Goal: Task Accomplishment & Management: Manage account settings

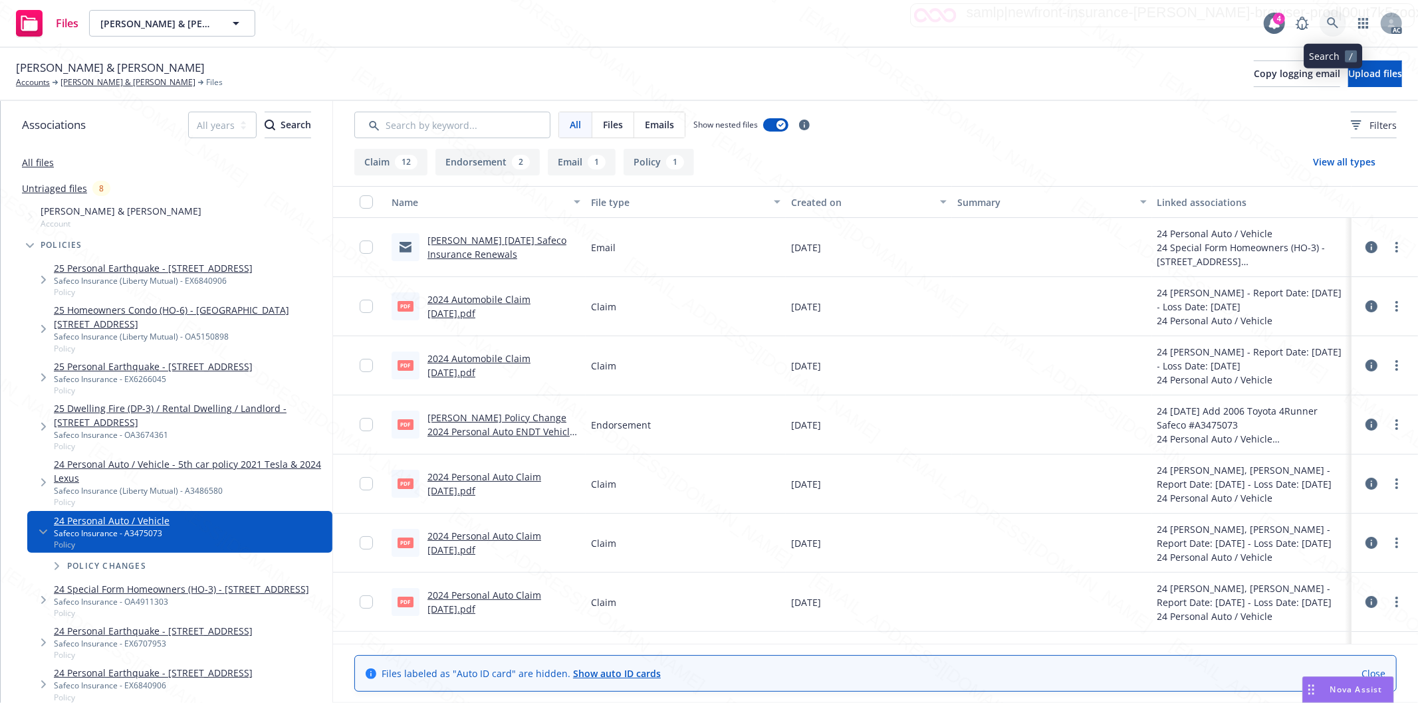
click at [1331, 18] on icon at bounding box center [1332, 22] width 11 height 11
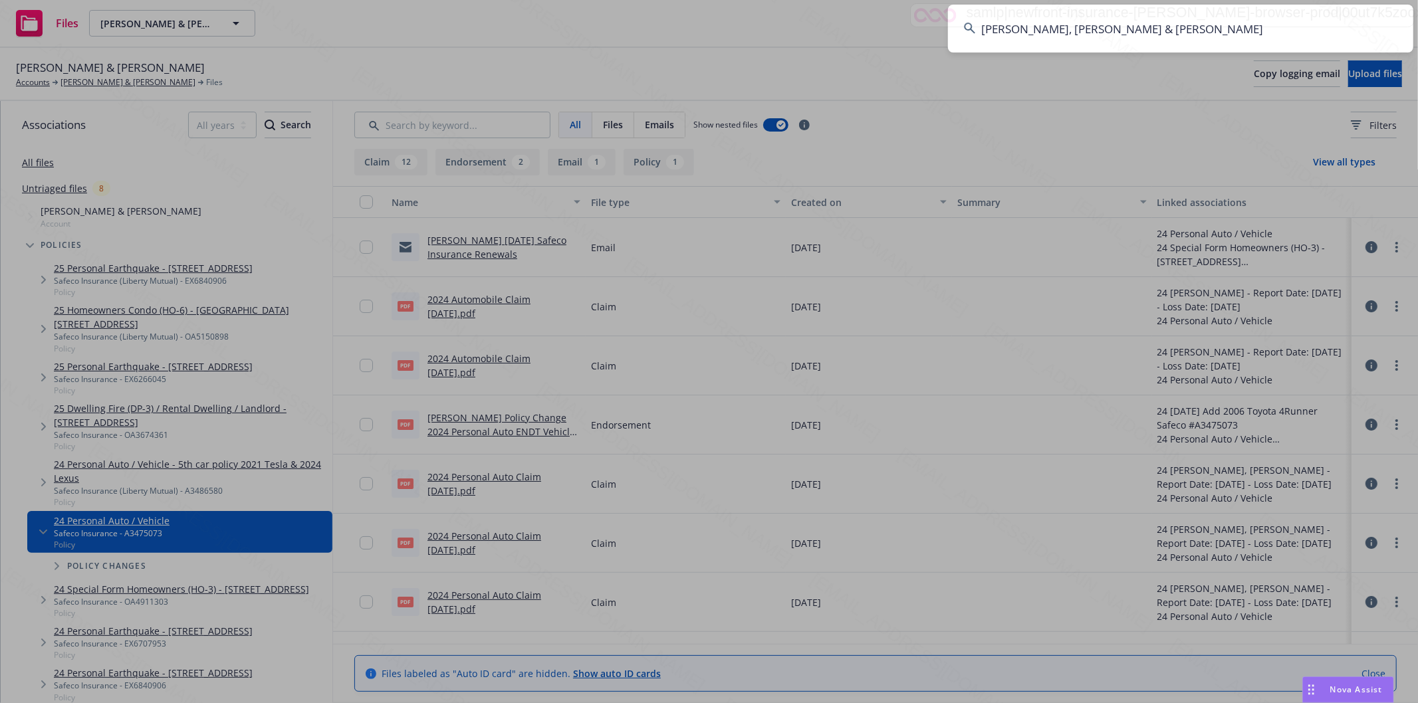
type input "Bishop Jr., James & Vickie"
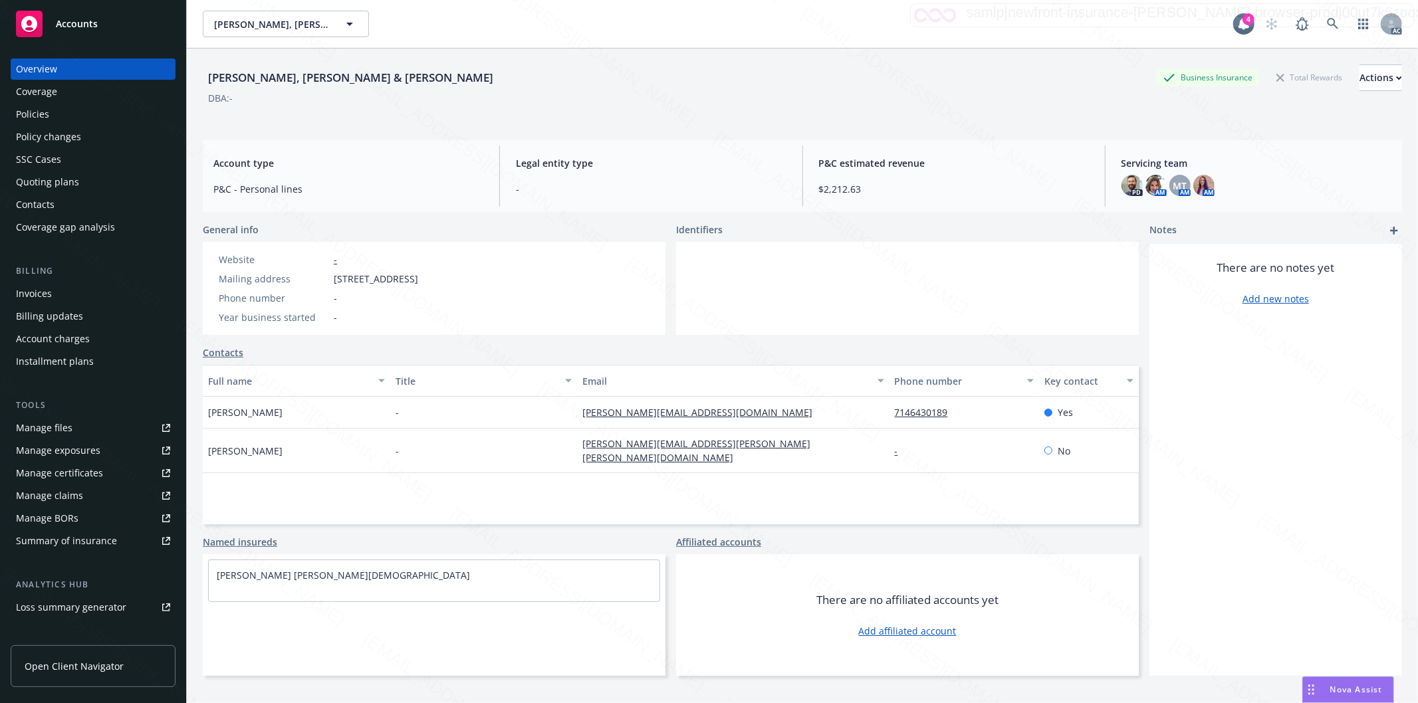
click at [35, 114] on div "Policies" at bounding box center [32, 114] width 33 height 21
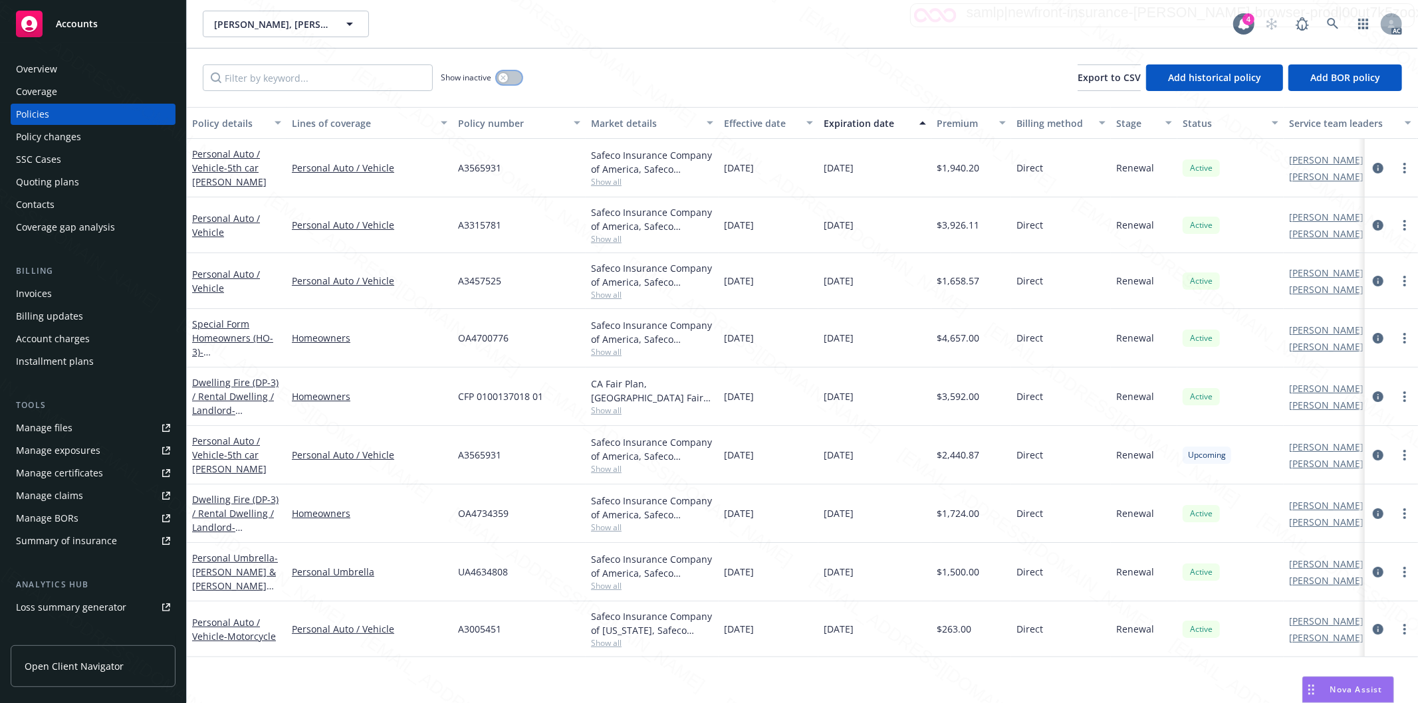
click at [521, 78] on button "button" at bounding box center [509, 77] width 25 height 13
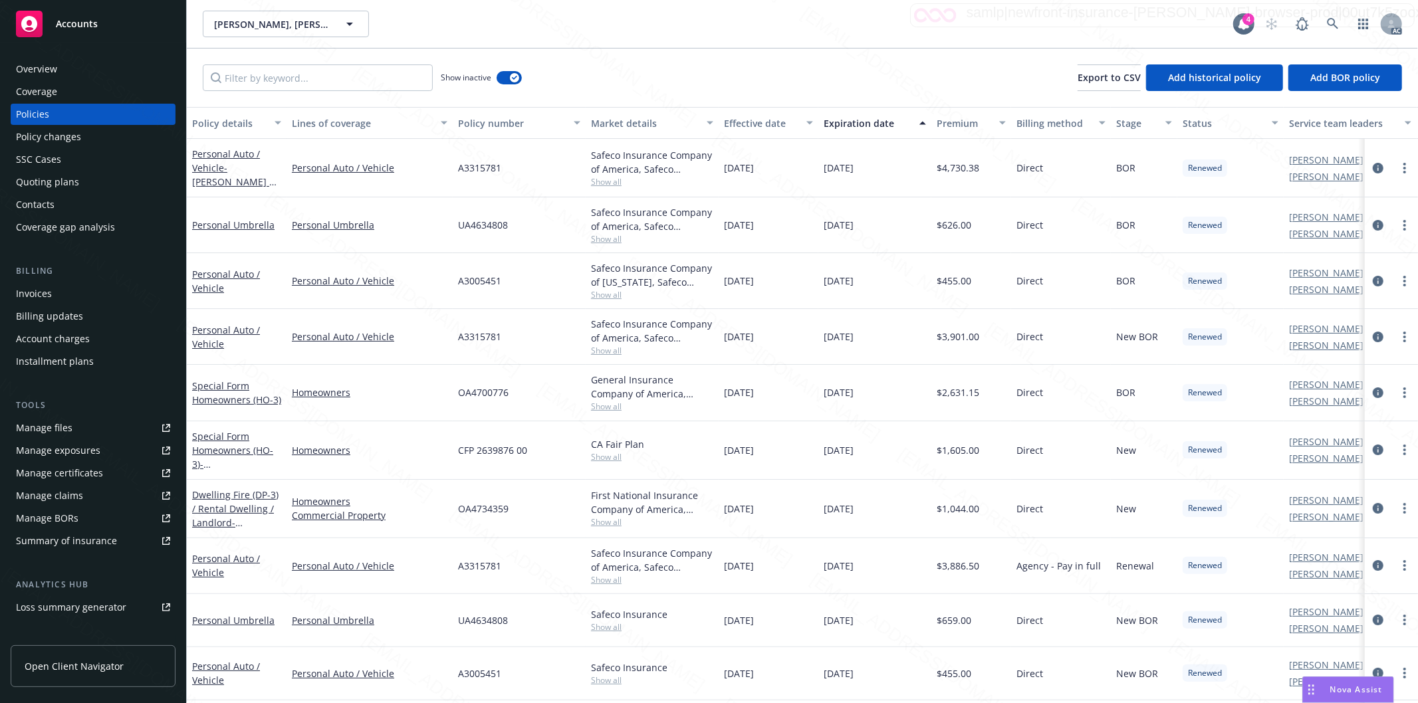
click at [792, 114] on button "Effective date" at bounding box center [769, 123] width 100 height 32
click at [793, 121] on div "Effective date" at bounding box center [761, 123] width 74 height 14
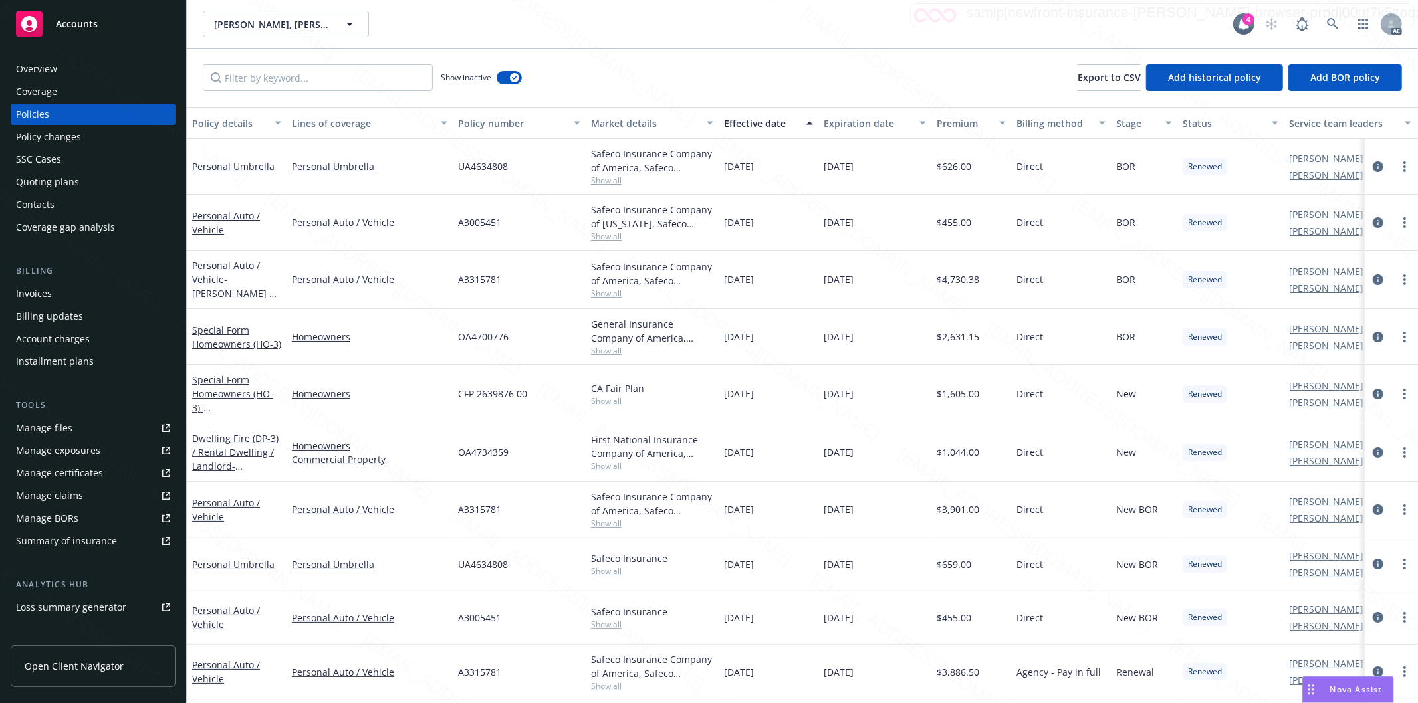
click at [793, 121] on div "Effective date" at bounding box center [761, 123] width 74 height 14
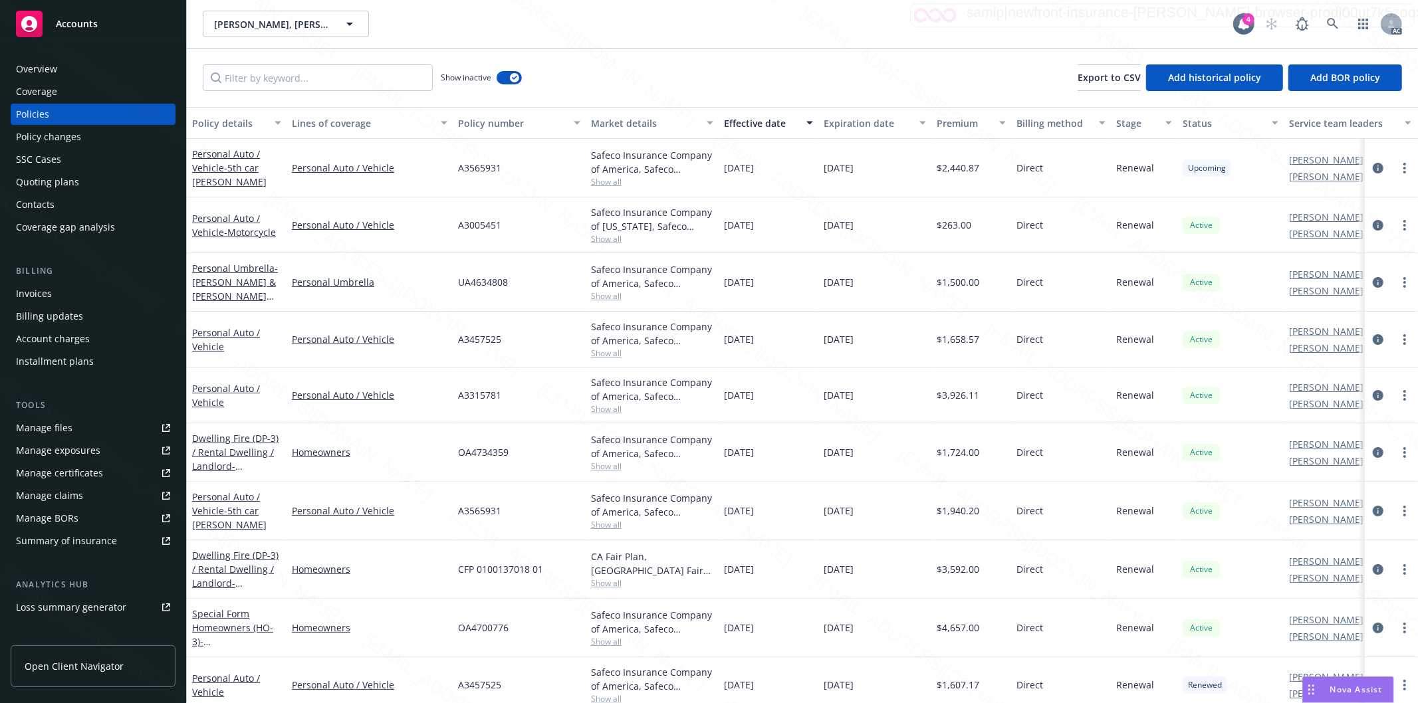
click at [778, 65] on div "Show inactive Export to CSV Add historical policy Add BOR policy" at bounding box center [802, 78] width 1231 height 58
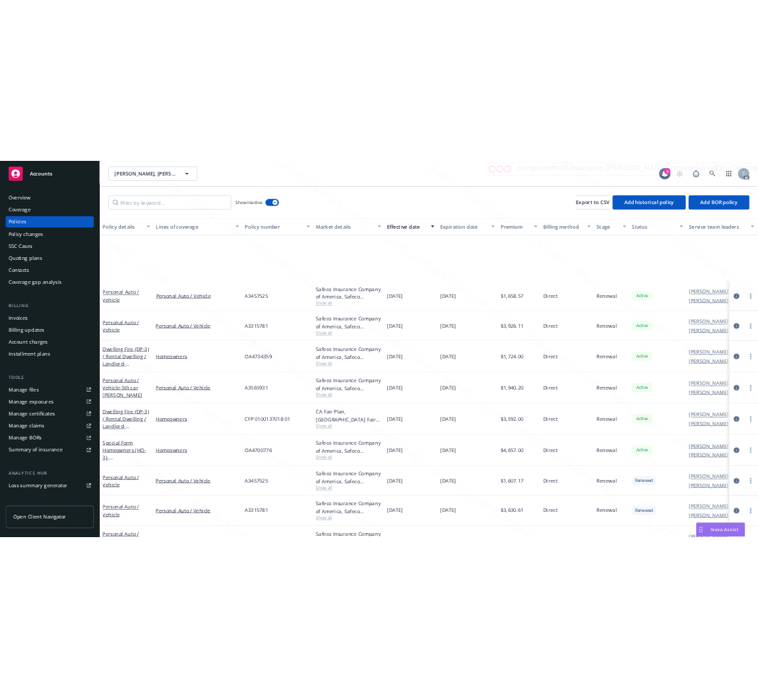
scroll to position [221, 0]
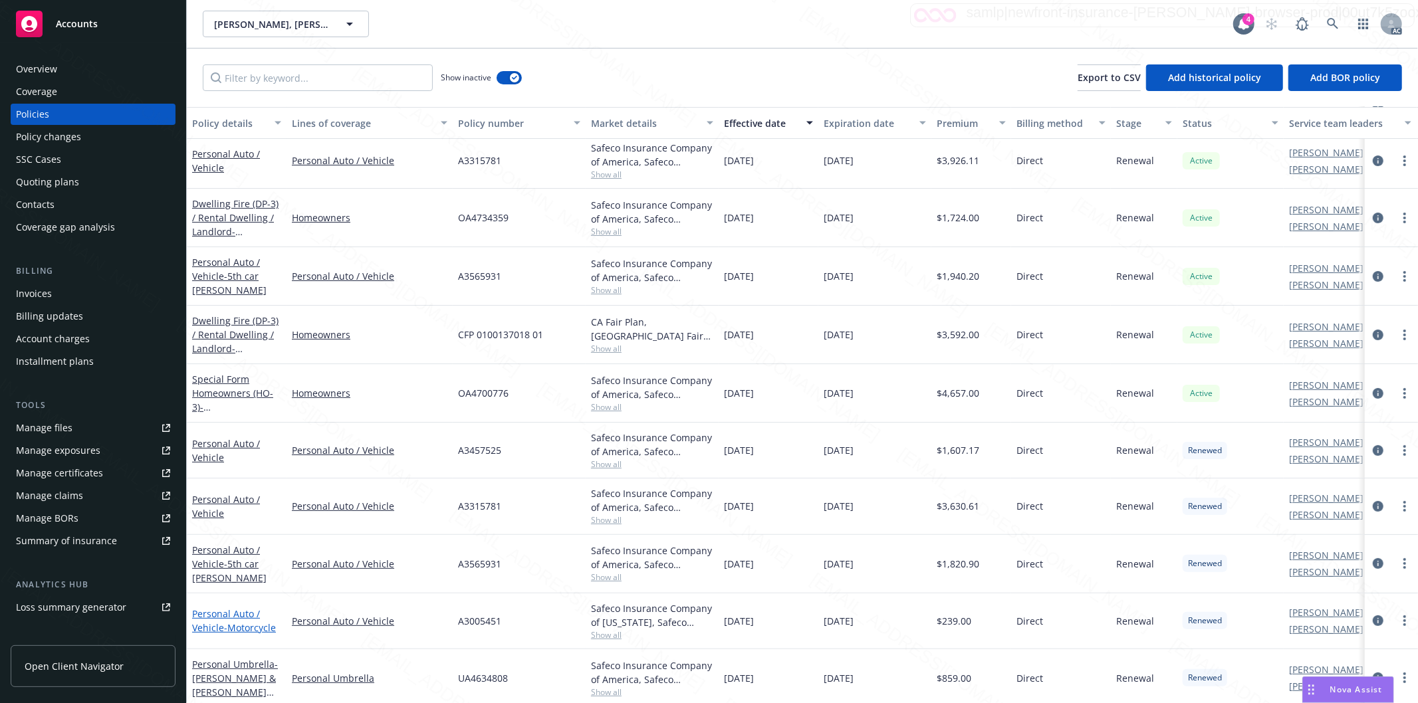
click at [227, 626] on span "- Motorcycle" at bounding box center [250, 628] width 52 height 13
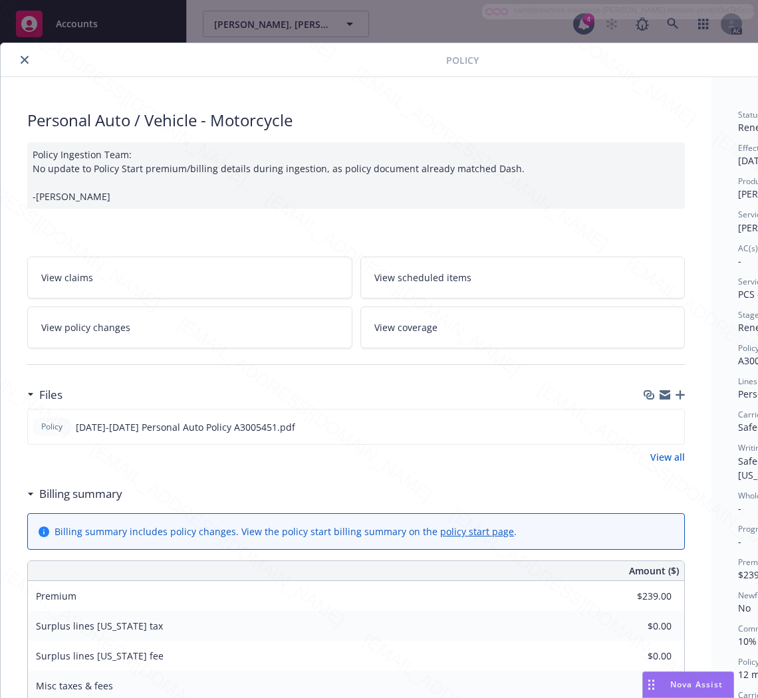
click at [106, 499] on h3 "Billing summary" at bounding box center [80, 493] width 83 height 17
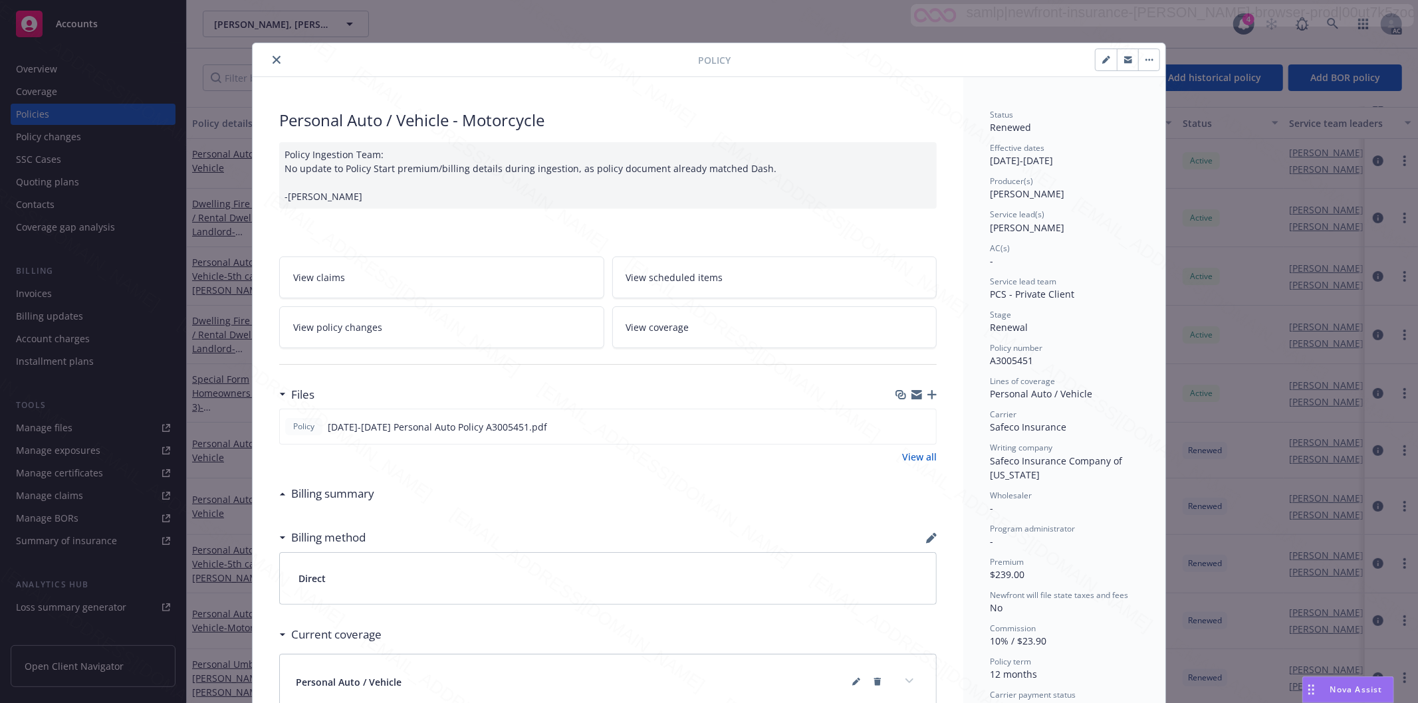
click at [273, 60] on icon "close" at bounding box center [277, 60] width 8 height 8
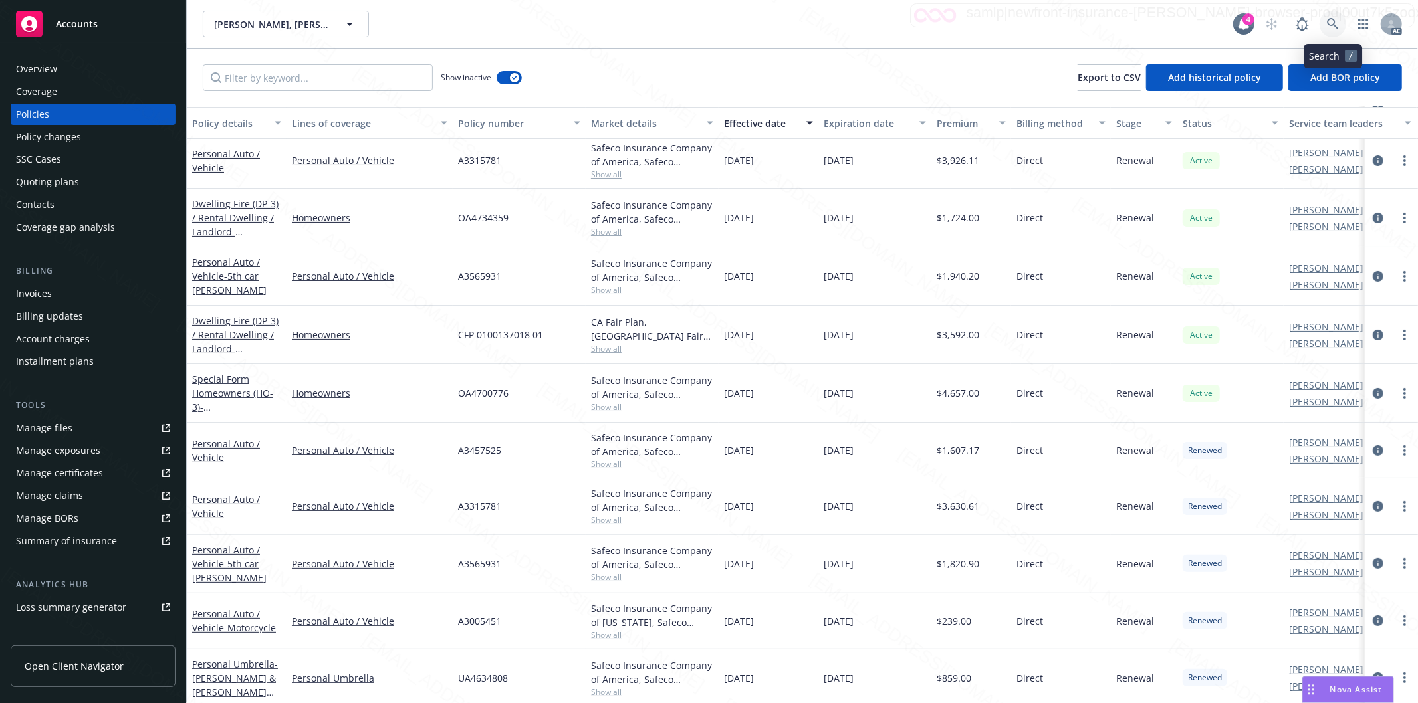
click at [1332, 23] on icon at bounding box center [1333, 24] width 12 height 12
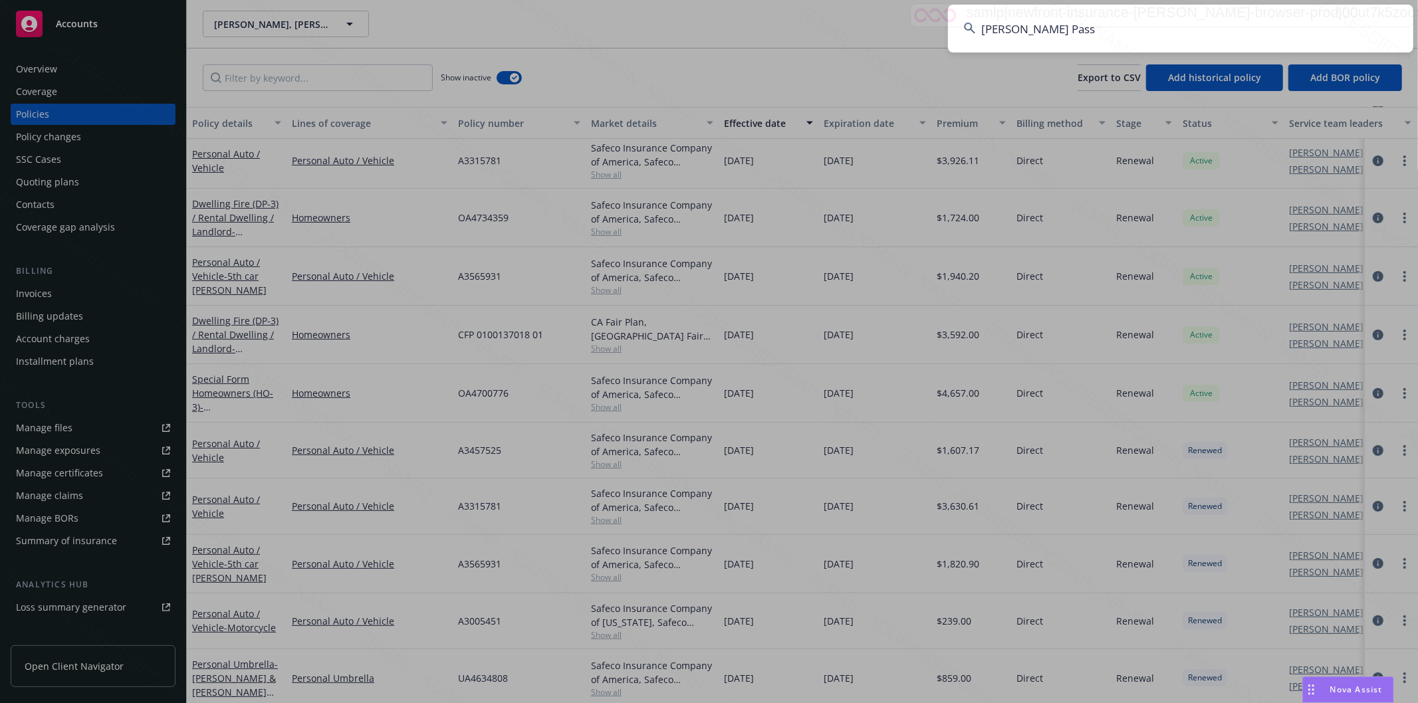
type input "Simon A. Pass"
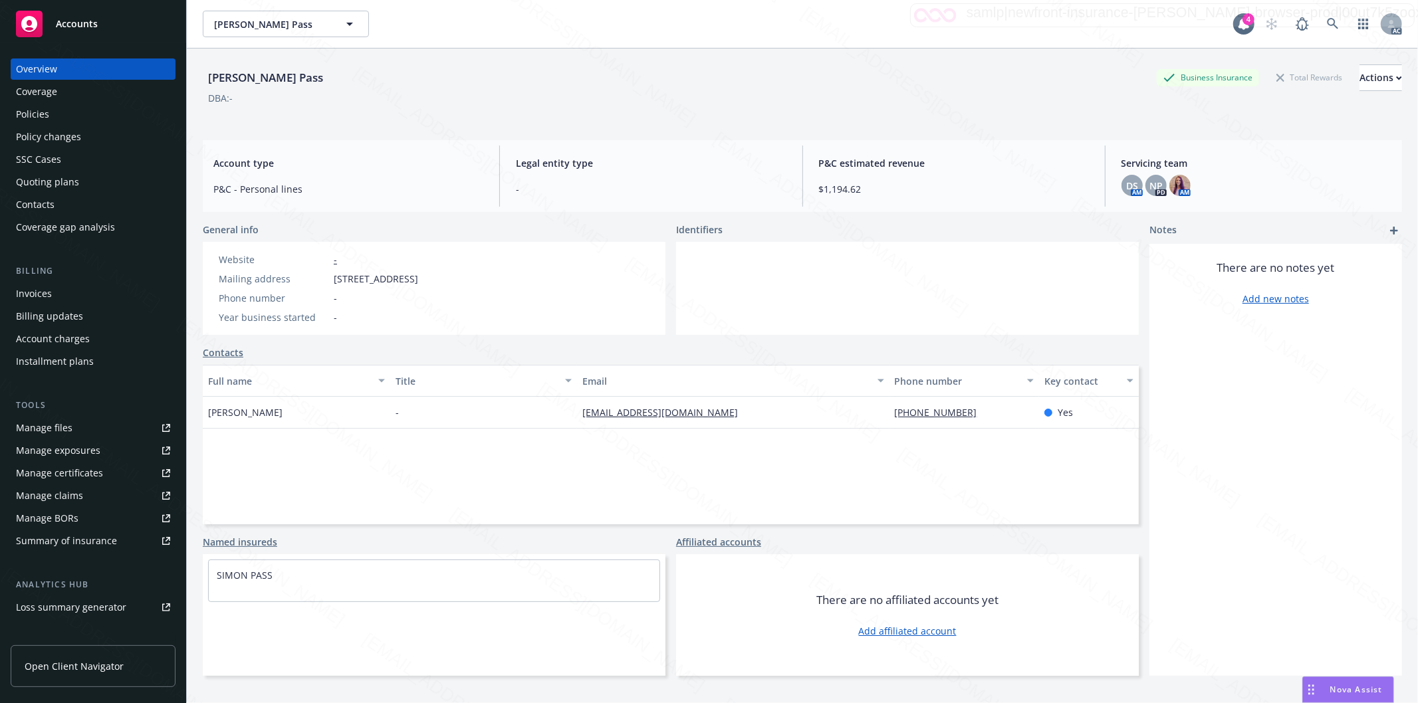
click at [23, 115] on div "Policies" at bounding box center [32, 114] width 33 height 21
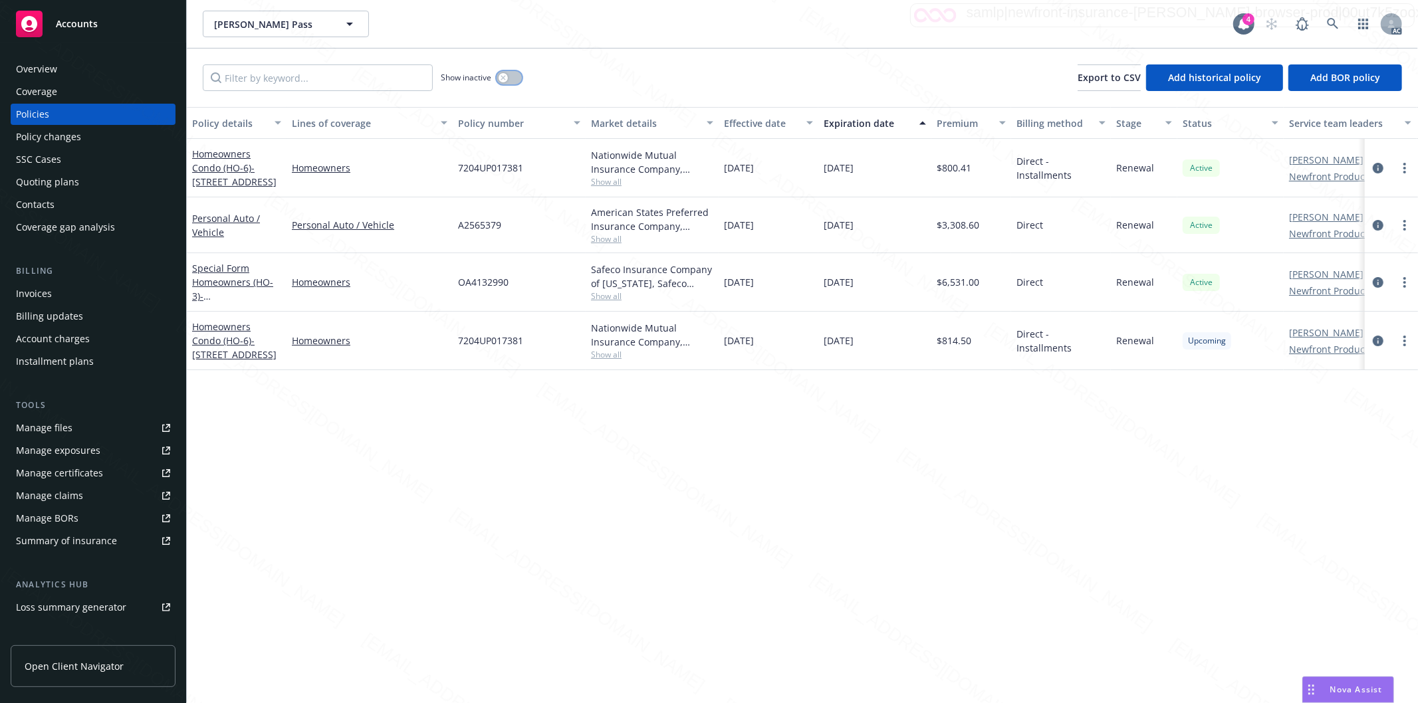
click at [519, 76] on button "button" at bounding box center [509, 77] width 25 height 13
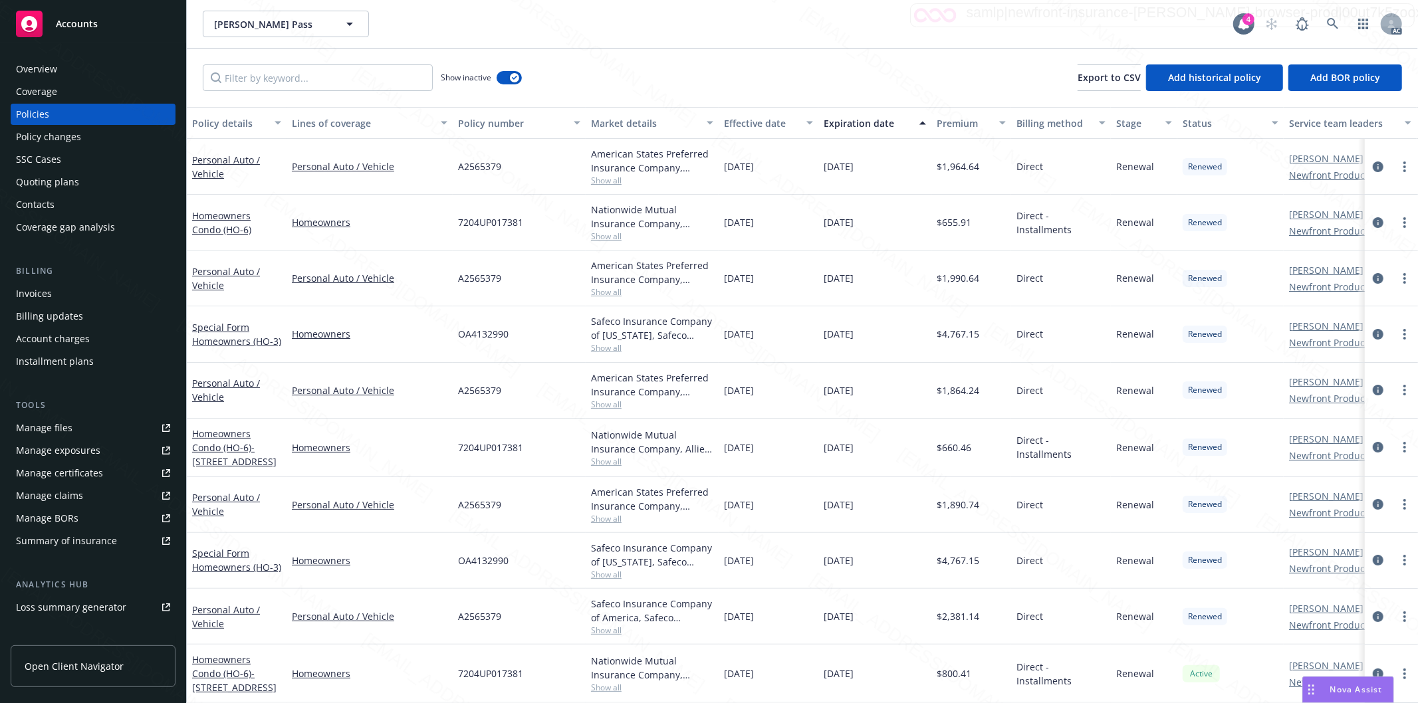
click at [793, 123] on div "Effective date" at bounding box center [761, 123] width 74 height 14
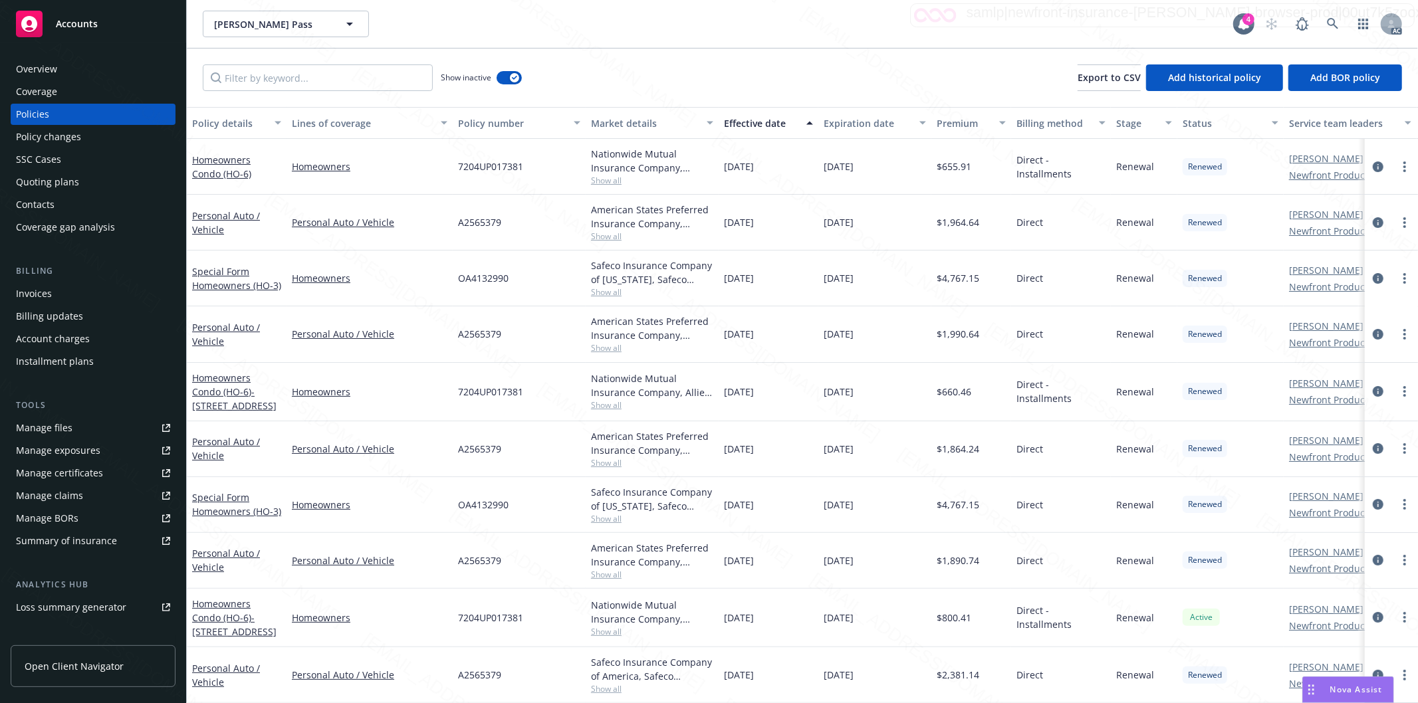
click at [793, 123] on div "Effective date" at bounding box center [761, 123] width 74 height 14
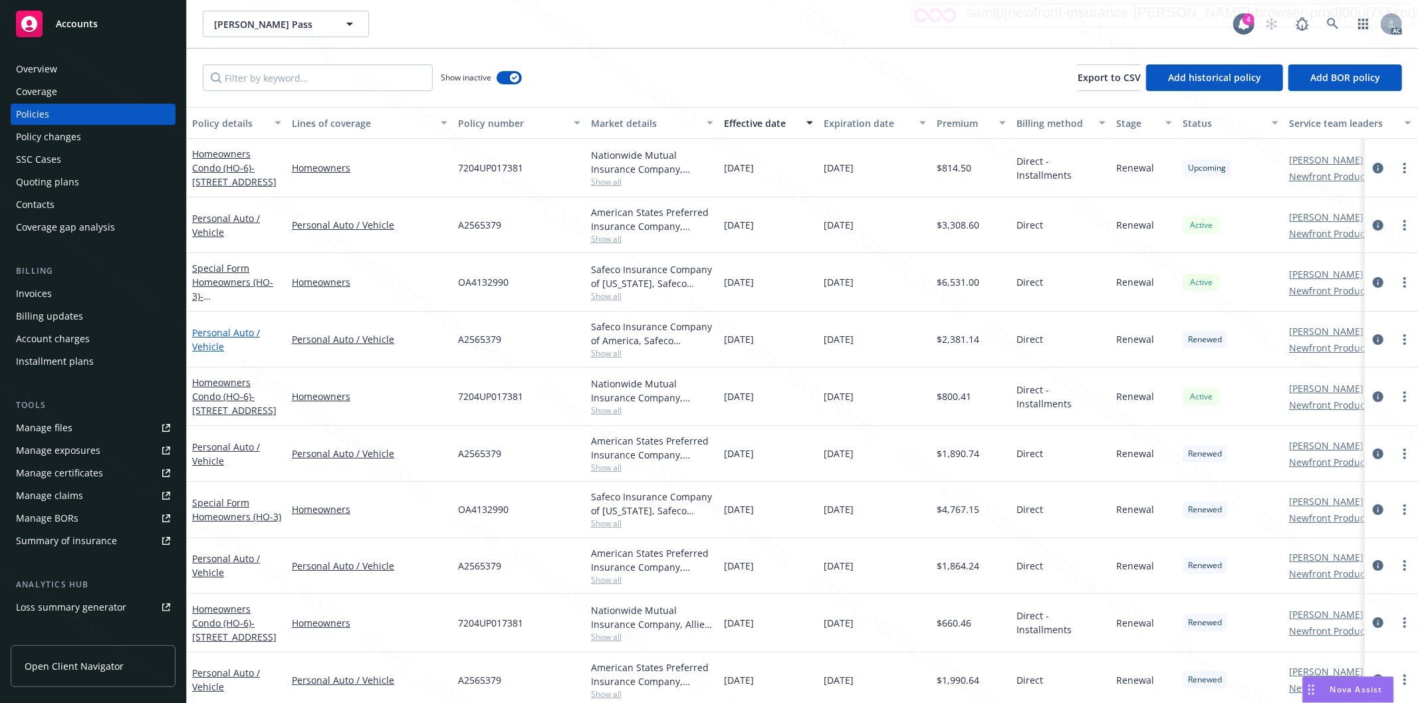
click at [230, 331] on link "Personal Auto / Vehicle" at bounding box center [226, 339] width 68 height 27
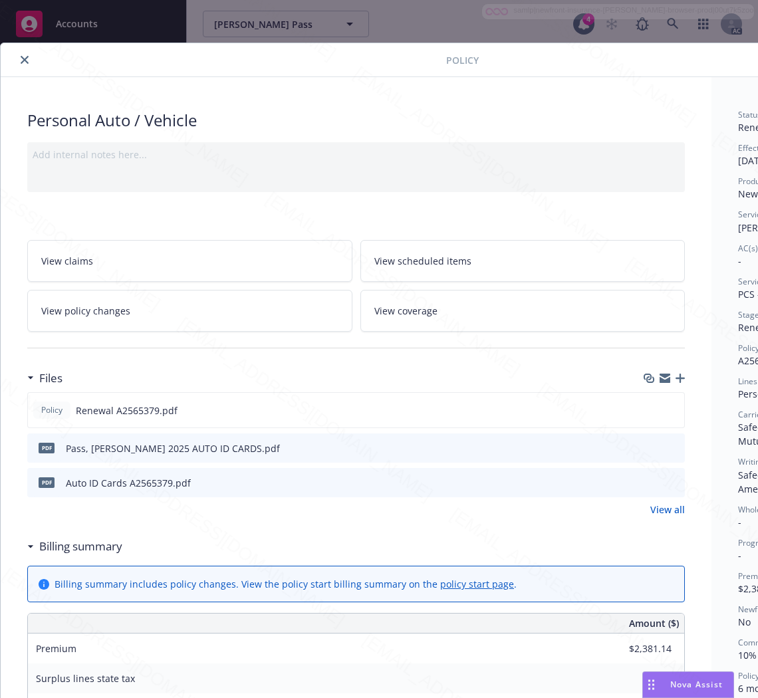
click at [83, 552] on h3 "Billing summary" at bounding box center [80, 546] width 83 height 17
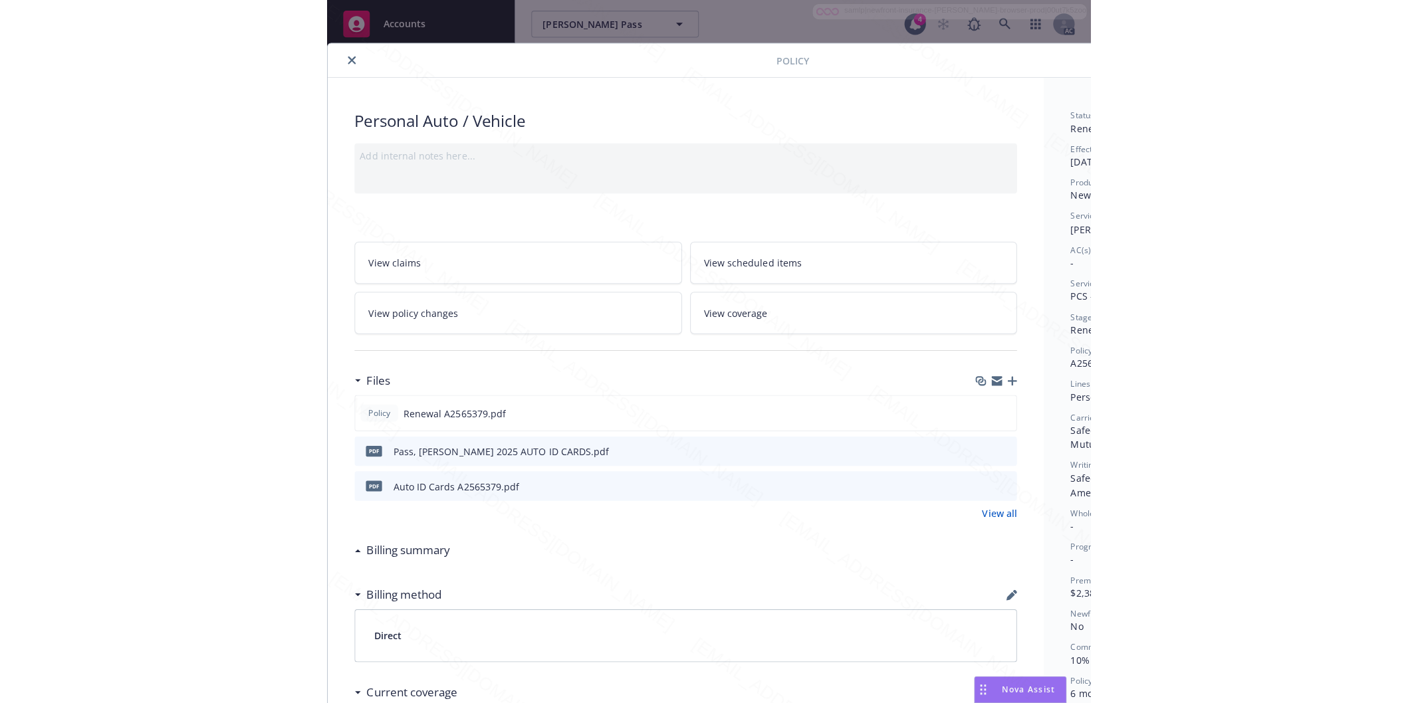
scroll to position [0, 168]
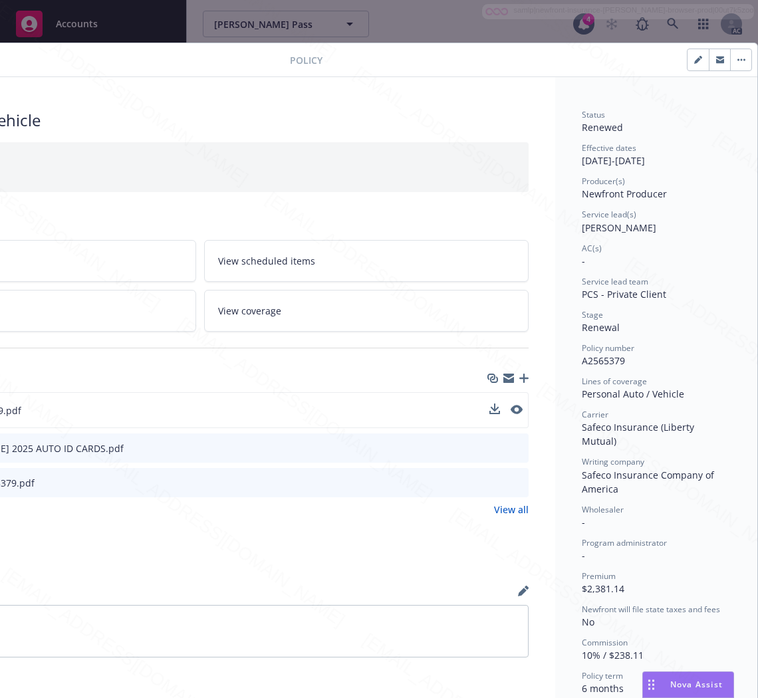
click at [348, 403] on div "Policy Renewal A2565379.pdf" at bounding box center [199, 410] width 657 height 36
click at [489, 409] on icon "download file" at bounding box center [493, 408] width 9 height 8
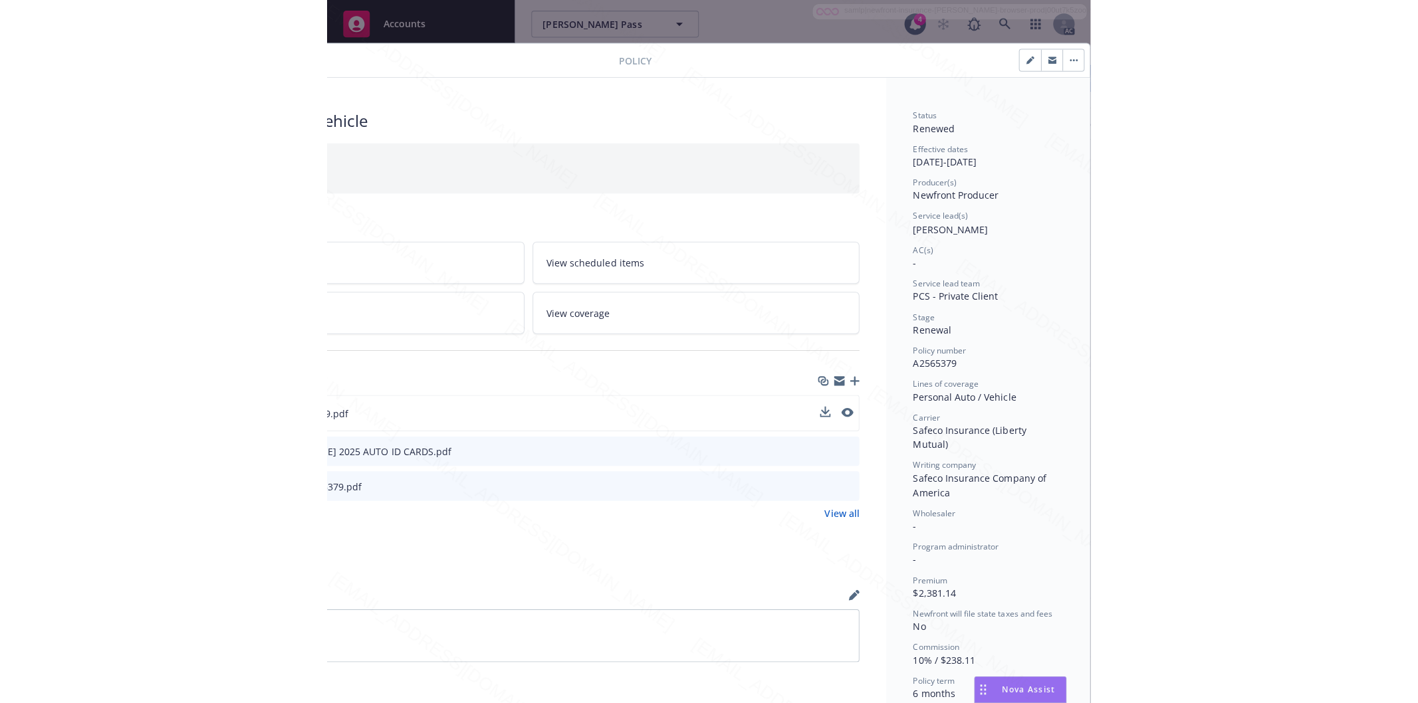
scroll to position [0, 0]
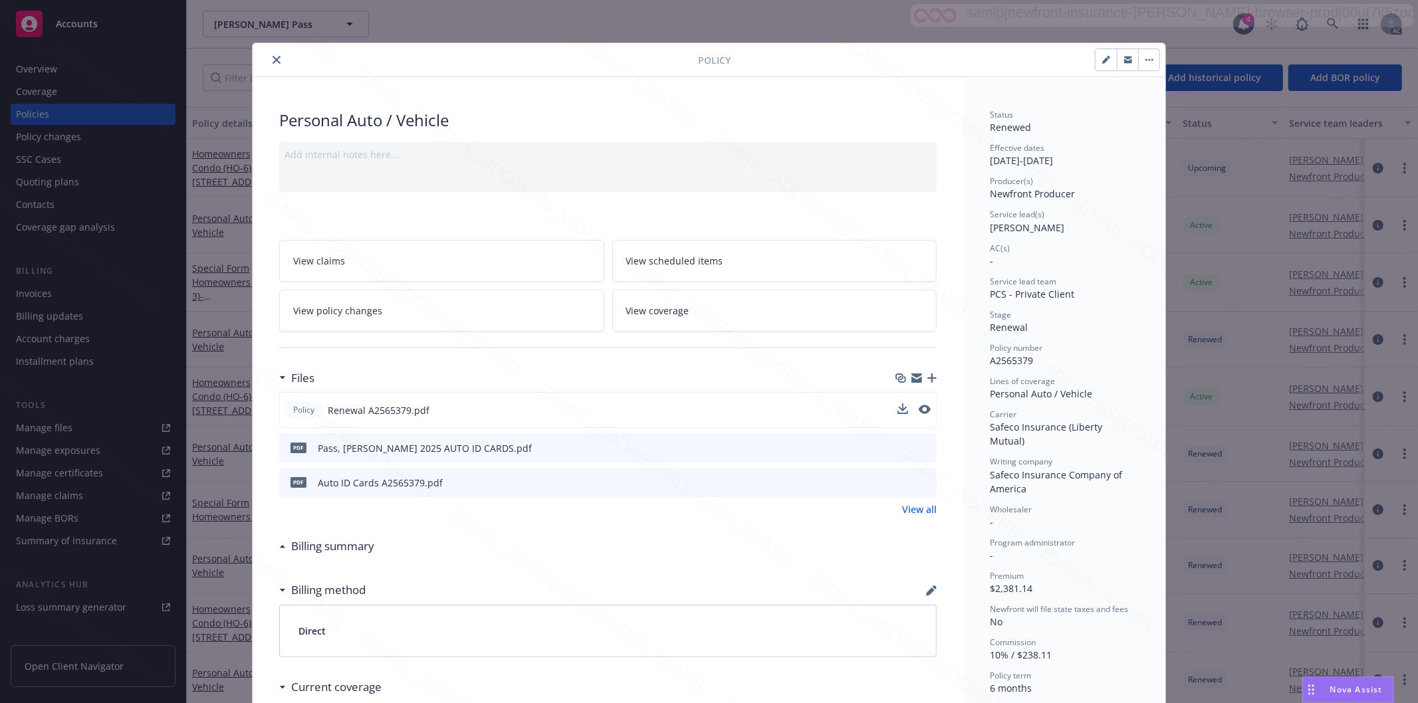
click at [1141, 57] on button "button" at bounding box center [1148, 59] width 21 height 21
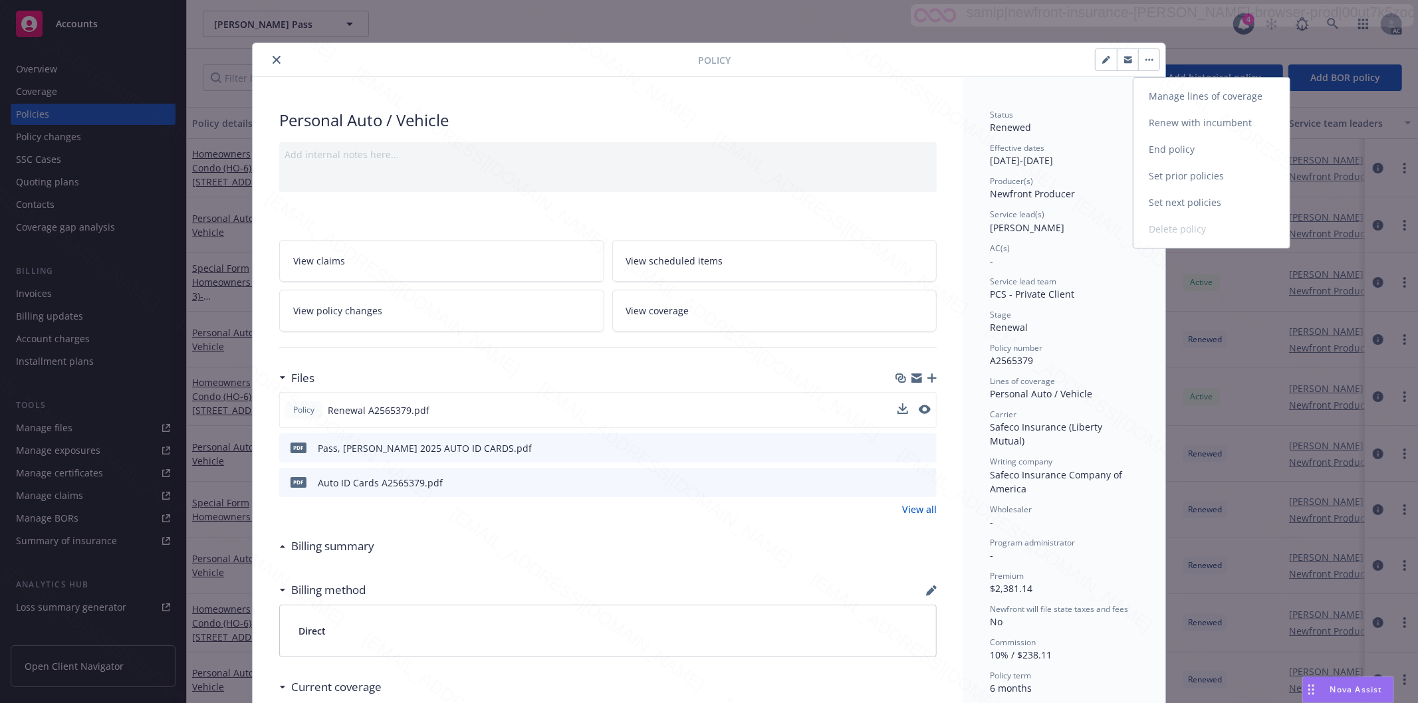
click at [1183, 143] on link "End policy" at bounding box center [1211, 149] width 156 height 27
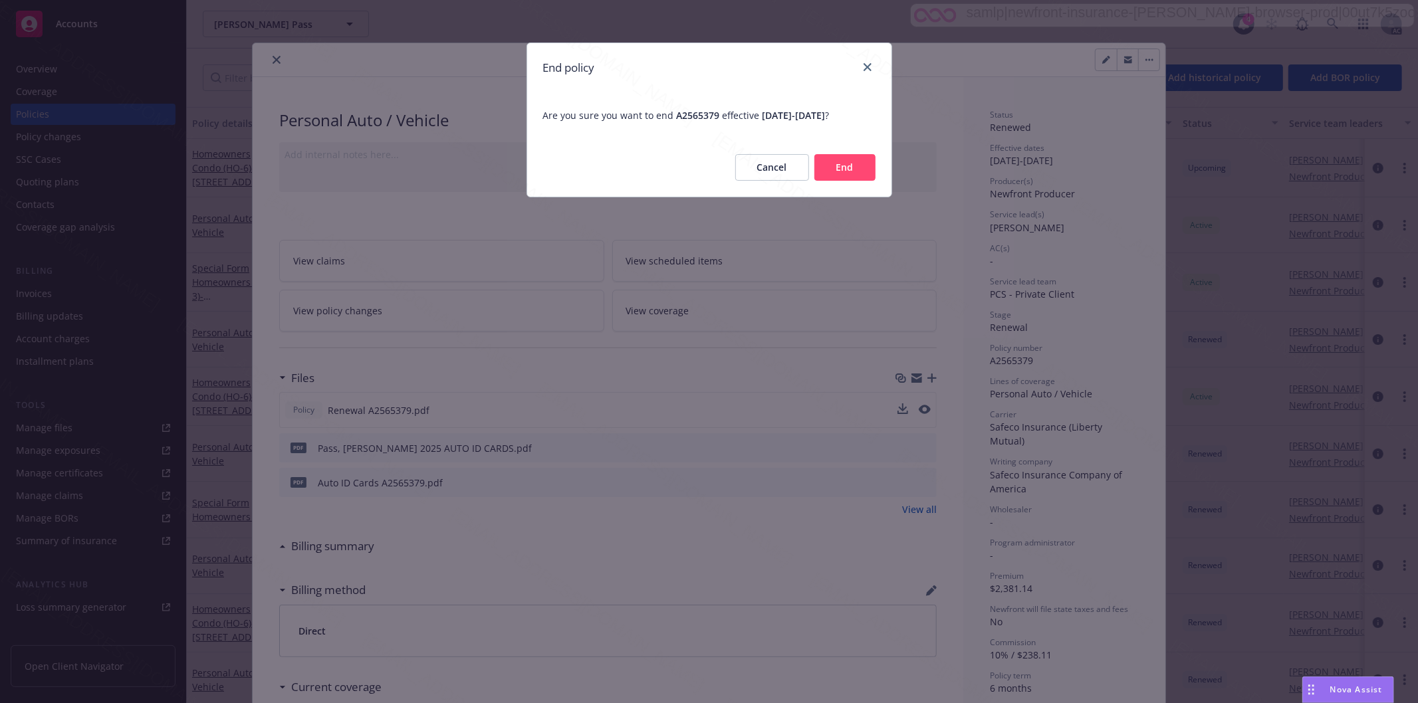
click at [838, 164] on button "End" at bounding box center [844, 167] width 61 height 27
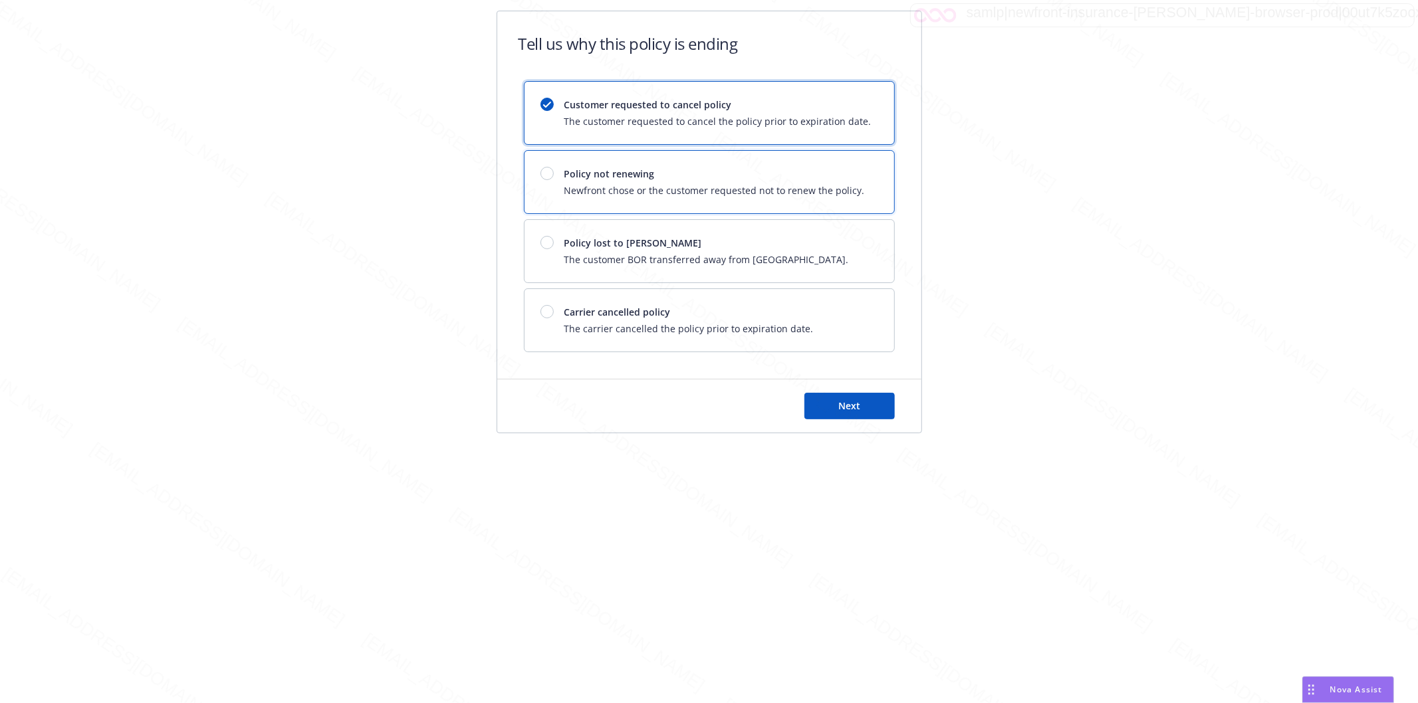
click at [547, 177] on div at bounding box center [546, 173] width 13 height 13
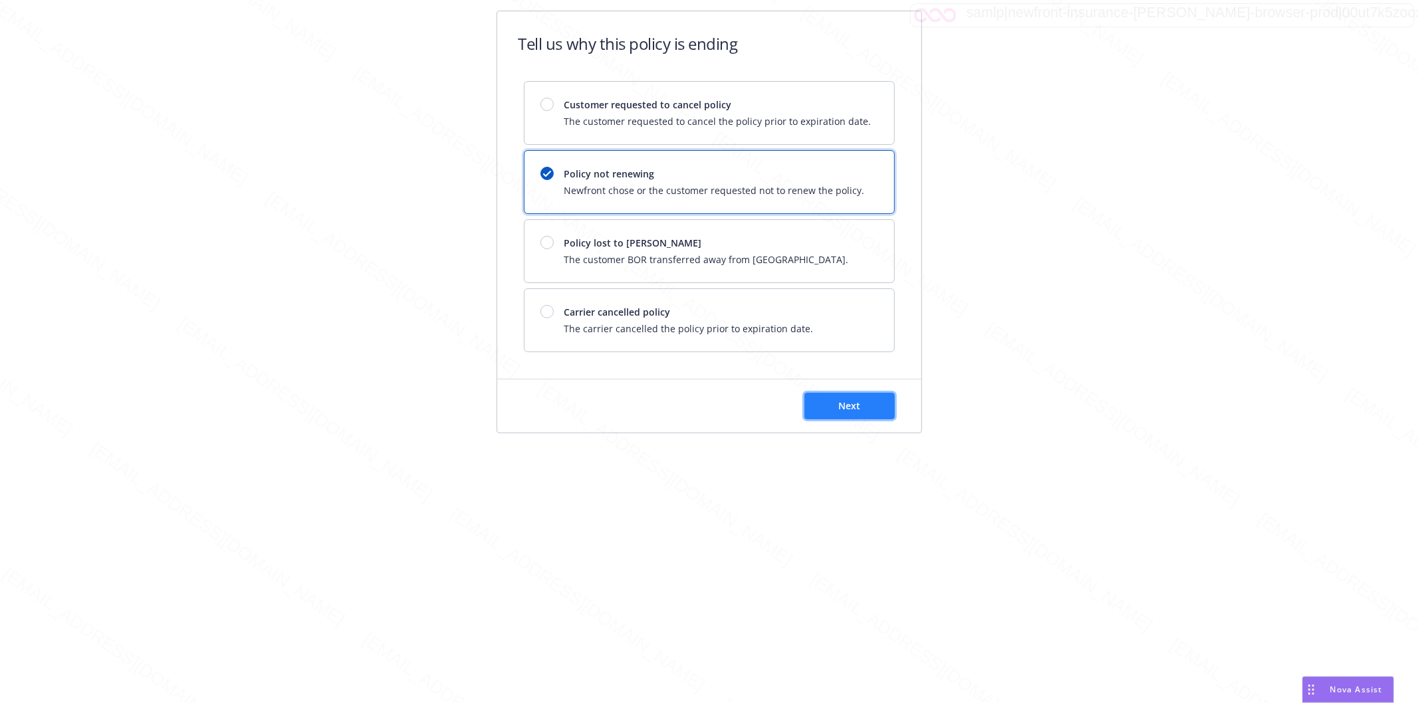
click at [877, 410] on button "Next" at bounding box center [849, 406] width 90 height 27
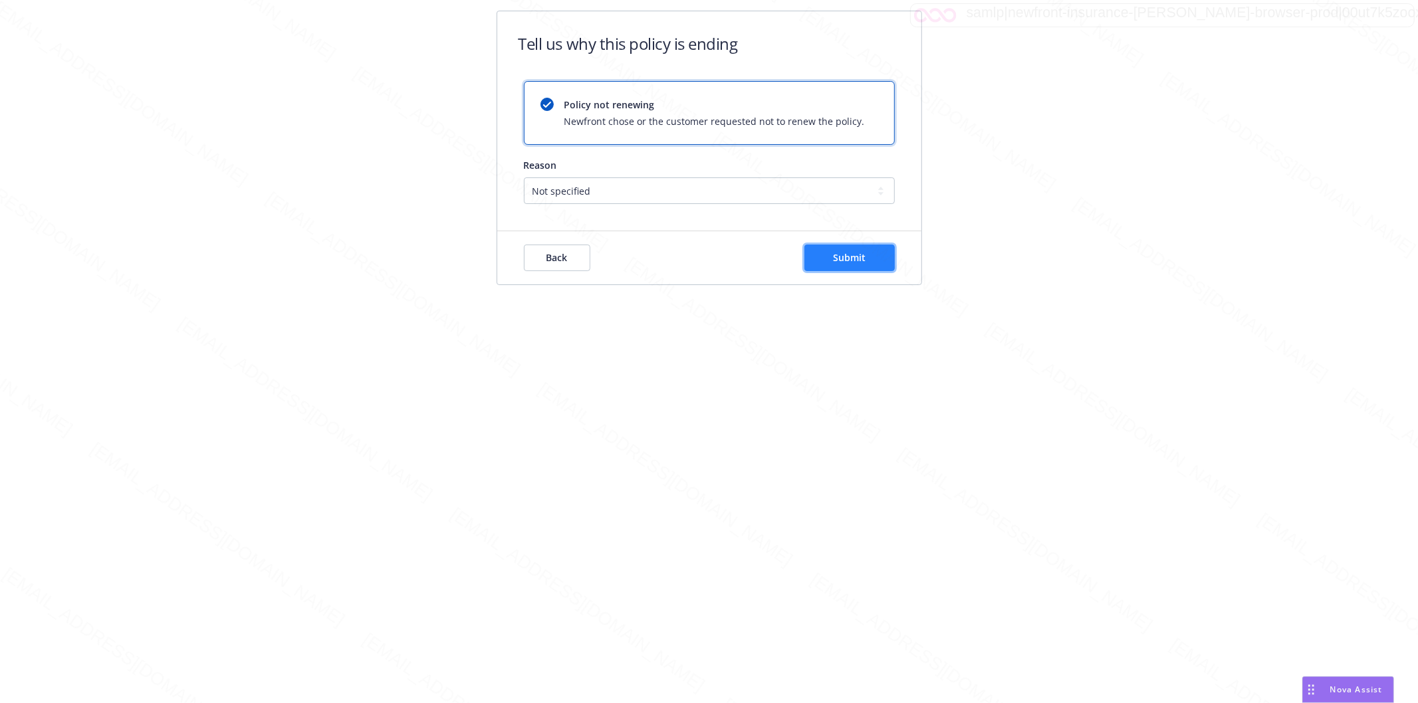
click at [847, 257] on span "Submit" at bounding box center [849, 257] width 33 height 13
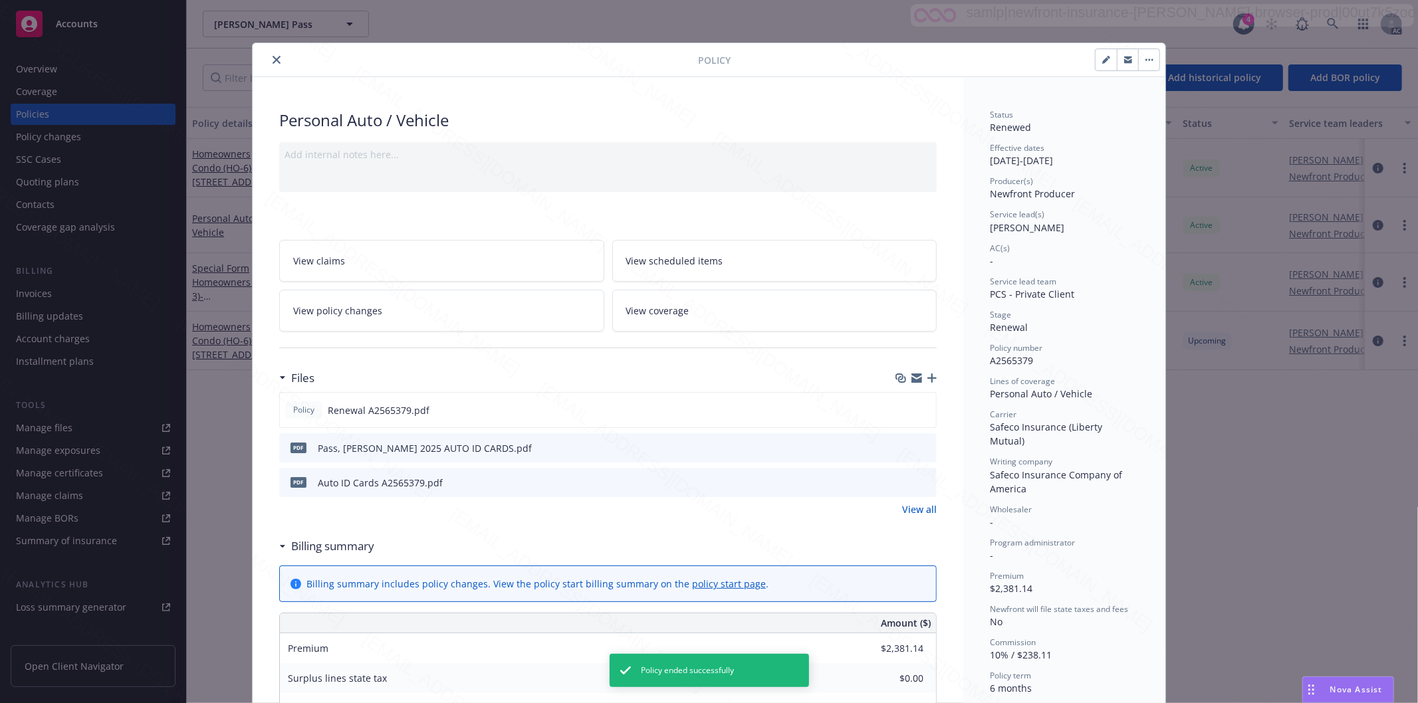
scroll to position [40, 0]
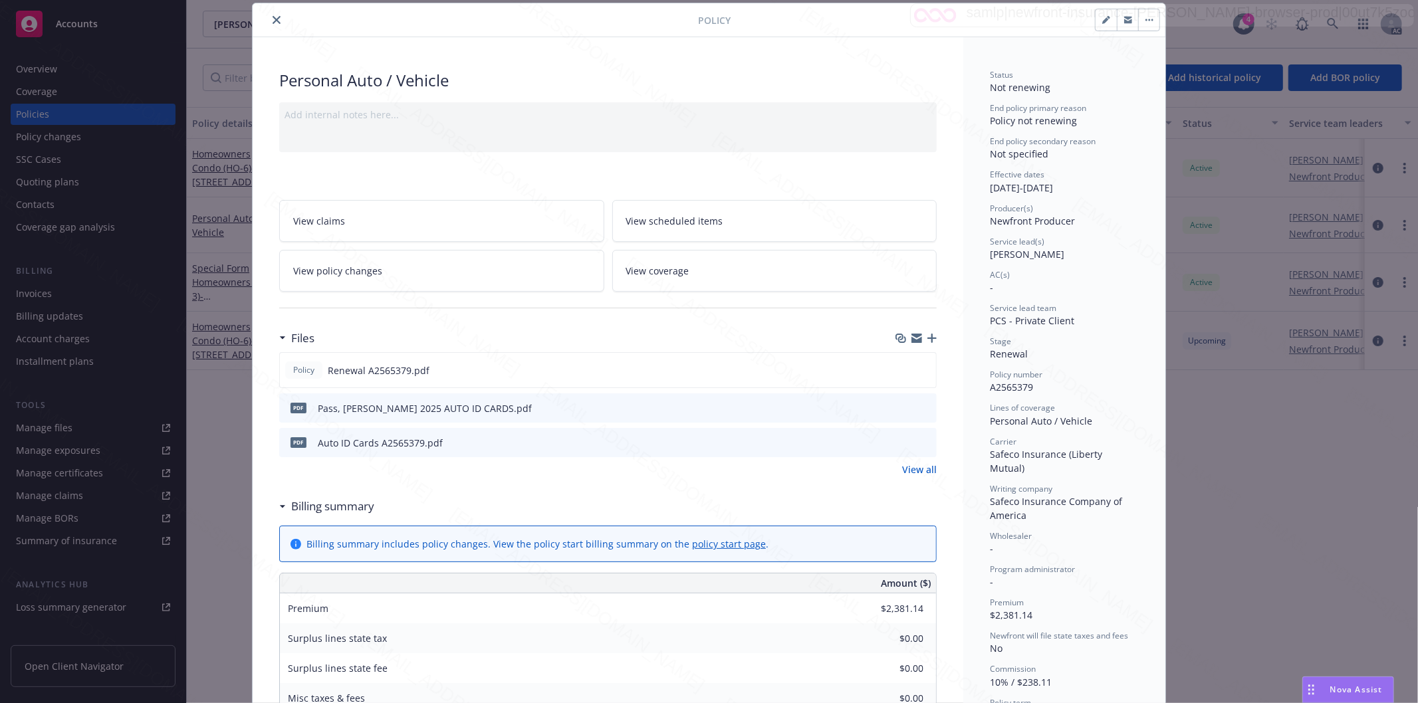
click at [273, 21] on icon "close" at bounding box center [277, 20] width 8 height 8
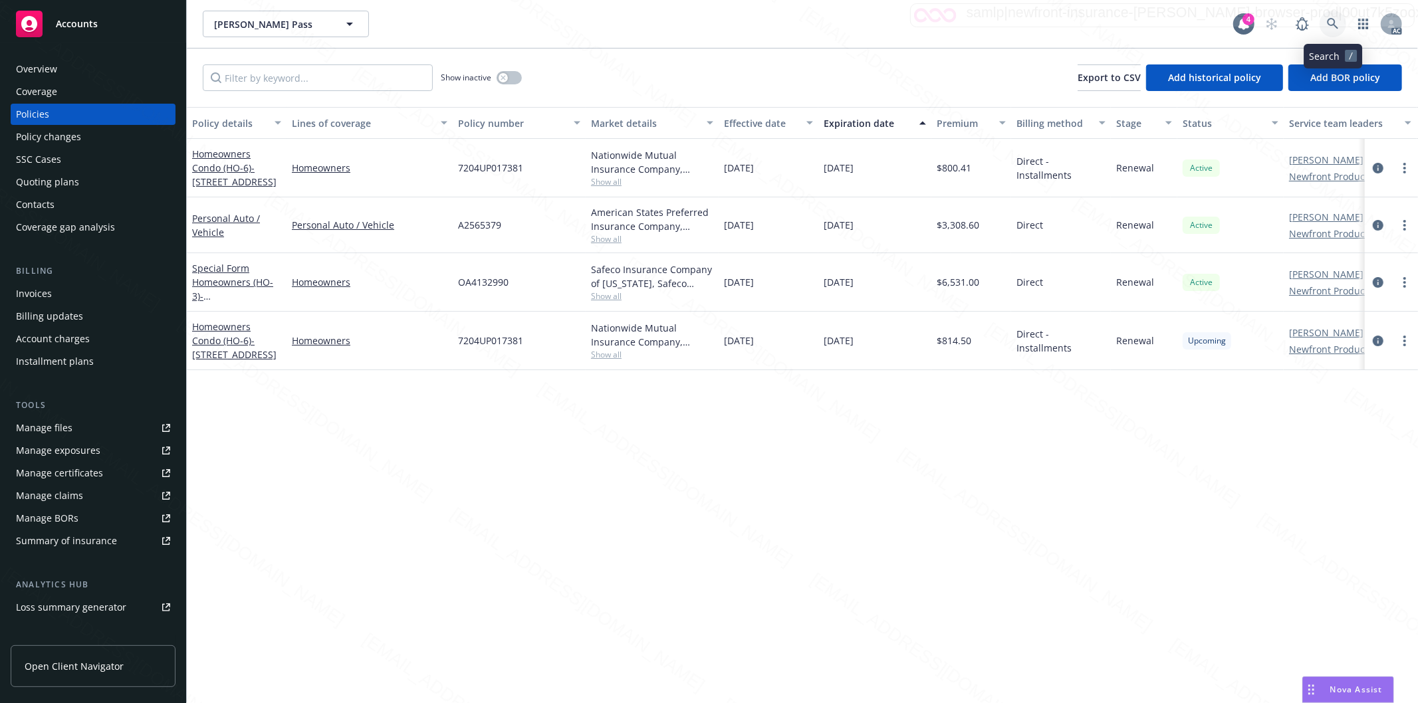
click at [1328, 18] on icon at bounding box center [1333, 24] width 12 height 12
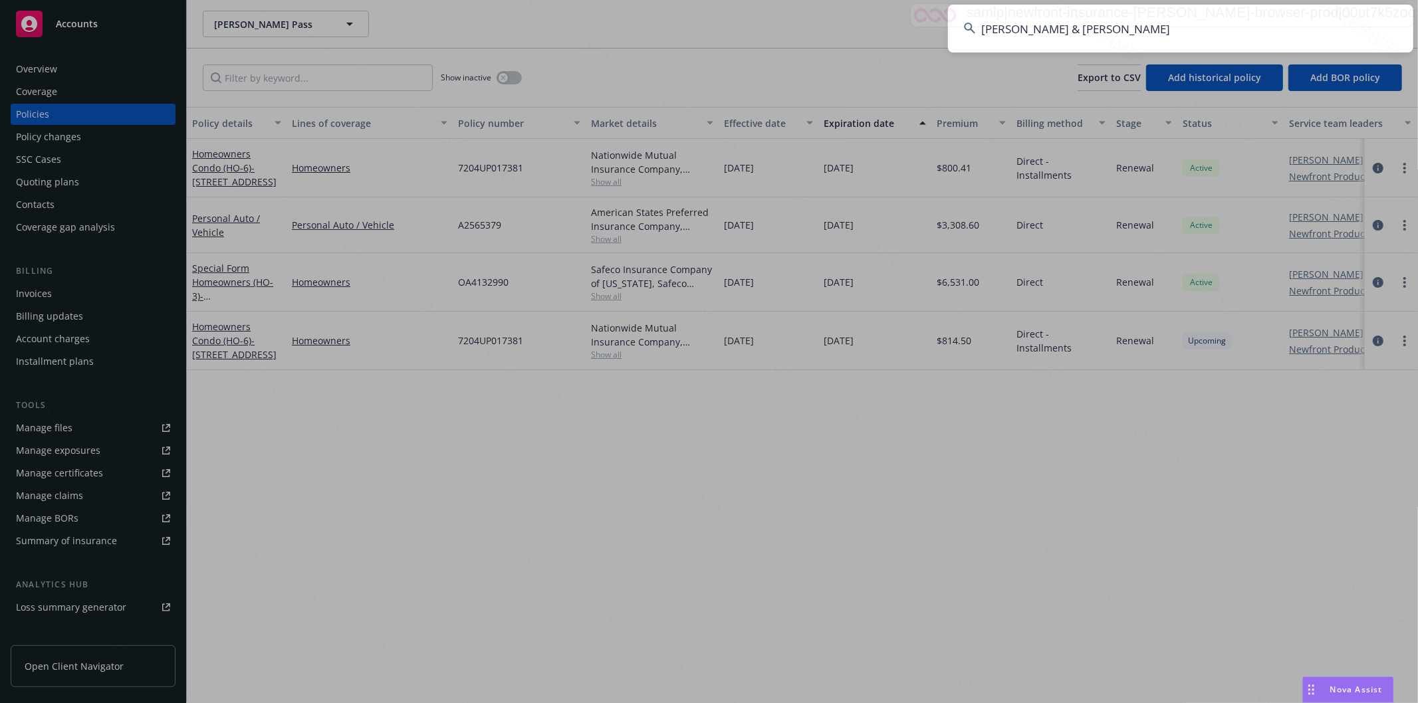
type input "Chrisman, Gary & Linda"
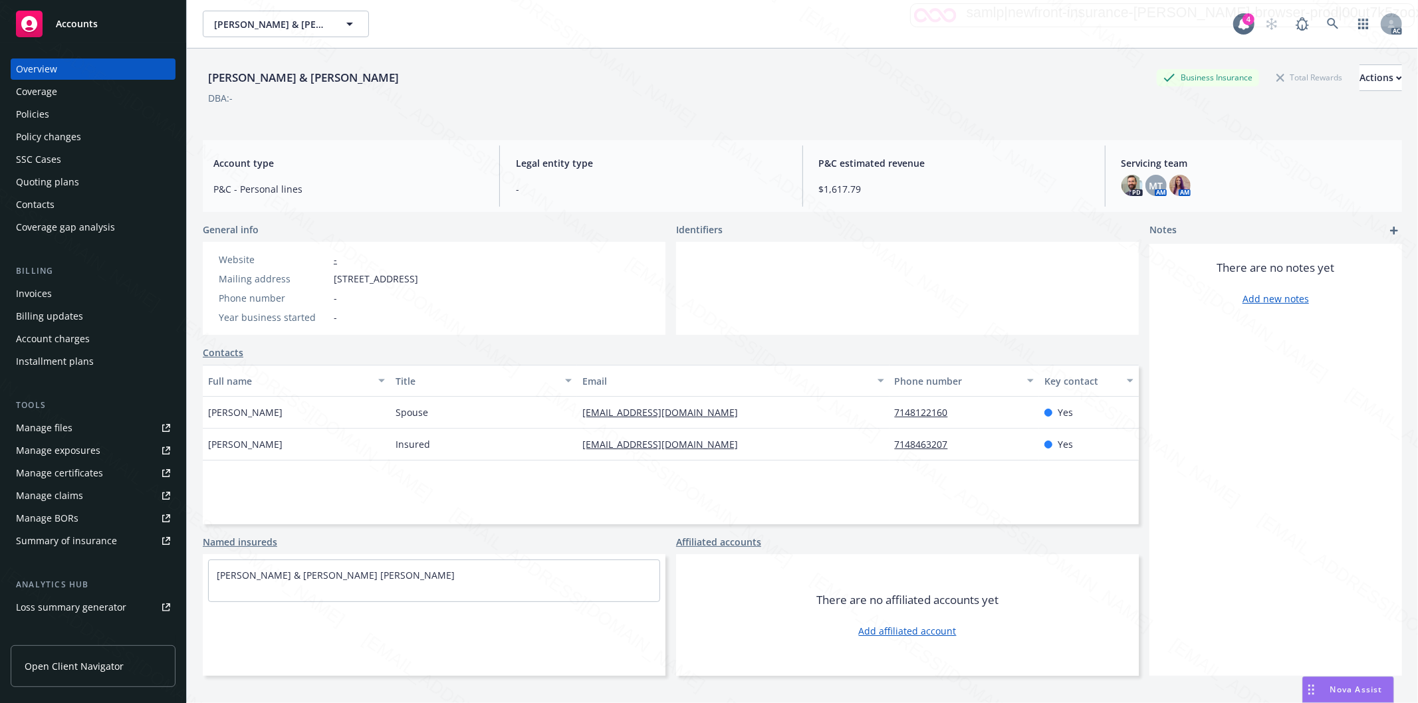
click at [36, 116] on div "Policies" at bounding box center [32, 114] width 33 height 21
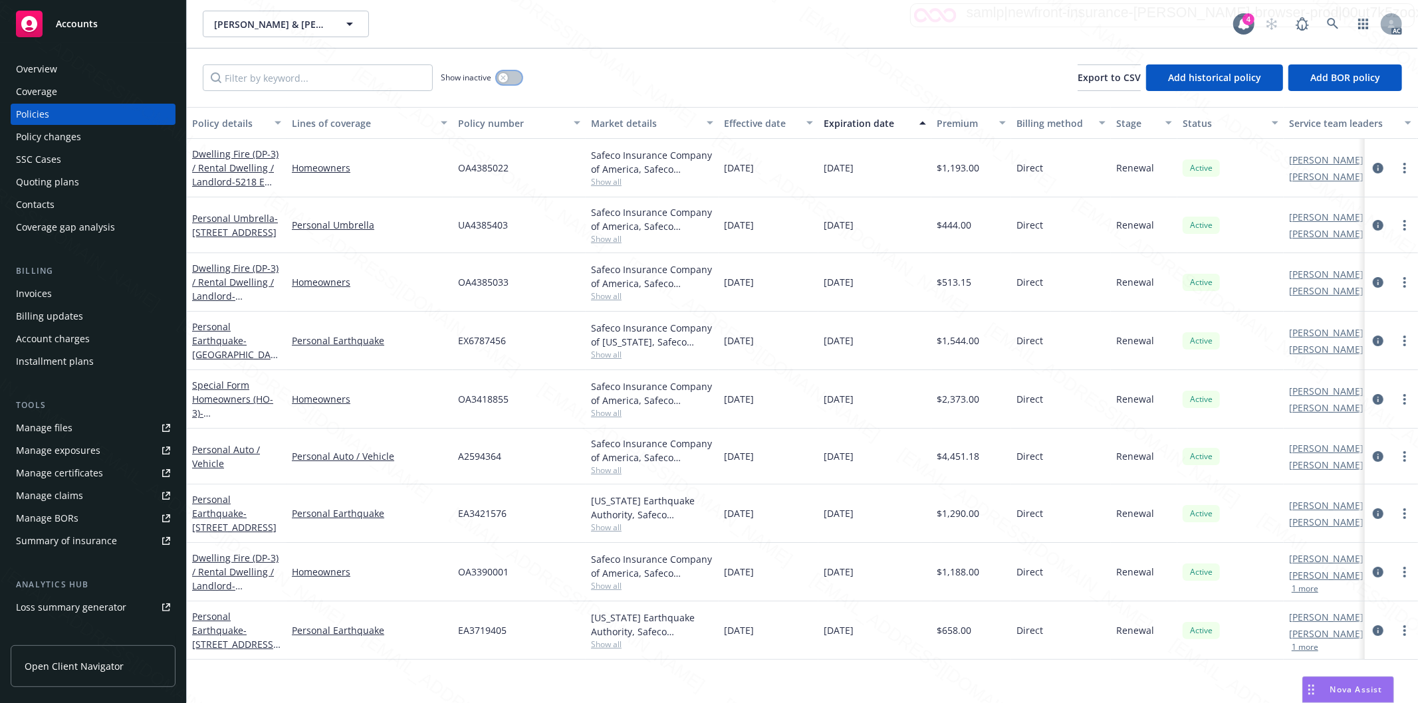
click at [513, 80] on button "button" at bounding box center [509, 77] width 25 height 13
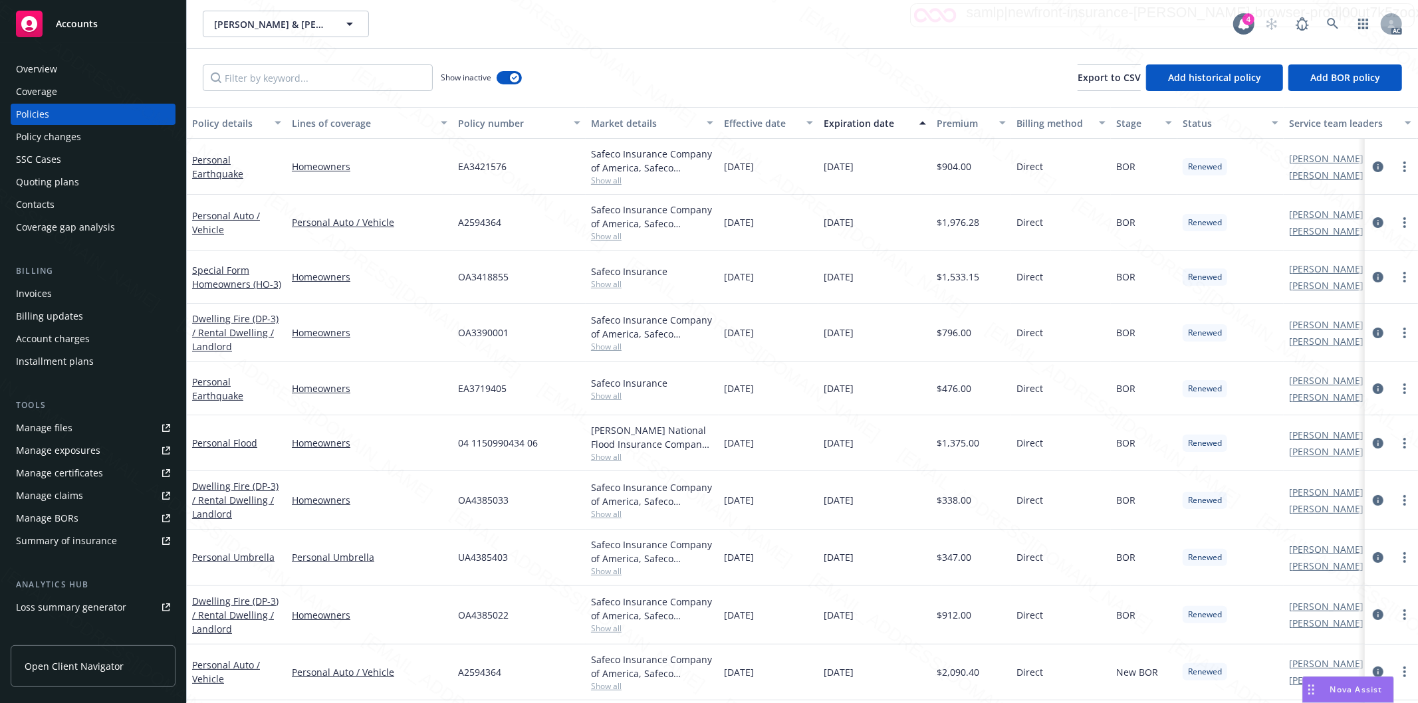
click at [795, 126] on div "Effective date" at bounding box center [761, 123] width 74 height 14
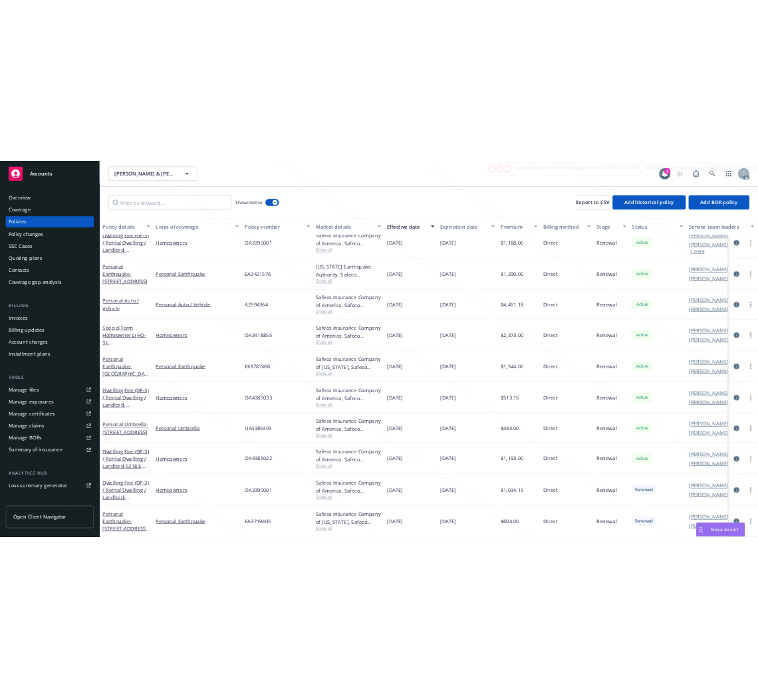
scroll to position [295, 0]
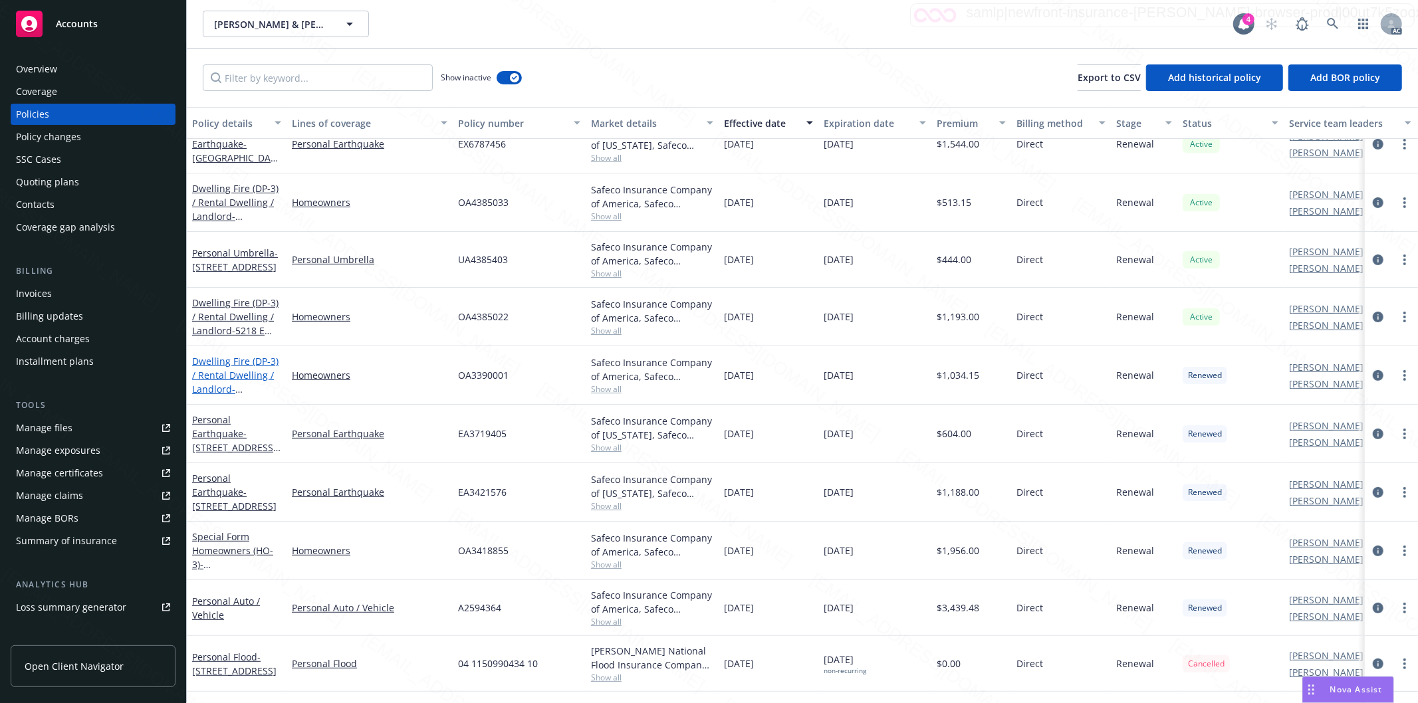
click at [221, 374] on link "Dwelling Fire (DP-3) / Rental Dwelling / Landlord - 6121 KISER DR HUNTINGTON BE…" at bounding box center [235, 389] width 86 height 68
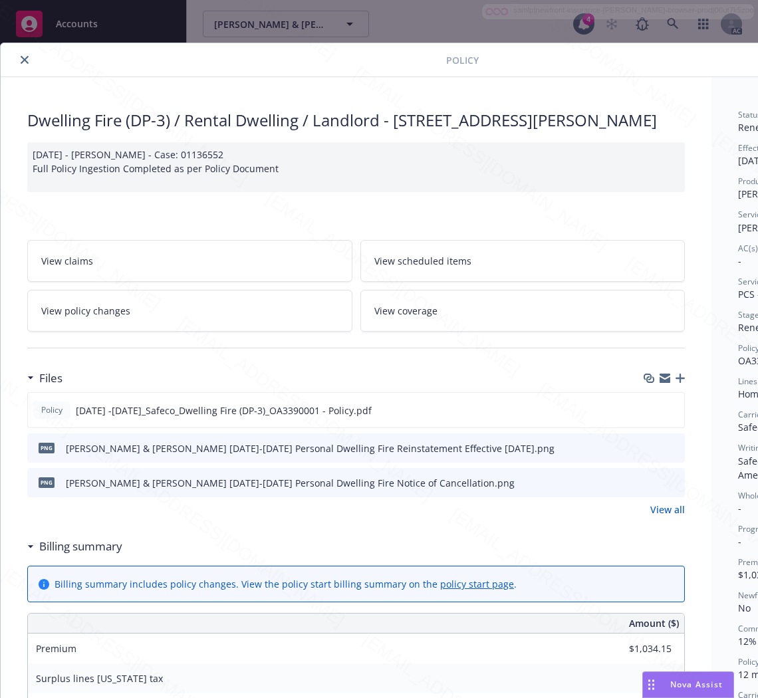
click at [82, 555] on h3 "Billing summary" at bounding box center [80, 546] width 83 height 17
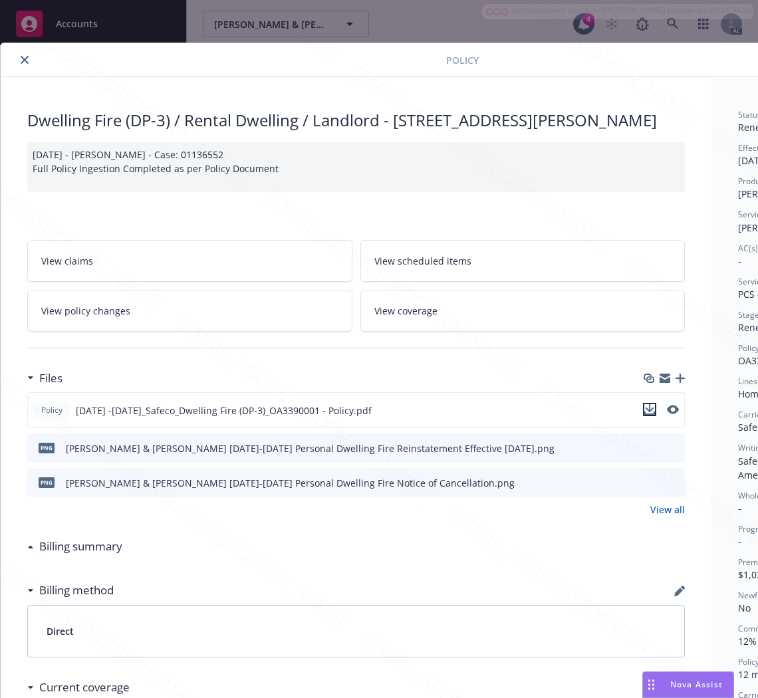
click at [649, 415] on icon "download file" at bounding box center [649, 409] width 11 height 11
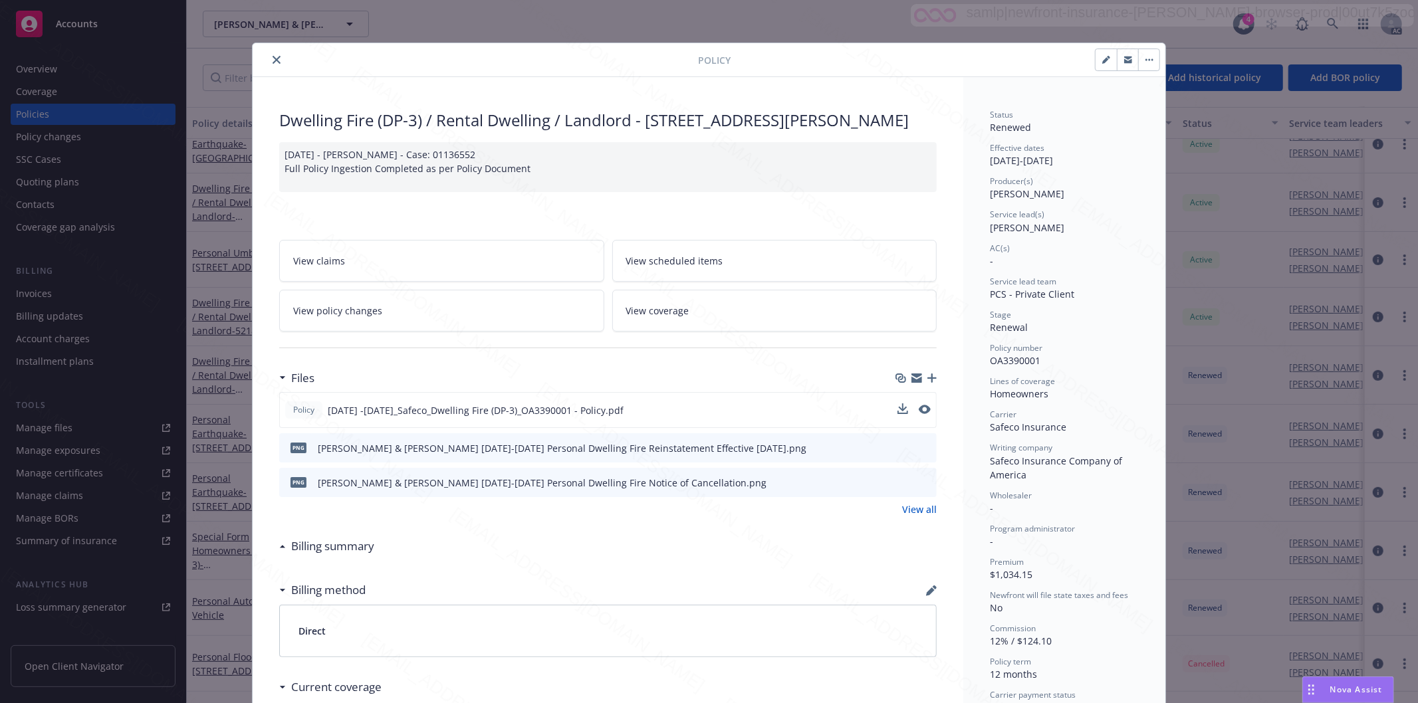
click at [273, 56] on icon "close" at bounding box center [277, 60] width 8 height 8
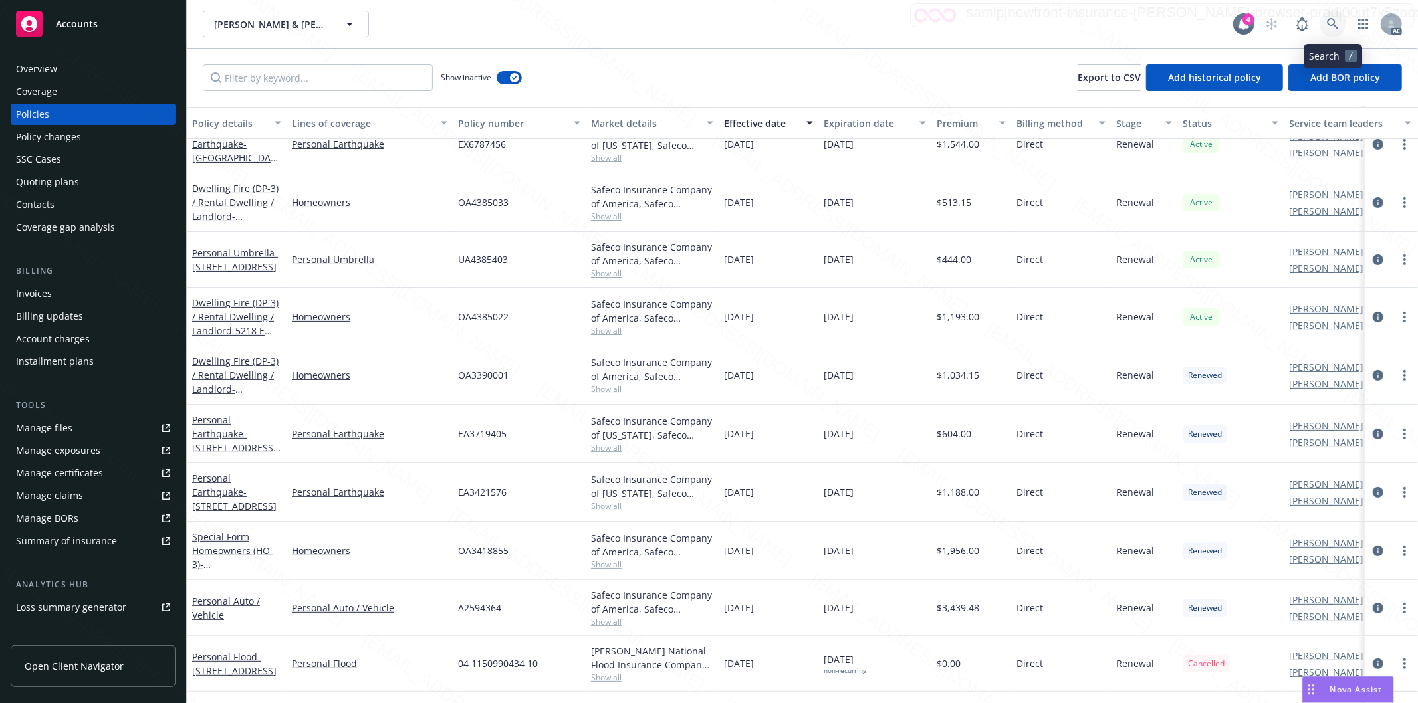
click at [1332, 21] on icon at bounding box center [1333, 24] width 12 height 12
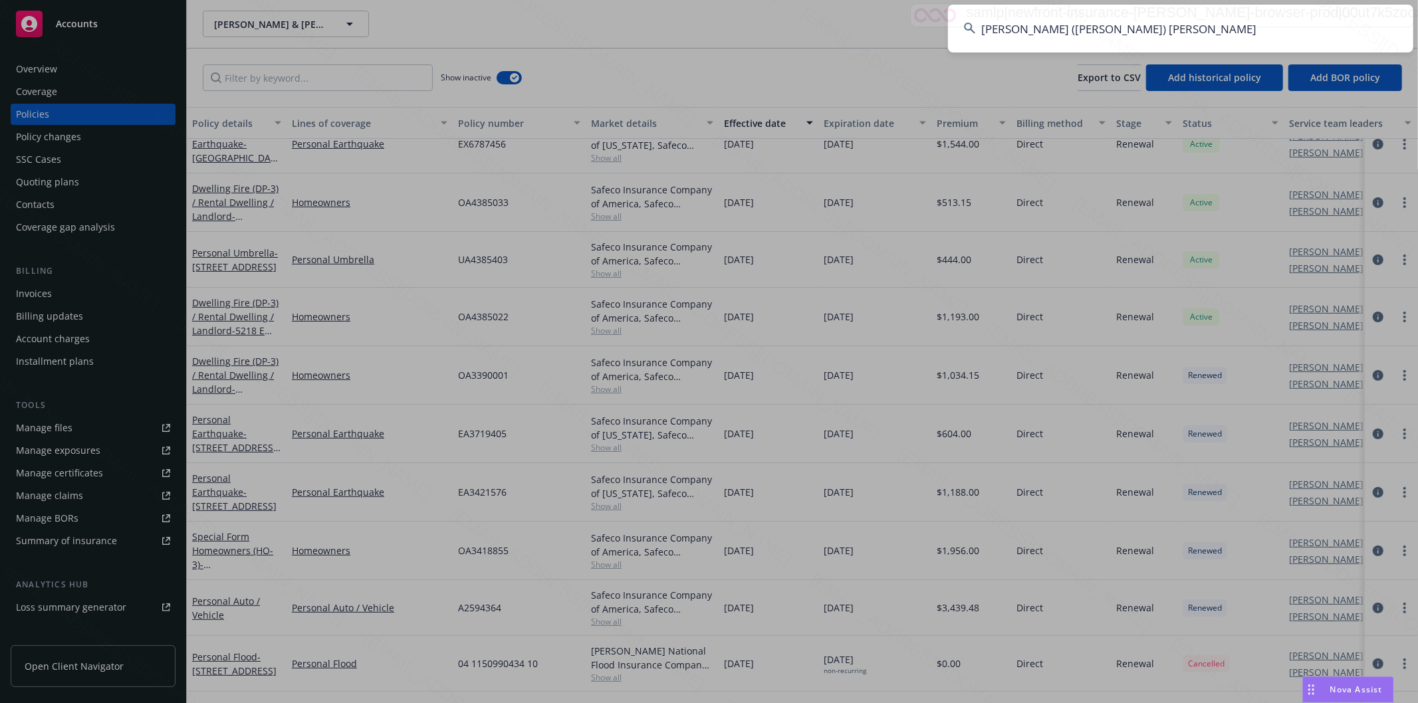
type input "Yong Heng (Hanson) Luo"
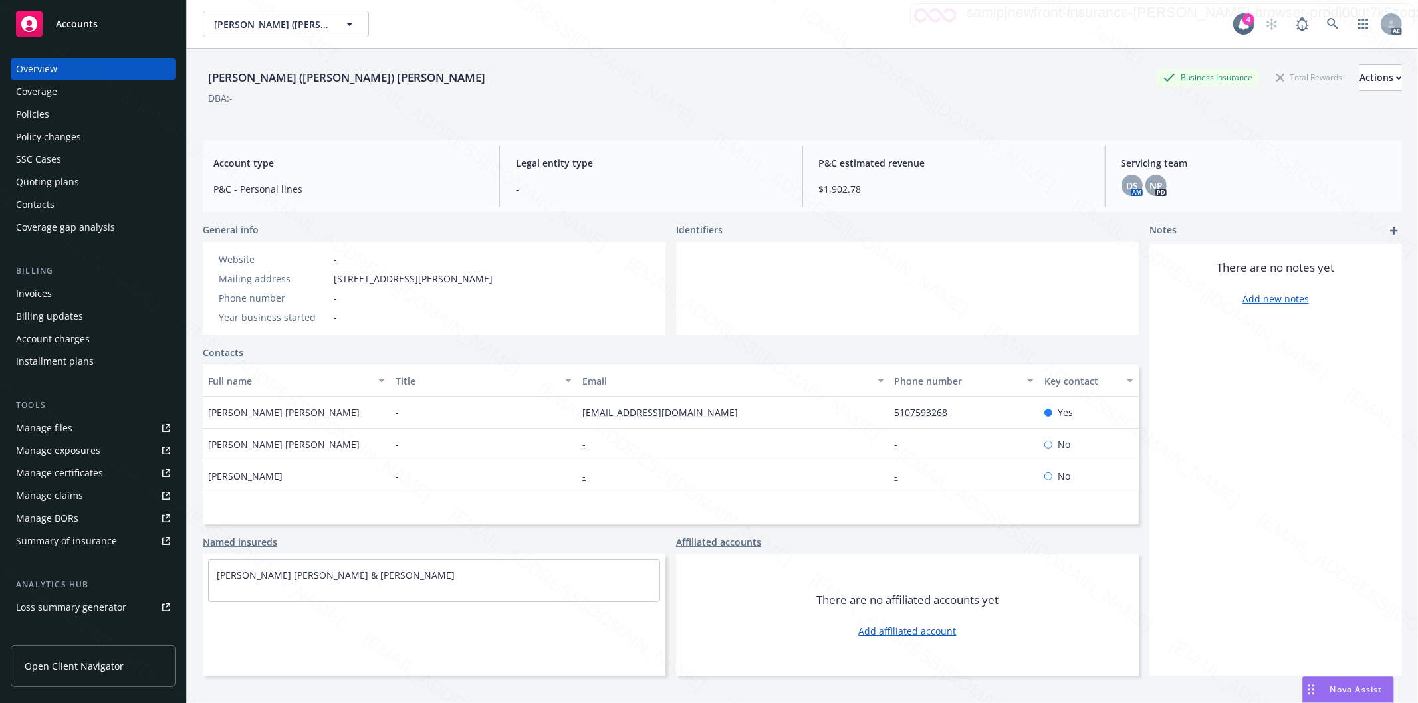
click at [106, 120] on div "Policies" at bounding box center [93, 114] width 154 height 21
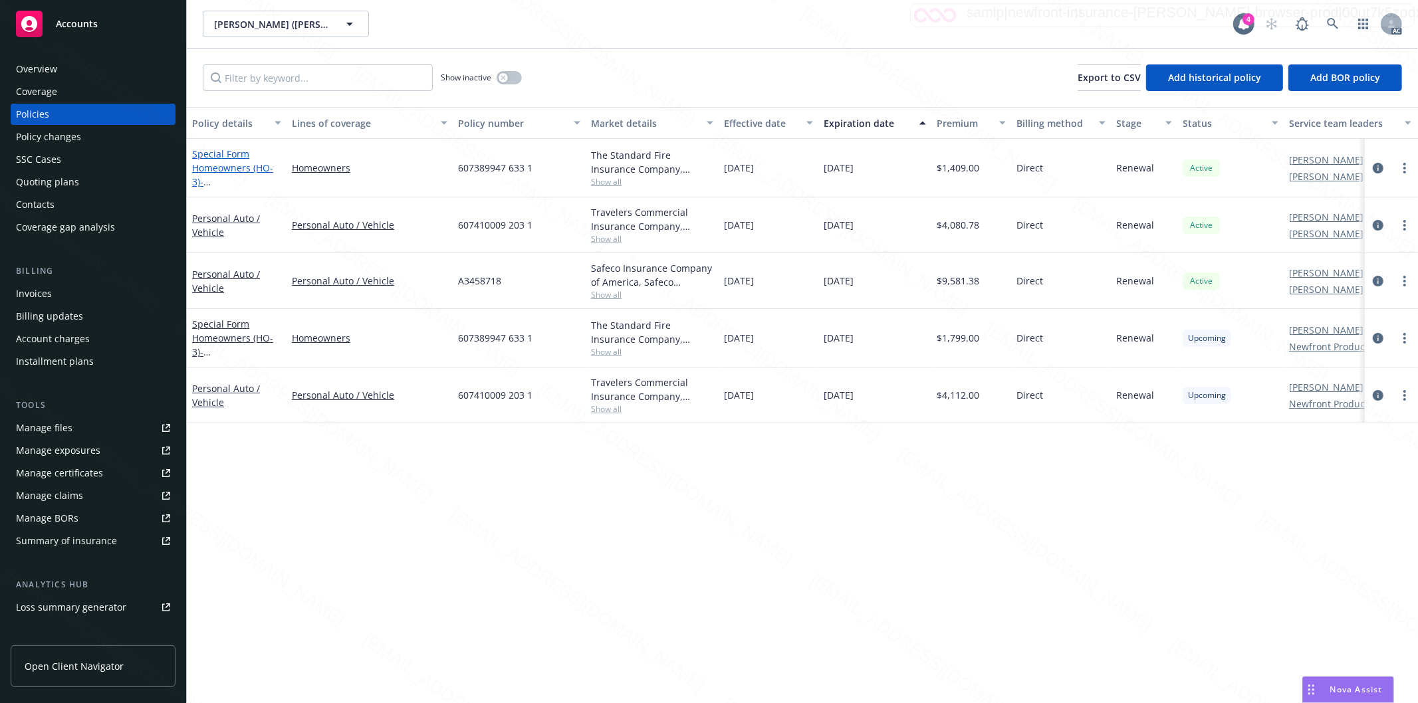
click at [222, 162] on link "Special Form Homeowners (HO-3) - 10368 HITE CIR ELK GROVE, CA 95757-3522" at bounding box center [234, 182] width 84 height 68
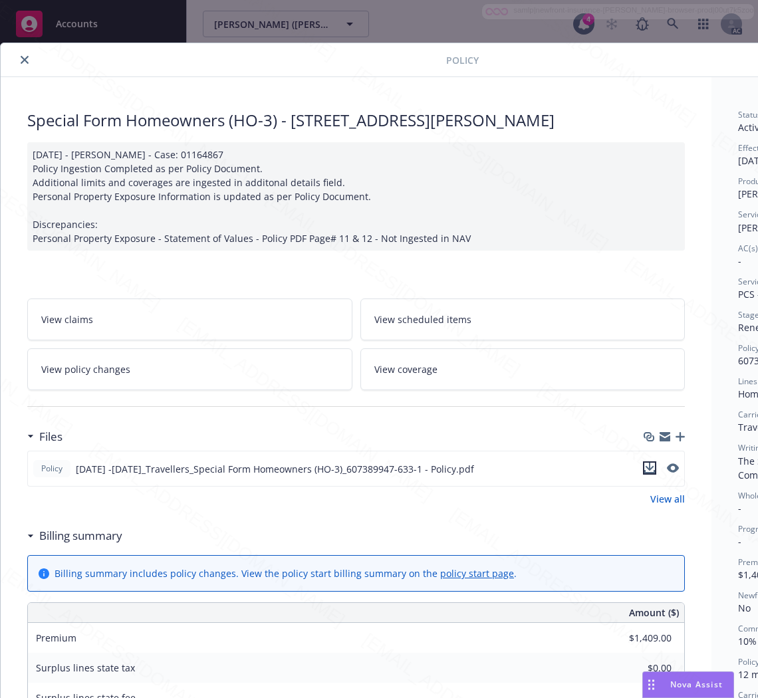
click at [650, 463] on icon "download file" at bounding box center [649, 468] width 11 height 11
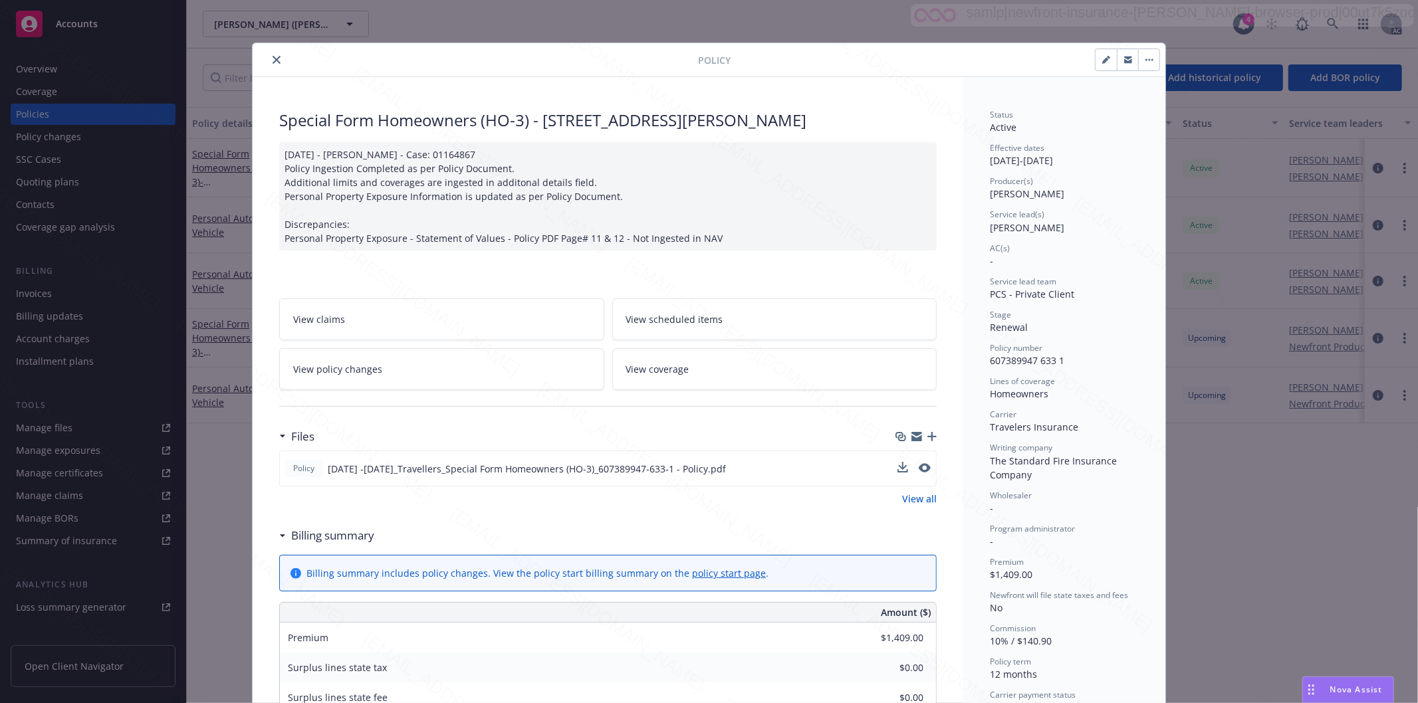
click at [1146, 57] on button "button" at bounding box center [1148, 59] width 21 height 21
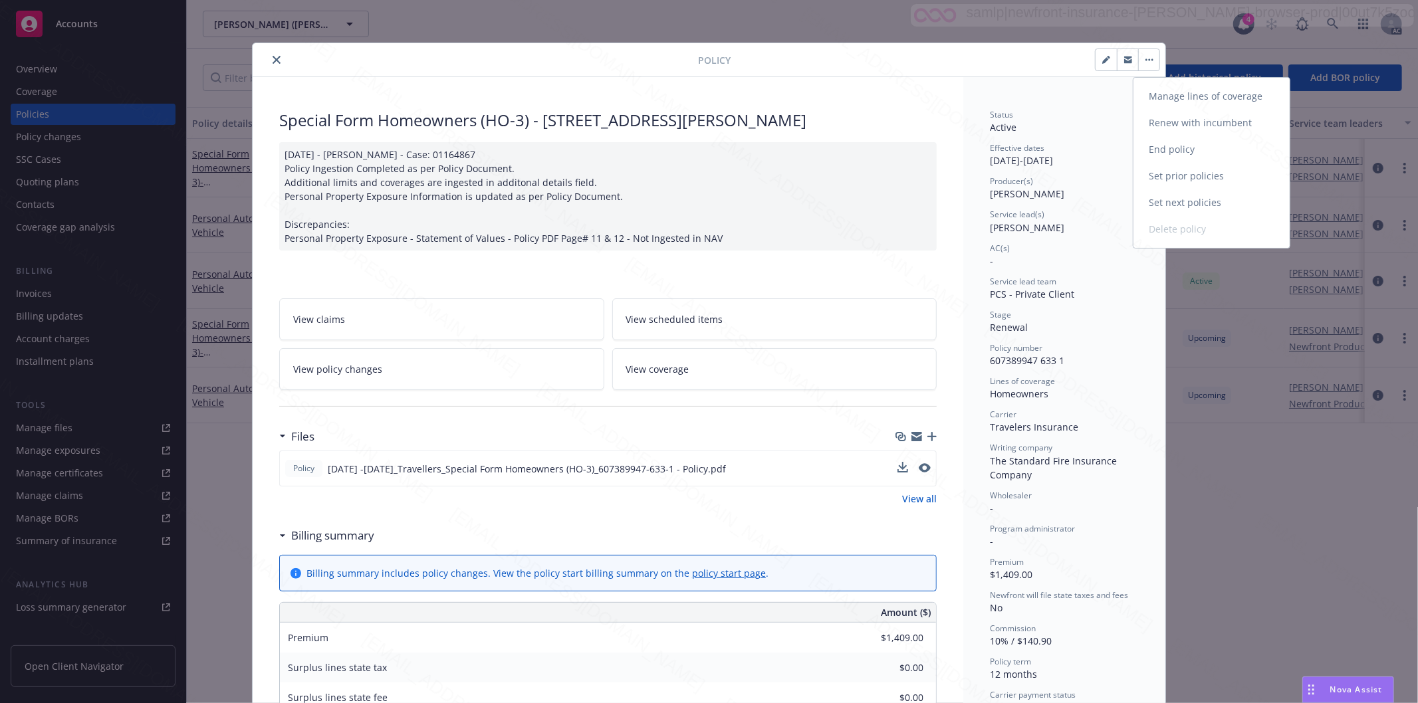
click at [1201, 151] on link "End policy" at bounding box center [1211, 149] width 156 height 27
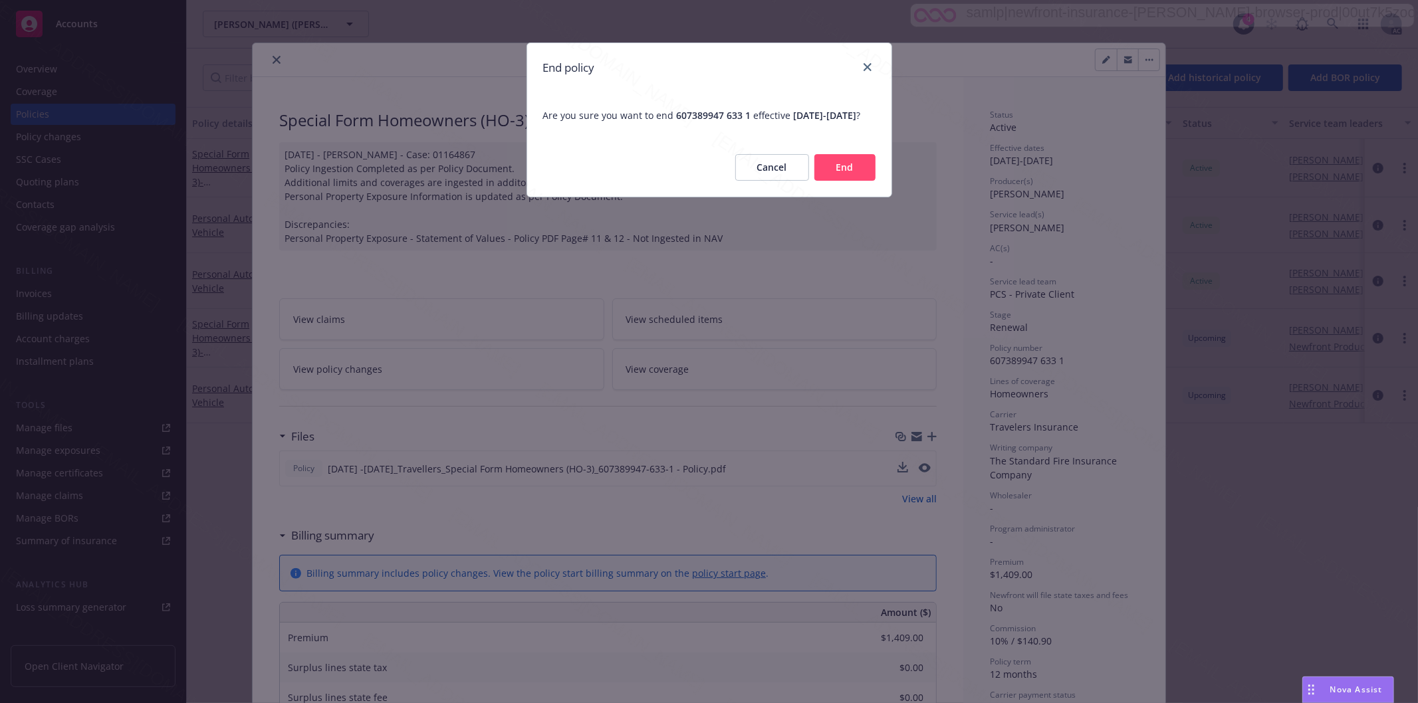
click at [849, 181] on button "End" at bounding box center [844, 167] width 61 height 27
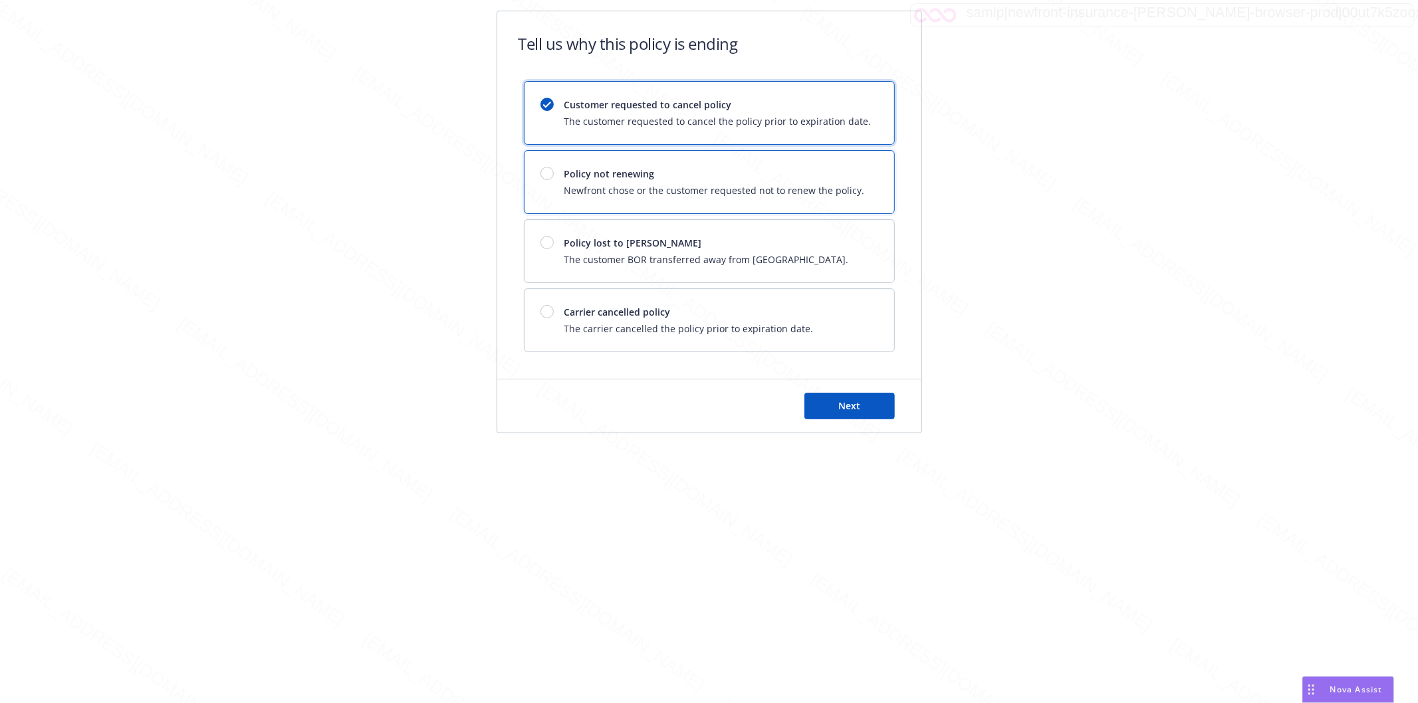
click at [602, 169] on span "Policy not renewing" at bounding box center [714, 174] width 300 height 14
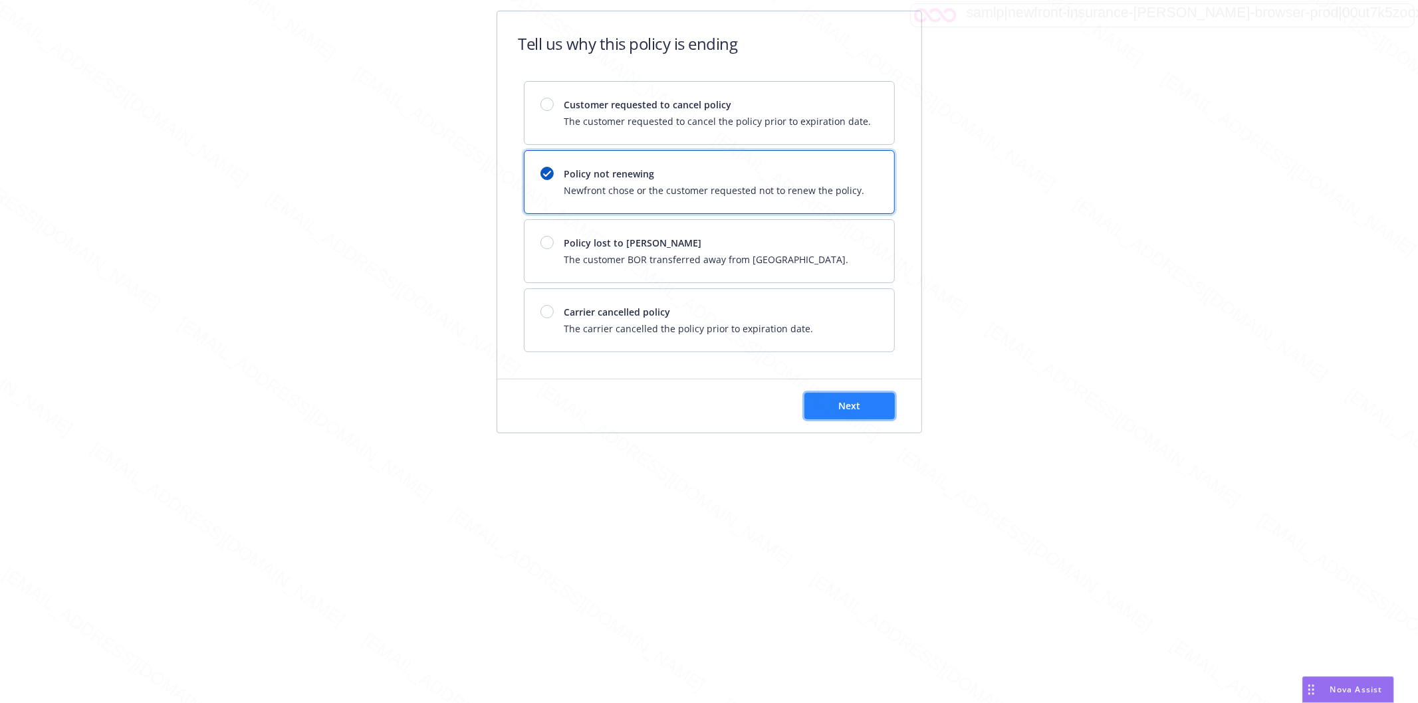
click at [858, 404] on span "Next" at bounding box center [849, 406] width 22 height 13
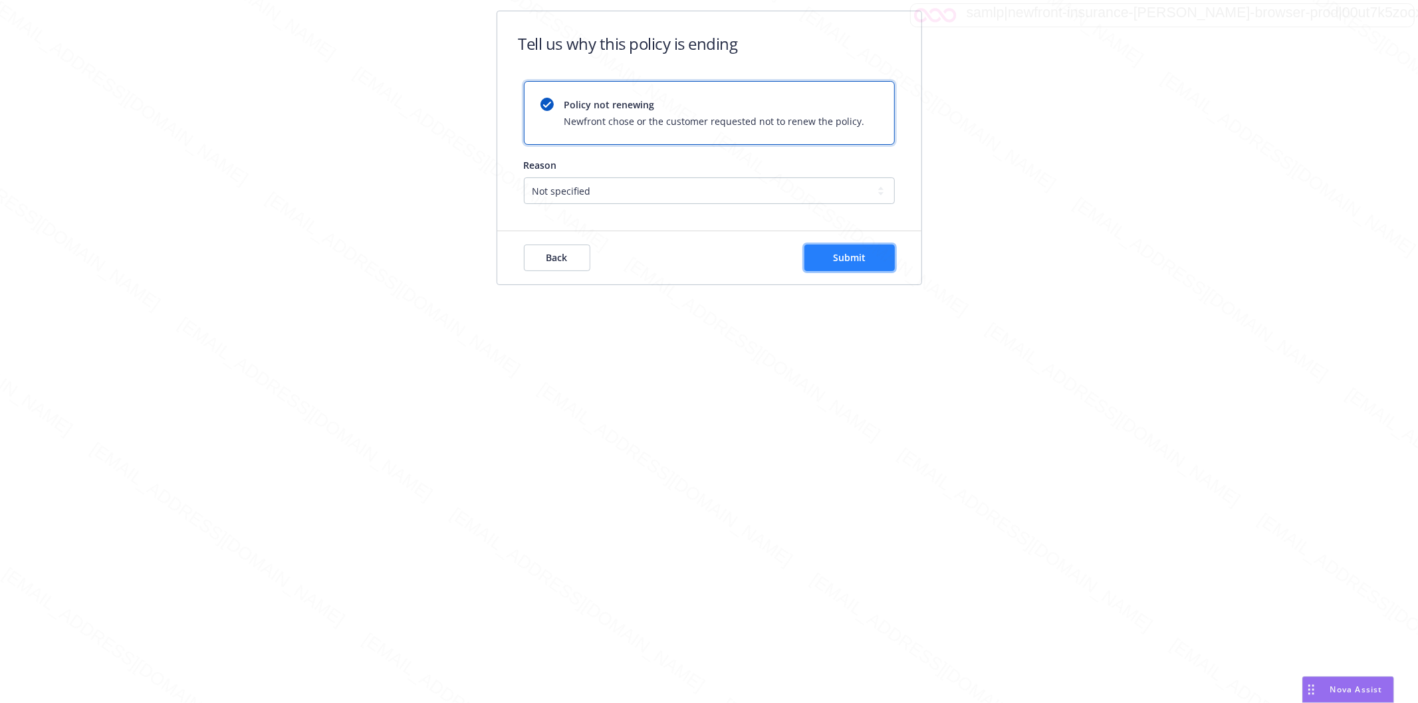
click at [826, 261] on button "Submit" at bounding box center [849, 258] width 90 height 27
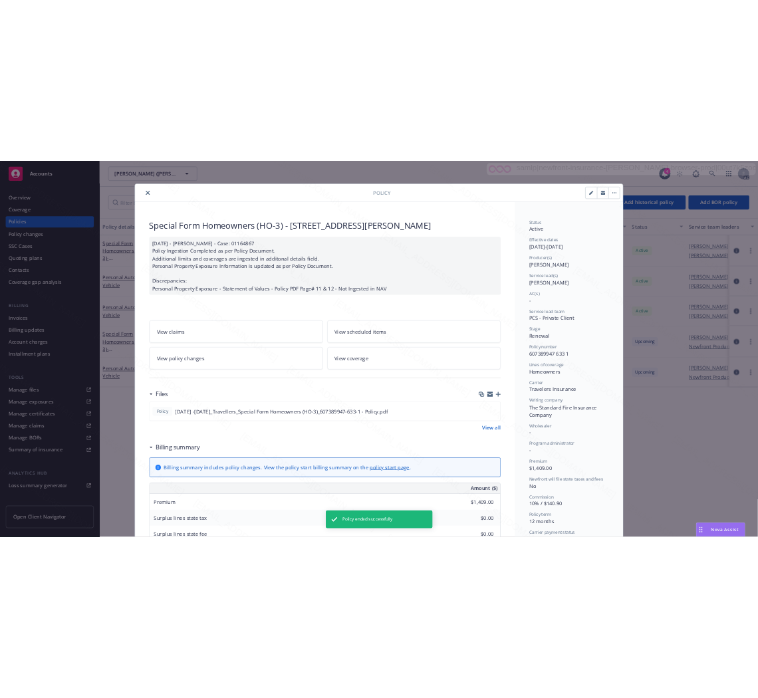
scroll to position [40, 0]
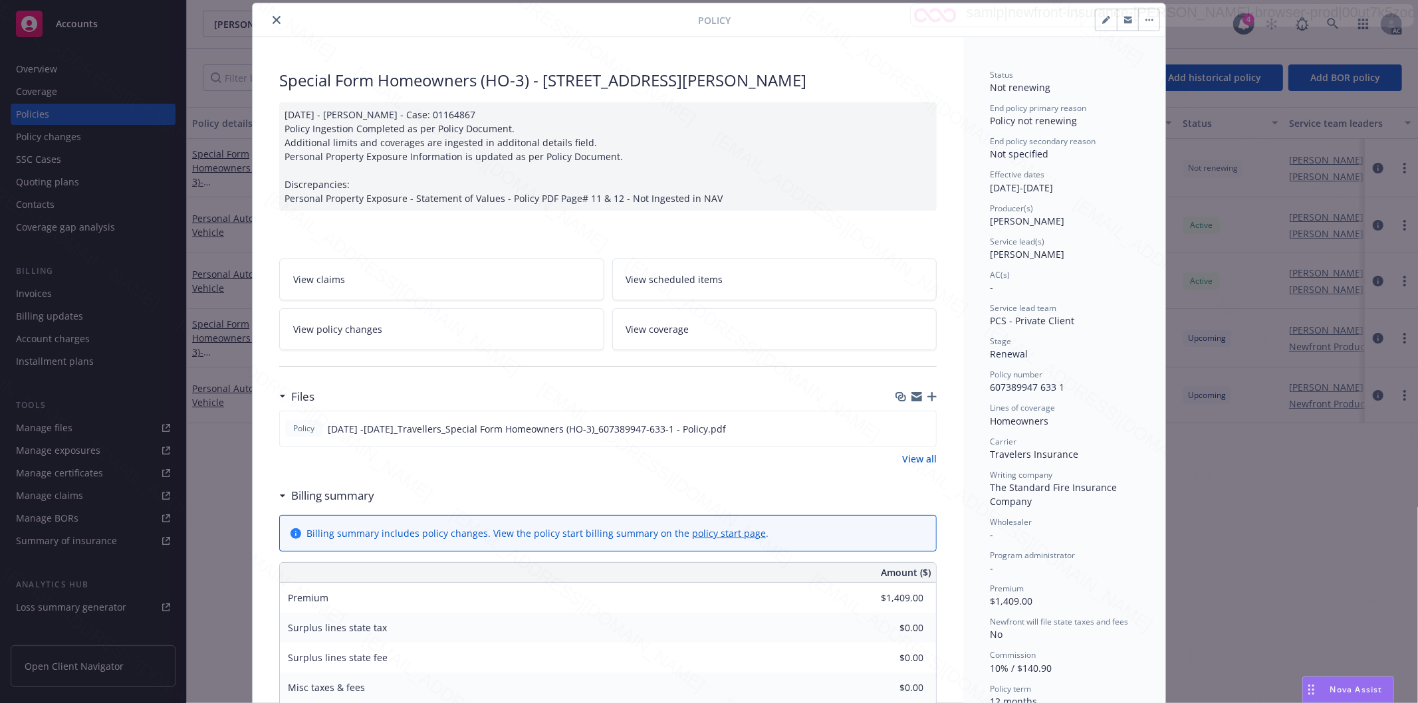
click at [273, 18] on icon "close" at bounding box center [277, 20] width 8 height 8
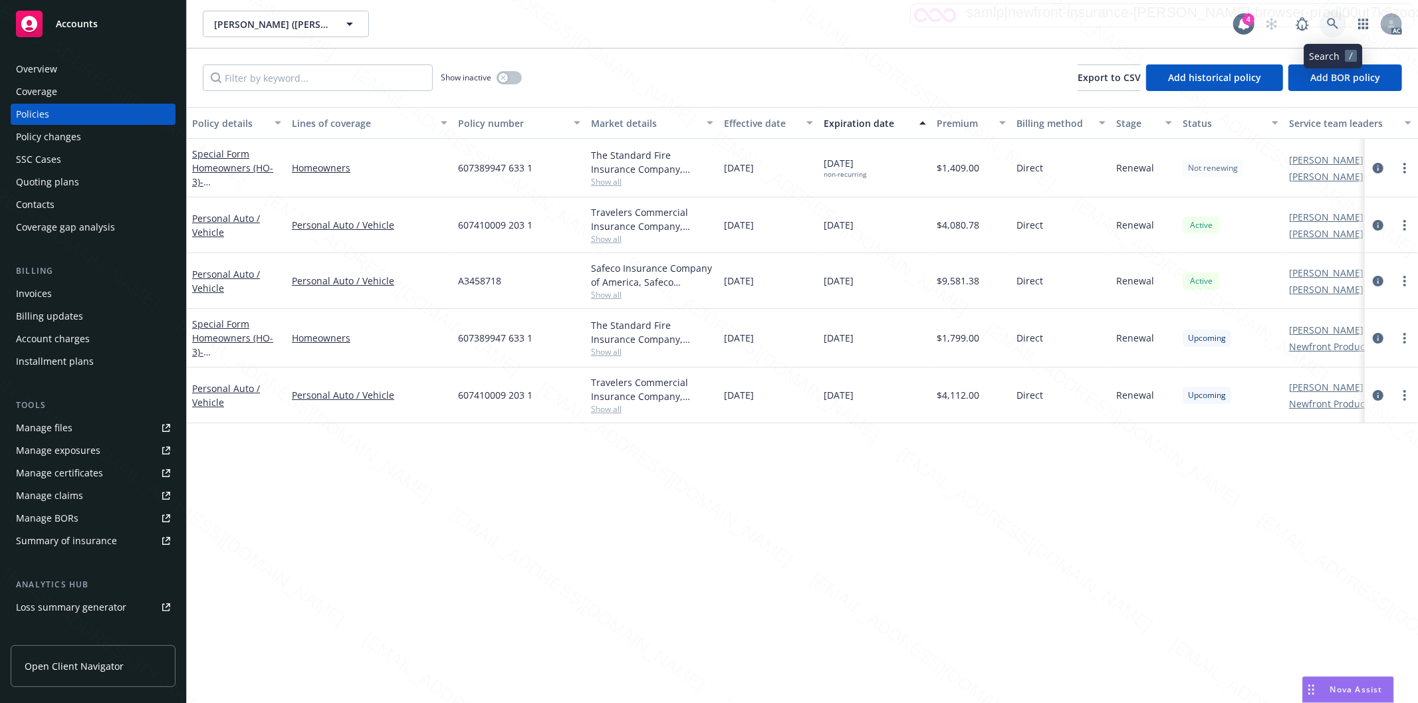
click at [1332, 23] on icon at bounding box center [1333, 24] width 12 height 12
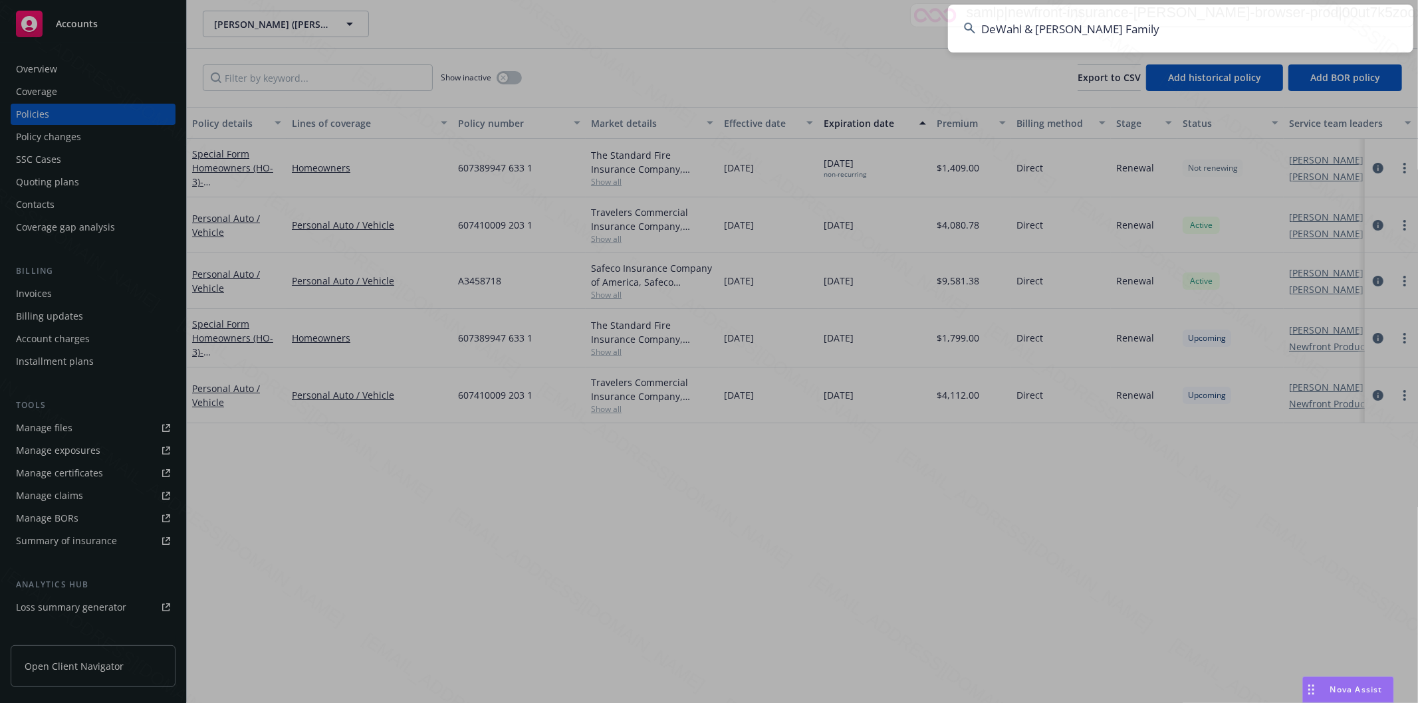
type input "DeWahl & Romero Family"
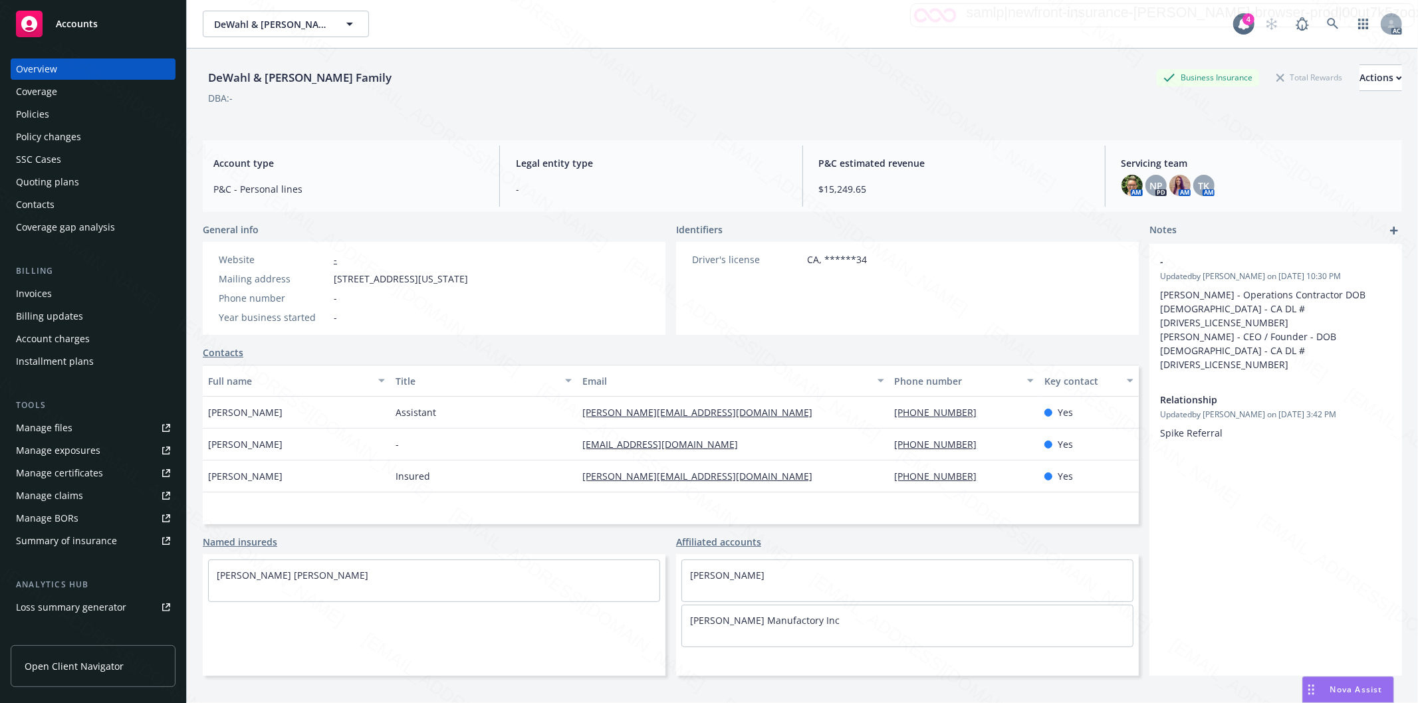
click at [58, 116] on div "Policies" at bounding box center [93, 114] width 154 height 21
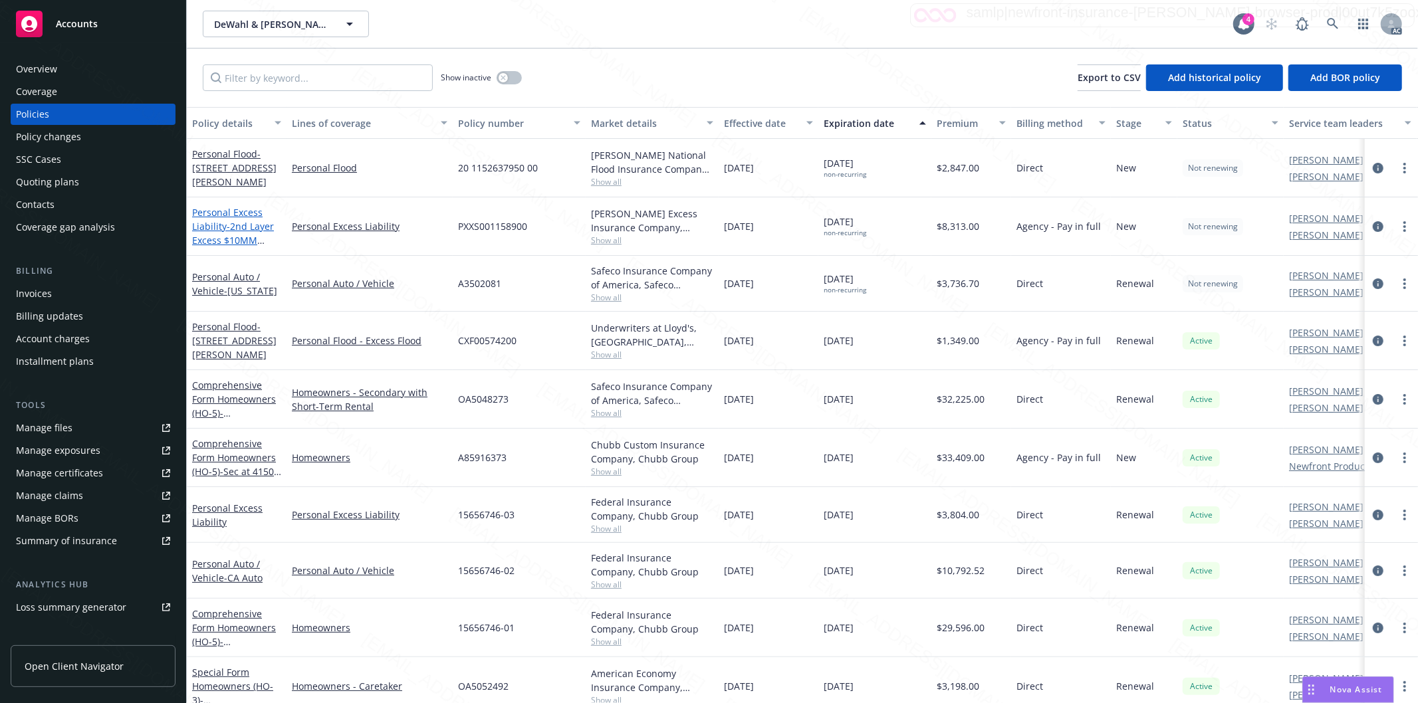
click at [222, 227] on link "Personal Excess Liability - 2nd Layer Excess $10MM Limit" at bounding box center [233, 233] width 82 height 55
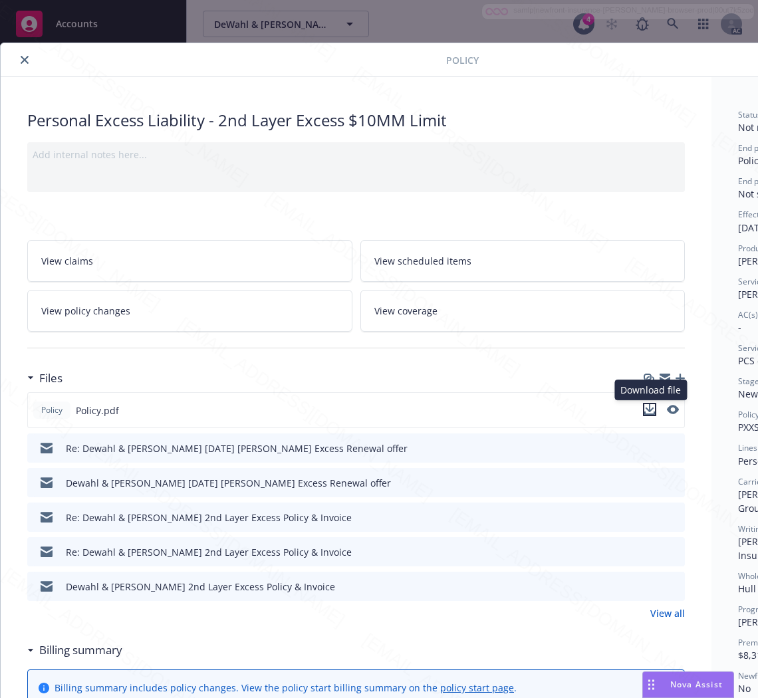
click at [653, 413] on icon "download file" at bounding box center [649, 409] width 11 height 11
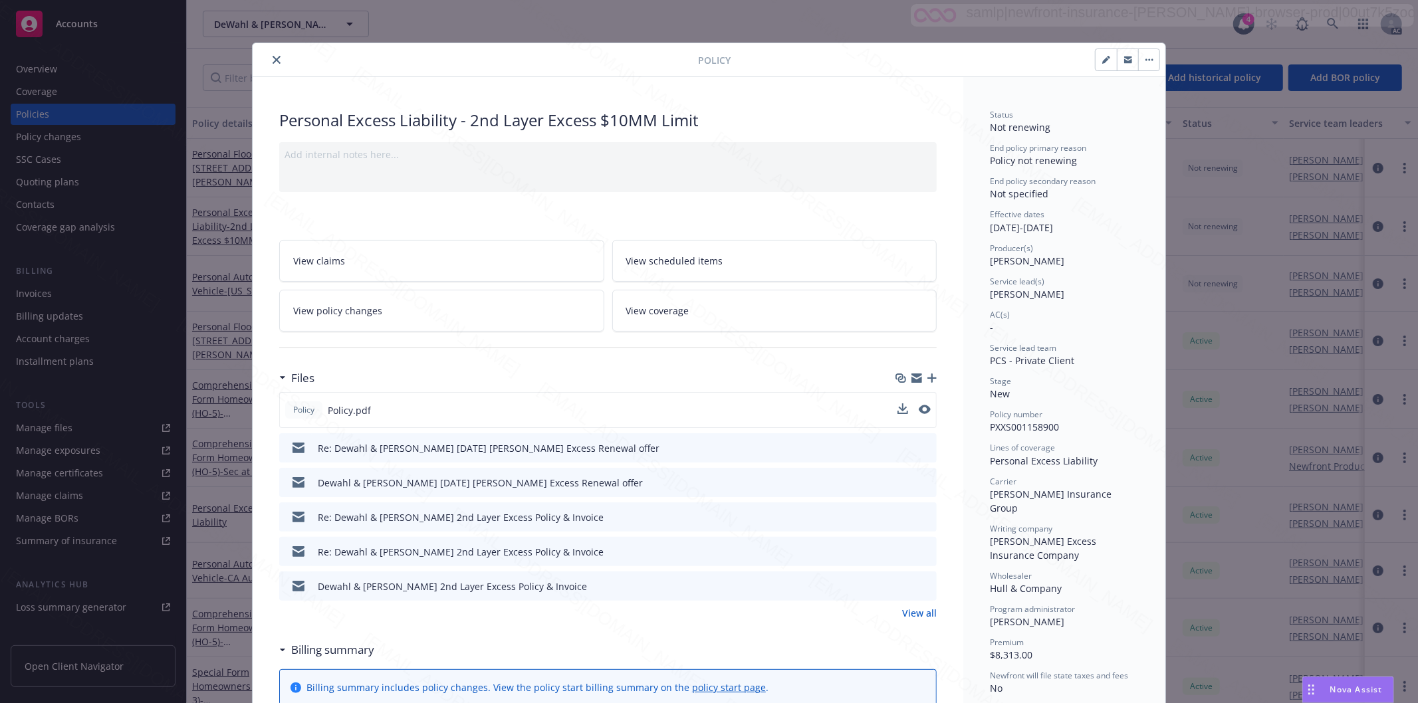
click at [273, 58] on icon "close" at bounding box center [277, 60] width 8 height 8
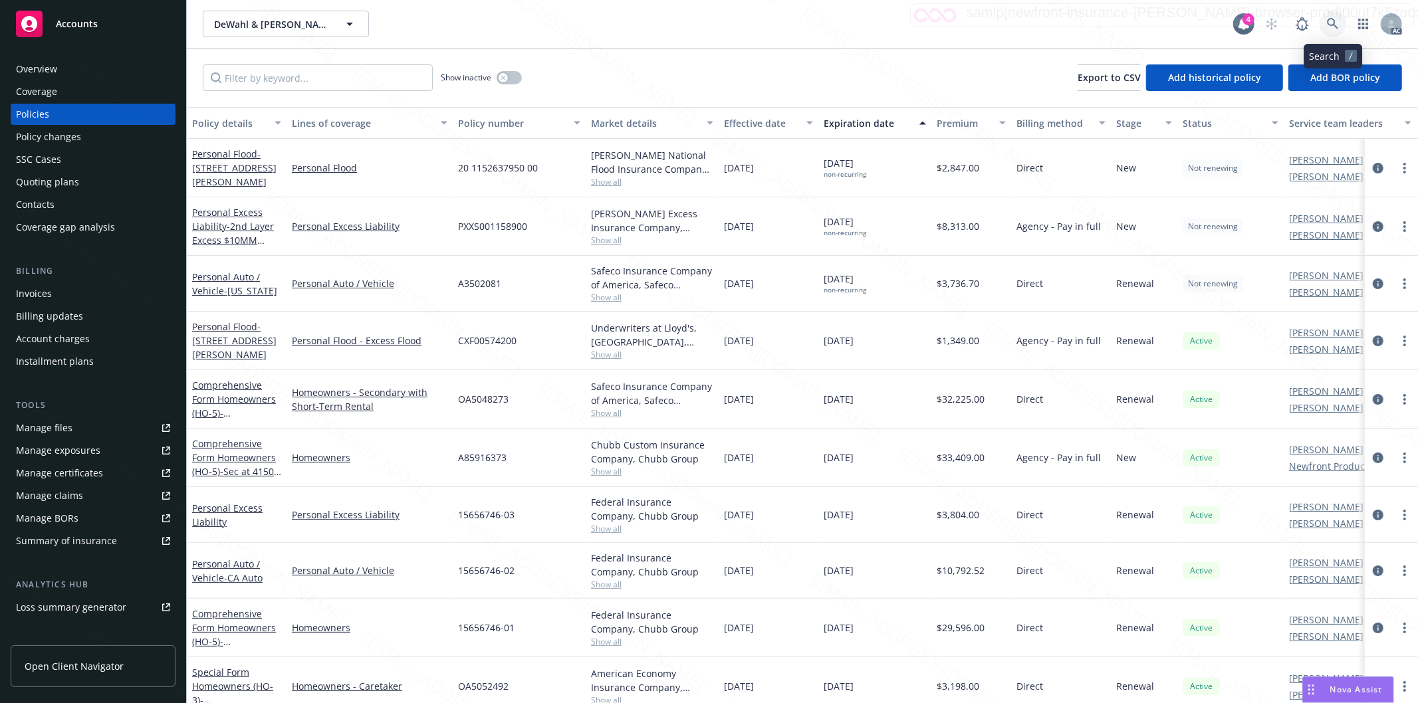
click at [1331, 22] on icon at bounding box center [1333, 24] width 12 height 12
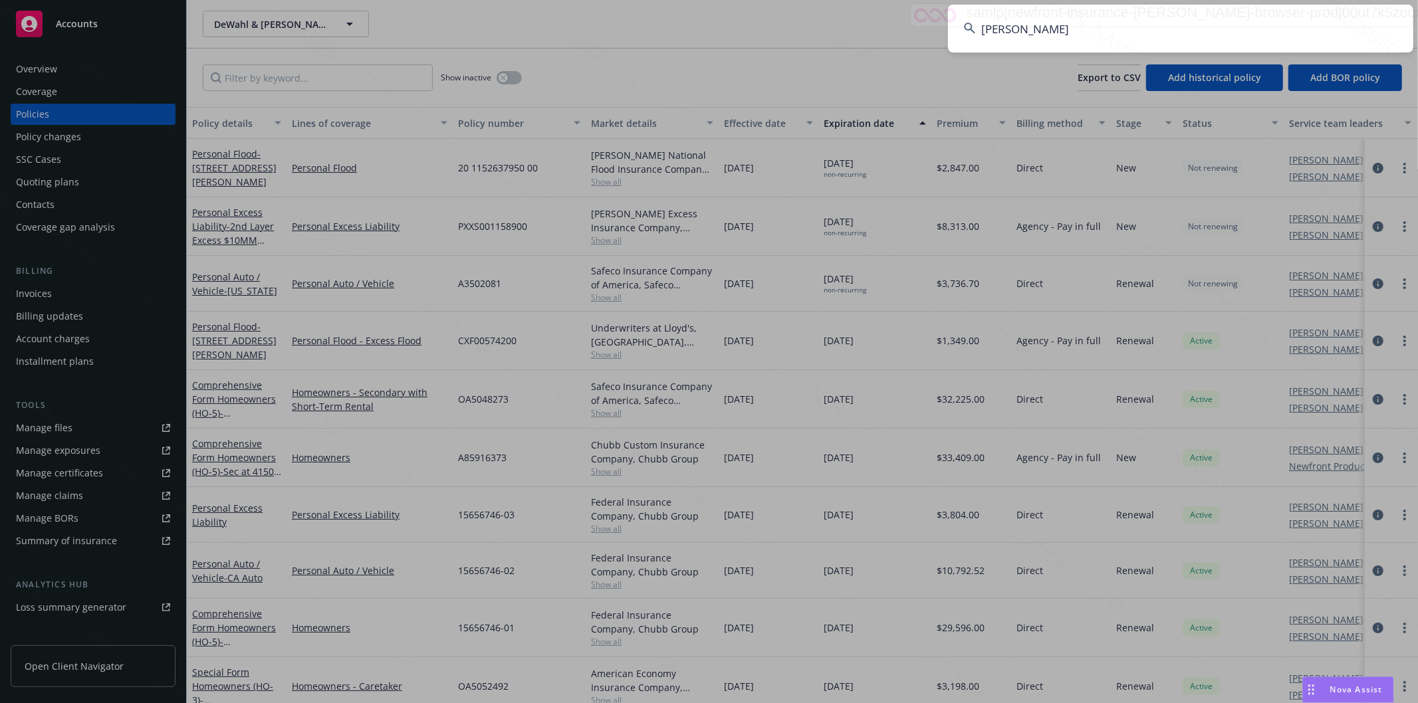
type input "Helen Raiser"
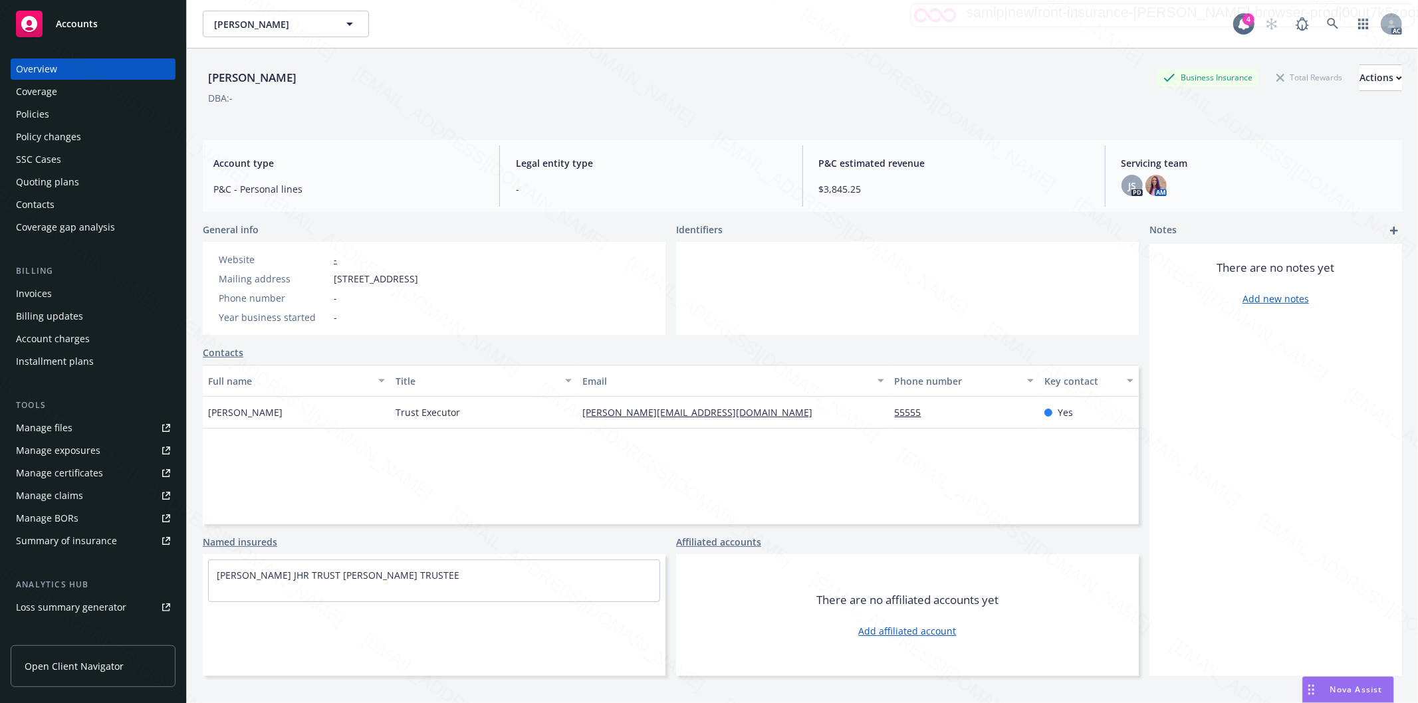
click at [30, 111] on div "Policies" at bounding box center [32, 114] width 33 height 21
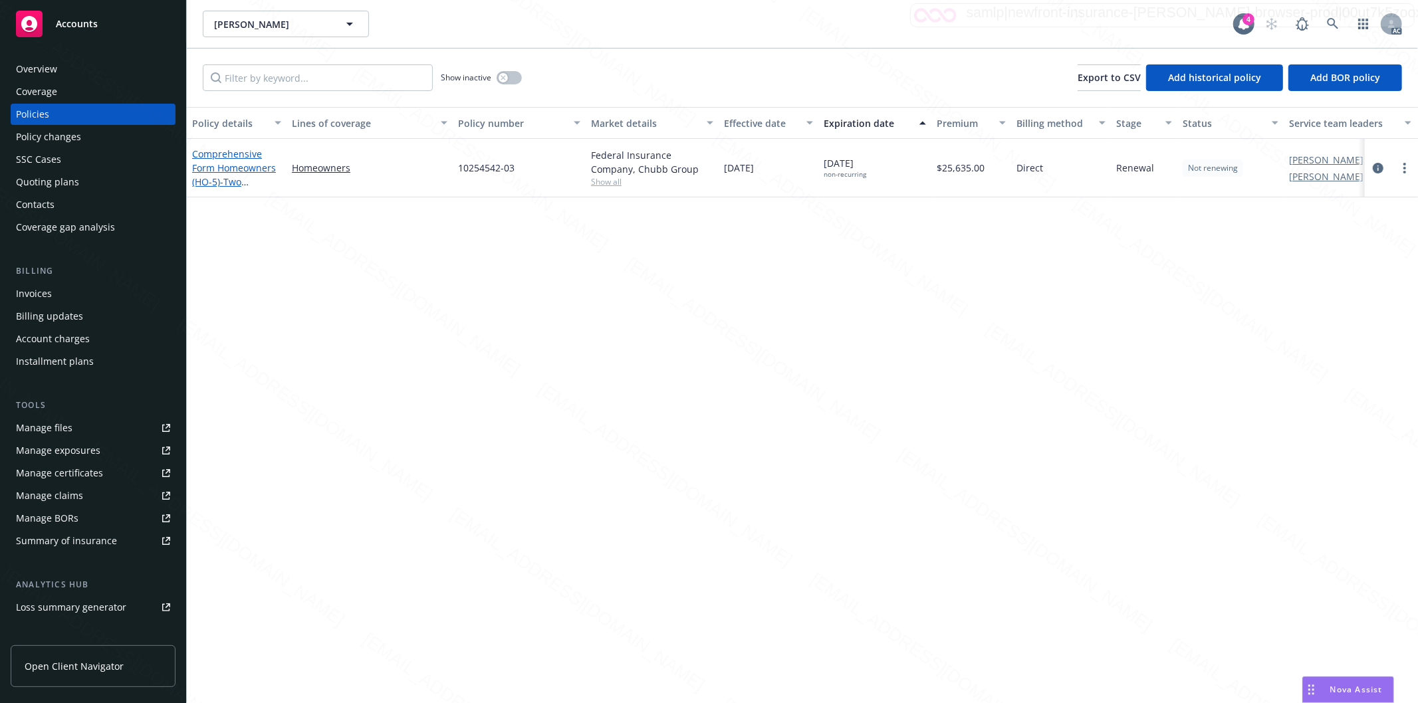
click at [211, 170] on link "Comprehensive Form Homeowners (HO-5) - Two Properties at 2256 Hyde St San Franc…" at bounding box center [234, 203] width 84 height 110
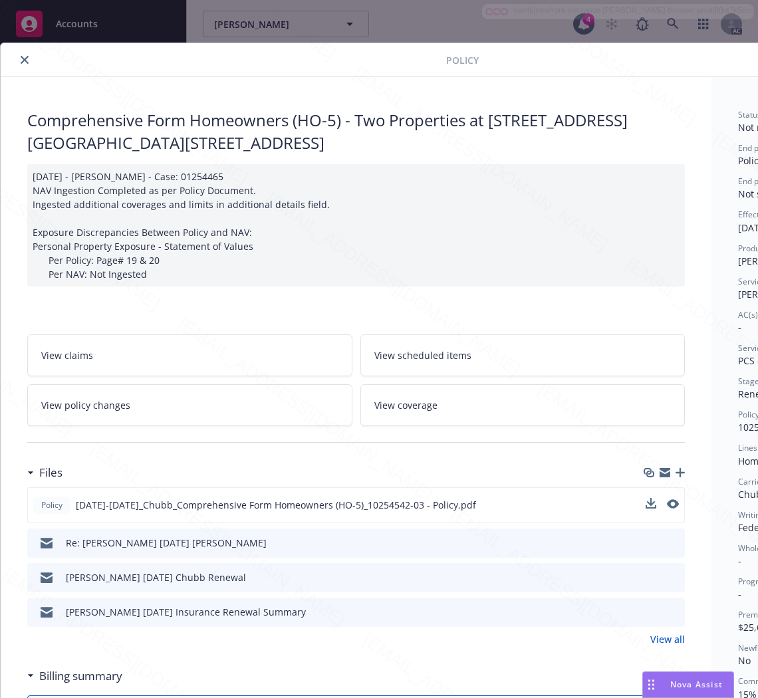
click at [602, 506] on div "Policy 2024-2025_Chubb_Comprehensive Form Homeowners (HO-5)_10254542-03 - Polic…" at bounding box center [355, 505] width 657 height 36
click at [653, 501] on icon "download file" at bounding box center [649, 504] width 11 height 11
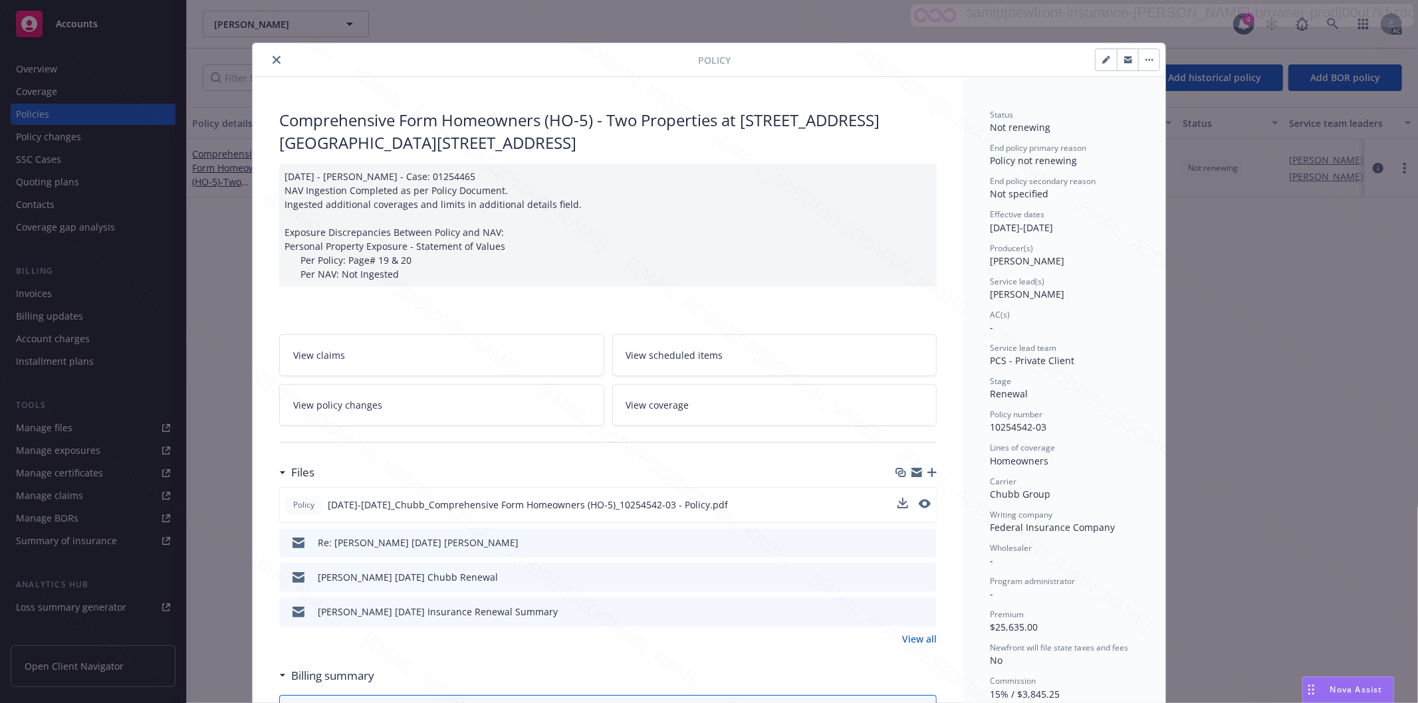
click at [273, 58] on icon "close" at bounding box center [277, 60] width 8 height 8
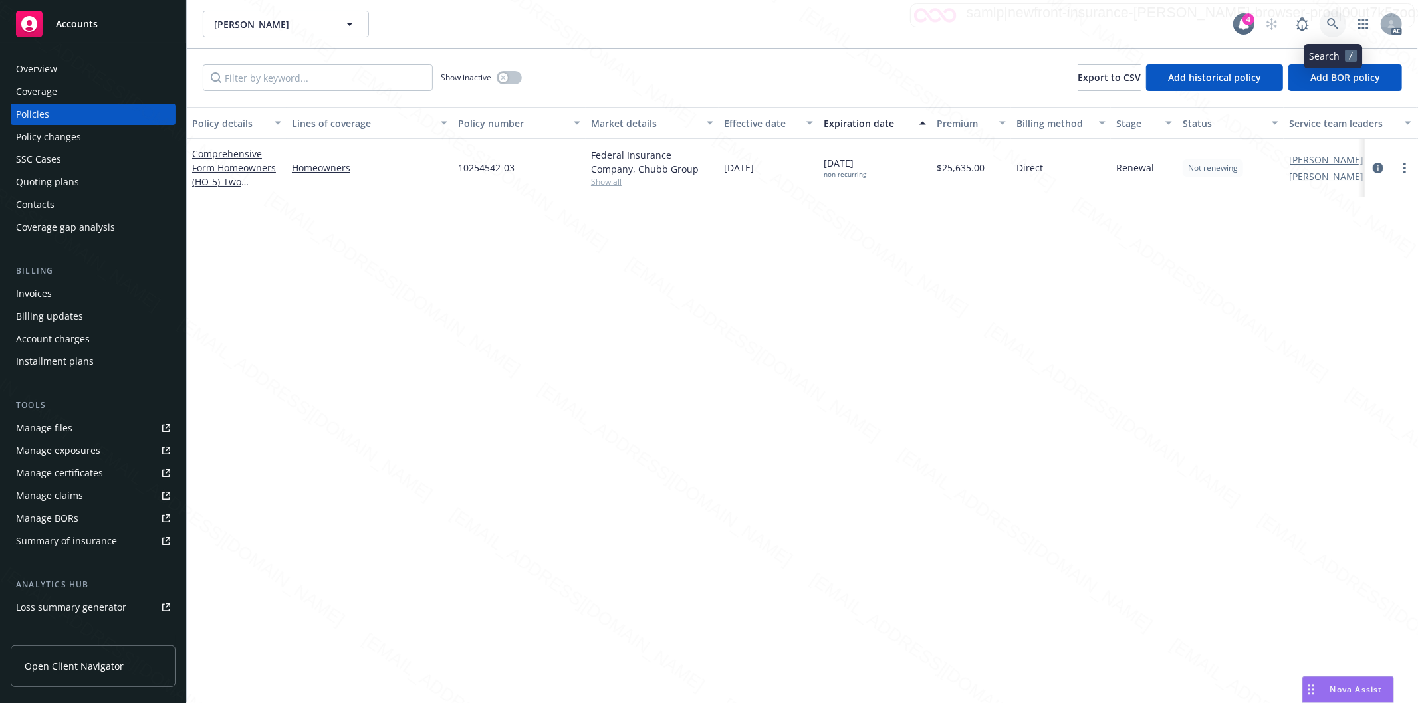
click at [1332, 20] on icon at bounding box center [1333, 24] width 12 height 12
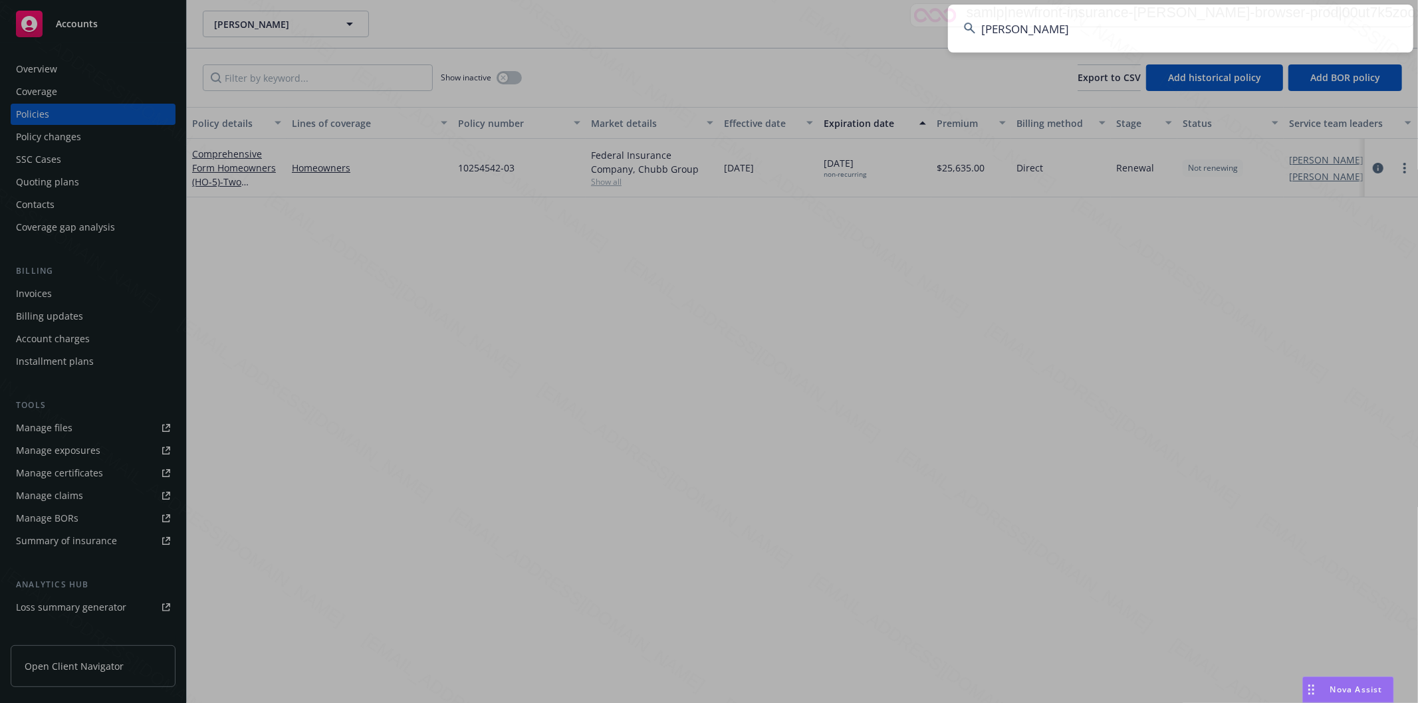
type input "[PERSON_NAME]"
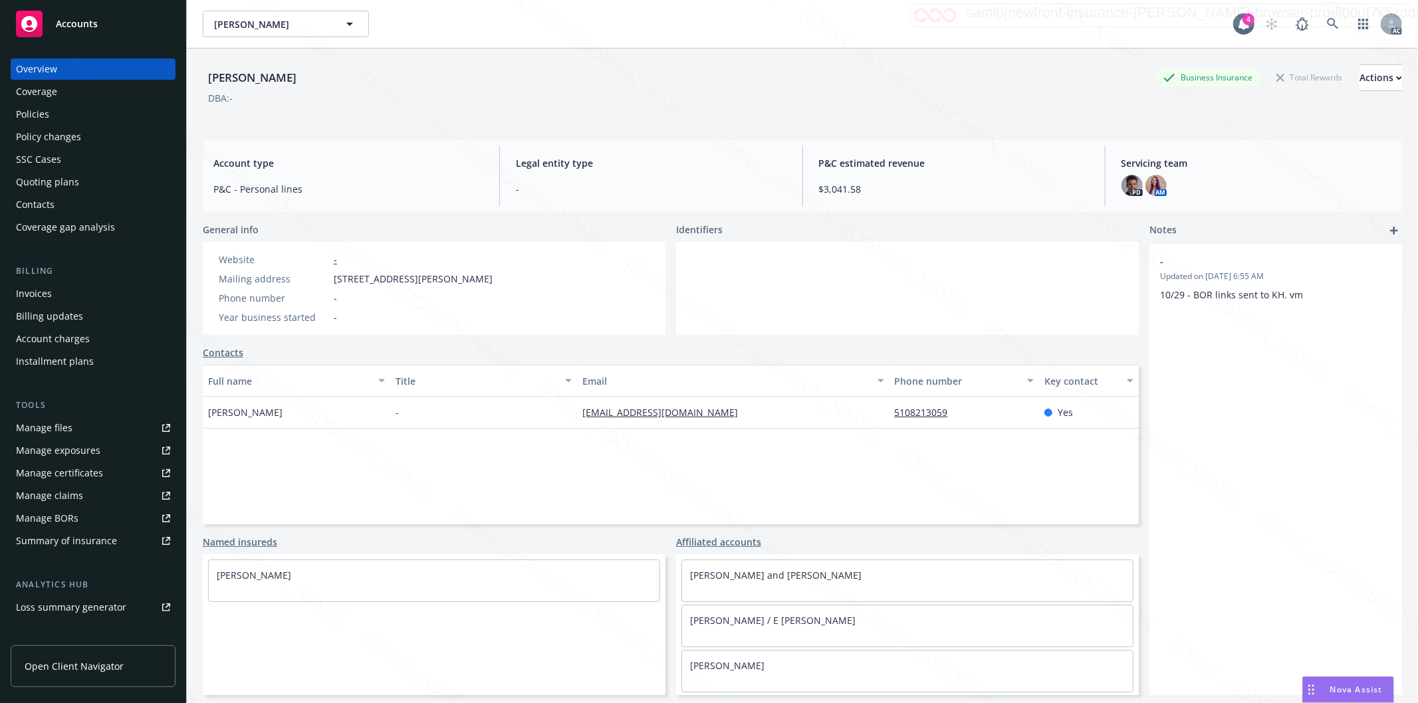
click at [22, 116] on div "Policies" at bounding box center [32, 114] width 33 height 21
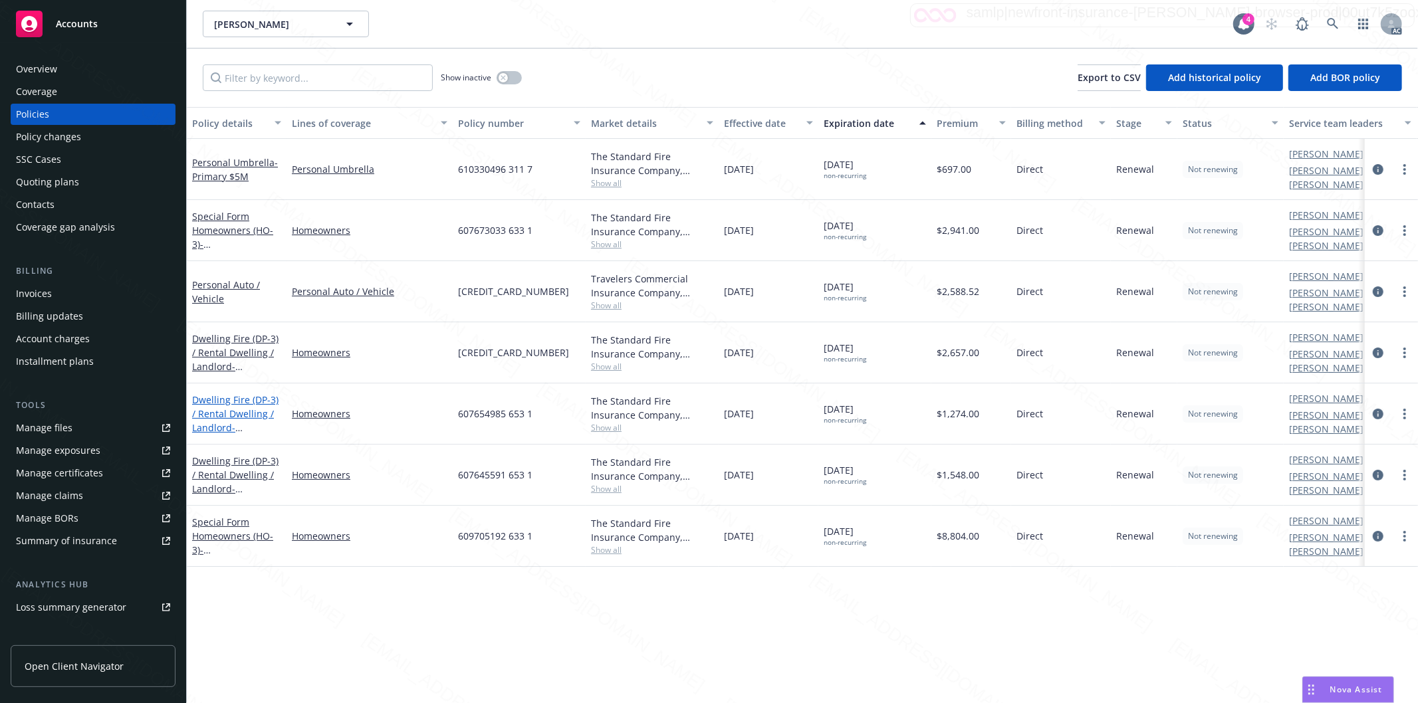
click at [210, 395] on link "Dwelling Fire (DP-3) / Rental Dwelling / Landlord - 712 MURPHY DR SAN MATEO, CA…" at bounding box center [235, 428] width 86 height 68
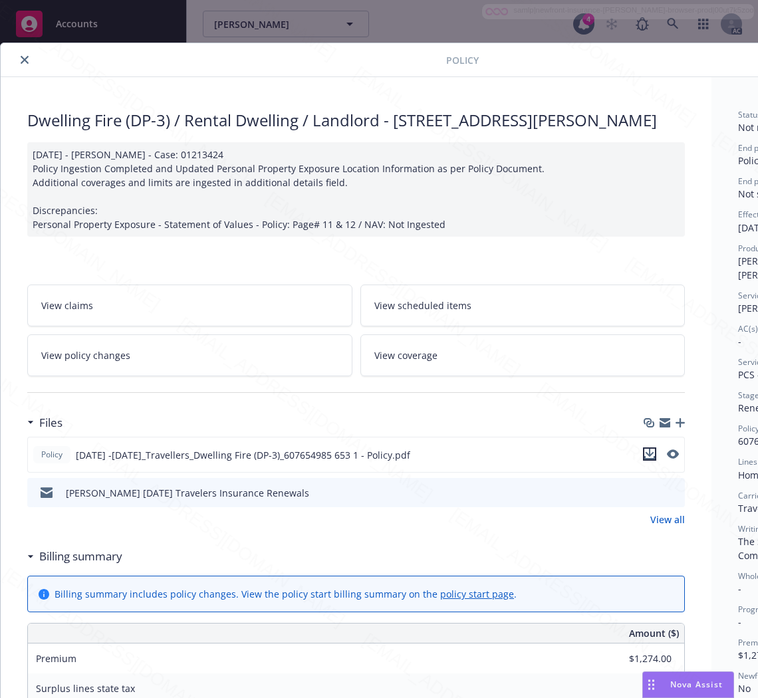
click at [648, 459] on icon "download file" at bounding box center [649, 454] width 11 height 11
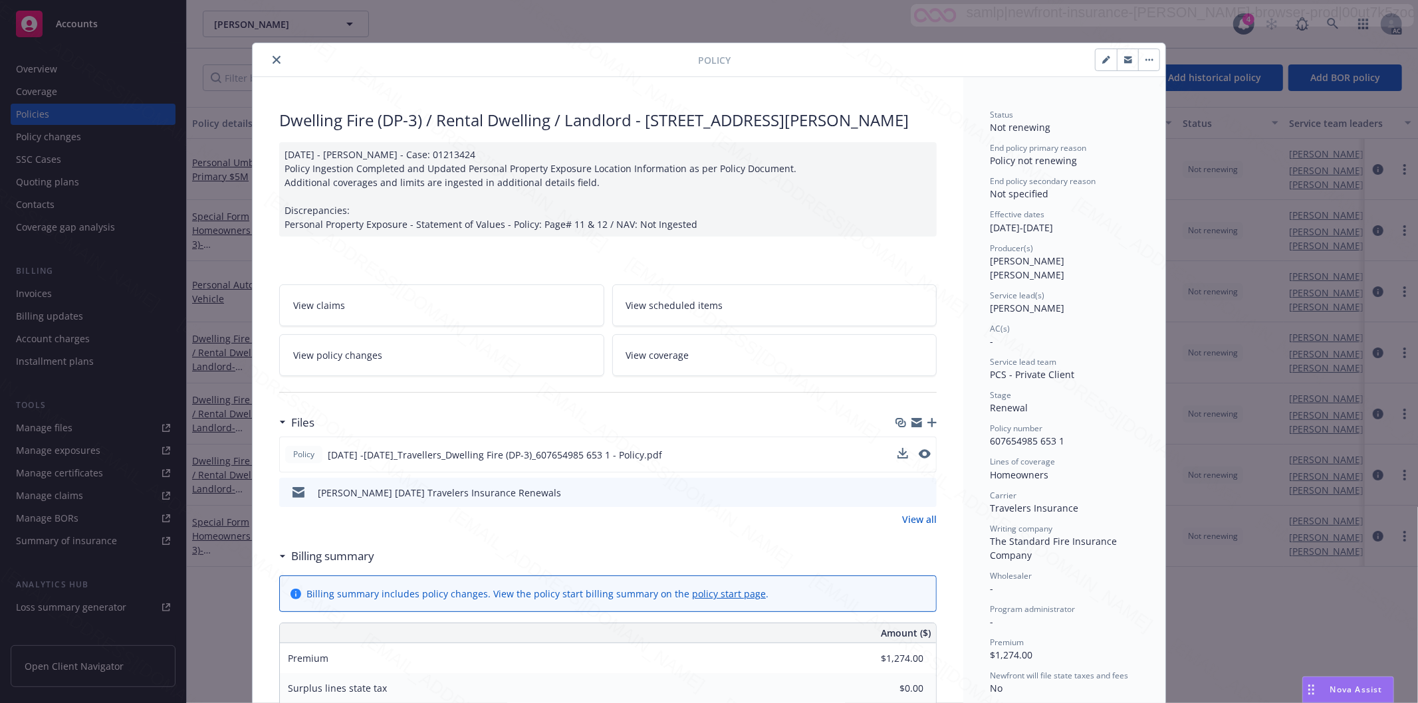
click at [273, 61] on icon "close" at bounding box center [277, 60] width 8 height 8
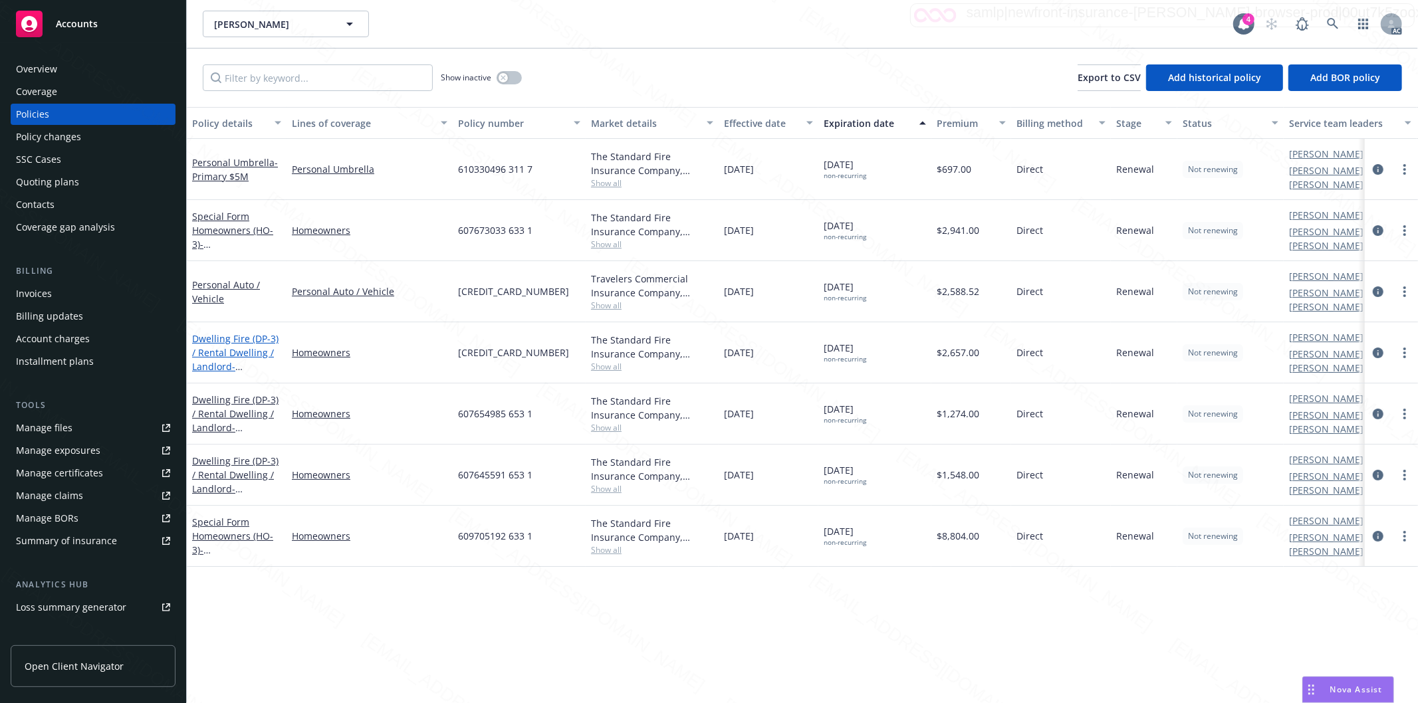
click at [230, 336] on link "Dwelling Fire (DP-3) / Rental Dwelling / Landlord - 33 BAYTREE WAY # 35 SAN MAT…" at bounding box center [235, 359] width 86 height 55
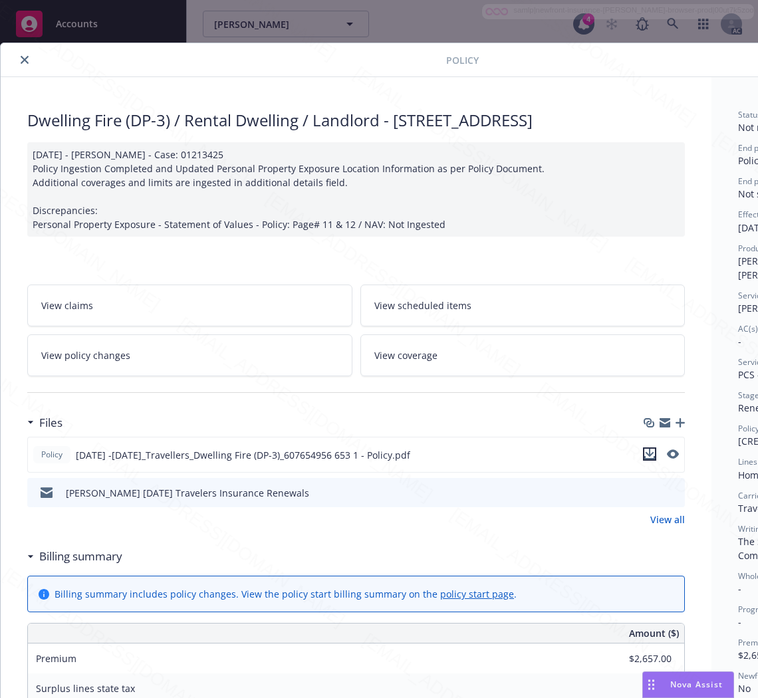
click at [650, 459] on icon "download file" at bounding box center [649, 454] width 11 height 11
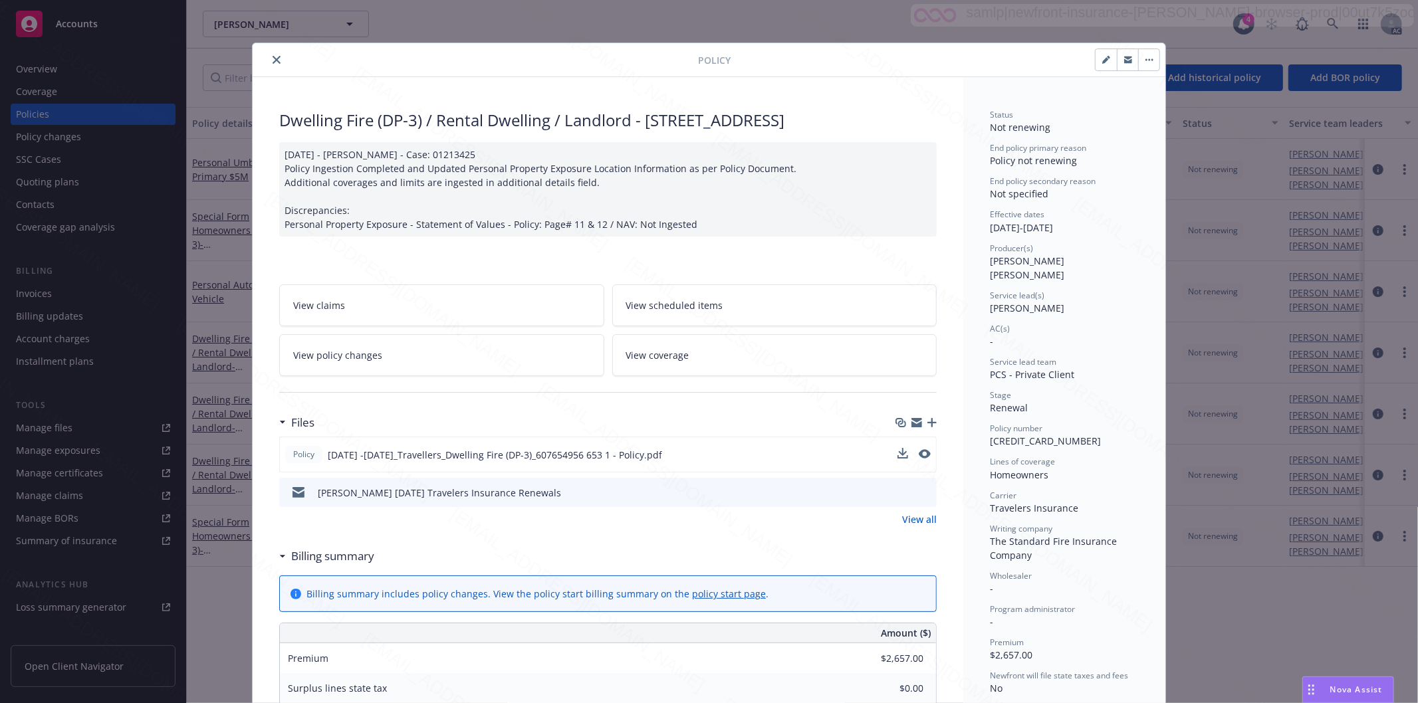
click at [273, 61] on icon "close" at bounding box center [277, 60] width 8 height 8
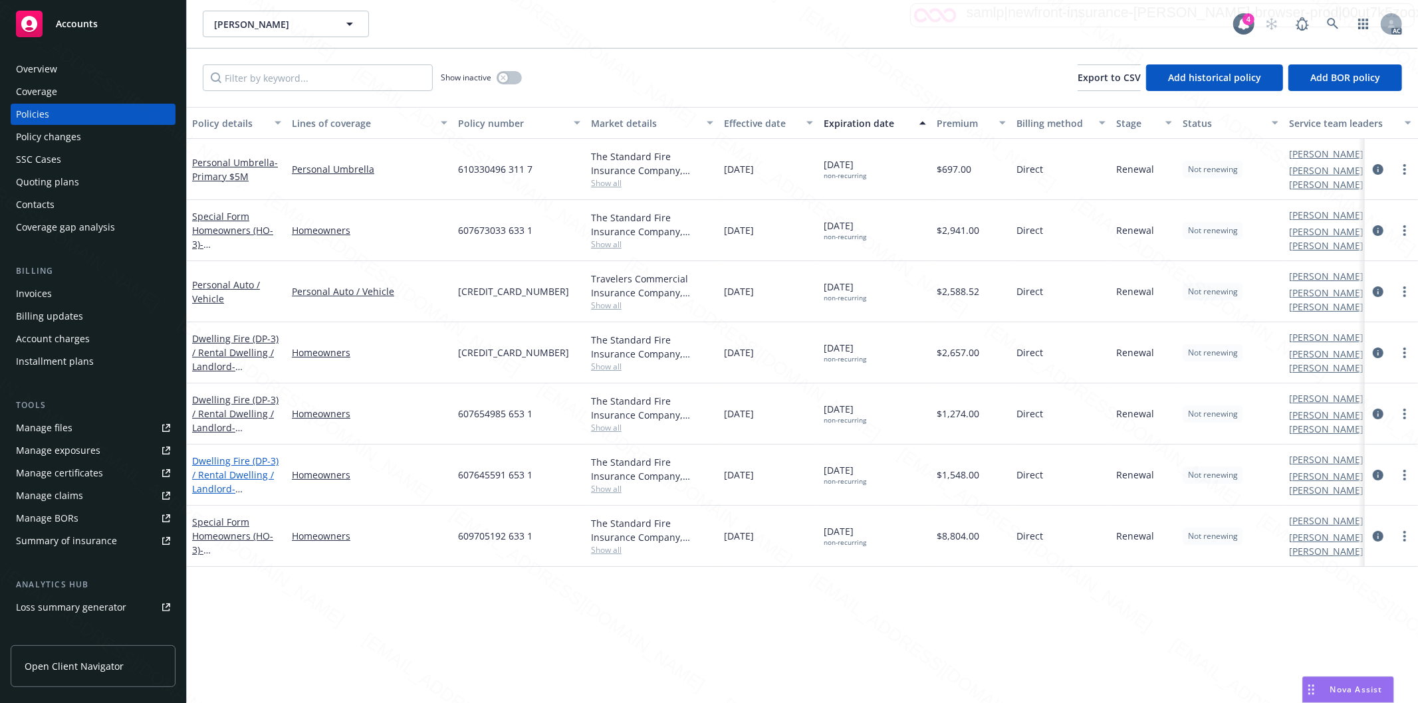
click at [224, 455] on link "Dwelling Fire (DP-3) / Rental Dwelling / Landlord - 3153 ALMA ST # 3155 PALO AL…" at bounding box center [235, 489] width 86 height 68
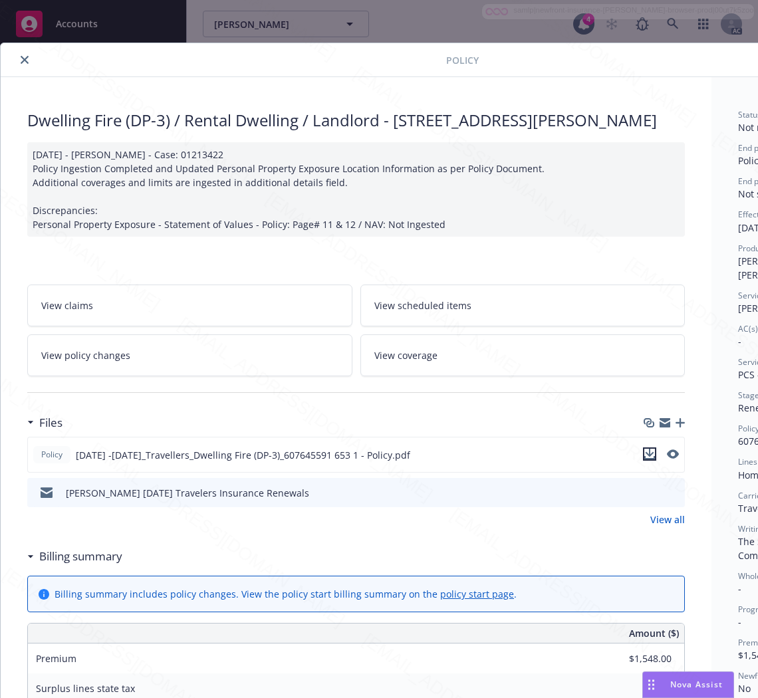
click at [653, 457] on icon "download file" at bounding box center [649, 453] width 9 height 8
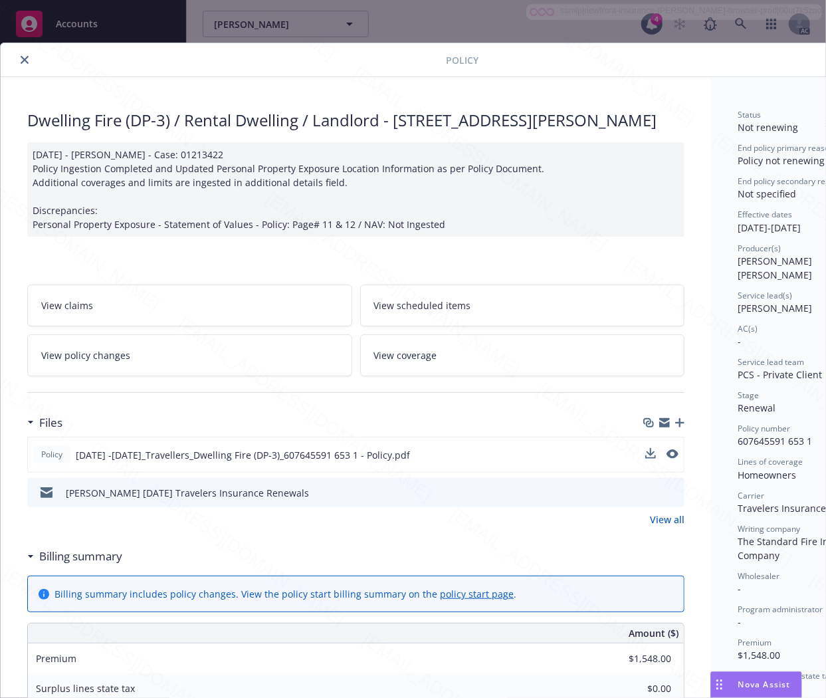
click at [21, 60] on icon "close" at bounding box center [25, 60] width 8 height 8
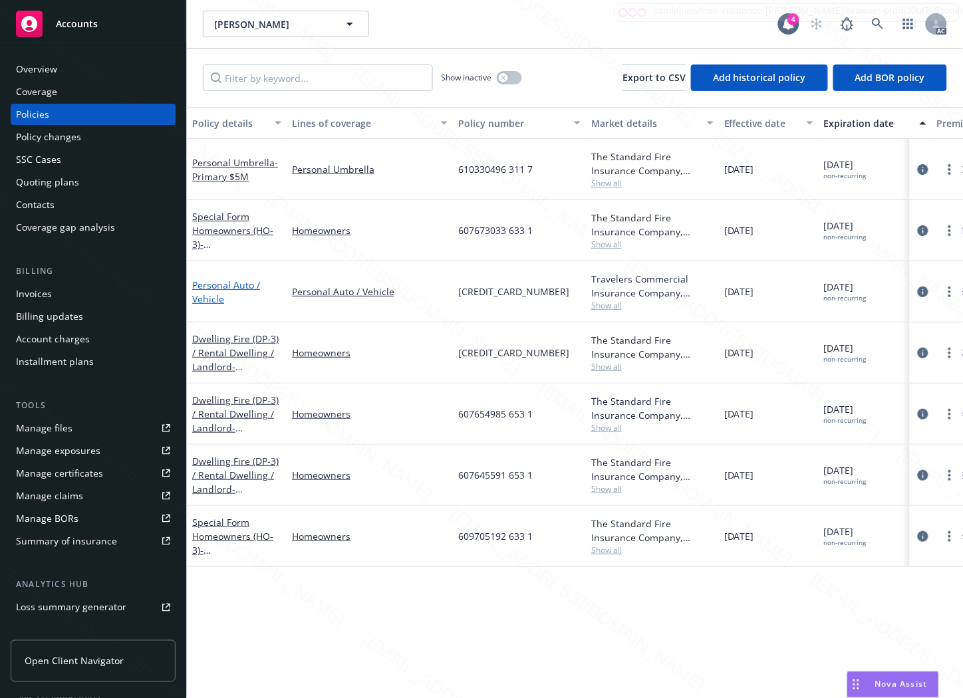
click at [209, 279] on link "Personal Auto / Vehicle" at bounding box center [226, 292] width 68 height 27
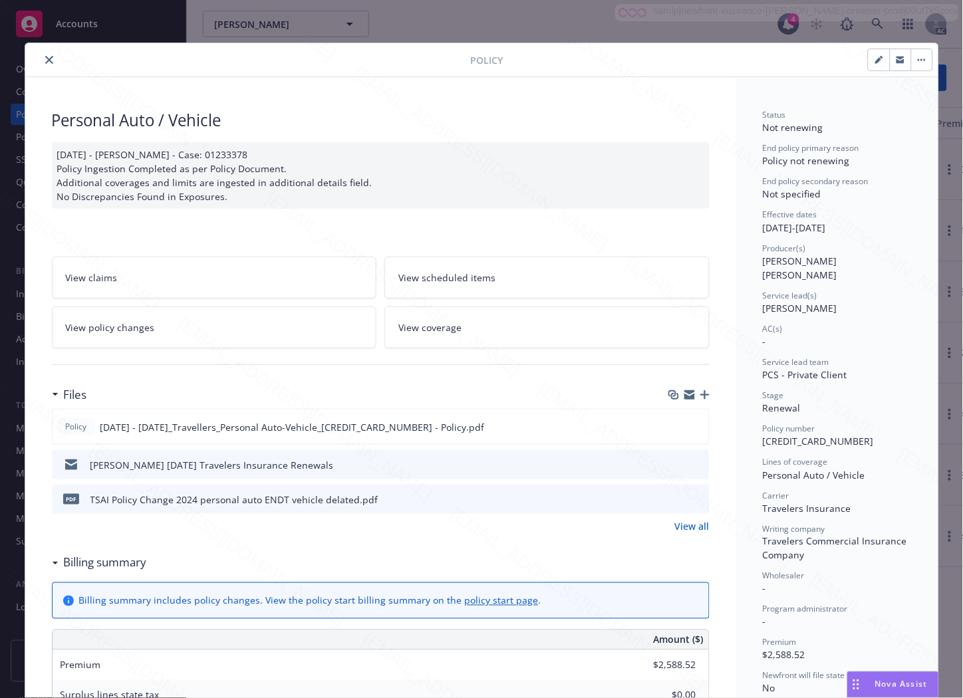
click at [45, 60] on icon "close" at bounding box center [49, 60] width 8 height 8
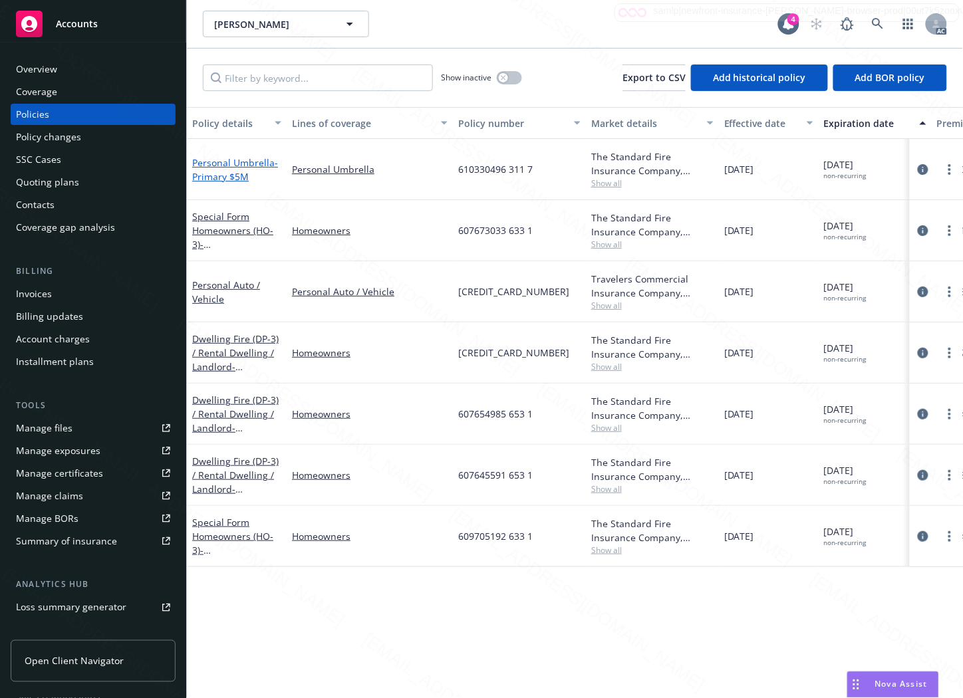
click at [223, 168] on span "- Primary $5M" at bounding box center [235, 169] width 86 height 27
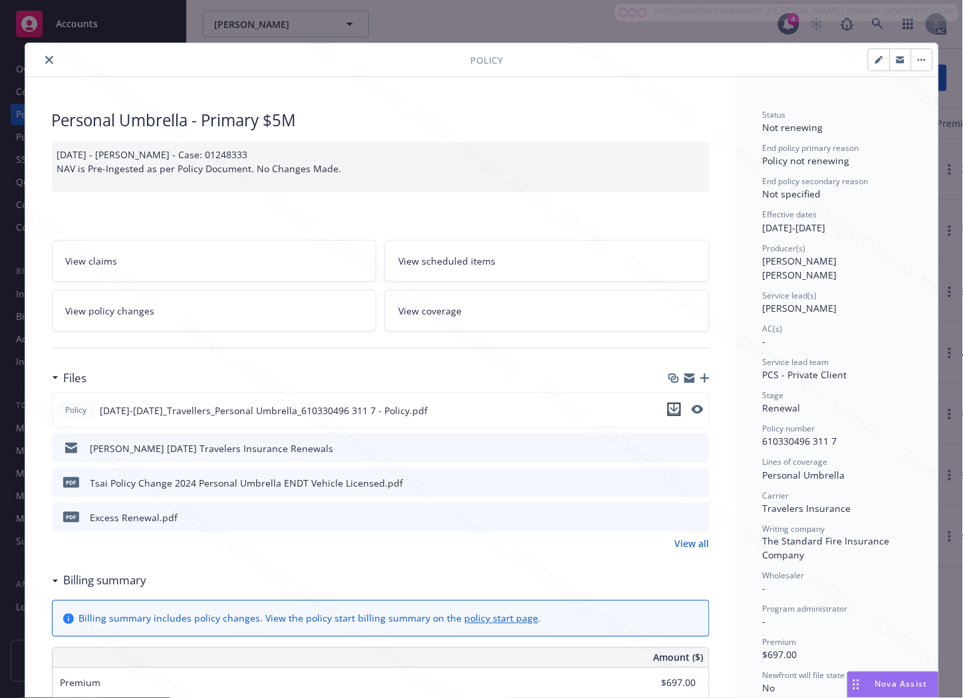
click at [669, 409] on icon "download file" at bounding box center [673, 408] width 9 height 8
click at [669, 485] on icon "download file" at bounding box center [674, 482] width 11 height 11
click at [259, 307] on link "View policy changes" at bounding box center [214, 311] width 325 height 42
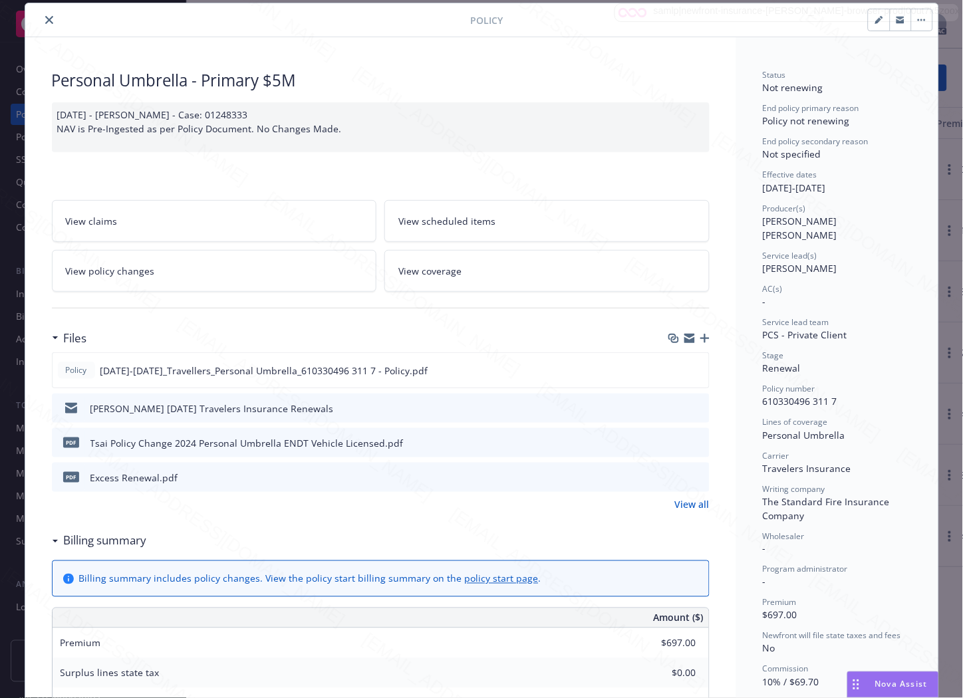
click at [88, 538] on h3 "Billing summary" at bounding box center [105, 540] width 83 height 17
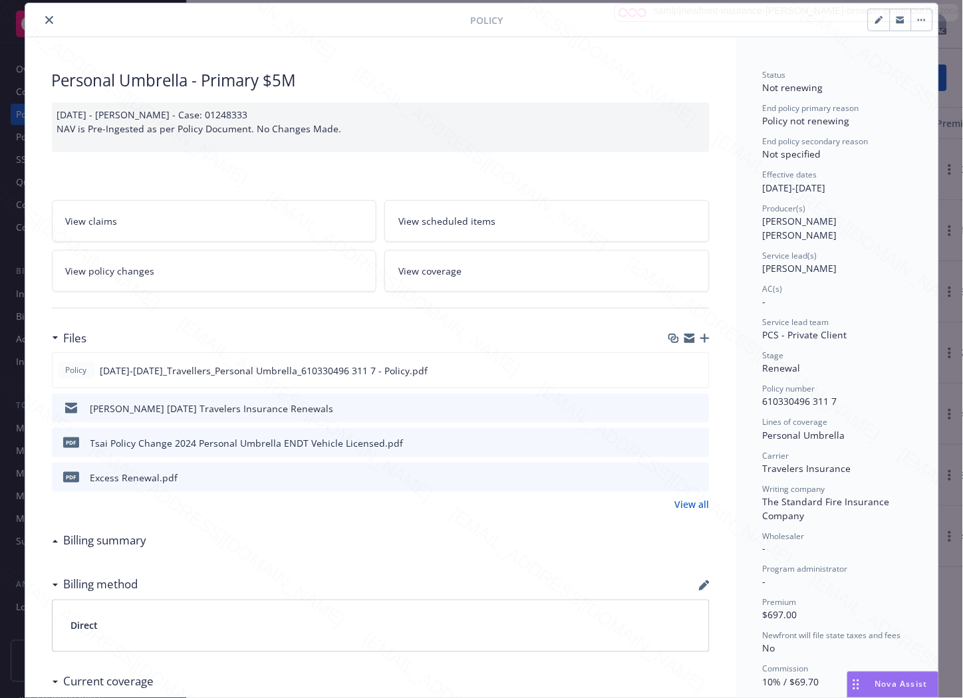
click at [203, 273] on link "View policy changes" at bounding box center [214, 271] width 325 height 42
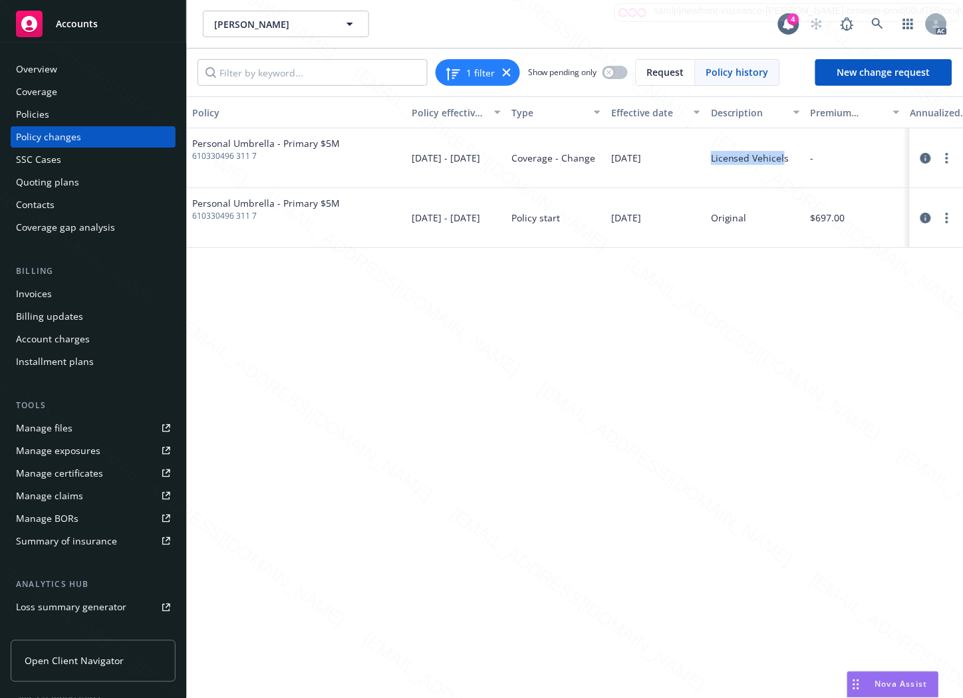
drag, startPoint x: 707, startPoint y: 157, endPoint x: 782, endPoint y: 156, distance: 75.1
click at [782, 156] on div "Licensed Vehicels" at bounding box center [755, 158] width 100 height 60
click at [710, 176] on div "Licensed Vehicels" at bounding box center [755, 158] width 100 height 60
drag, startPoint x: 750, startPoint y: 157, endPoint x: 788, endPoint y: 154, distance: 38.0
click at [788, 154] on div "Licensed Vehicels" at bounding box center [755, 158] width 100 height 60
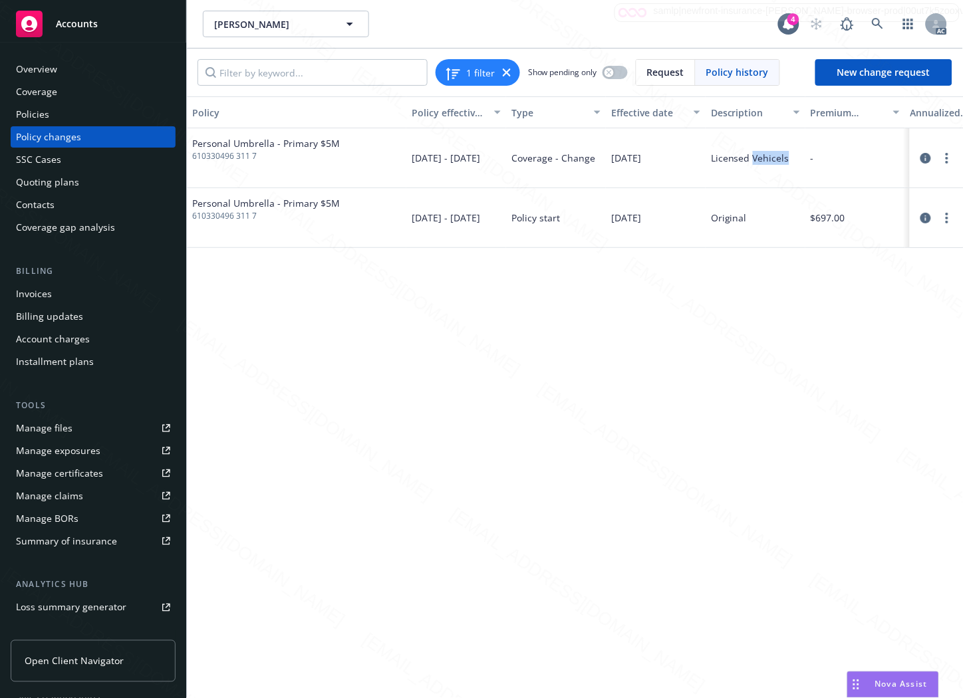
copy div "Vehicels"
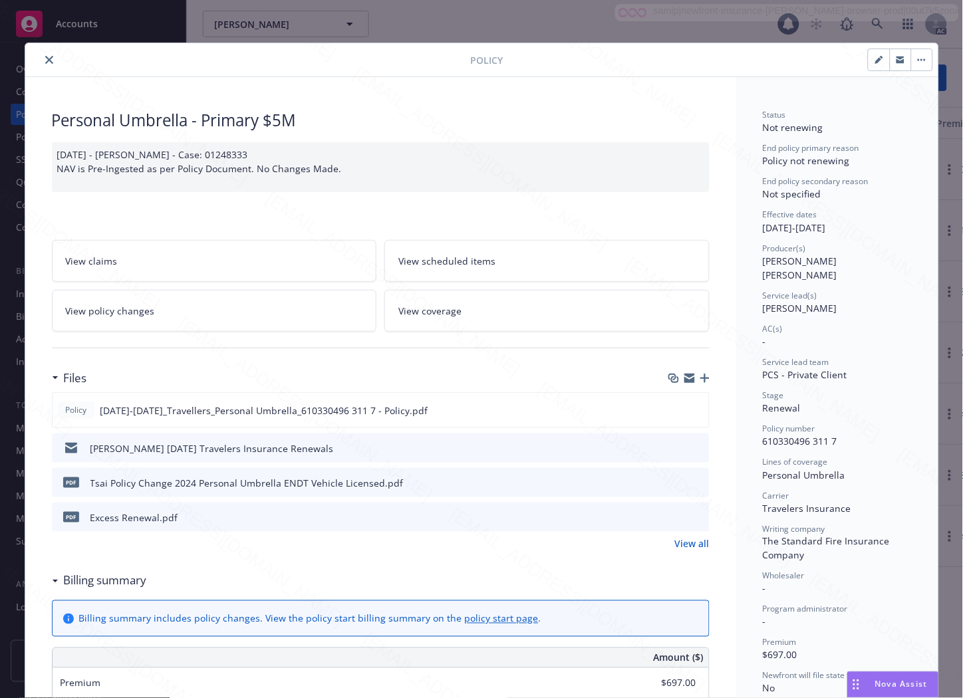
scroll to position [40, 0]
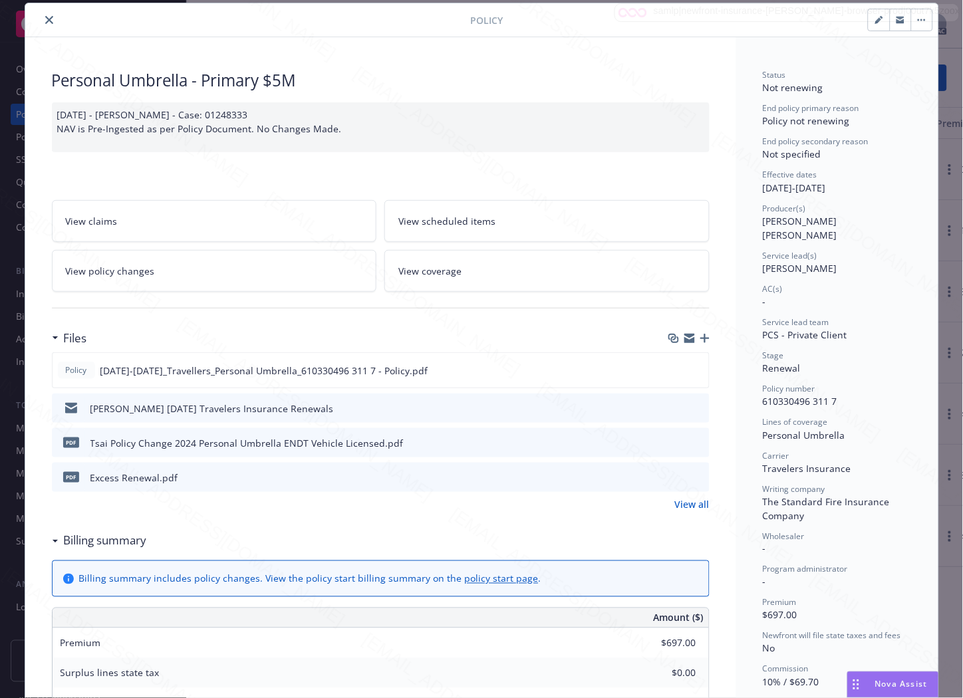
click at [47, 17] on icon "close" at bounding box center [49, 20] width 8 height 8
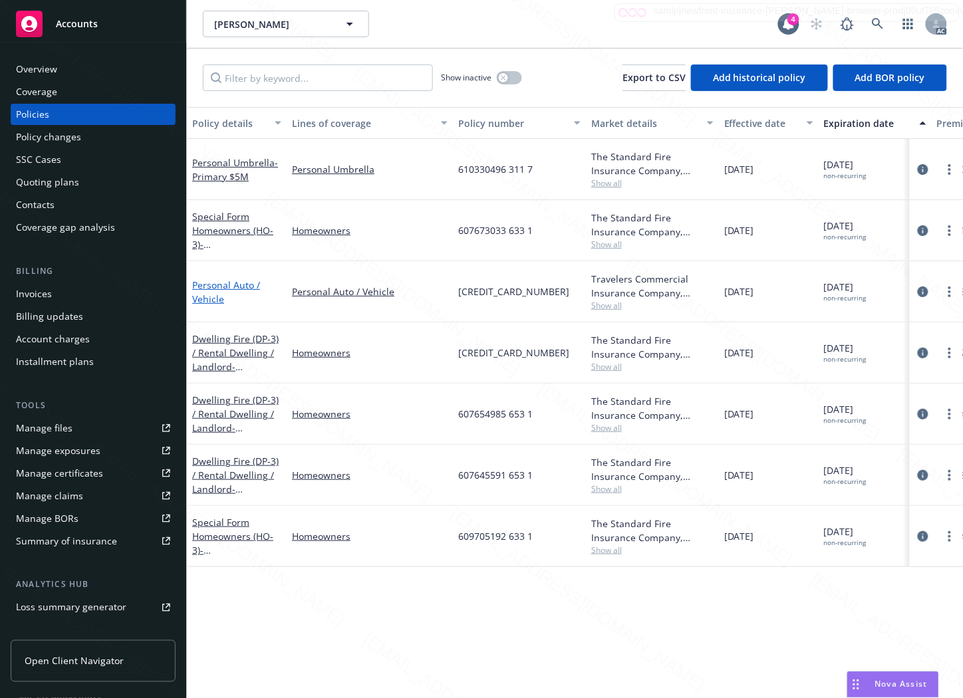
click at [215, 279] on link "Personal Auto / Vehicle" at bounding box center [226, 292] width 68 height 27
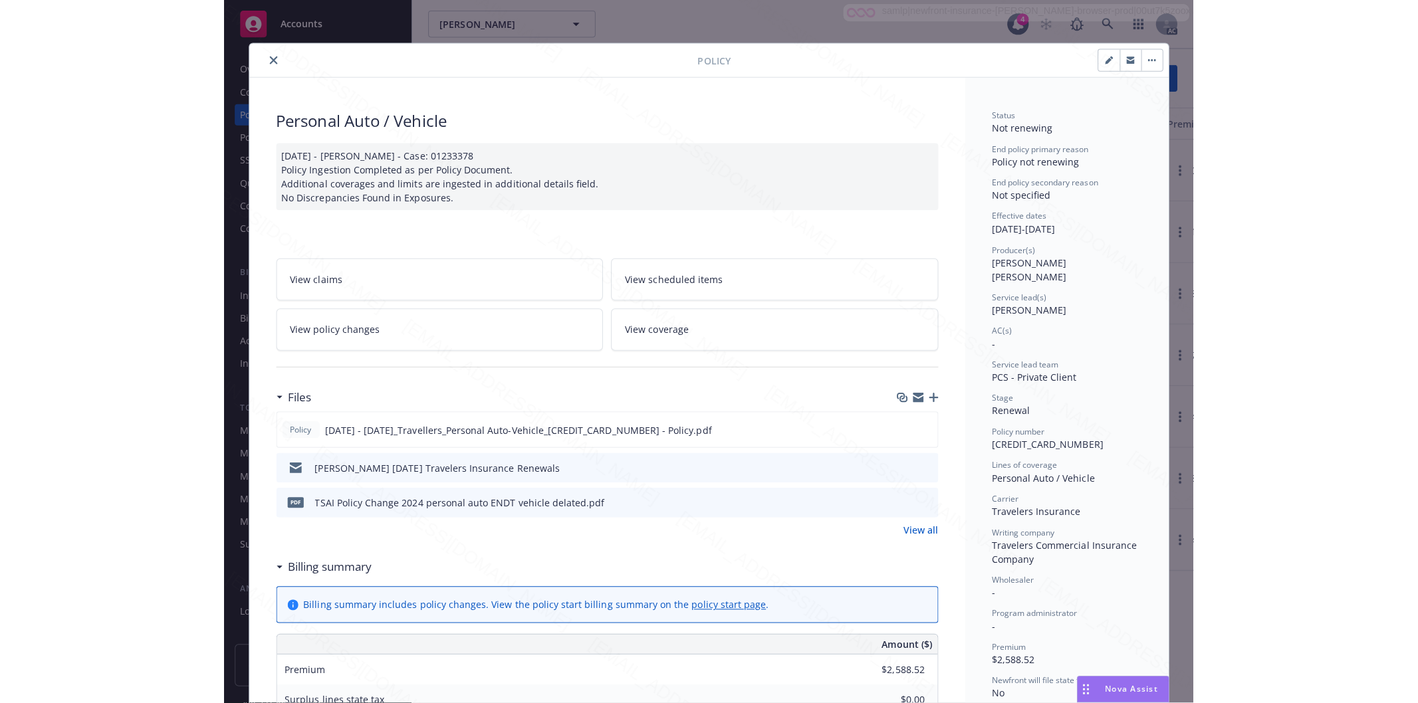
scroll to position [40, 0]
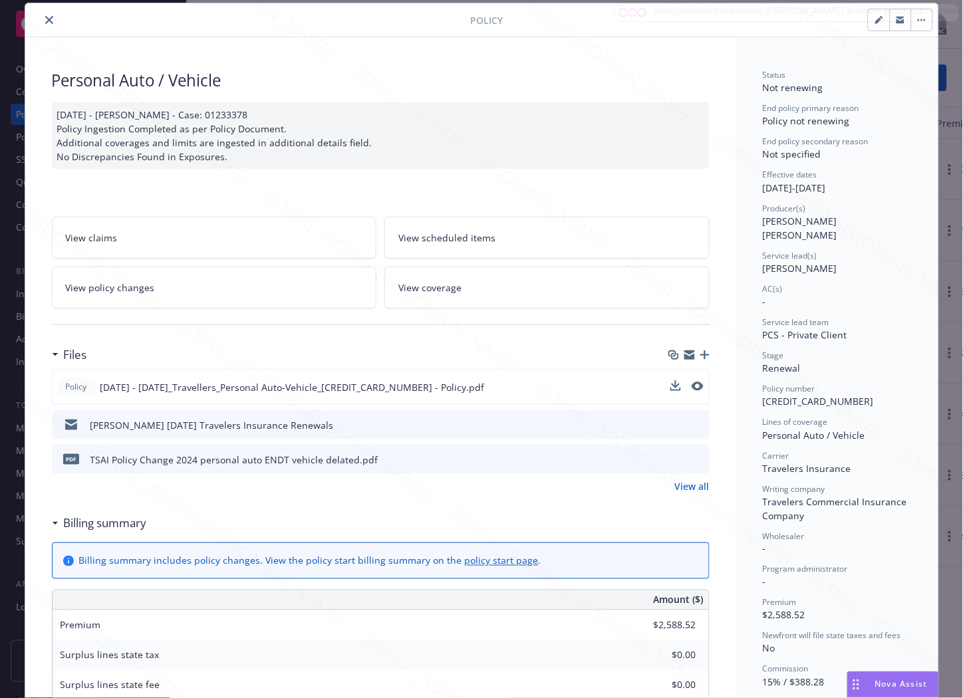
click at [620, 393] on div "Policy 2024 - 2025_Travellers_Personal Auto-Vehicle_607645578 203 1 - Policy.pdf" at bounding box center [380, 387] width 657 height 36
click at [669, 384] on icon "download file" at bounding box center [673, 385] width 9 height 8
click at [673, 457] on icon "download file" at bounding box center [674, 458] width 11 height 11
click at [158, 292] on link "View policy changes" at bounding box center [214, 288] width 325 height 42
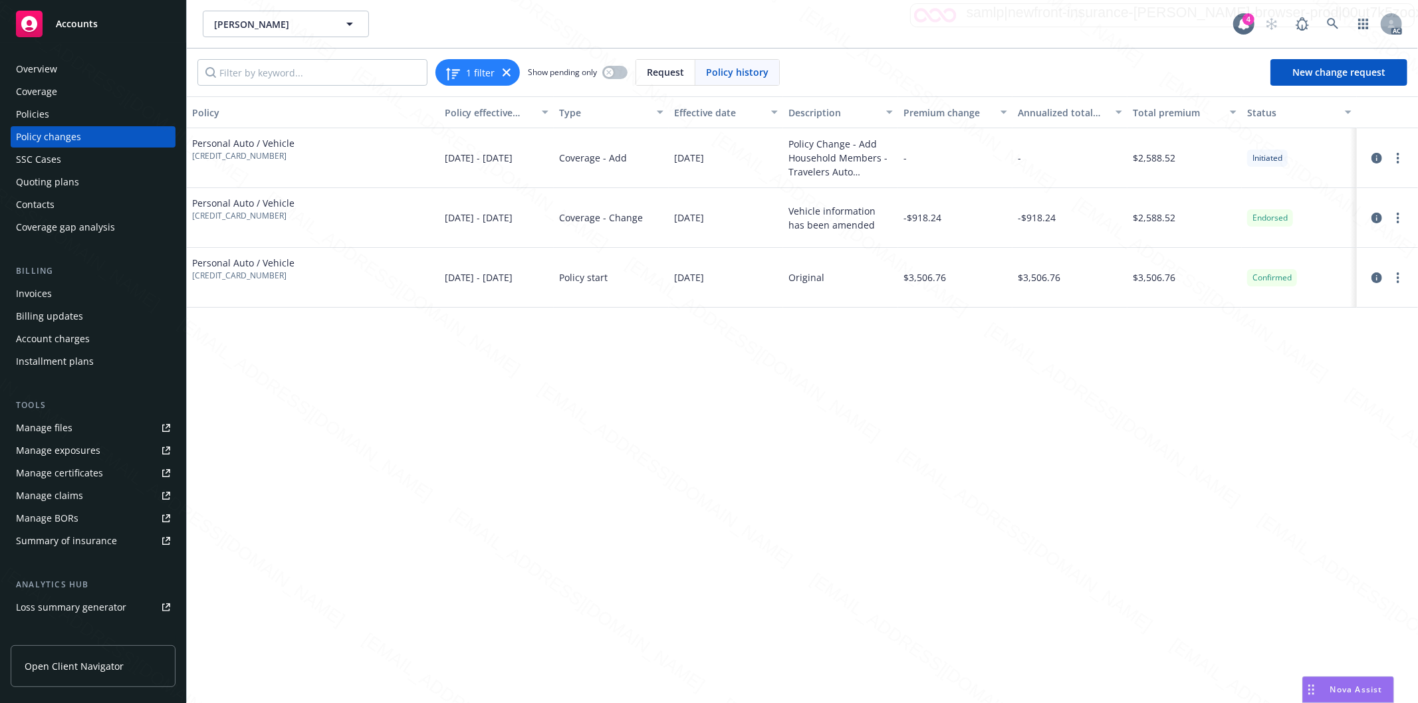
click at [45, 111] on div "Policies" at bounding box center [32, 114] width 33 height 21
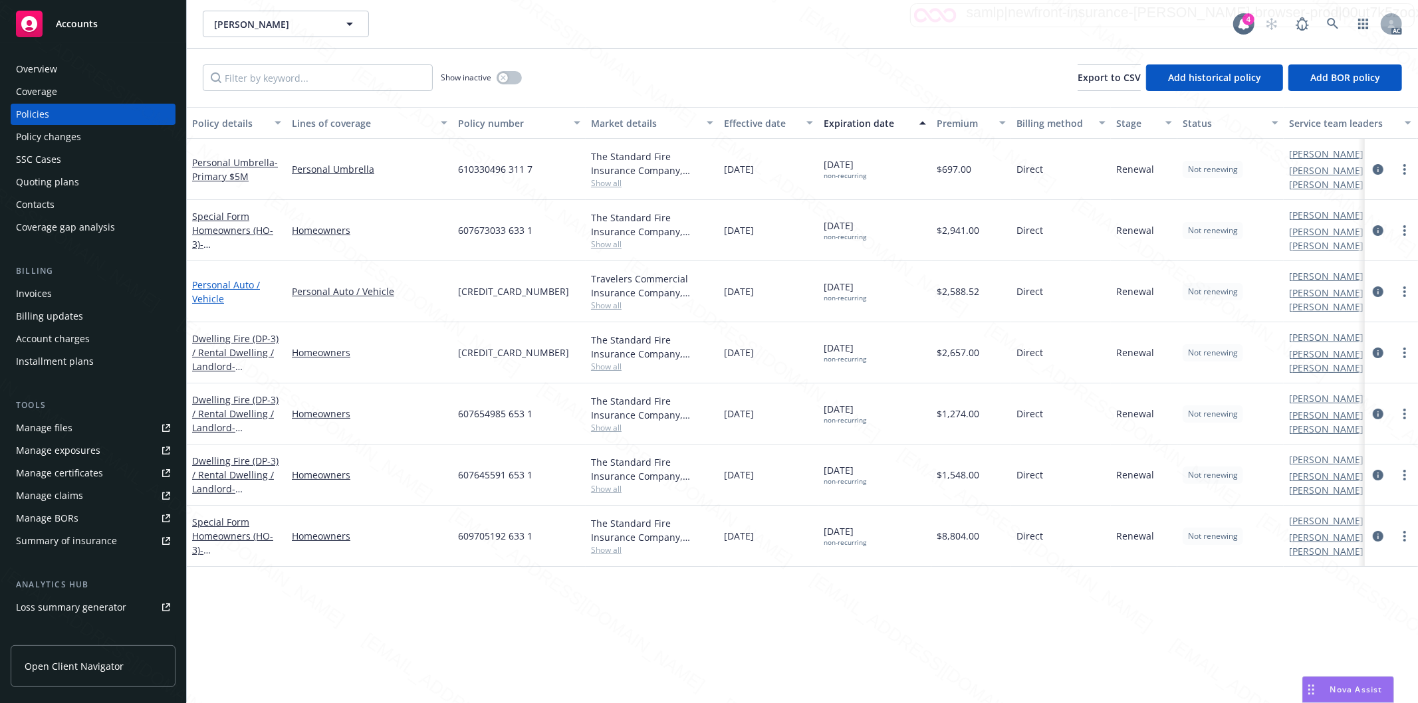
click at [221, 279] on link "Personal Auto / Vehicle" at bounding box center [226, 292] width 68 height 27
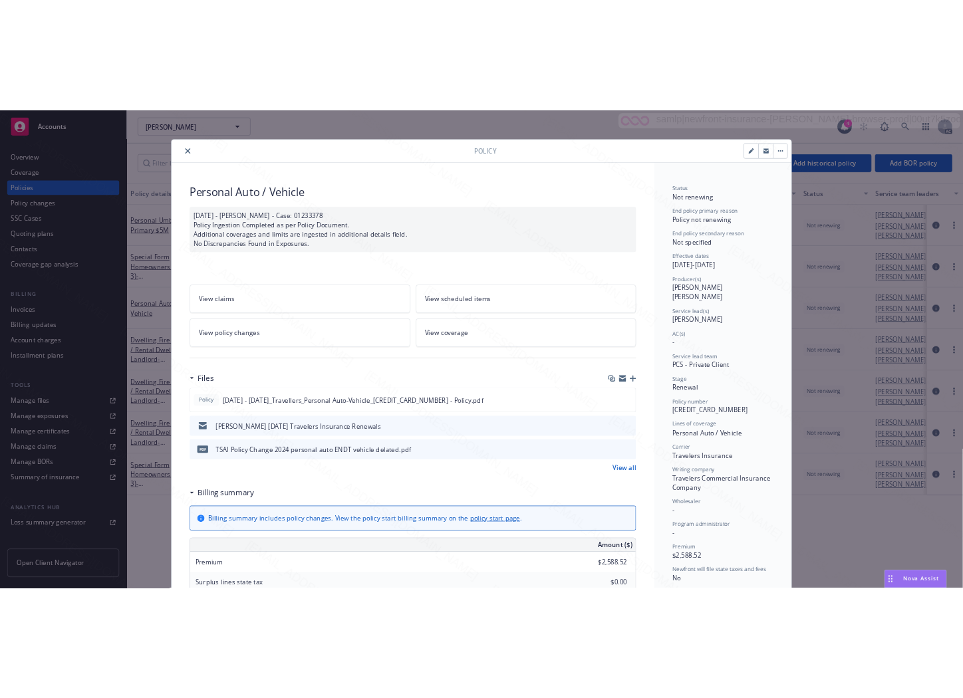
scroll to position [40, 0]
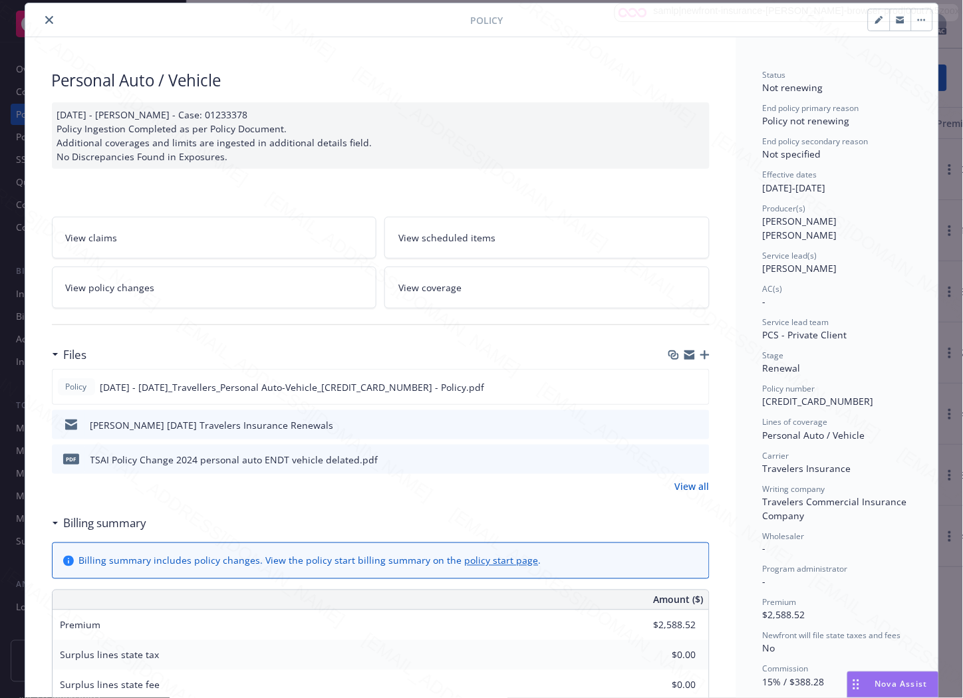
click at [693, 482] on link "View all" at bounding box center [692, 486] width 35 height 14
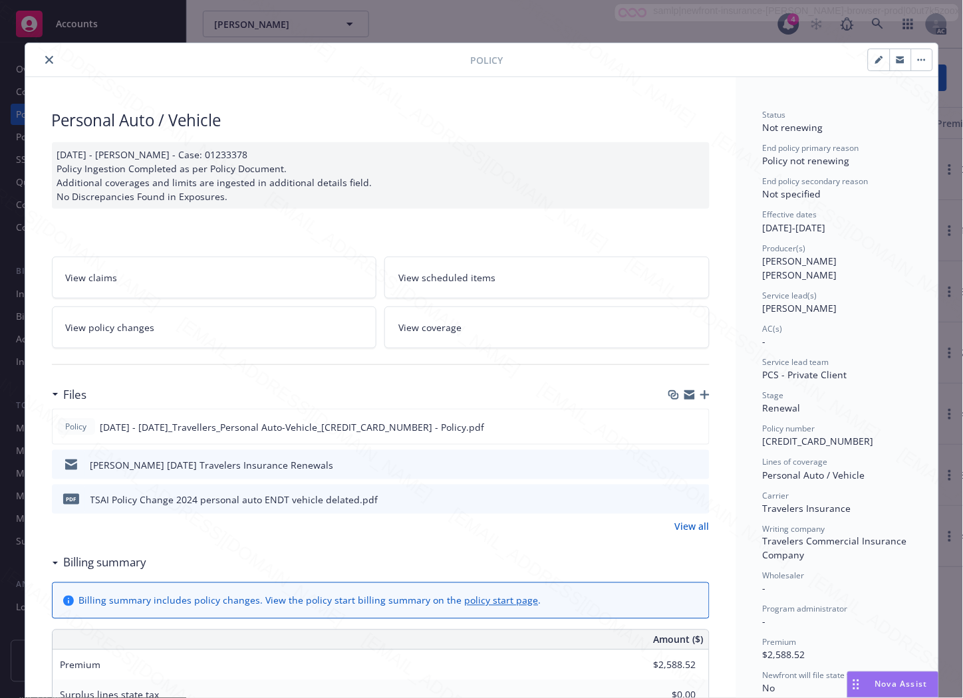
click at [45, 58] on icon "close" at bounding box center [49, 60] width 8 height 8
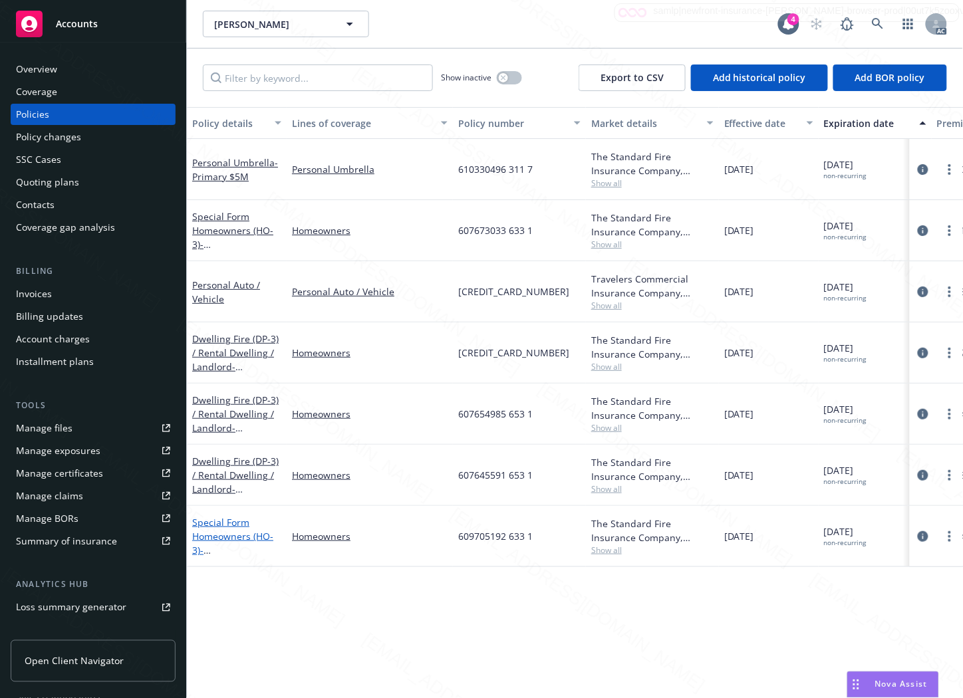
click at [221, 516] on link "Special Form Homeowners (HO-3) - [STREET_ADDRESS][PERSON_NAME]" at bounding box center [234, 550] width 84 height 68
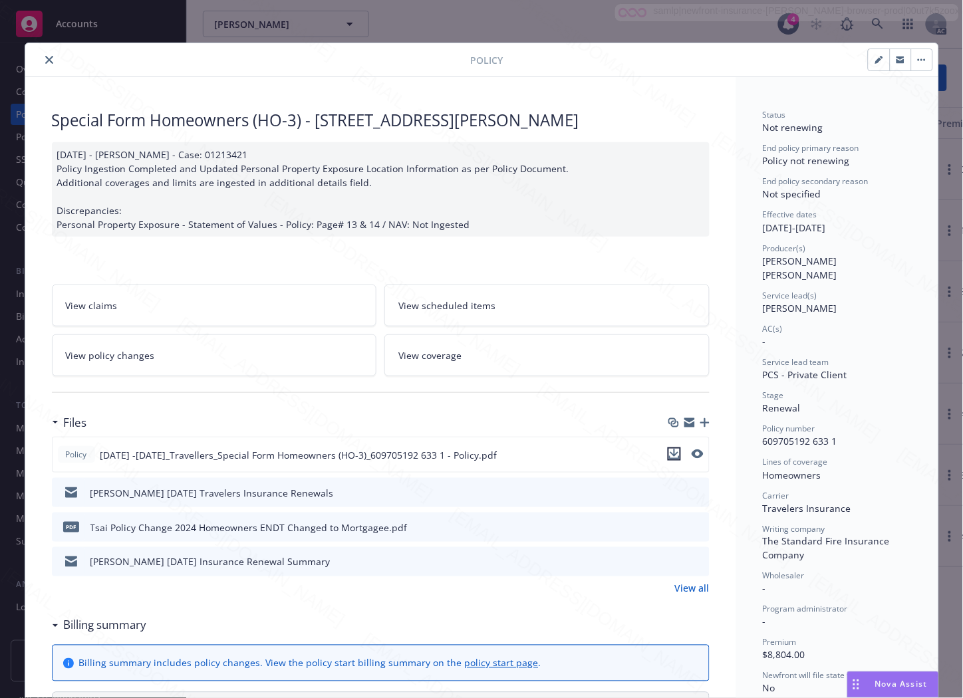
click at [671, 451] on icon "download file" at bounding box center [674, 454] width 11 height 11
click at [671, 523] on icon "download file" at bounding box center [674, 526] width 11 height 11
click at [85, 628] on h3 "Billing summary" at bounding box center [105, 625] width 83 height 17
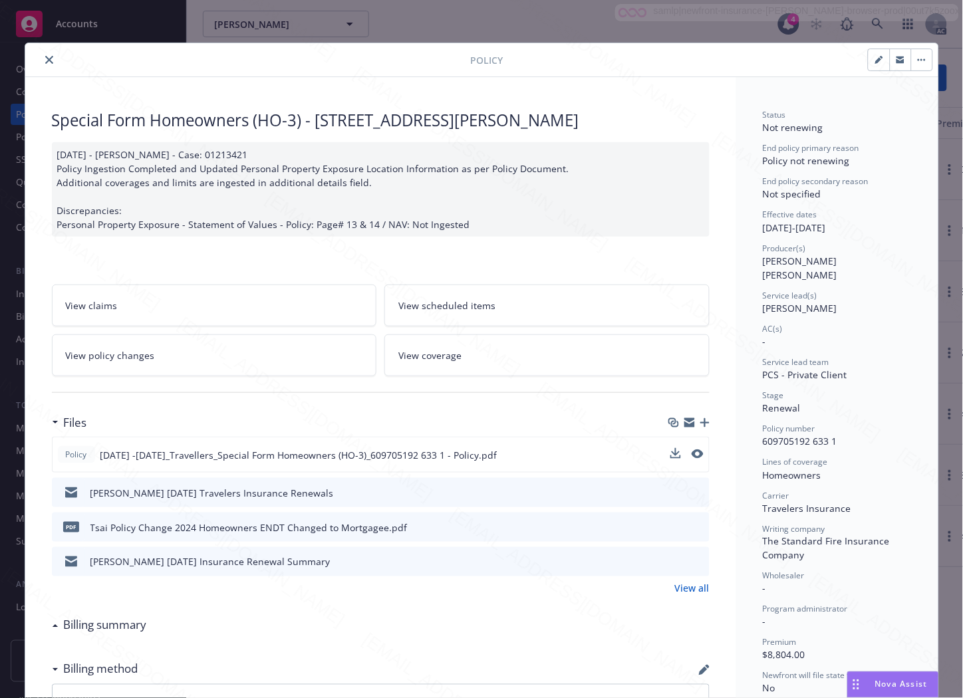
click at [166, 359] on link "View policy changes" at bounding box center [214, 355] width 325 height 42
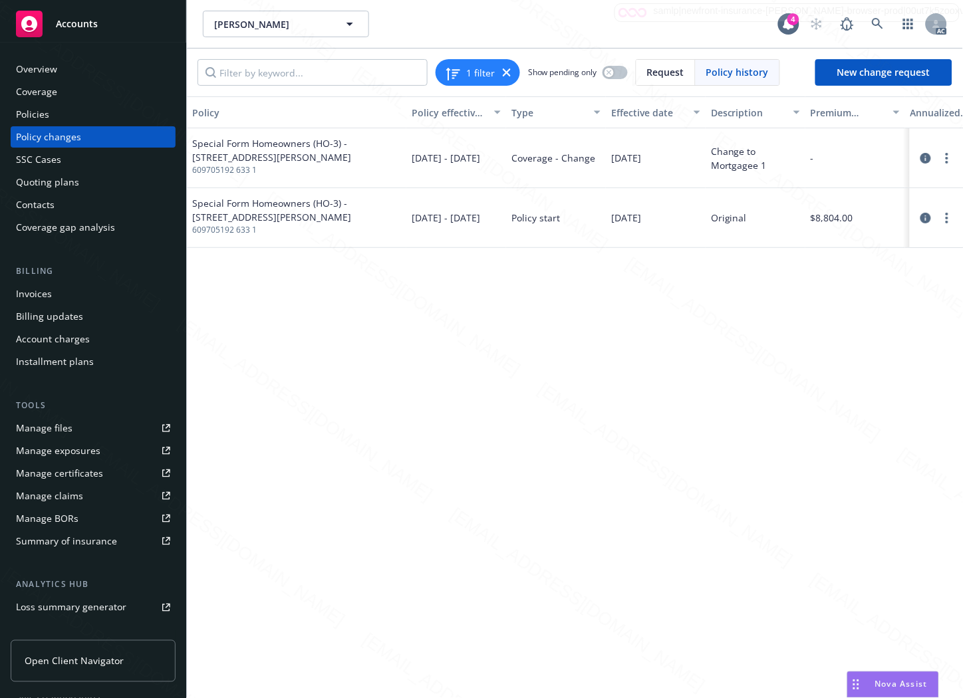
click at [57, 111] on div "Policies" at bounding box center [93, 114] width 154 height 21
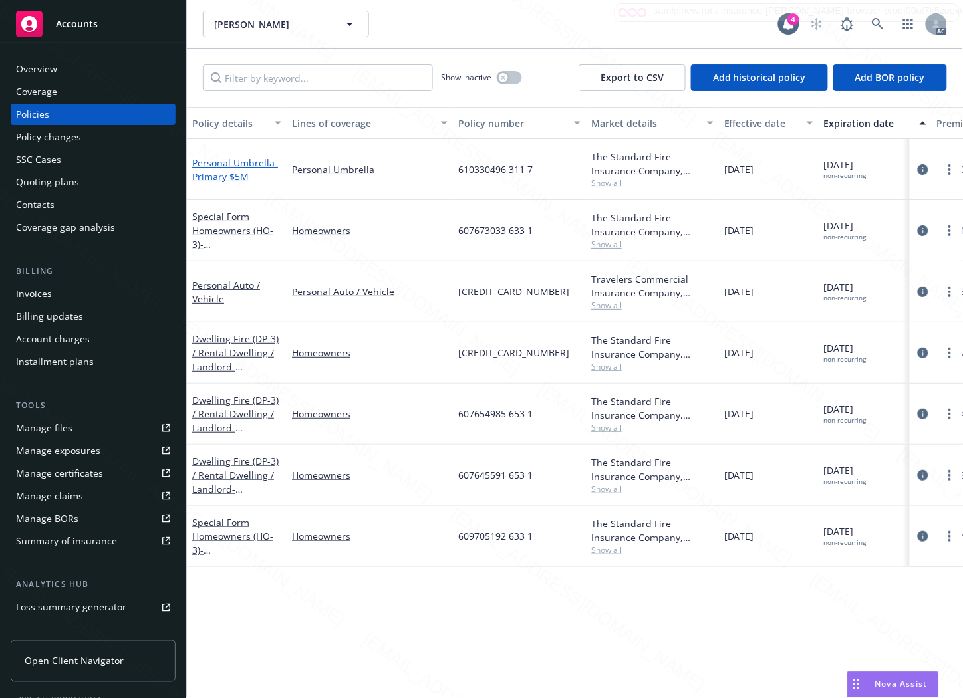
click at [207, 174] on span "- Primary $5M" at bounding box center [235, 169] width 86 height 27
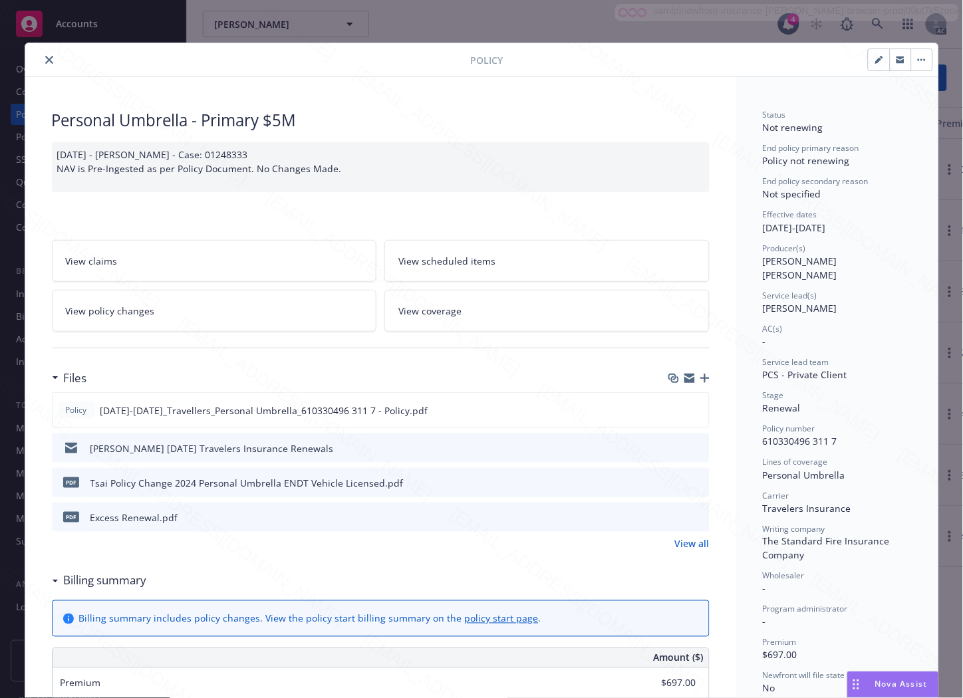
click at [289, 304] on link "View policy changes" at bounding box center [214, 311] width 325 height 42
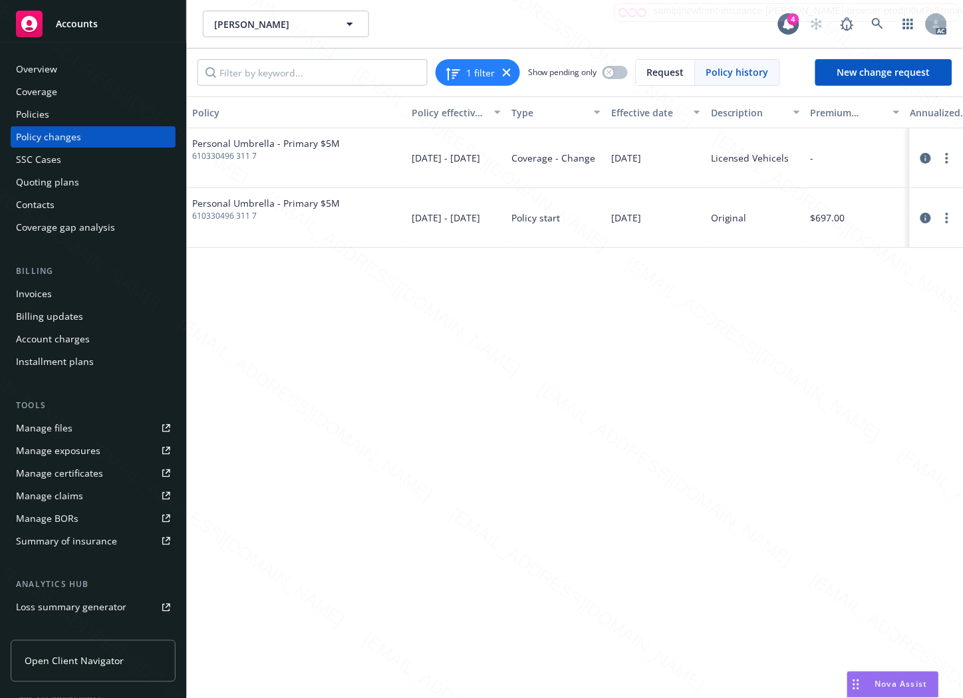
click at [37, 110] on div "Policies" at bounding box center [32, 114] width 33 height 21
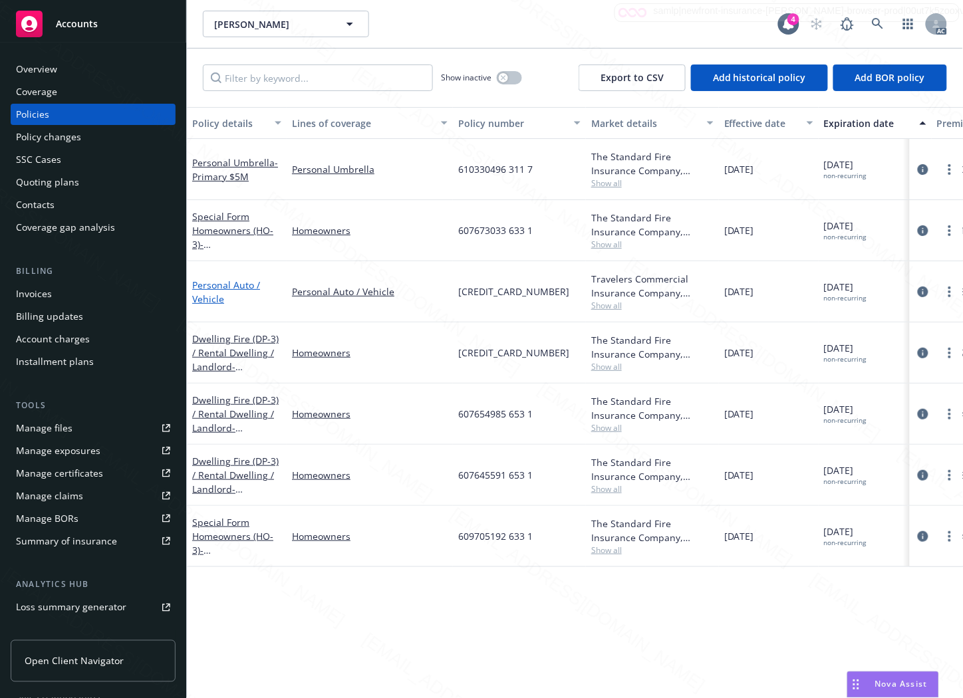
click at [213, 279] on link "Personal Auto / Vehicle" at bounding box center [226, 292] width 68 height 27
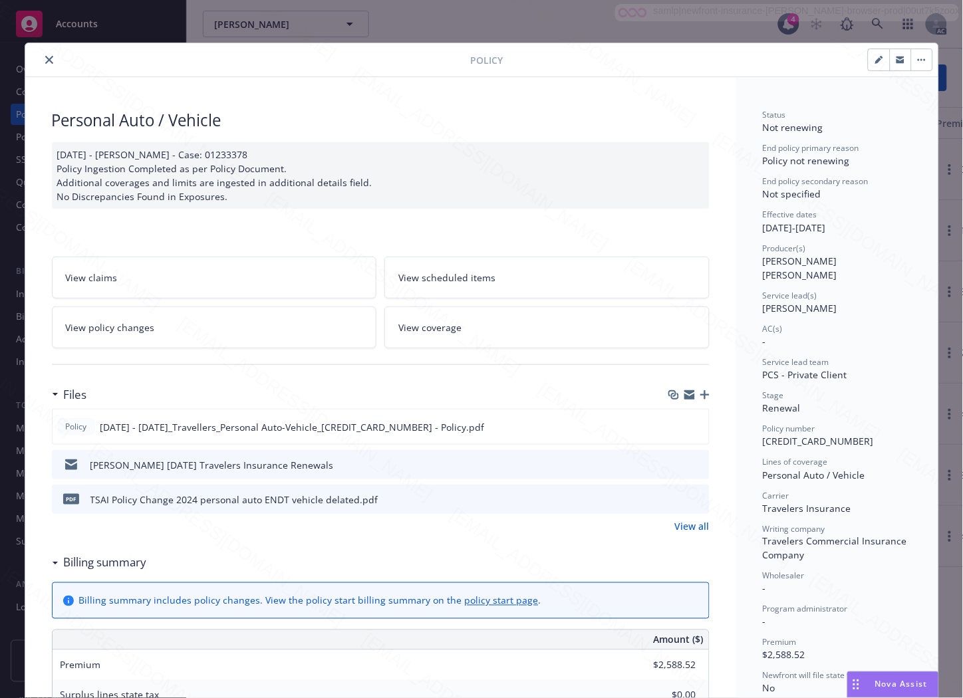
click at [116, 323] on span "View policy changes" at bounding box center [110, 327] width 89 height 14
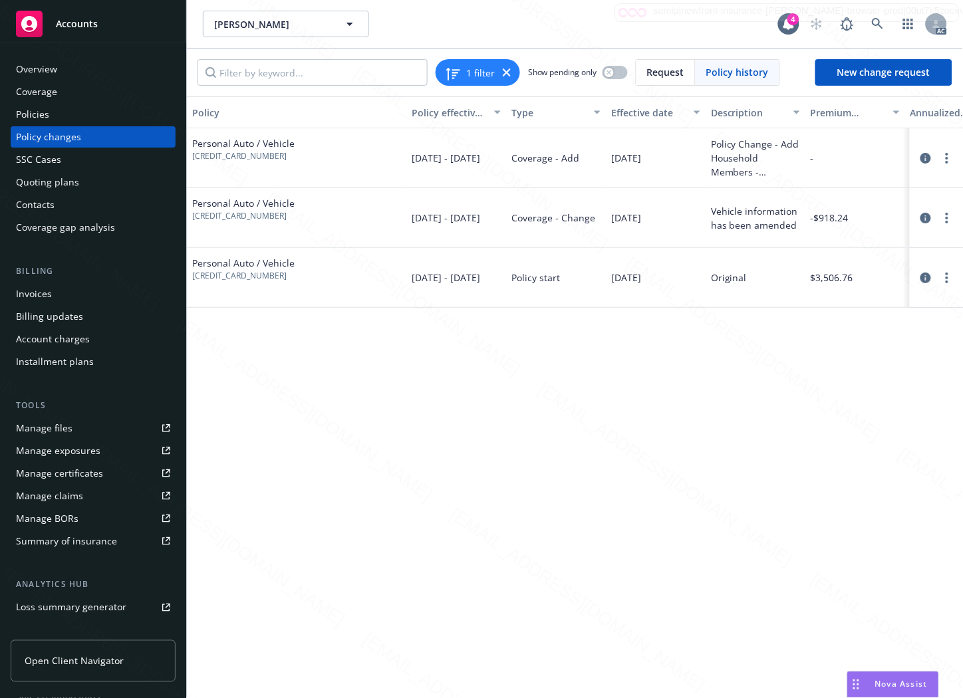
click at [49, 116] on div "Policies" at bounding box center [93, 114] width 154 height 21
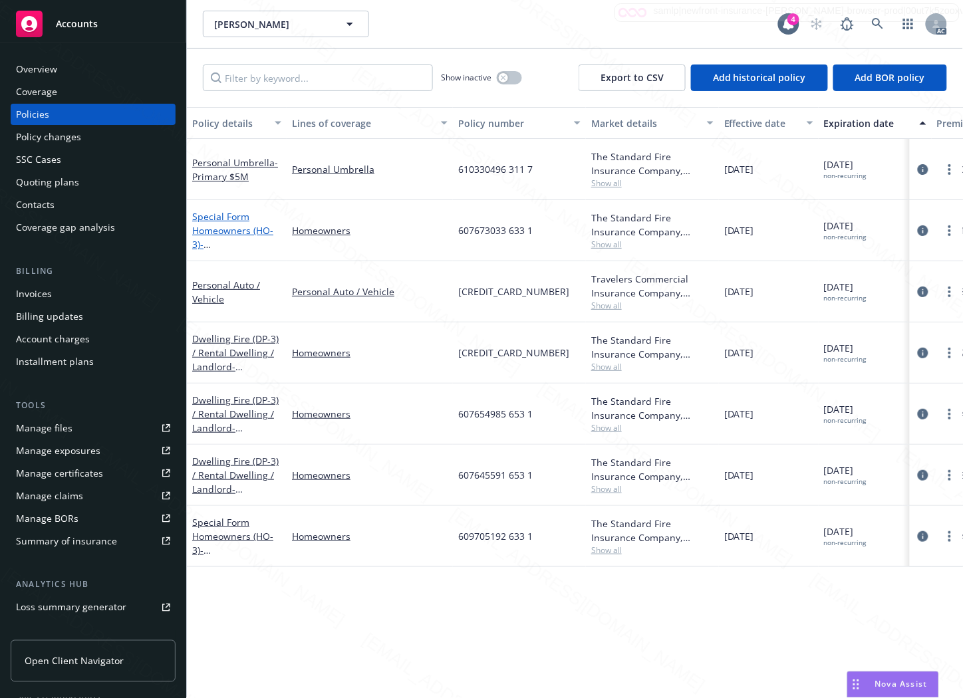
click at [249, 238] on span "- [STREET_ADDRESS][US_STATE]" at bounding box center [234, 258] width 84 height 41
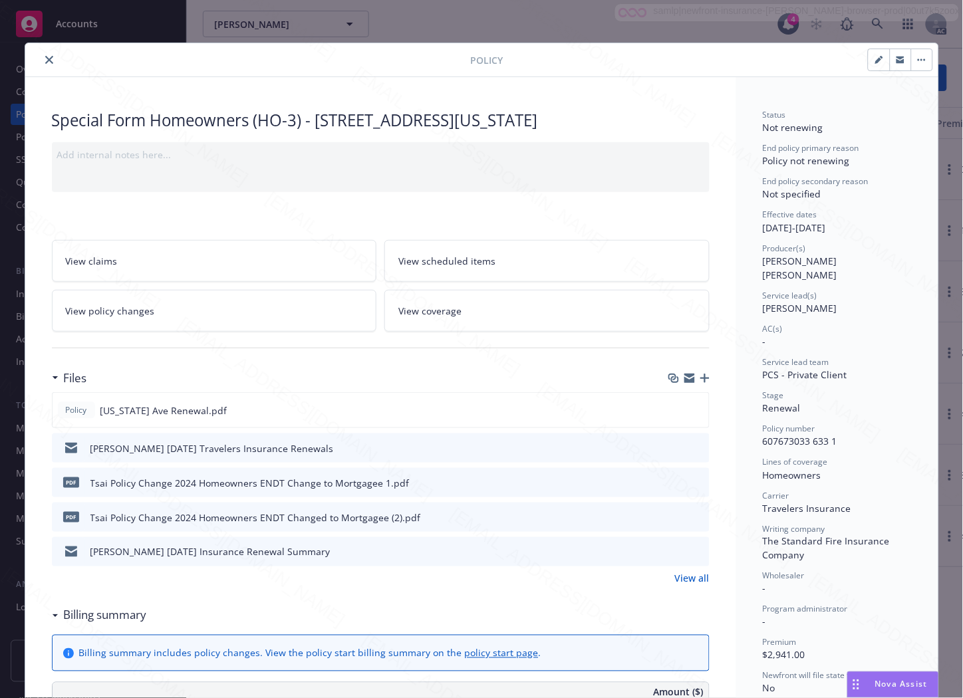
click at [93, 620] on h3 "Billing summary" at bounding box center [105, 615] width 83 height 17
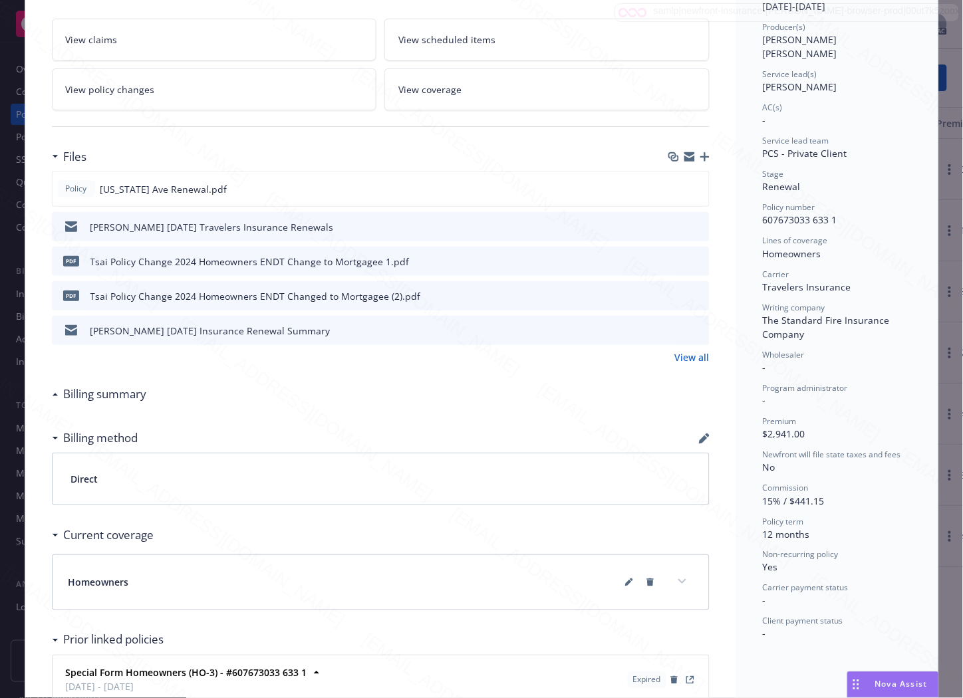
scroll to position [74, 0]
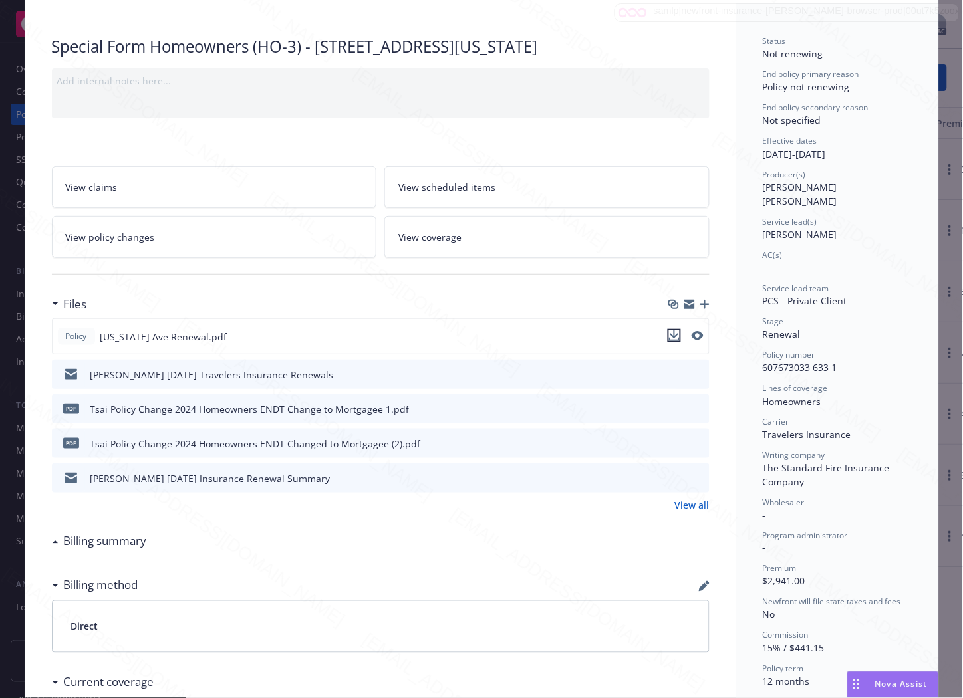
click at [673, 333] on icon "download file" at bounding box center [674, 335] width 11 height 11
click at [670, 407] on icon "download file" at bounding box center [674, 407] width 9 height 8
click at [670, 441] on icon "download file" at bounding box center [674, 441] width 9 height 8
click at [234, 231] on link "View policy changes" at bounding box center [214, 237] width 325 height 42
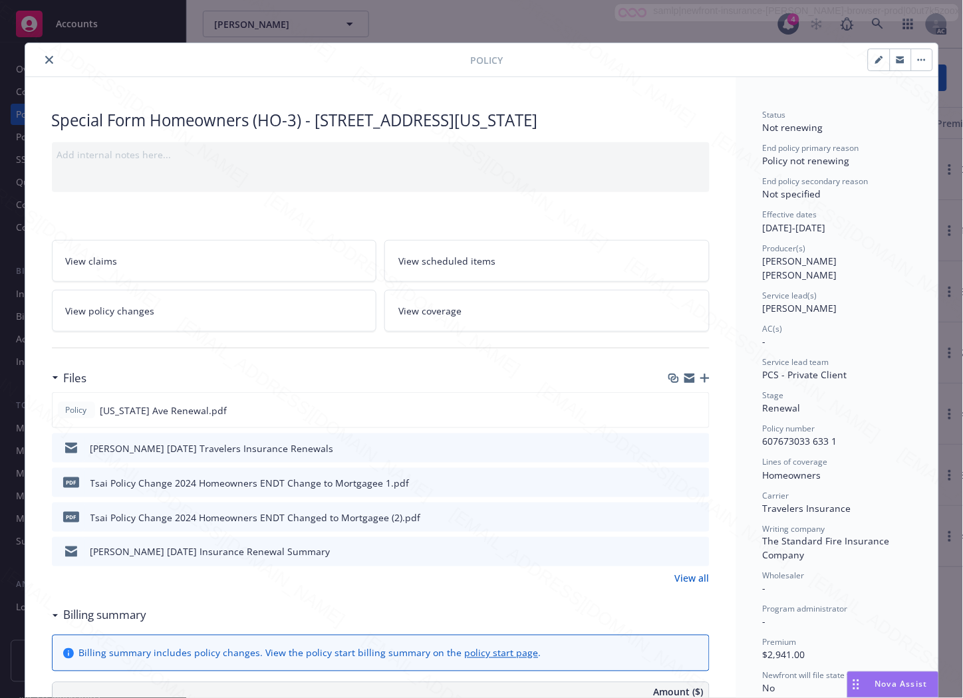
click at [48, 58] on button "close" at bounding box center [49, 60] width 16 height 16
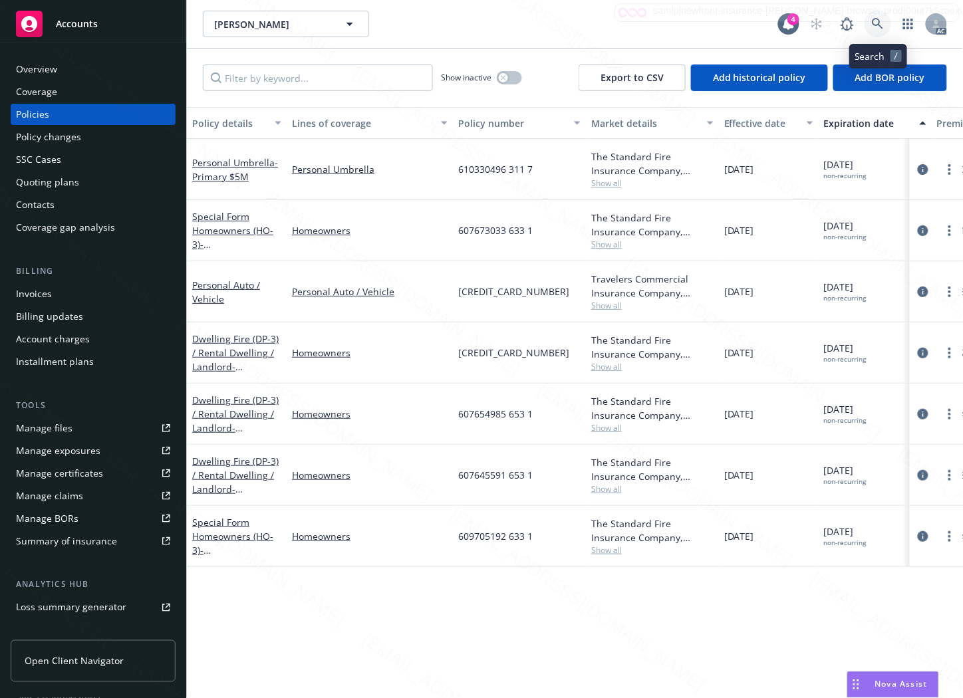
click at [875, 21] on icon at bounding box center [878, 24] width 12 height 12
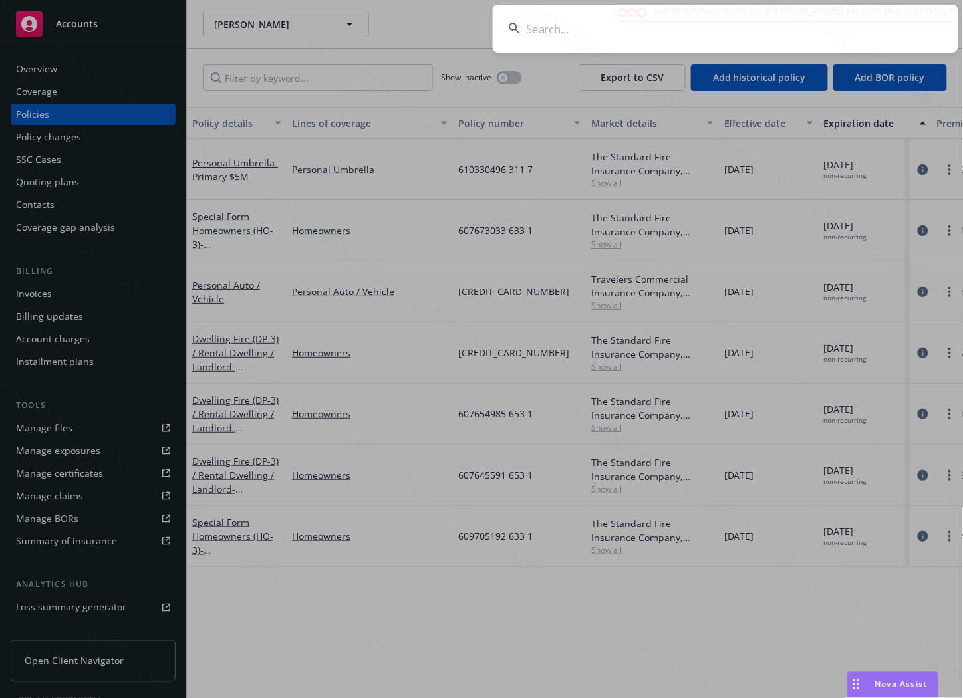
click at [739, 29] on input at bounding box center [725, 29] width 465 height 48
paste input "[PERSON_NAME] A & [PERSON_NAME]"
type input "[PERSON_NAME] A & [PERSON_NAME]"
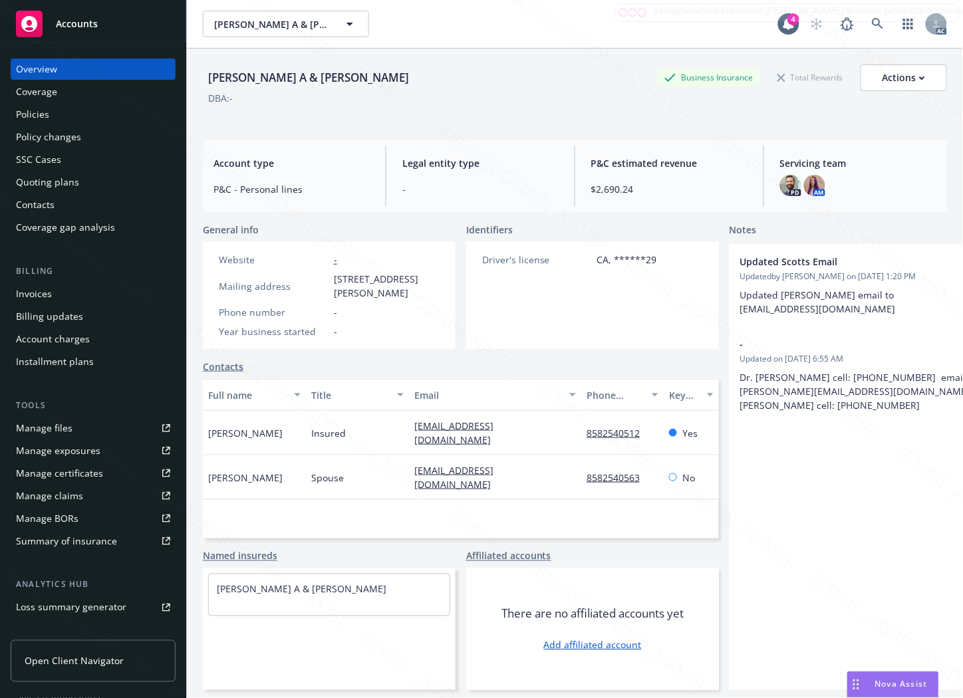
click at [33, 126] on div "Policy changes" at bounding box center [48, 136] width 65 height 21
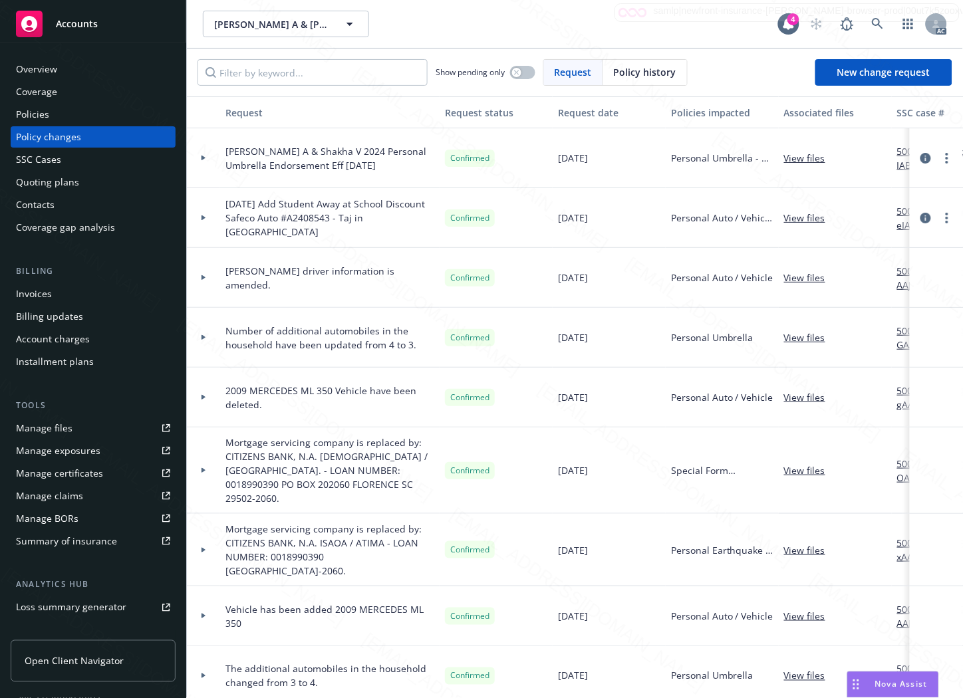
click at [42, 115] on div "Policies" at bounding box center [32, 114] width 33 height 21
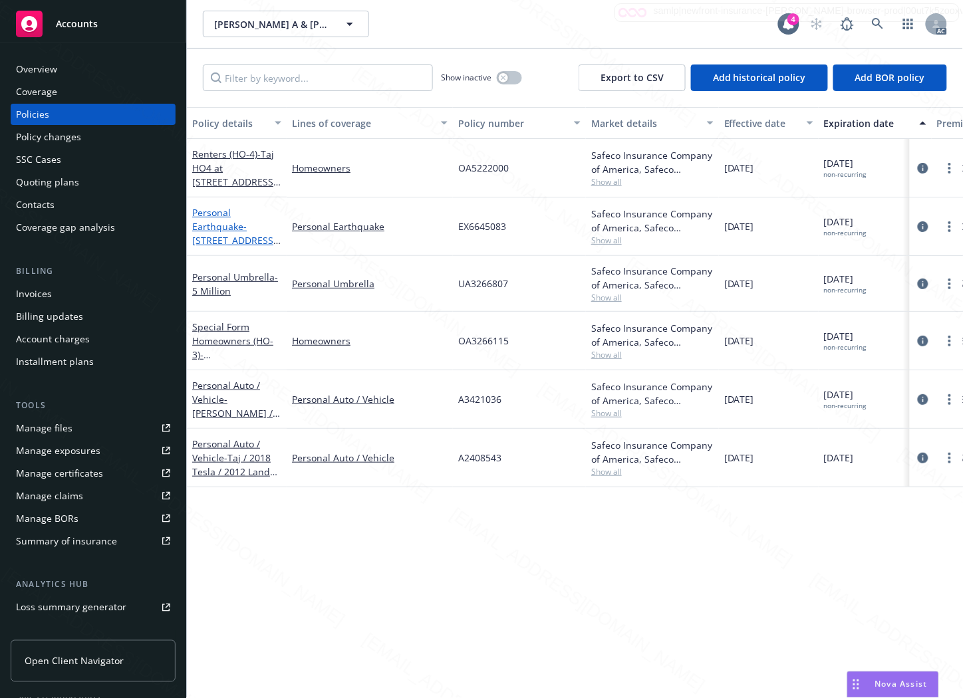
click at [222, 223] on link "Personal Earthquake - [STREET_ADDRESS][PERSON_NAME]" at bounding box center [234, 233] width 84 height 55
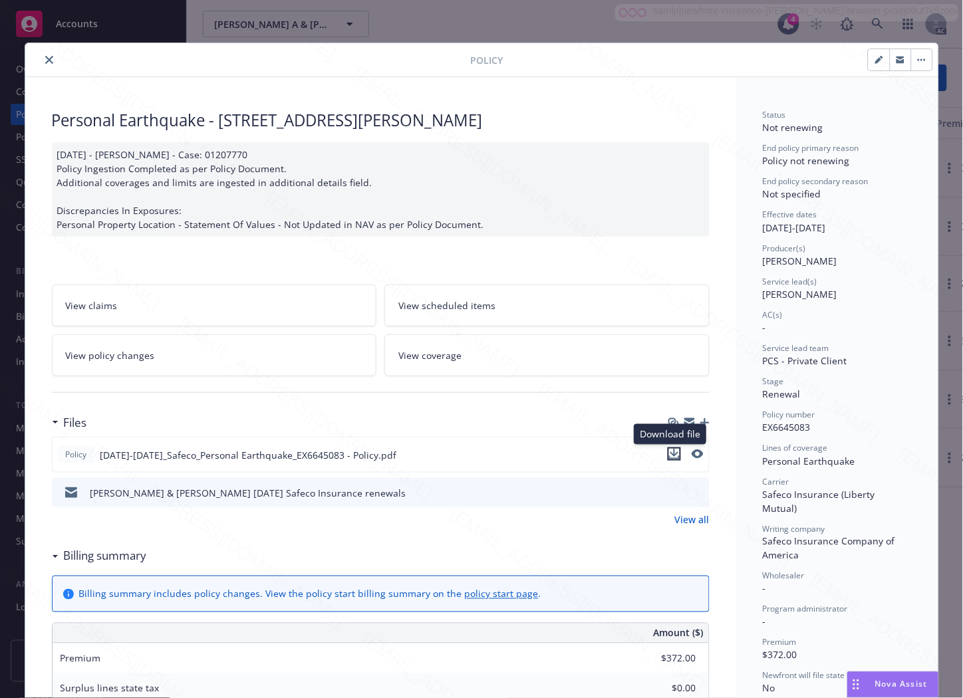
click at [669, 454] on icon "download file" at bounding box center [674, 454] width 11 height 11
click at [103, 554] on h3 "Billing summary" at bounding box center [105, 556] width 83 height 17
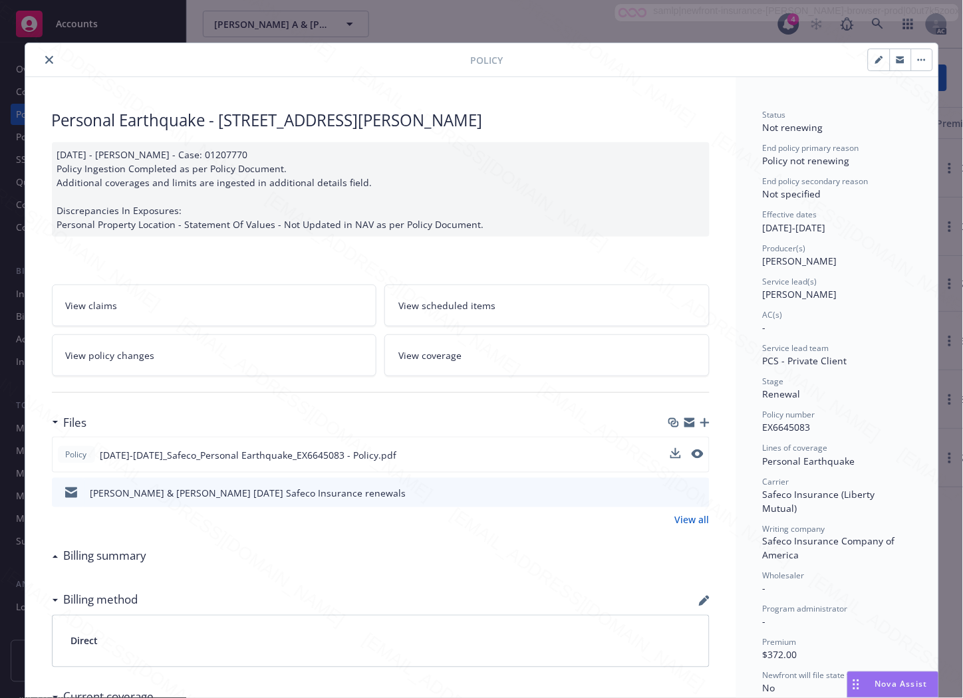
click at [45, 62] on icon "close" at bounding box center [49, 60] width 8 height 8
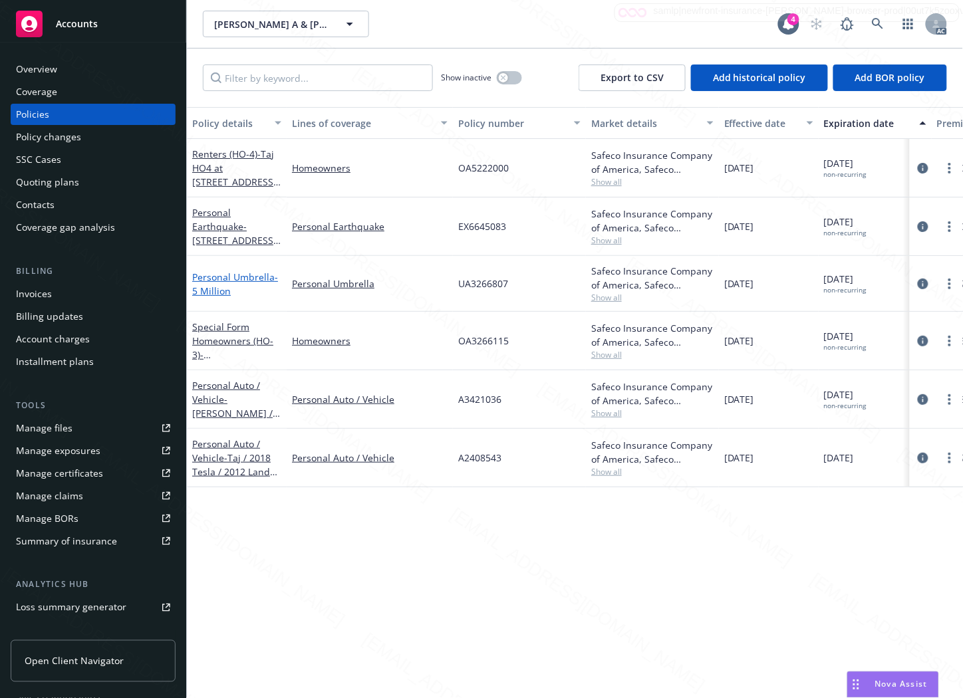
click at [217, 285] on span "- 5 Million" at bounding box center [235, 284] width 86 height 27
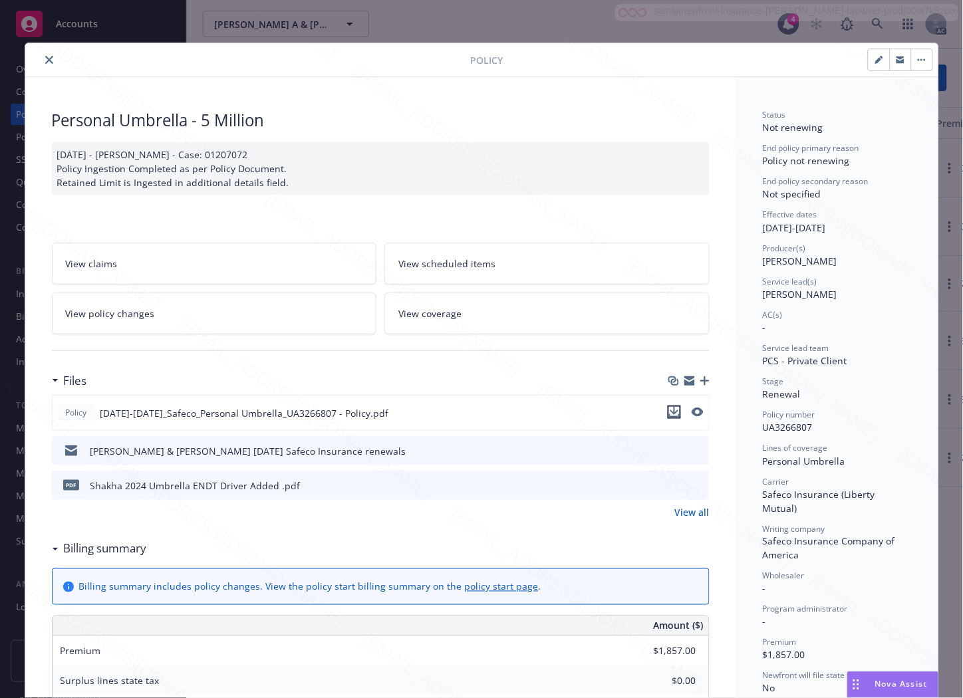
click at [669, 409] on icon "download file" at bounding box center [674, 412] width 11 height 11
click at [111, 550] on h3 "Billing summary" at bounding box center [105, 548] width 83 height 17
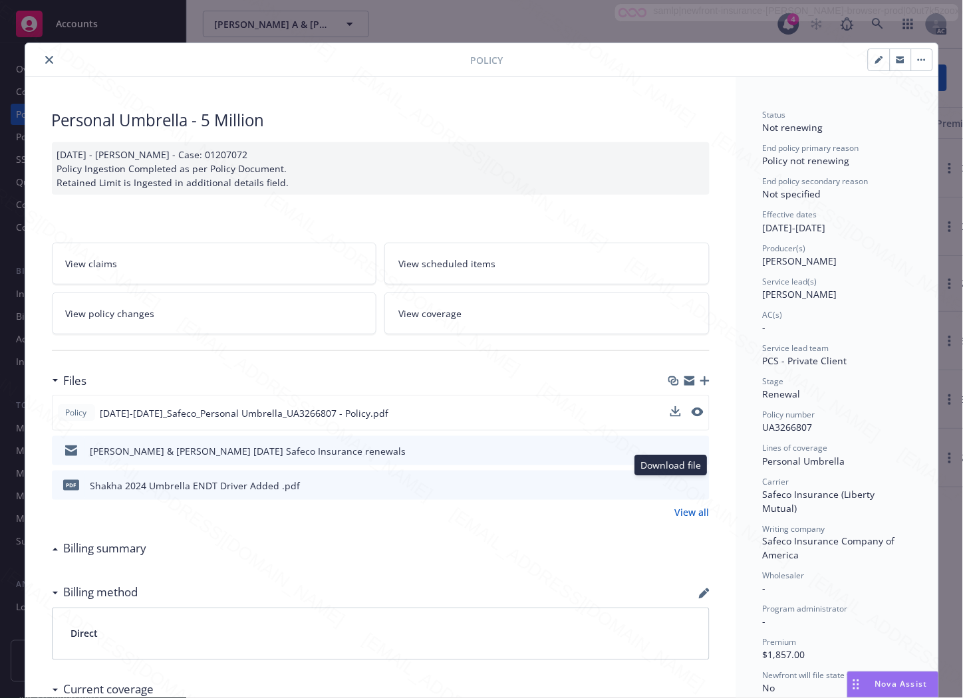
click at [673, 483] on icon "download file" at bounding box center [674, 484] width 11 height 11
click at [265, 310] on link "View policy changes" at bounding box center [214, 313] width 325 height 42
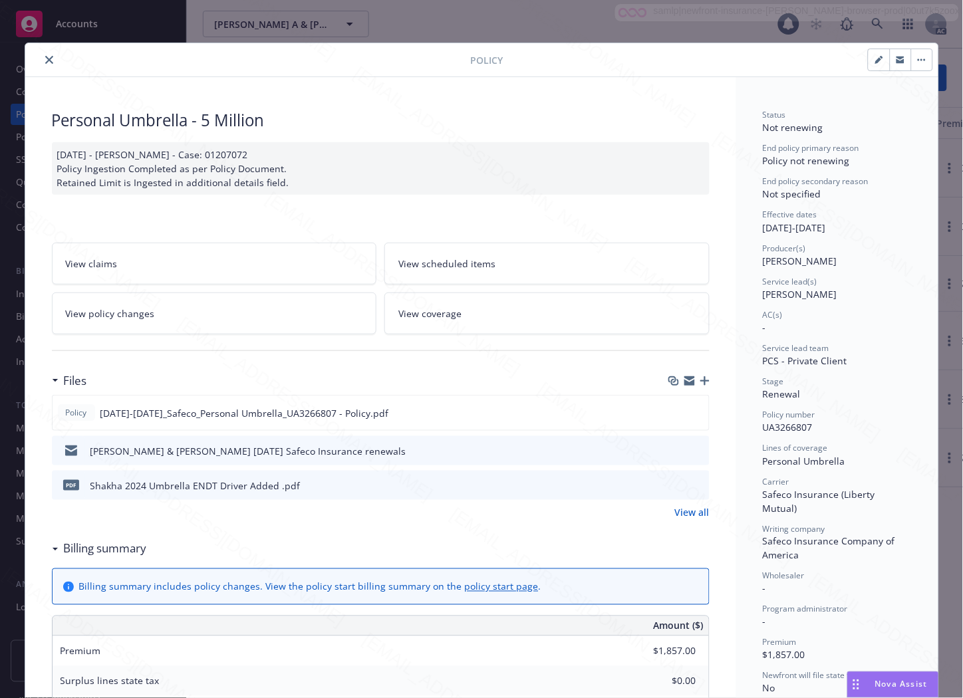
scroll to position [40, 0]
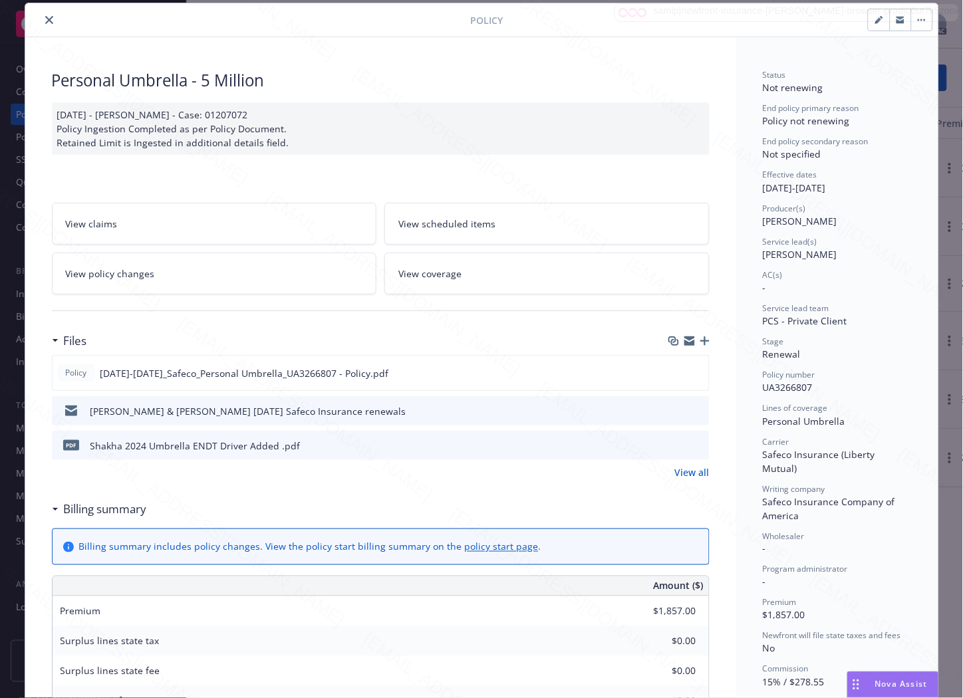
click at [45, 18] on icon "close" at bounding box center [49, 20] width 8 height 8
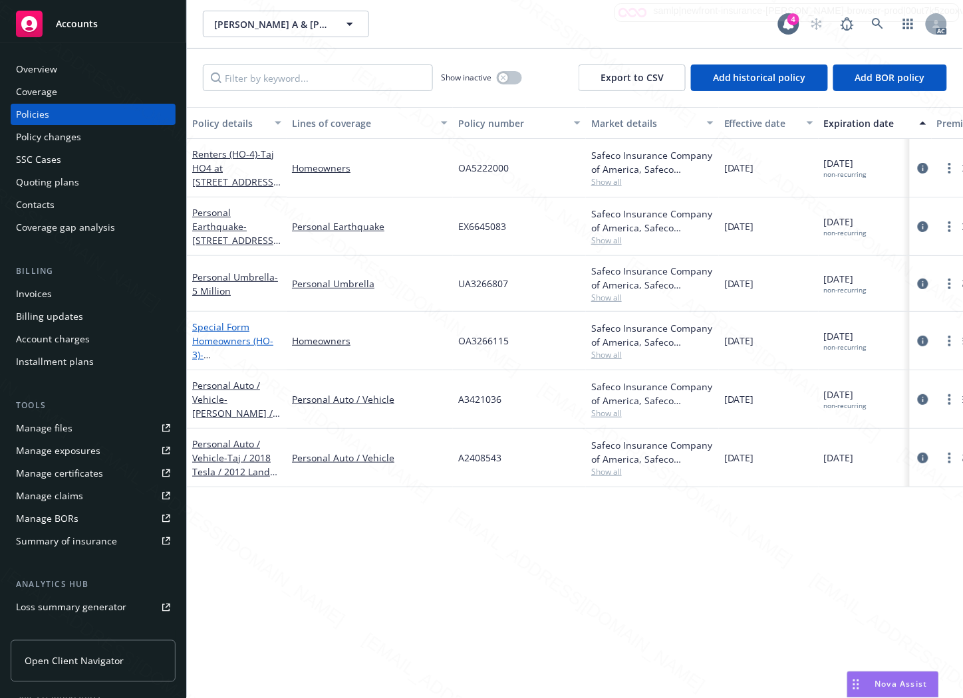
click at [230, 336] on link "Special Form Homeowners (HO-3) - [STREET_ADDRESS][PERSON_NAME]" at bounding box center [234, 354] width 84 height 68
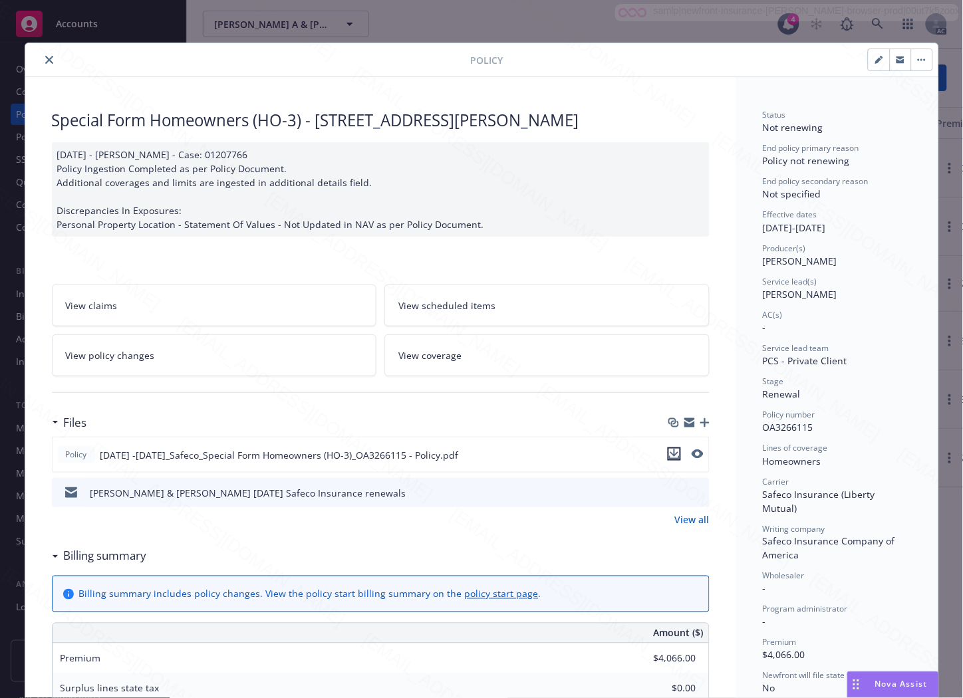
click at [669, 449] on icon "download file" at bounding box center [674, 454] width 11 height 11
click at [45, 57] on icon "close" at bounding box center [49, 60] width 8 height 8
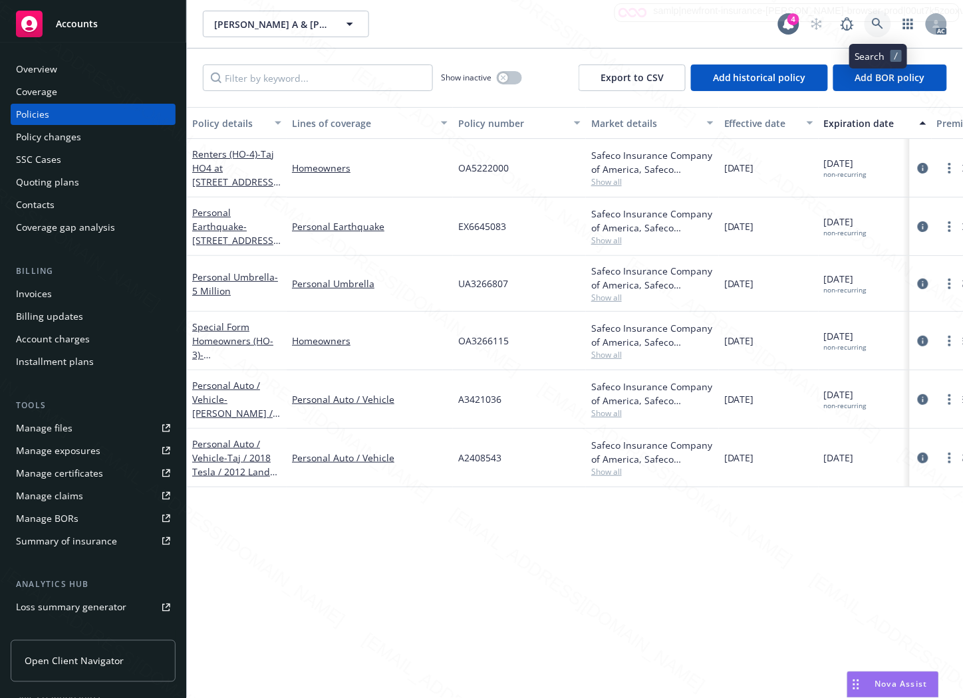
click at [877, 19] on icon at bounding box center [877, 23] width 11 height 11
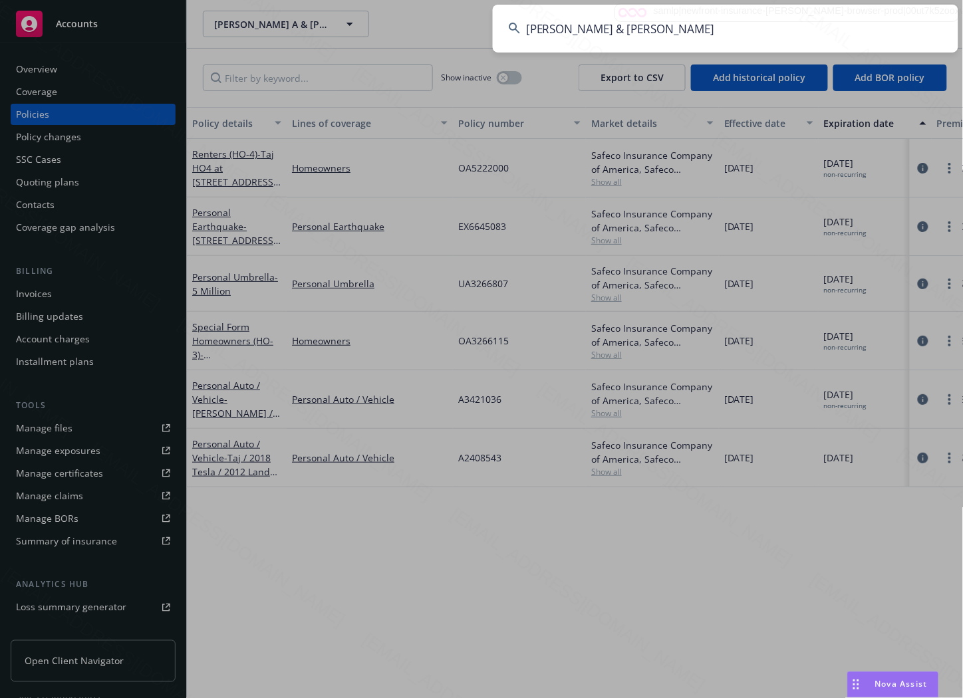
type input "[PERSON_NAME] & [PERSON_NAME]"
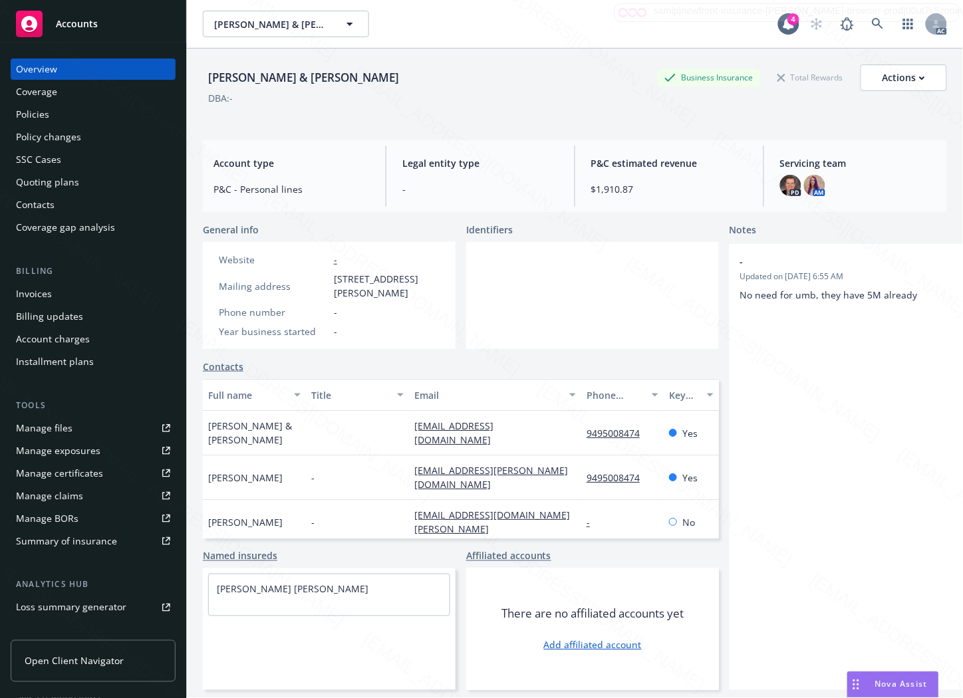
click at [32, 111] on div "Policies" at bounding box center [32, 114] width 33 height 21
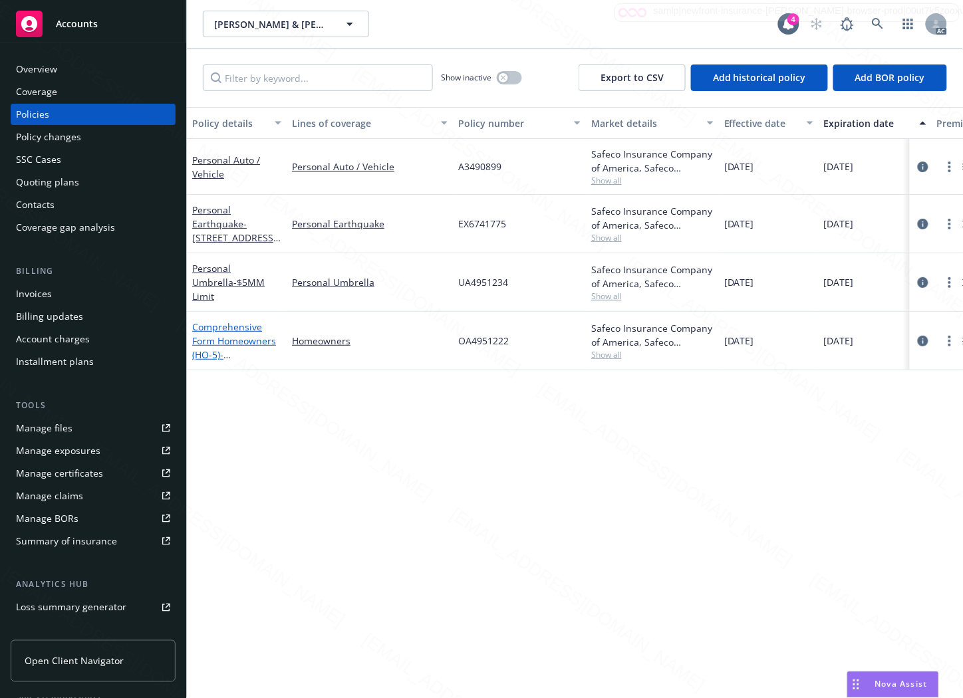
click at [213, 340] on link "Comprehensive Form Homeowners (HO-5) - [STREET_ADDRESS][PERSON_NAME]" at bounding box center [234, 354] width 84 height 68
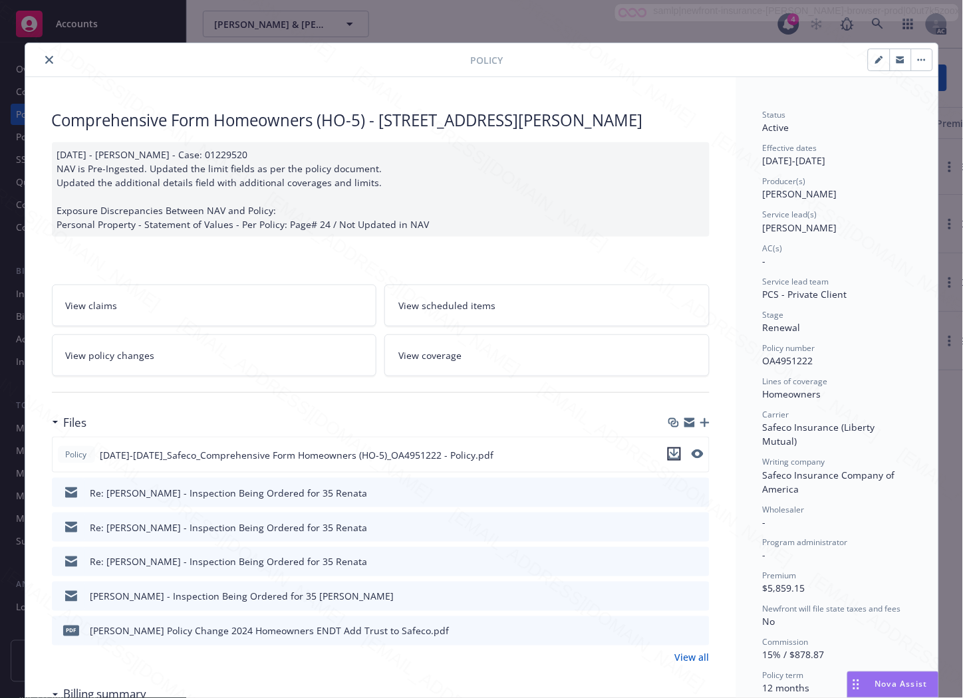
click at [670, 451] on icon "download file" at bounding box center [674, 454] width 11 height 11
click at [672, 630] on icon "download file" at bounding box center [674, 630] width 11 height 11
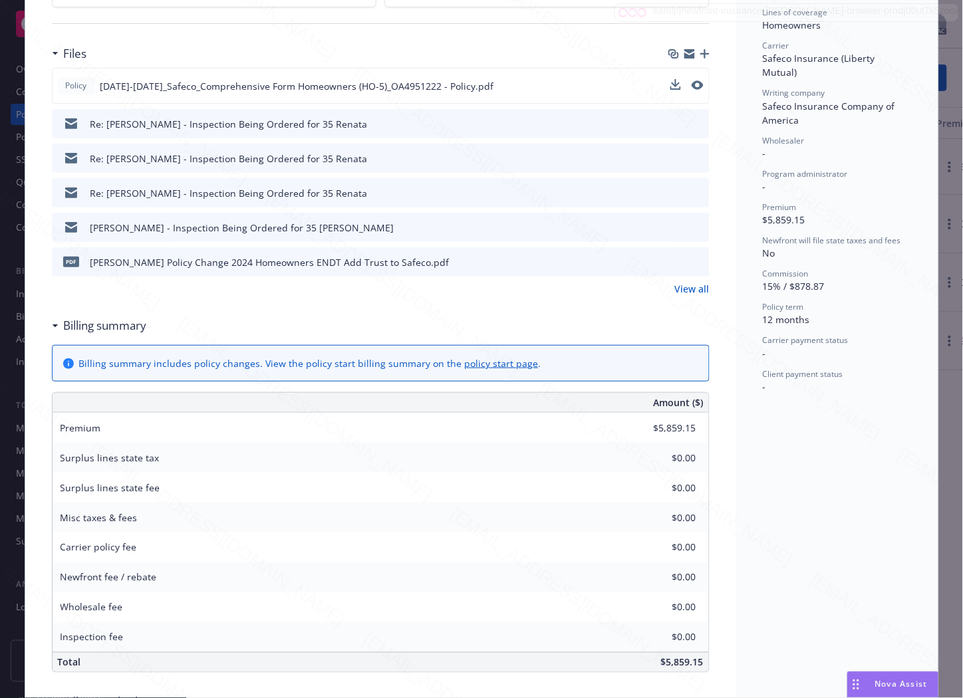
click at [128, 324] on h3 "Billing summary" at bounding box center [105, 325] width 83 height 17
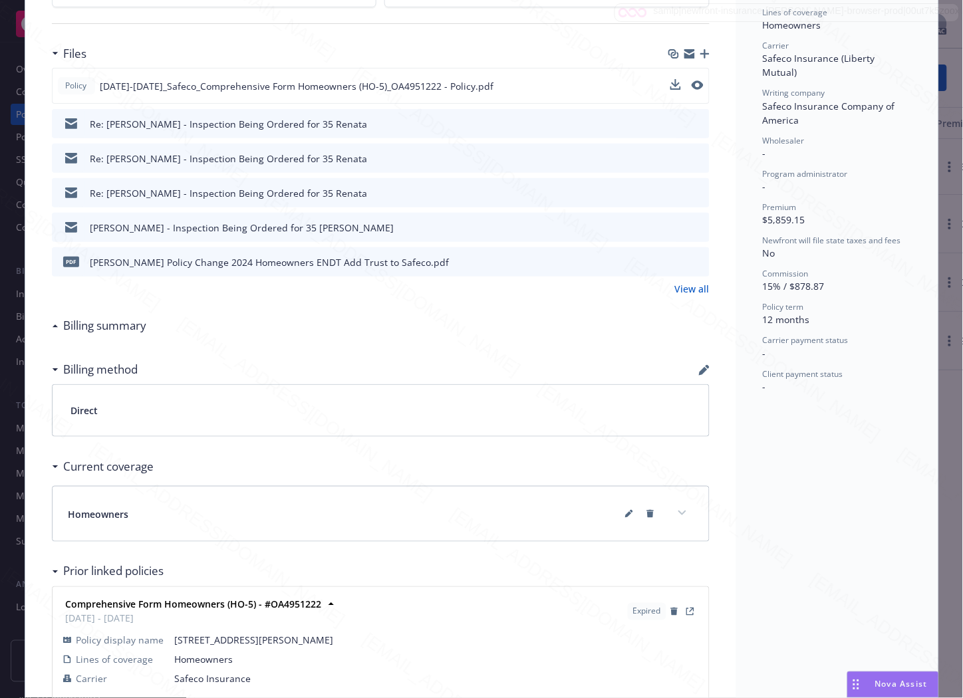
click at [128, 324] on h3 "Billing summary" at bounding box center [105, 325] width 83 height 17
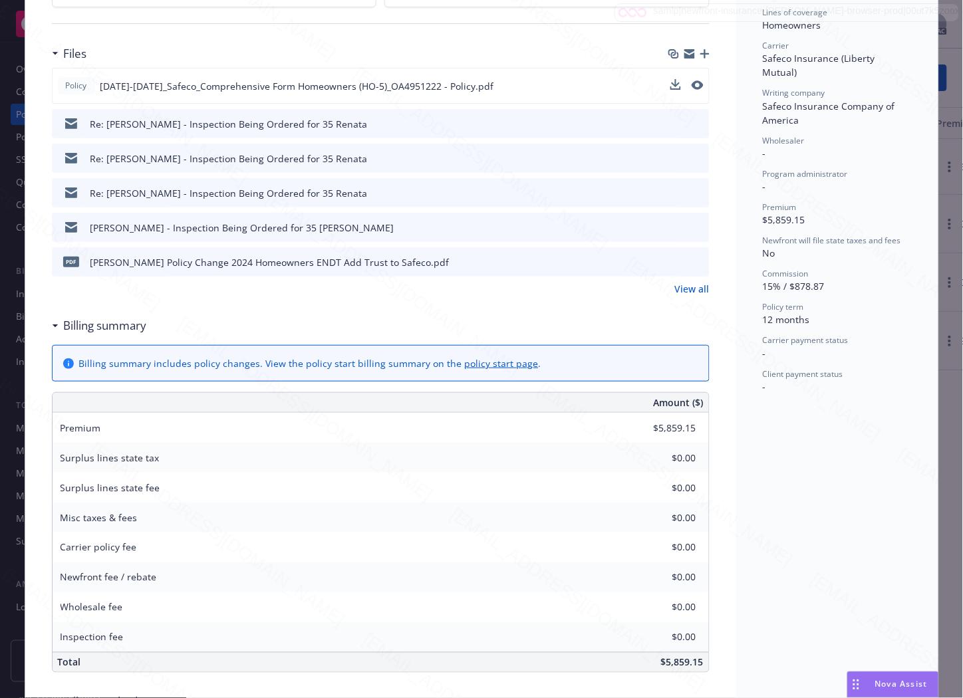
click at [128, 324] on h3 "Billing summary" at bounding box center [105, 325] width 83 height 17
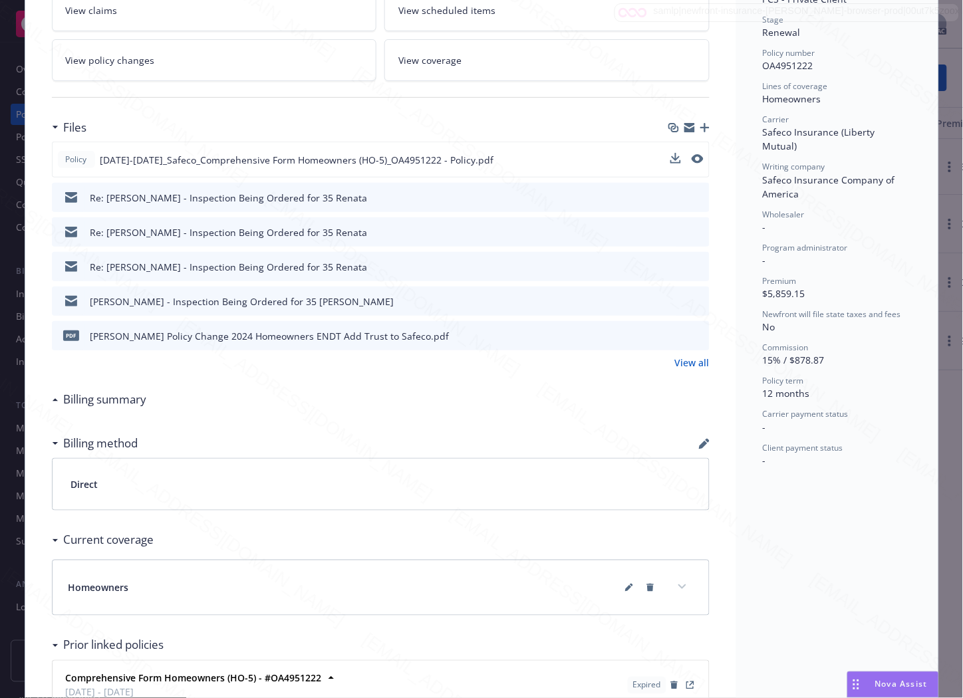
scroll to position [74, 0]
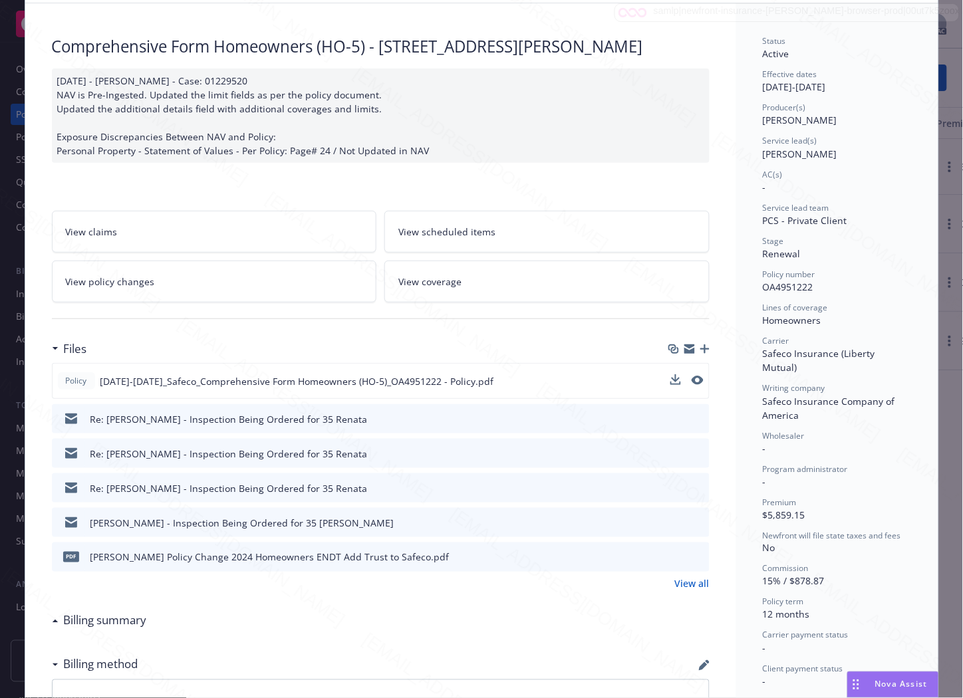
click at [267, 289] on link "View policy changes" at bounding box center [214, 282] width 325 height 42
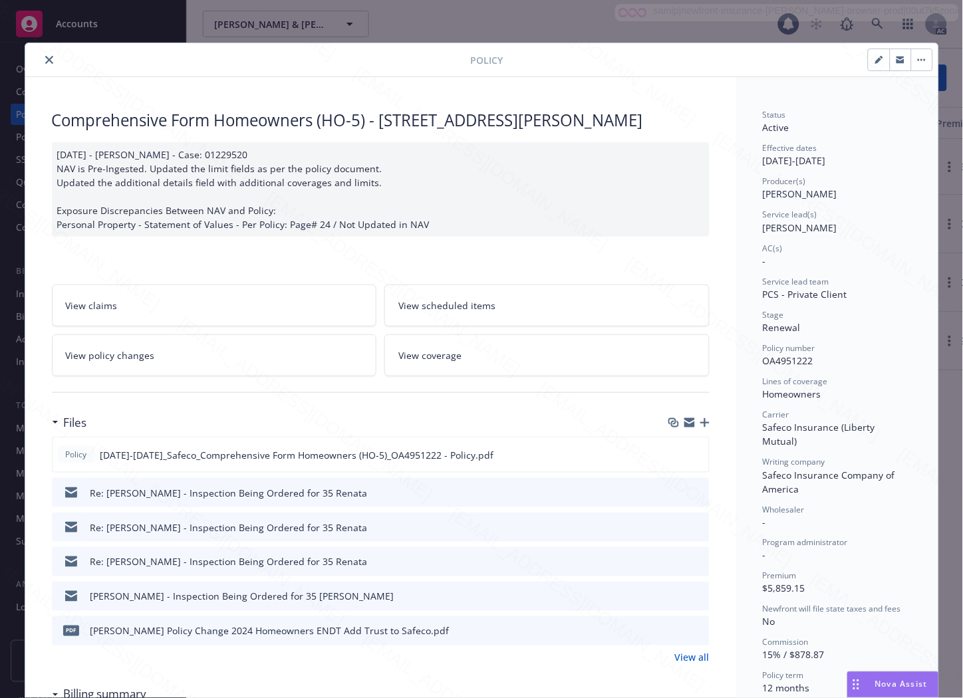
scroll to position [40, 0]
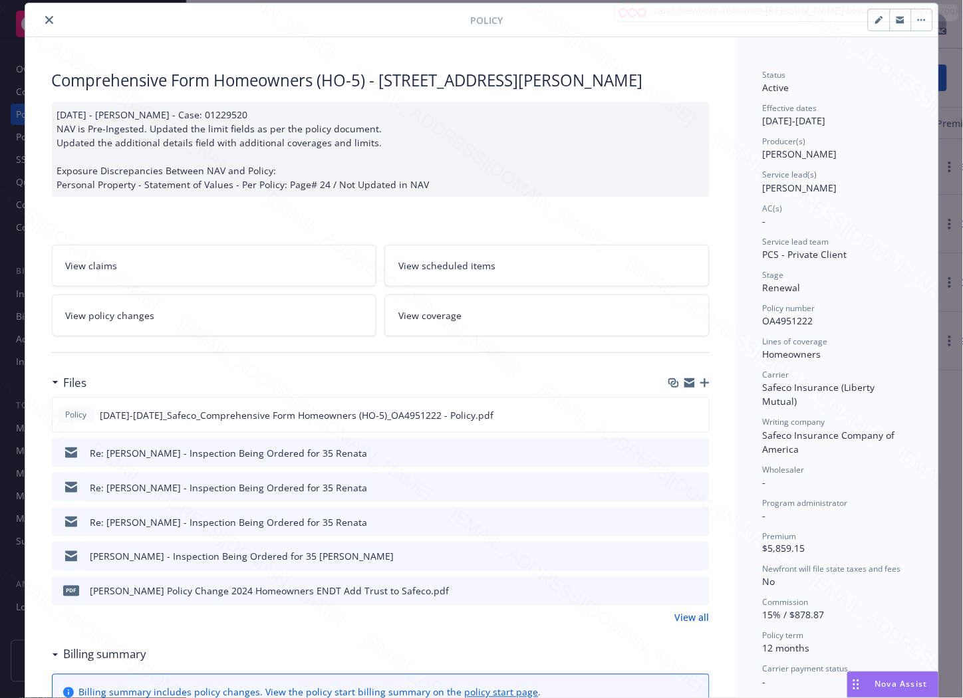
click at [918, 24] on button "button" at bounding box center [921, 19] width 21 height 21
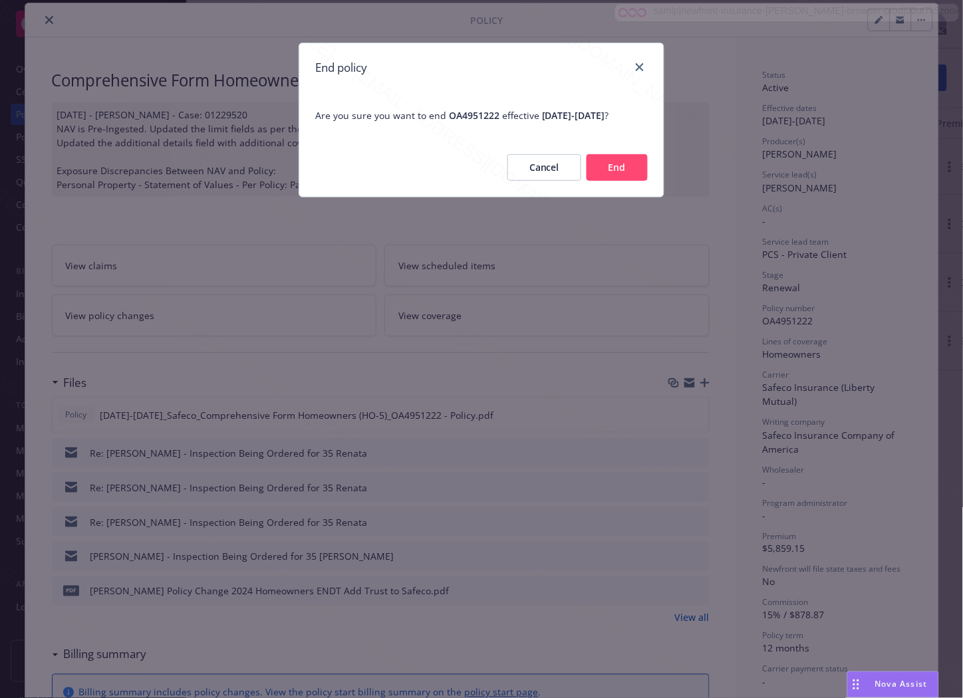
click at [626, 181] on button "End" at bounding box center [616, 167] width 61 height 27
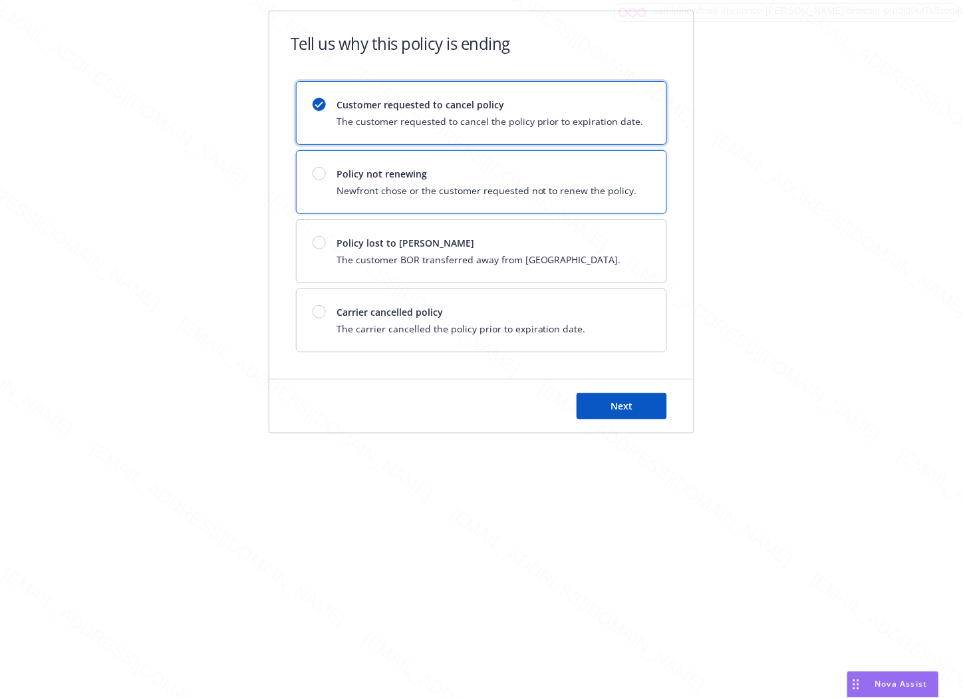
click at [324, 183] on div "Policy not renewing Newfront chose or the customer requested not to renew the p…" at bounding box center [474, 182] width 324 height 31
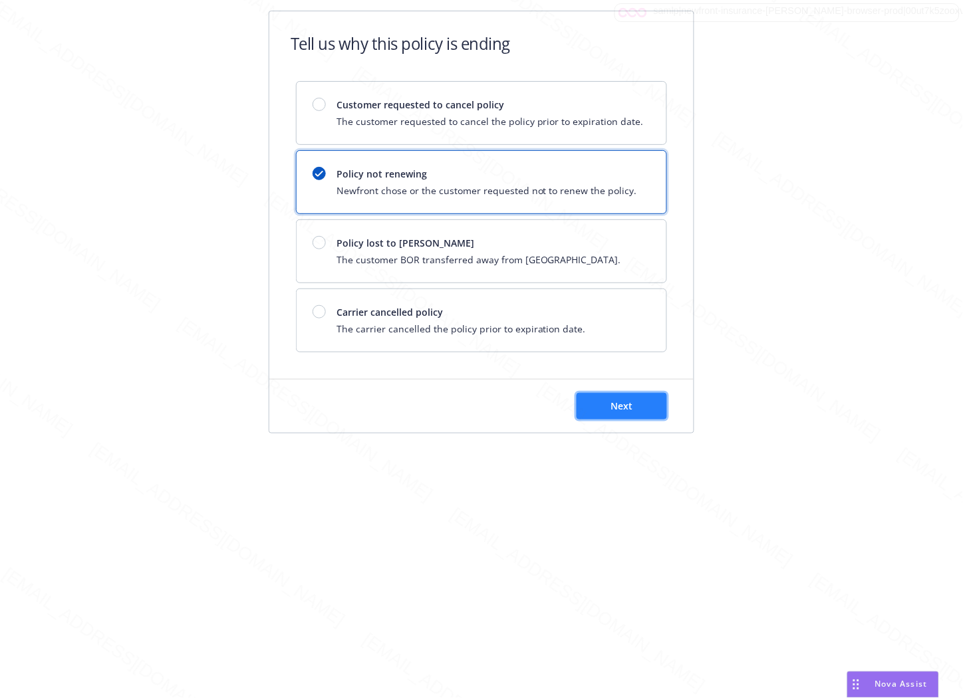
click at [659, 409] on button "Next" at bounding box center [621, 406] width 90 height 27
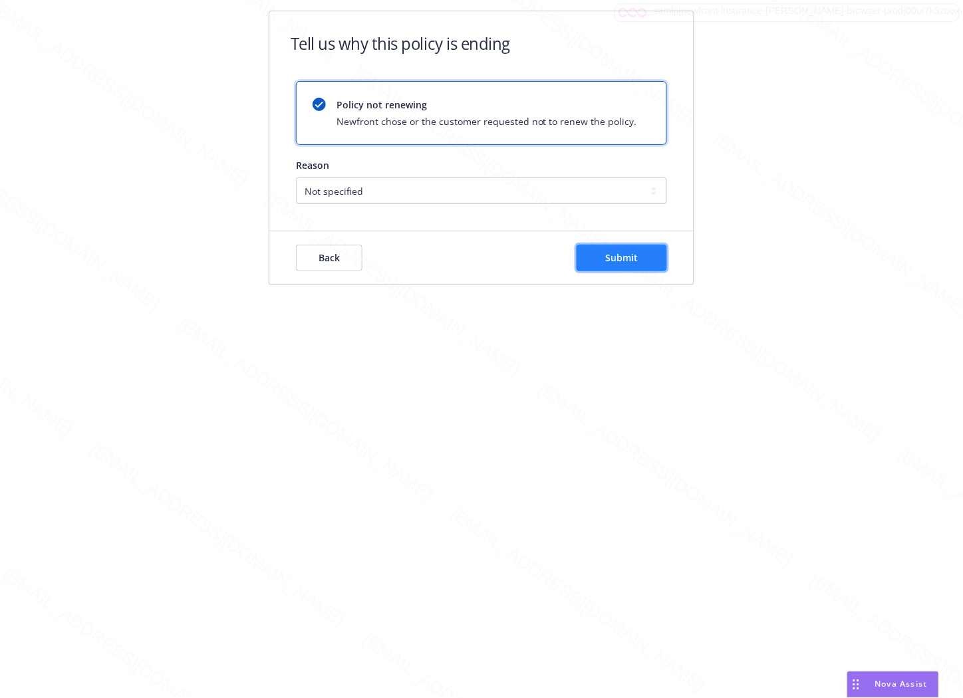
click at [610, 263] on span "Submit" at bounding box center [622, 257] width 33 height 13
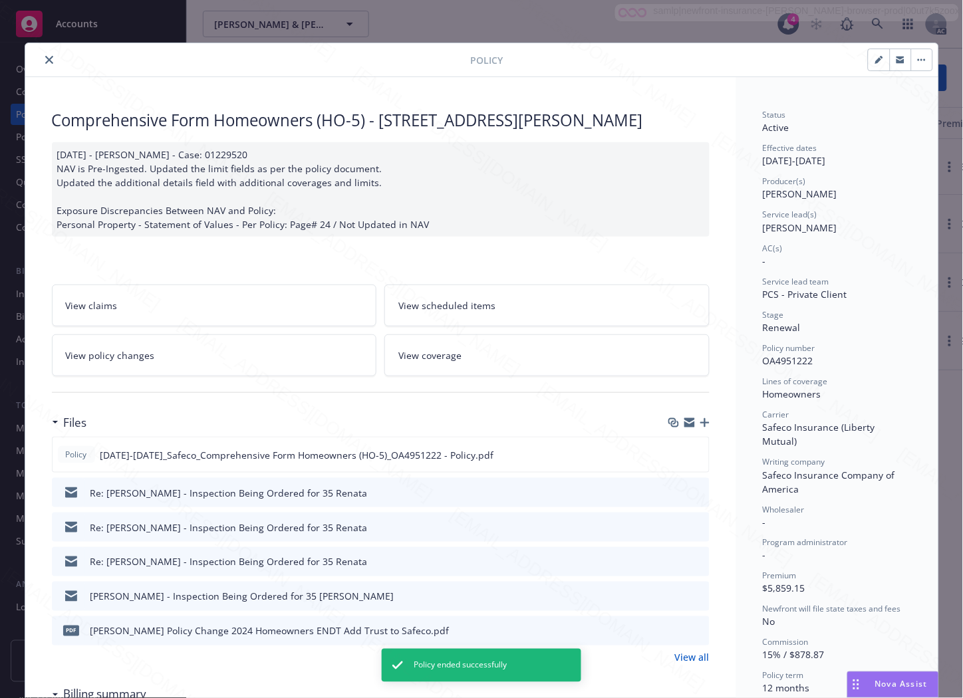
scroll to position [40, 0]
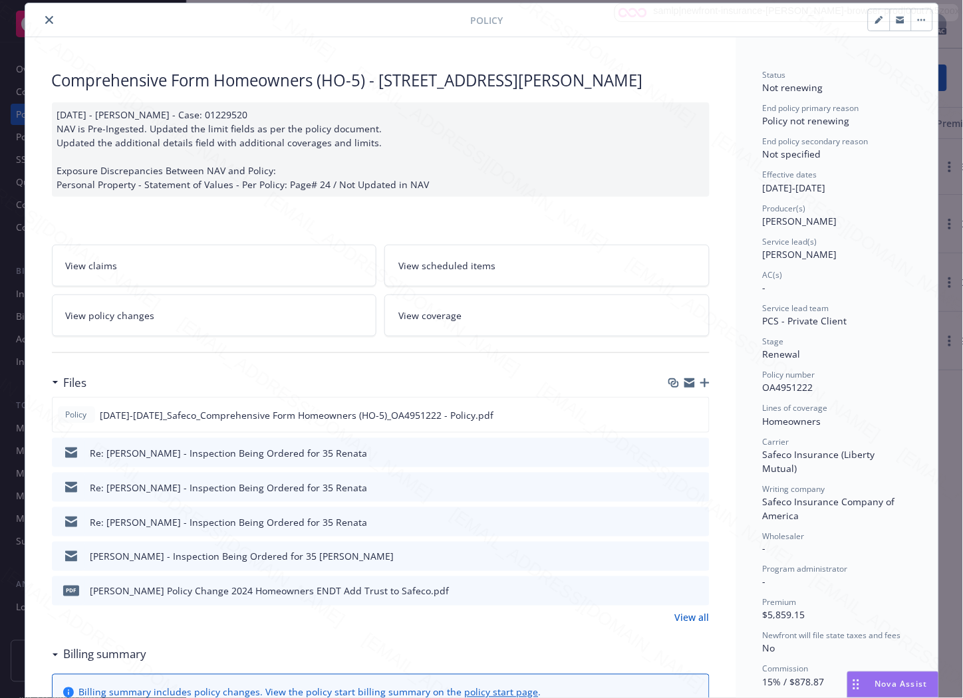
click at [45, 21] on icon "close" at bounding box center [49, 20] width 8 height 8
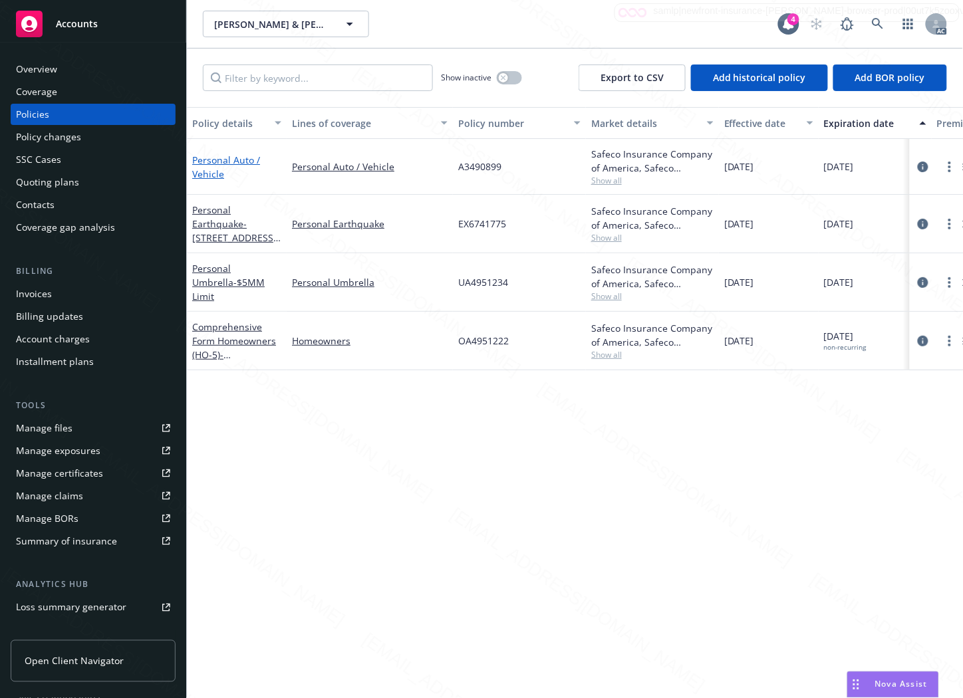
click at [227, 162] on link "Personal Auto / Vehicle" at bounding box center [226, 167] width 68 height 27
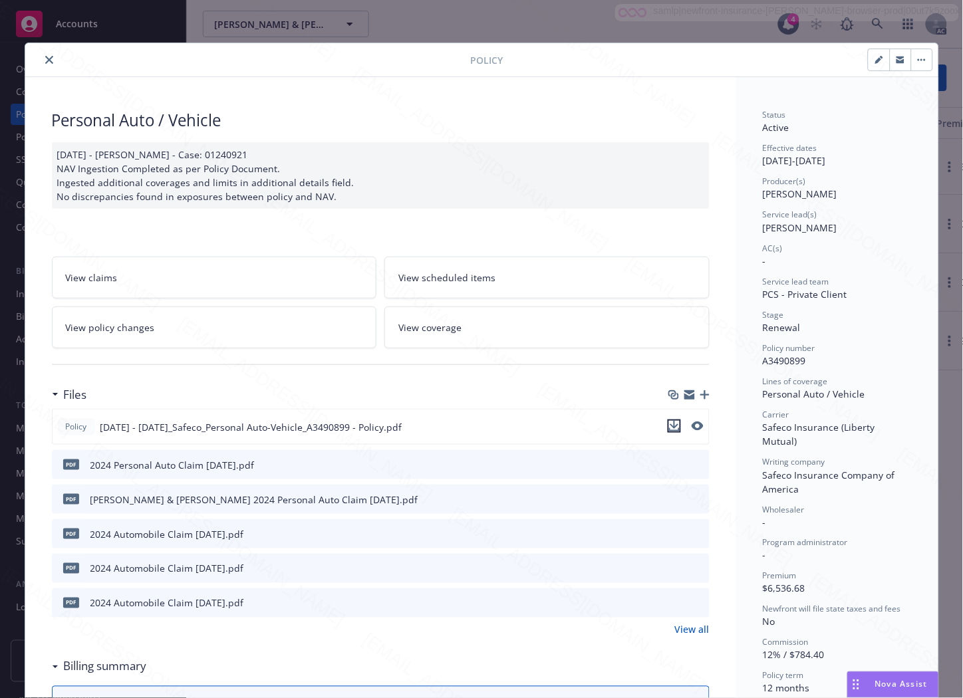
click at [669, 427] on icon "download file" at bounding box center [674, 426] width 11 height 11
click at [918, 58] on icon "button" at bounding box center [921, 59] width 8 height 3
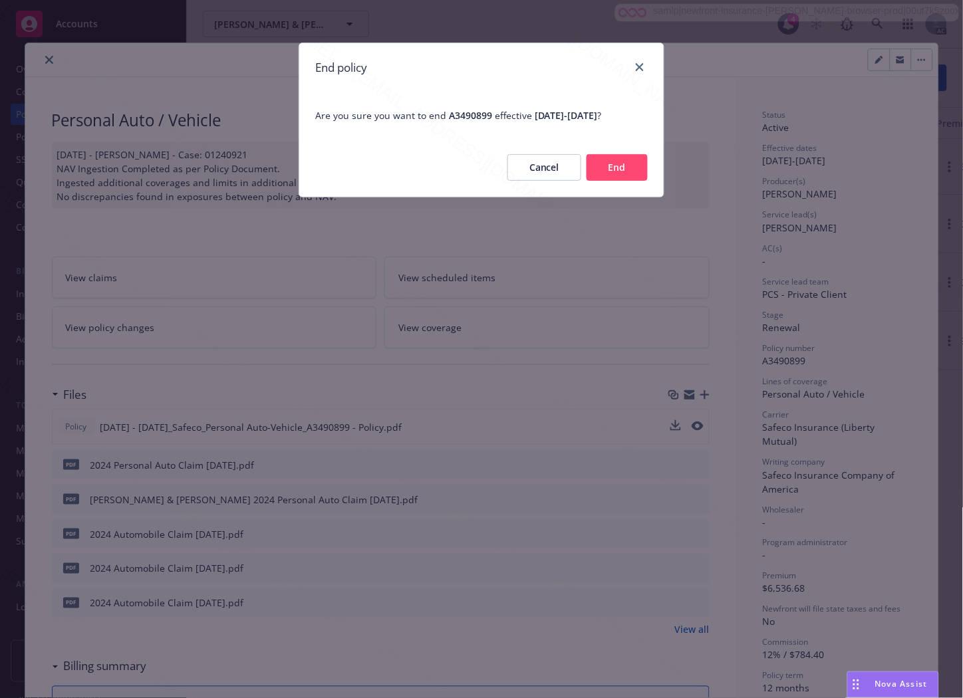
click at [624, 168] on button "End" at bounding box center [616, 167] width 61 height 27
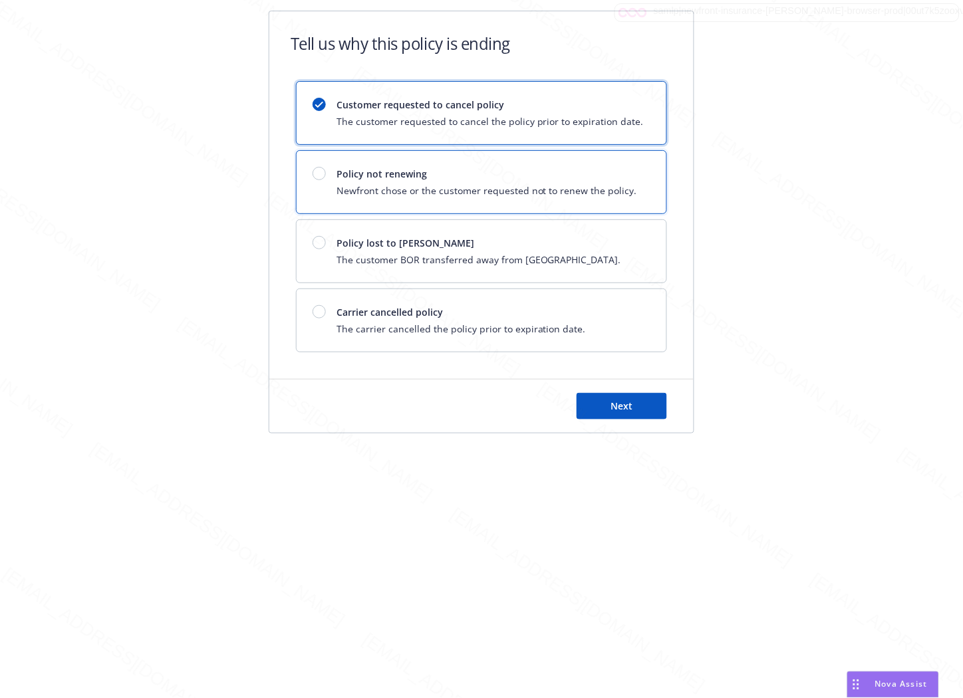
click at [408, 189] on span "Newfront chose or the customer requested not to renew the policy." at bounding box center [486, 190] width 300 height 14
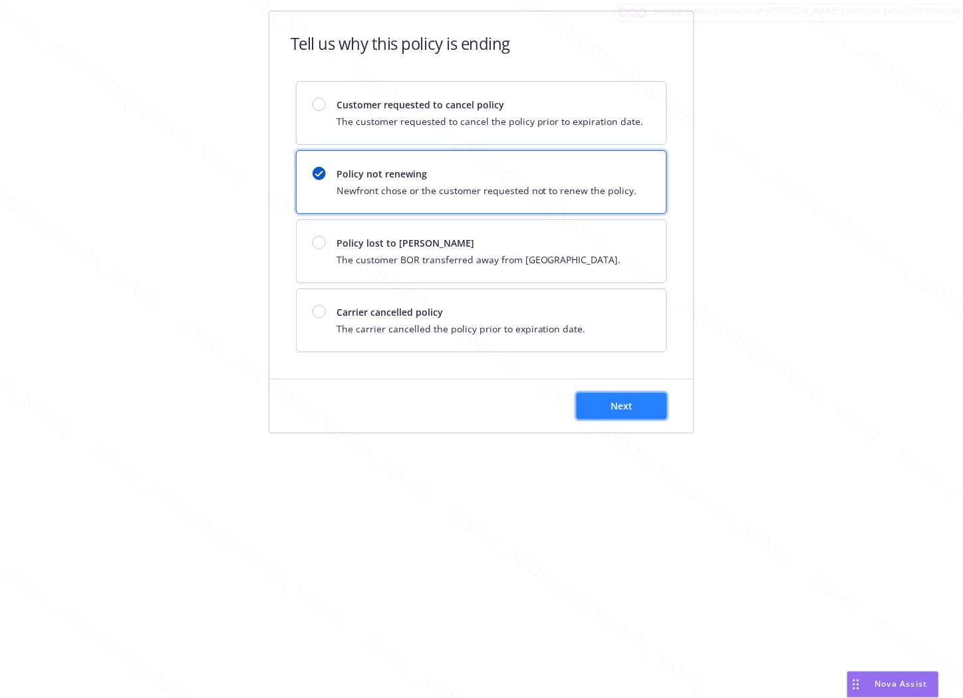
click at [632, 401] on span "Next" at bounding box center [622, 406] width 22 height 13
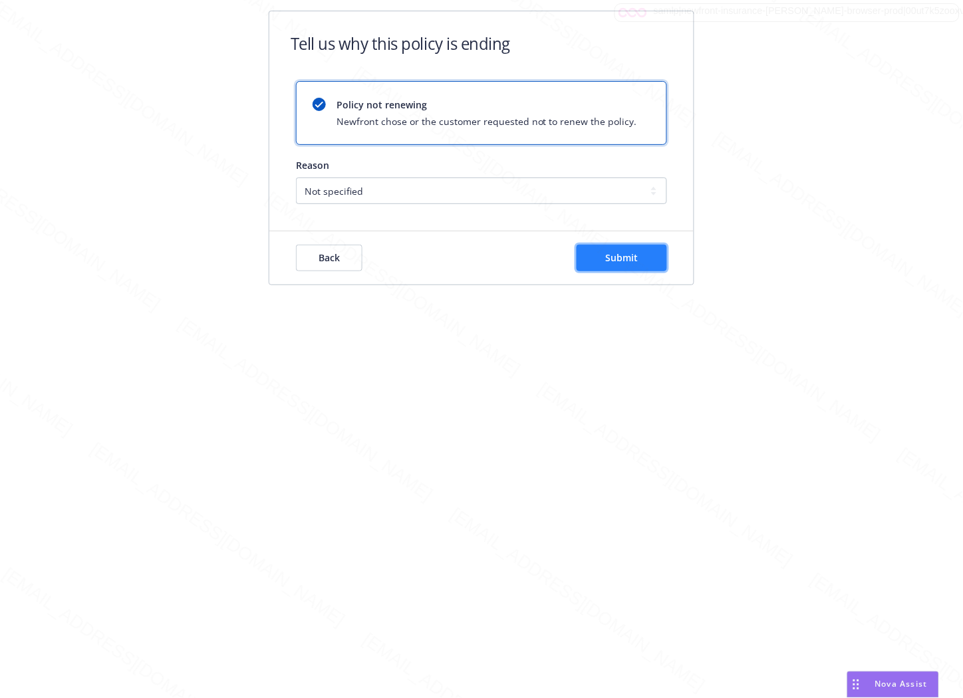
click at [652, 249] on button "Submit" at bounding box center [621, 258] width 90 height 27
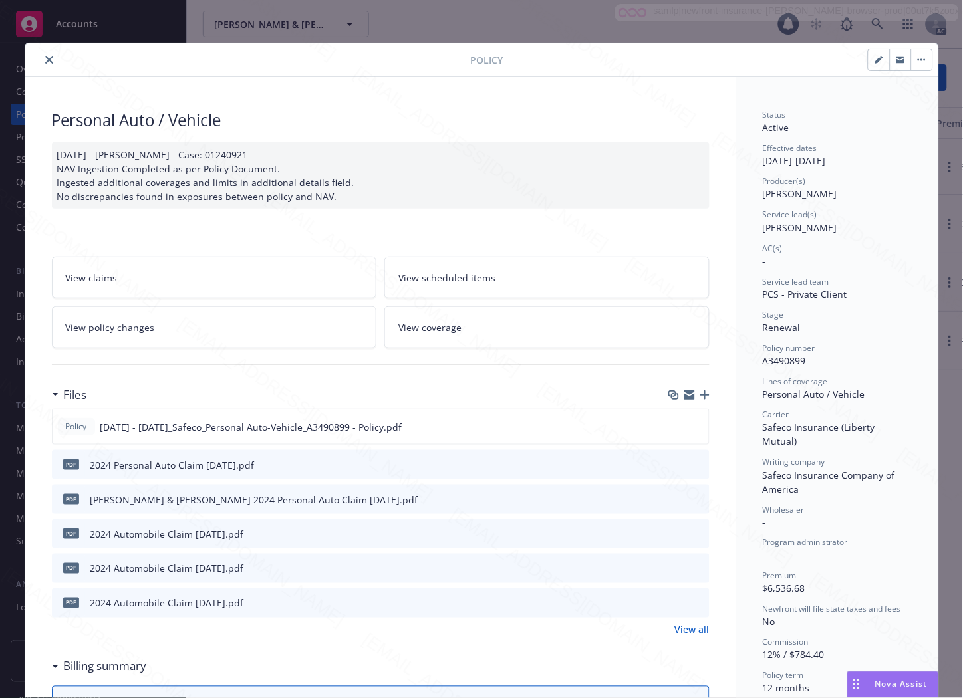
scroll to position [40, 0]
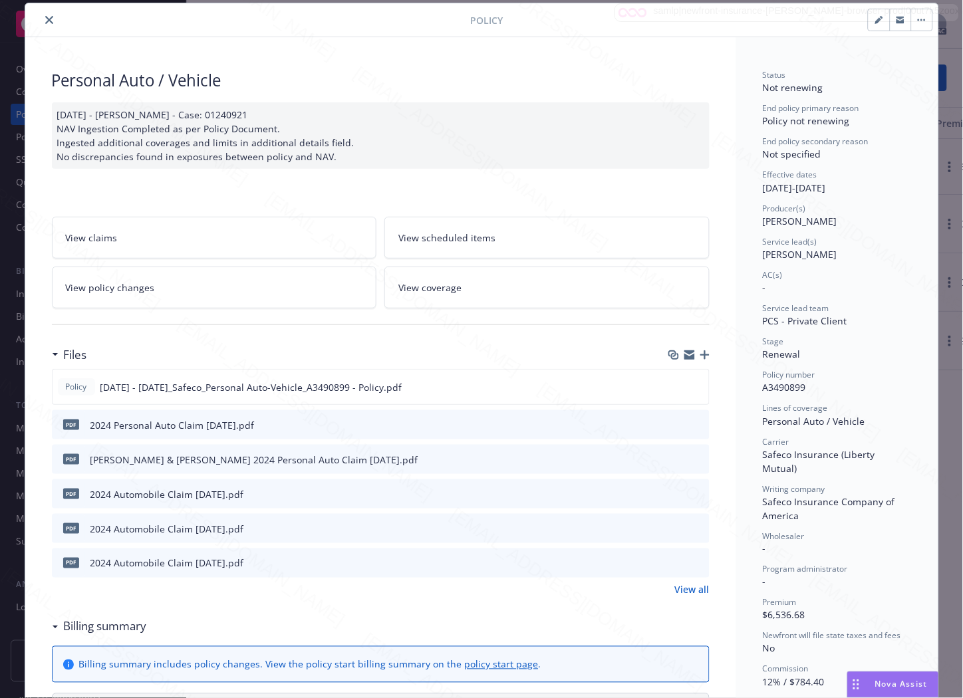
click at [45, 20] on icon "close" at bounding box center [49, 20] width 8 height 8
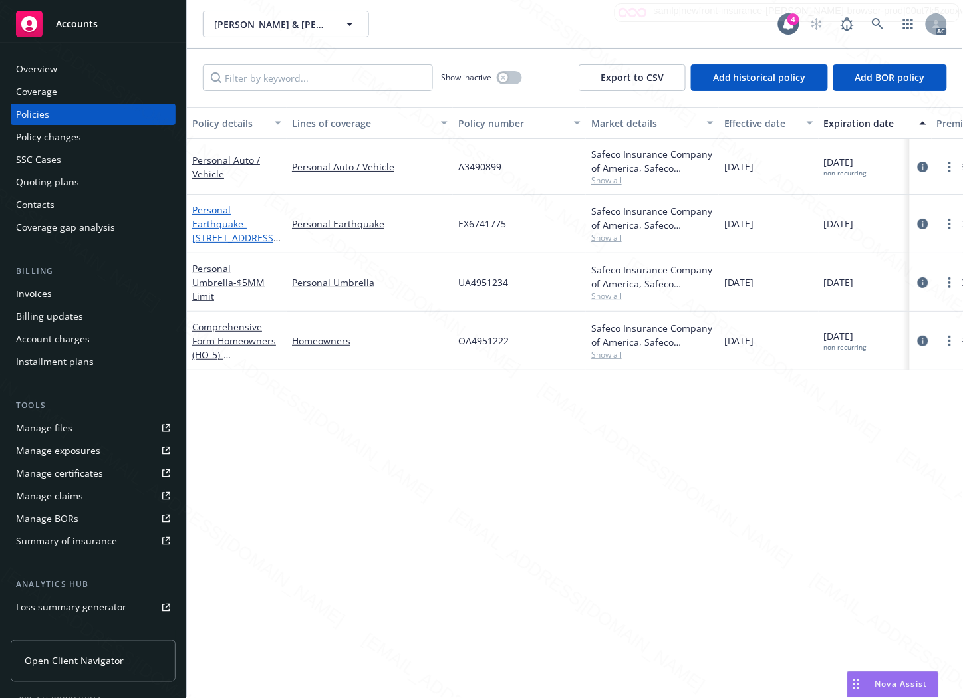
click at [229, 229] on link "Personal Earthquake - [STREET_ADDRESS][PERSON_NAME]" at bounding box center [234, 230] width 84 height 55
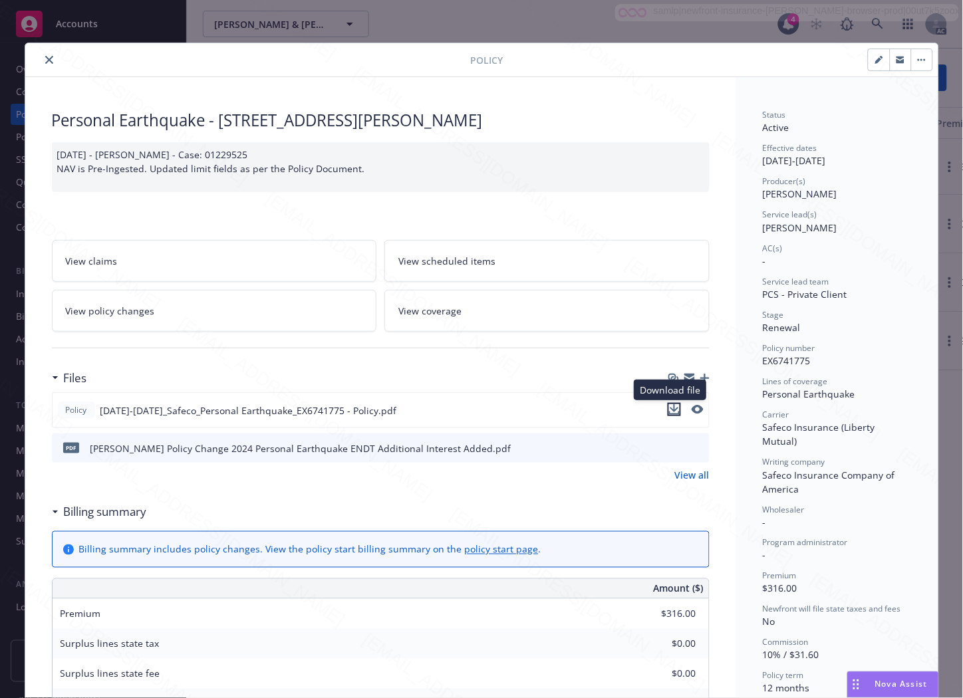
click at [669, 408] on icon "download file" at bounding box center [674, 409] width 11 height 11
click at [669, 451] on icon "download file" at bounding box center [674, 450] width 11 height 3
click at [114, 512] on h3 "Billing summary" at bounding box center [105, 511] width 83 height 17
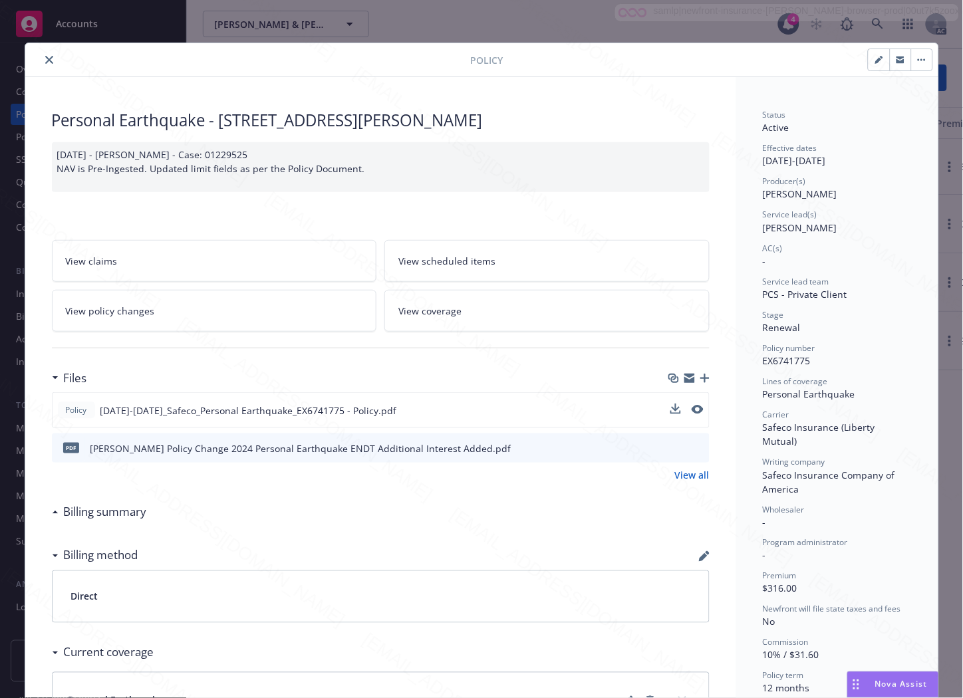
click at [225, 301] on link "View policy changes" at bounding box center [214, 311] width 325 height 42
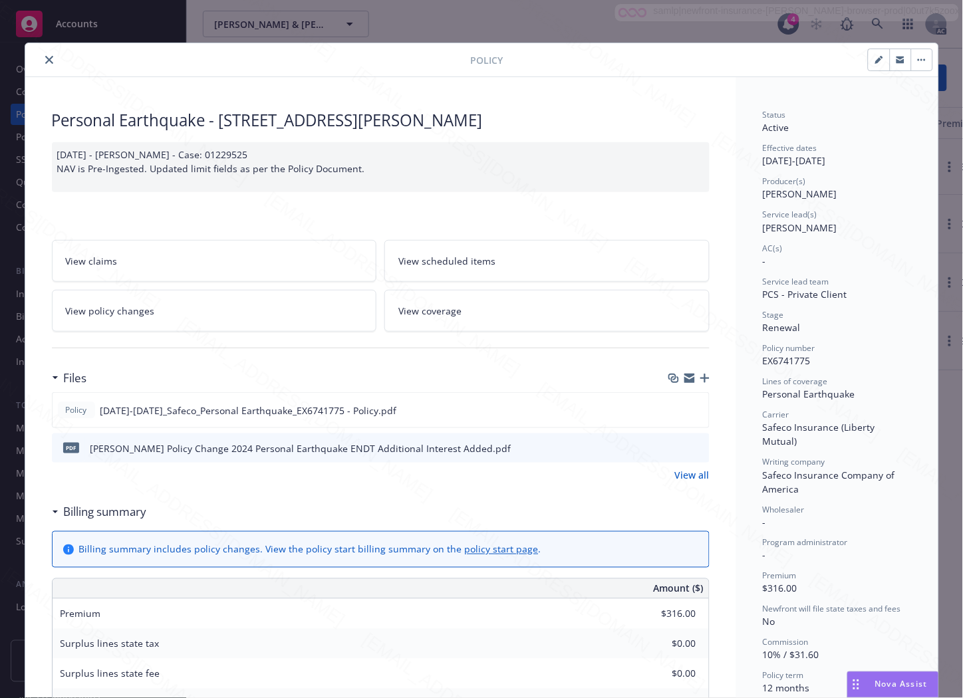
scroll to position [40, 0]
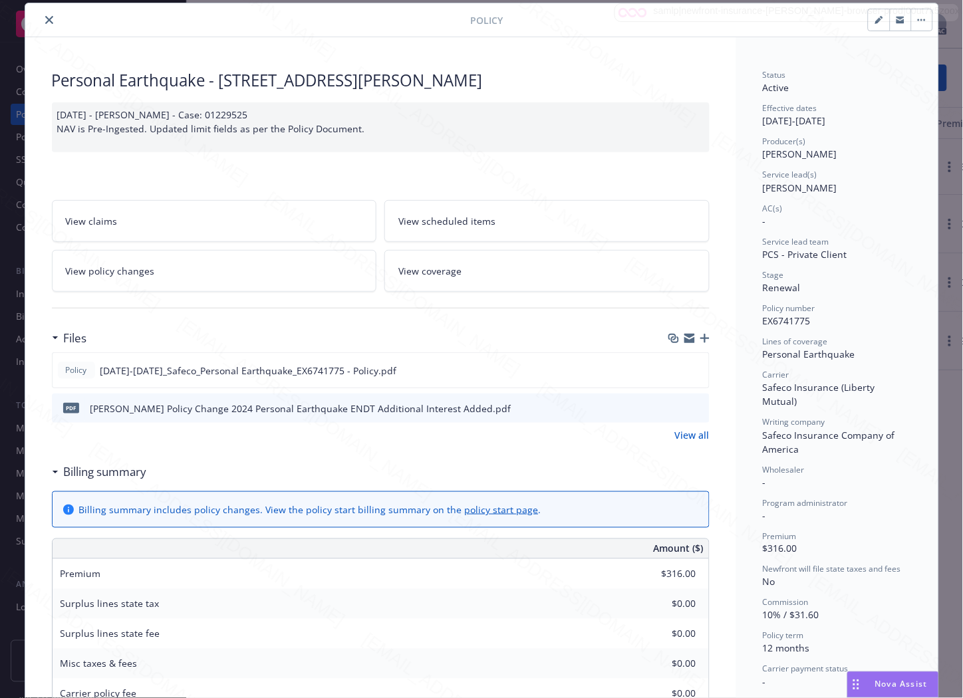
click at [917, 19] on icon "button" at bounding box center [921, 20] width 8 height 3
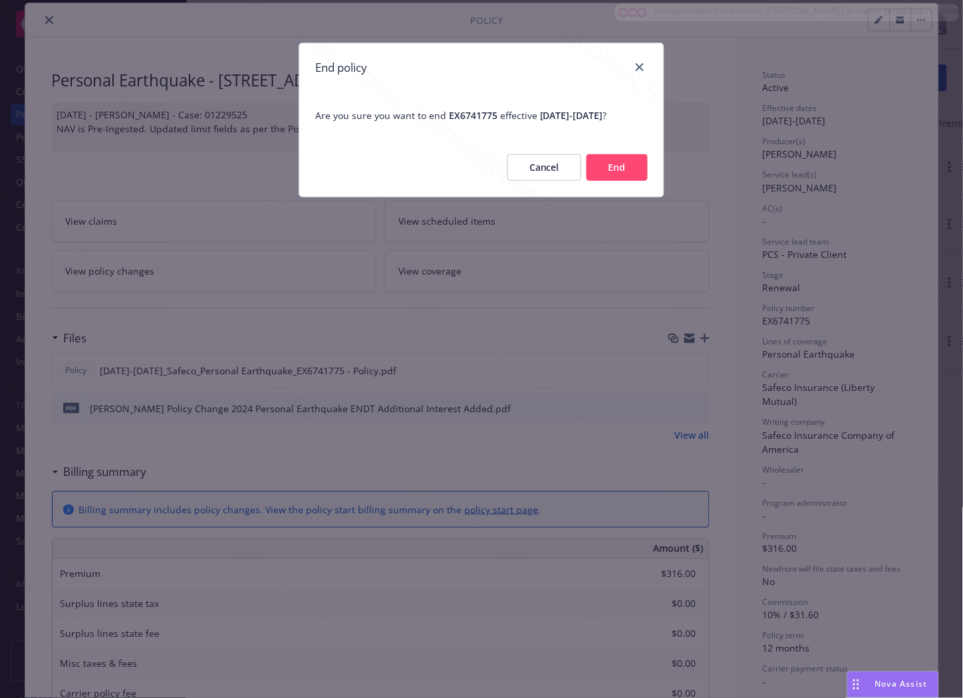
click at [640, 172] on button "End" at bounding box center [616, 167] width 61 height 27
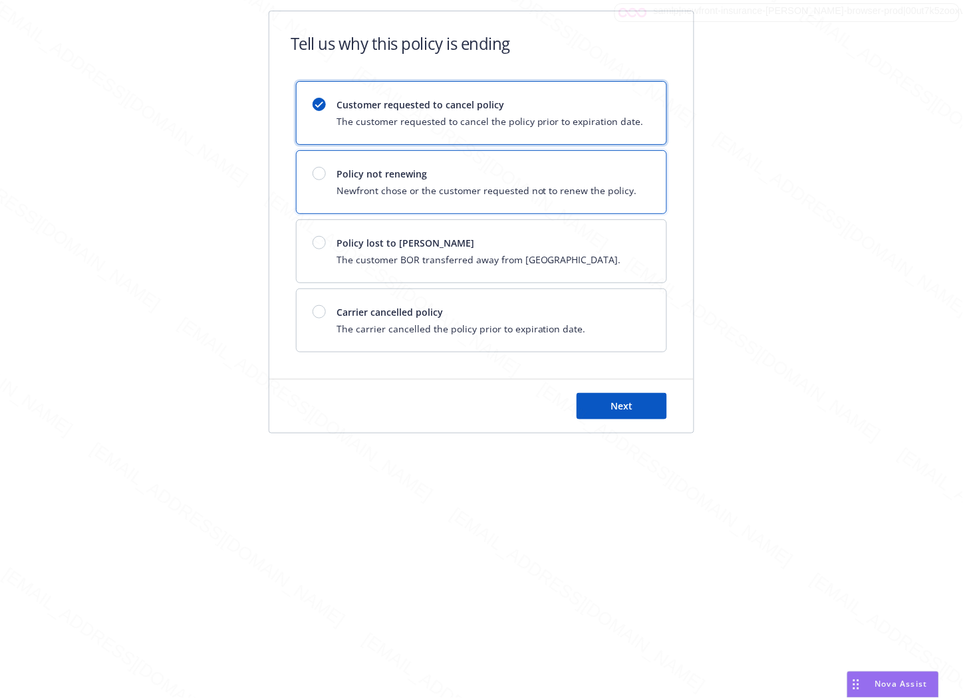
click at [548, 183] on span "Newfront chose or the customer requested not to renew the policy." at bounding box center [486, 190] width 300 height 14
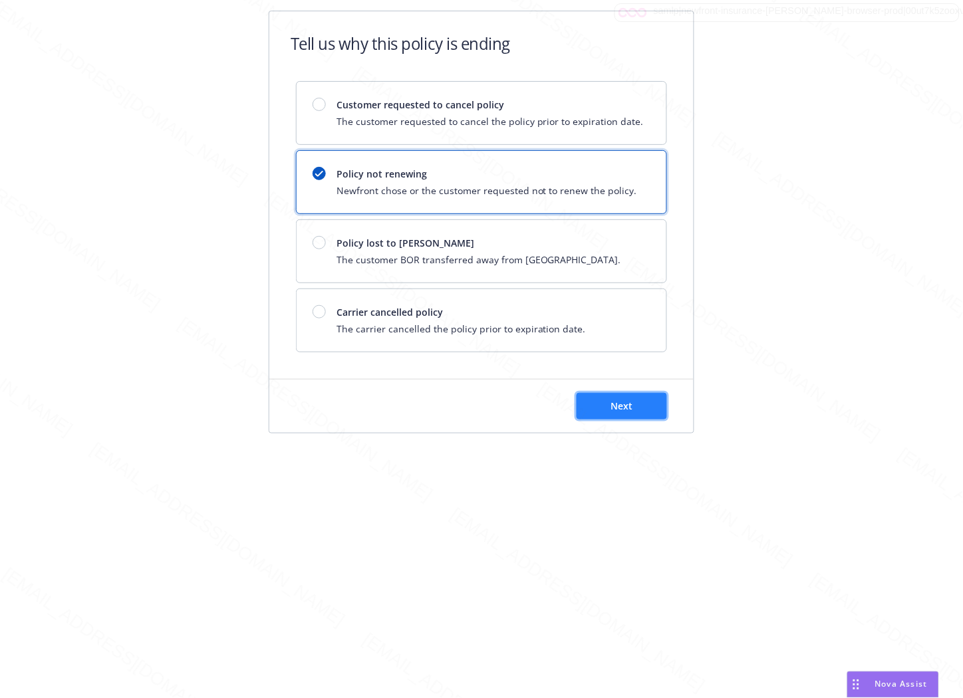
click at [627, 400] on span "Next" at bounding box center [622, 406] width 22 height 13
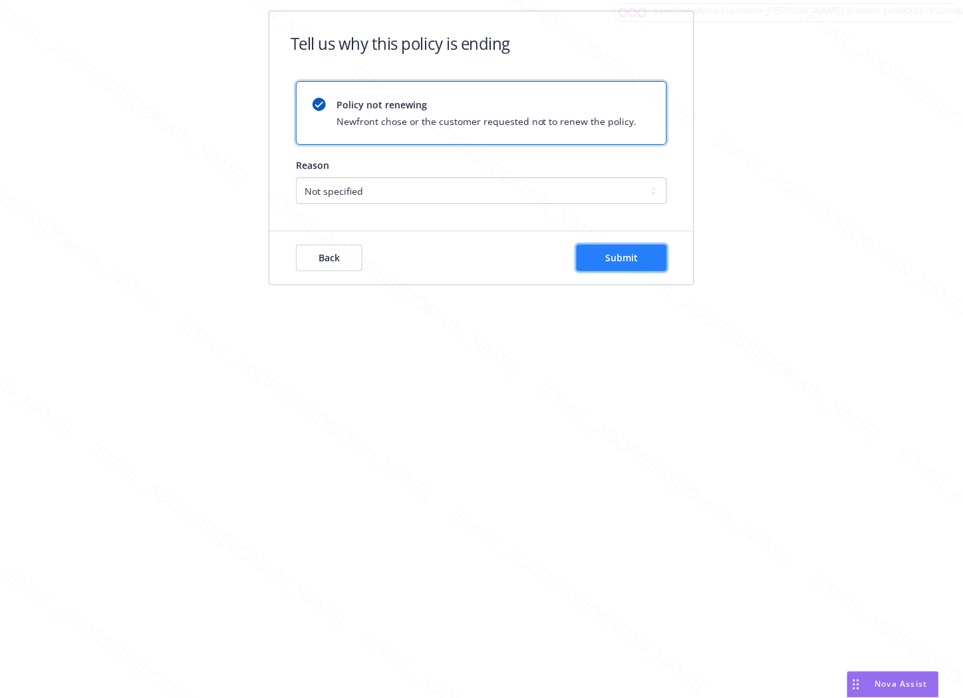
click at [615, 254] on span "Submit" at bounding box center [622, 257] width 33 height 13
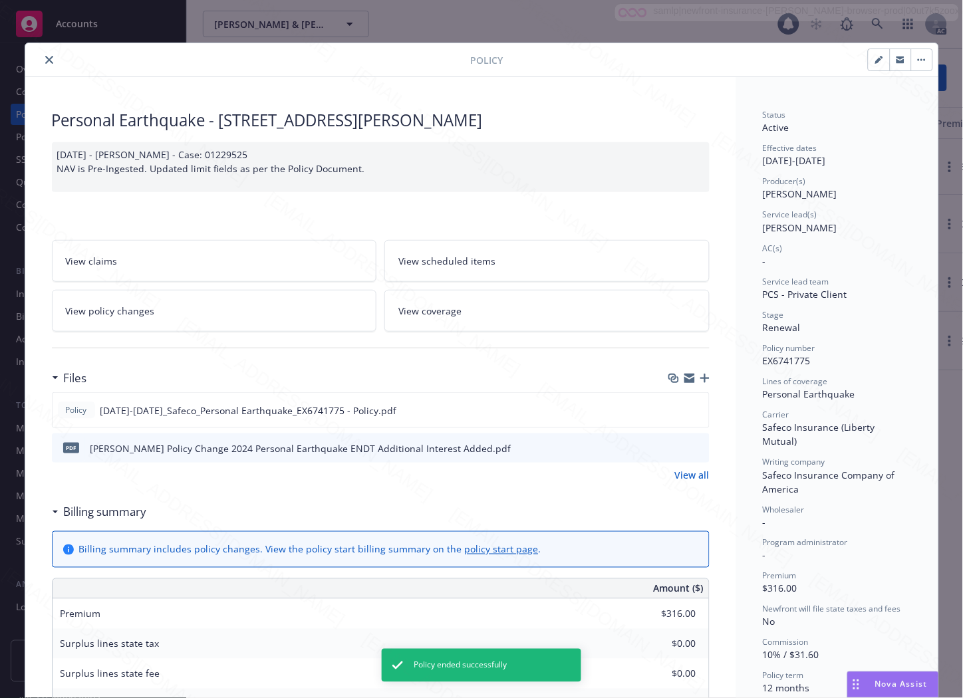
scroll to position [40, 0]
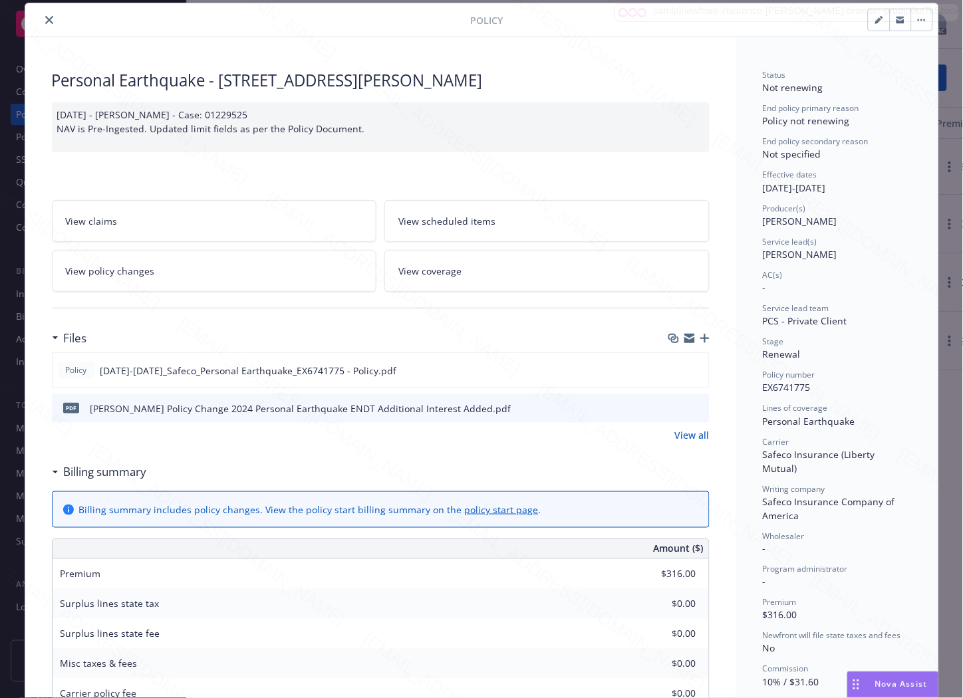
click at [45, 21] on icon "close" at bounding box center [49, 20] width 8 height 8
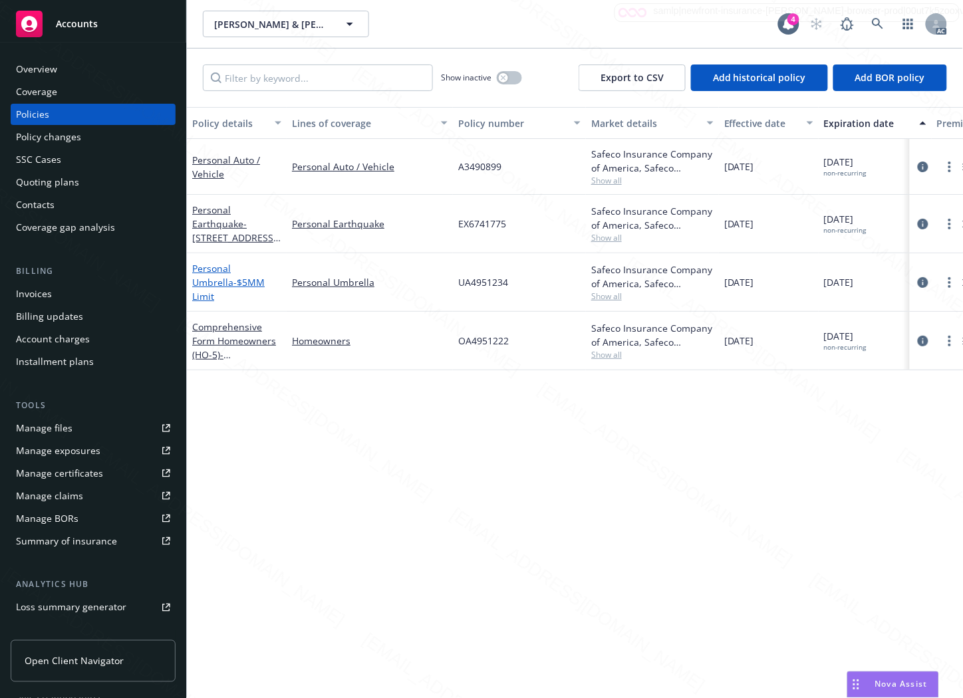
click at [227, 273] on link "Personal Umbrella - $5MM Limit" at bounding box center [228, 282] width 72 height 41
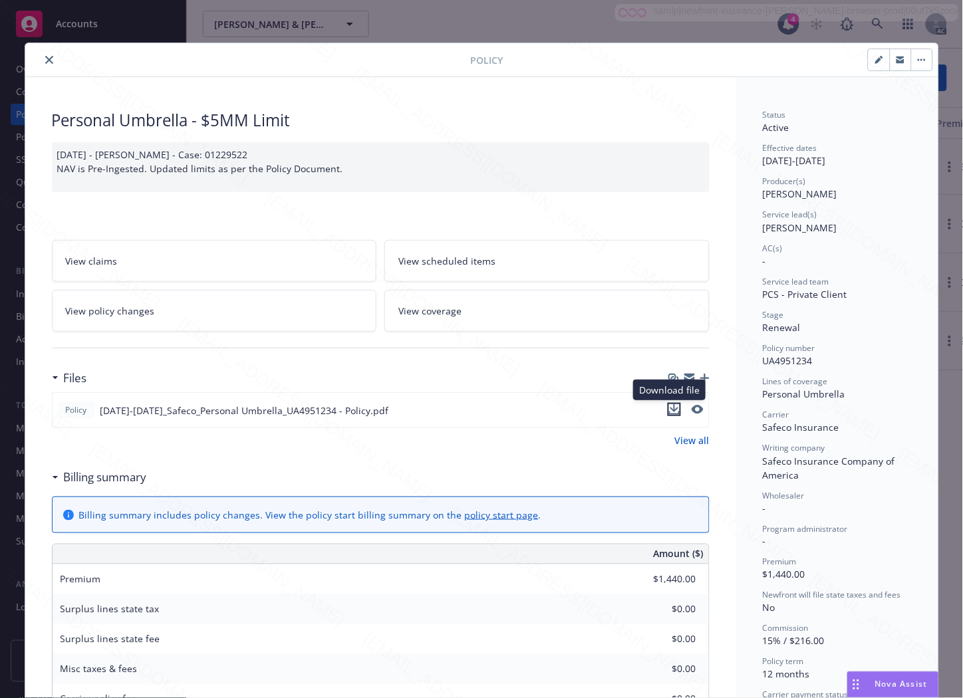
click at [669, 410] on icon "download file" at bounding box center [673, 408] width 9 height 8
click at [921, 60] on button "button" at bounding box center [921, 59] width 21 height 21
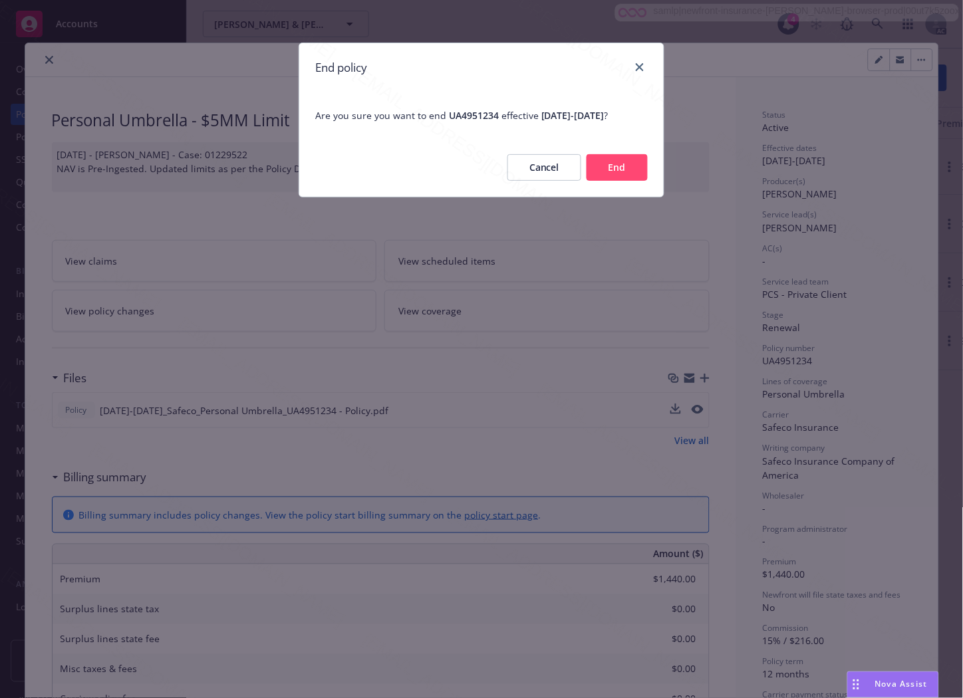
click at [617, 181] on button "End" at bounding box center [616, 167] width 61 height 27
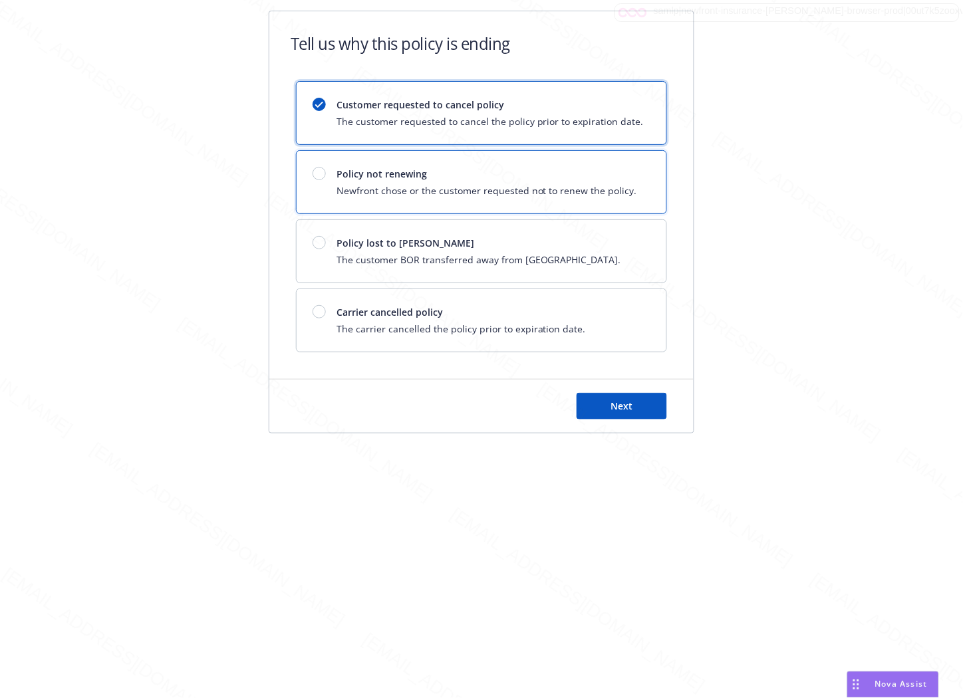
click at [604, 191] on span "Newfront chose or the customer requested not to renew the policy." at bounding box center [486, 190] width 300 height 14
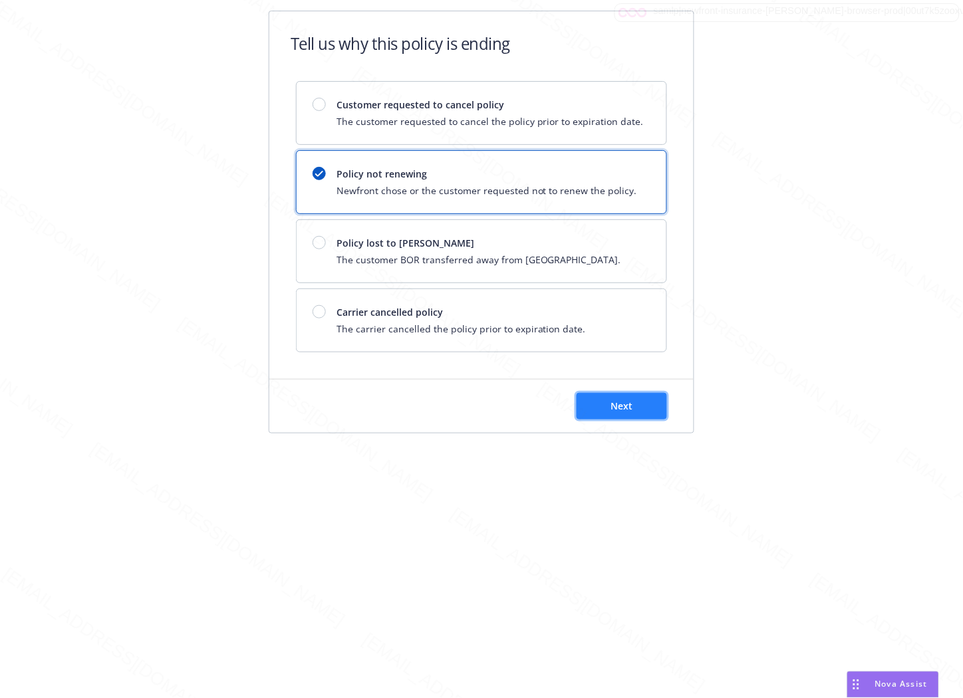
click at [636, 397] on button "Next" at bounding box center [621, 406] width 90 height 27
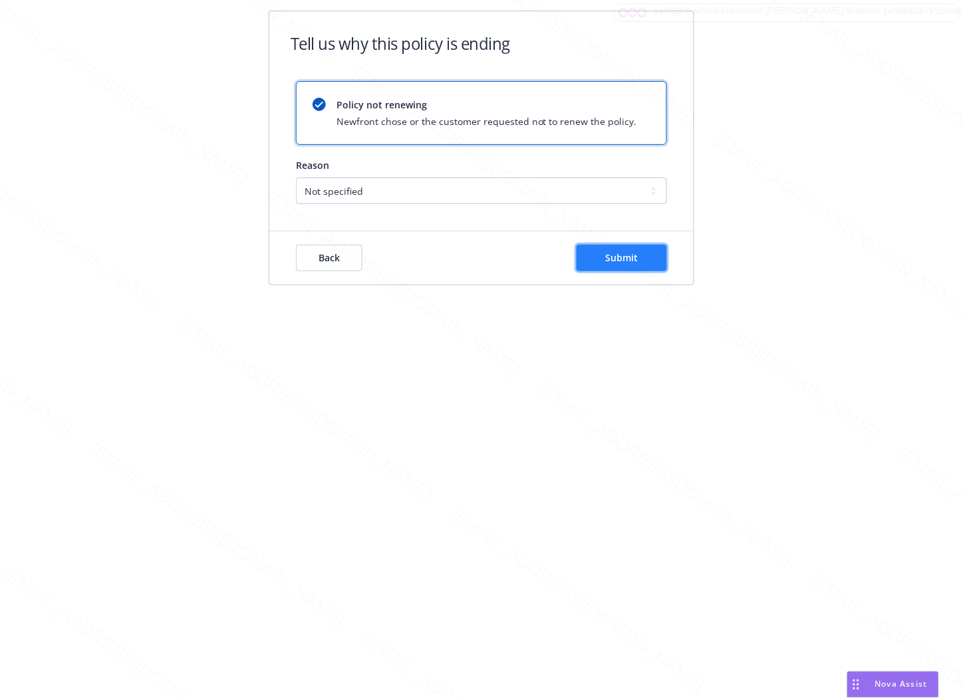
click at [622, 264] on button "Submit" at bounding box center [621, 258] width 90 height 27
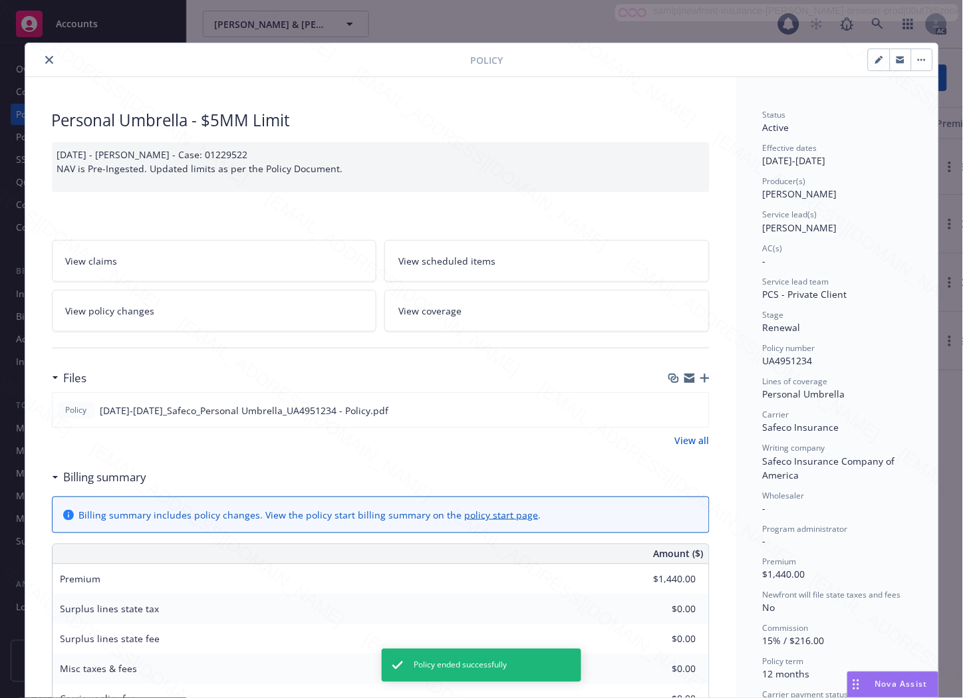
scroll to position [40, 0]
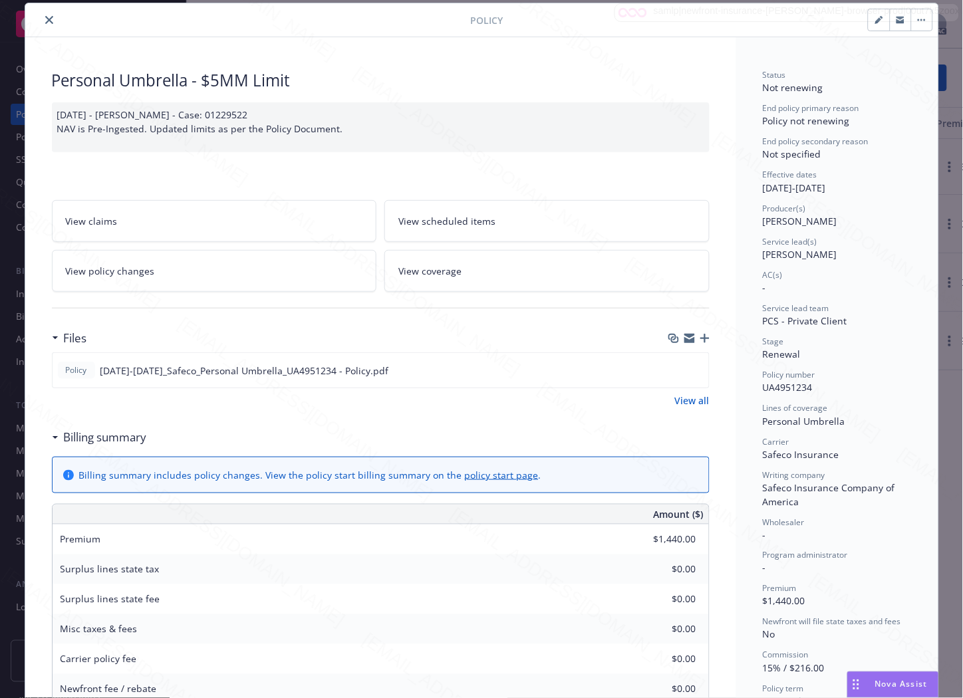
click at [45, 18] on icon "close" at bounding box center [49, 20] width 8 height 8
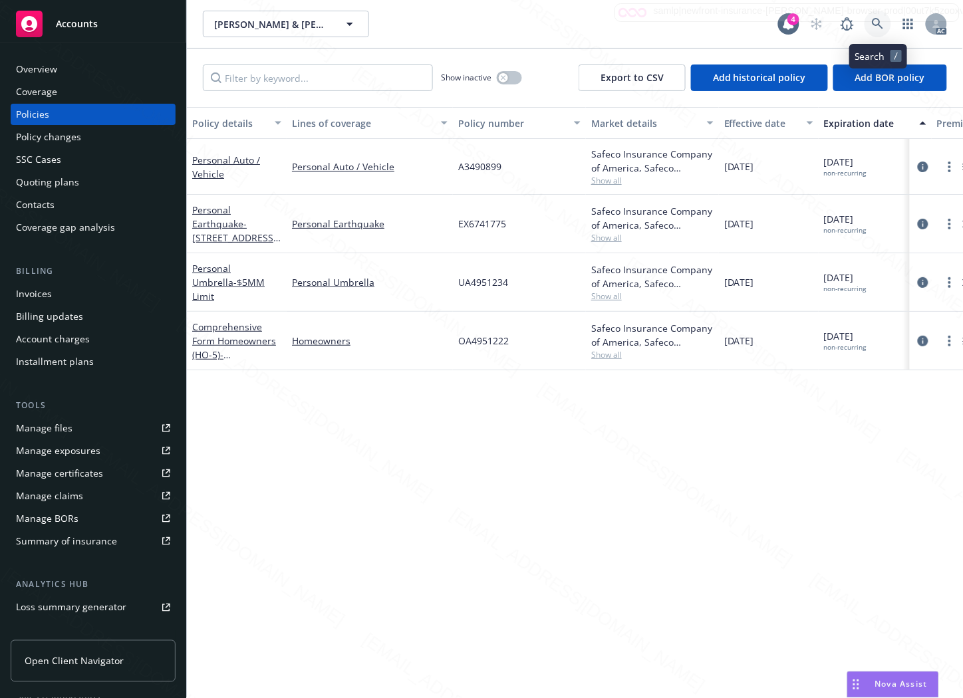
click at [879, 23] on icon at bounding box center [877, 23] width 11 height 11
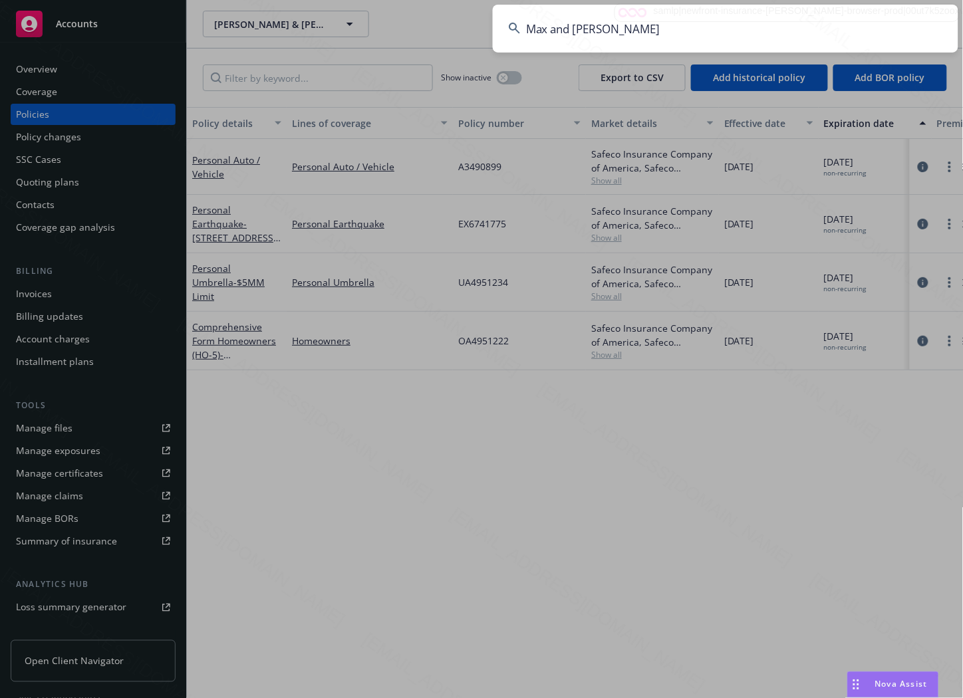
type input "Max and [PERSON_NAME]"
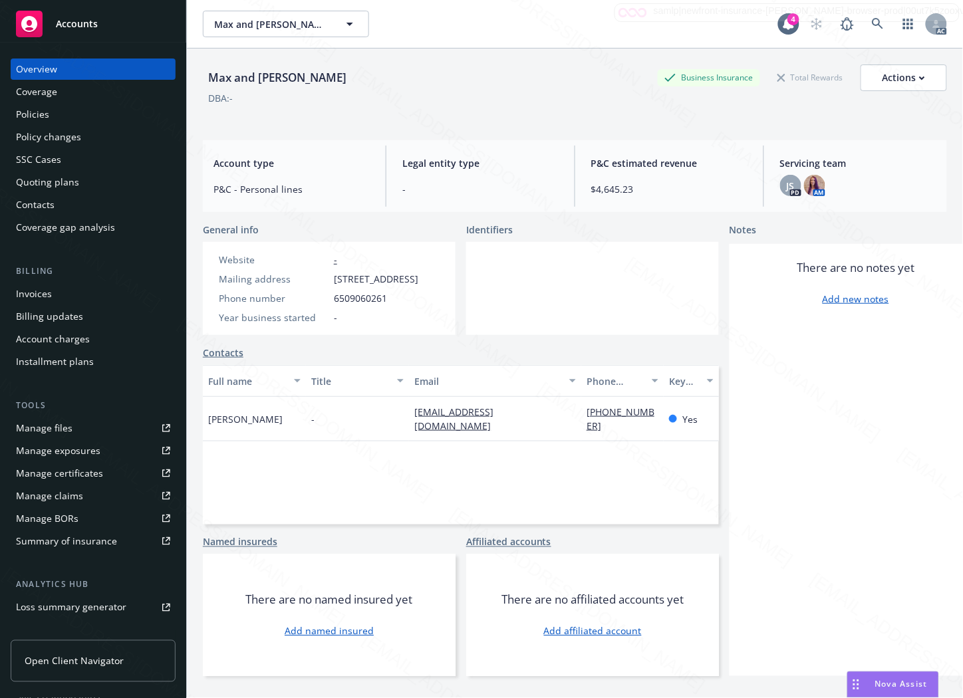
click at [34, 110] on div "Policies" at bounding box center [32, 114] width 33 height 21
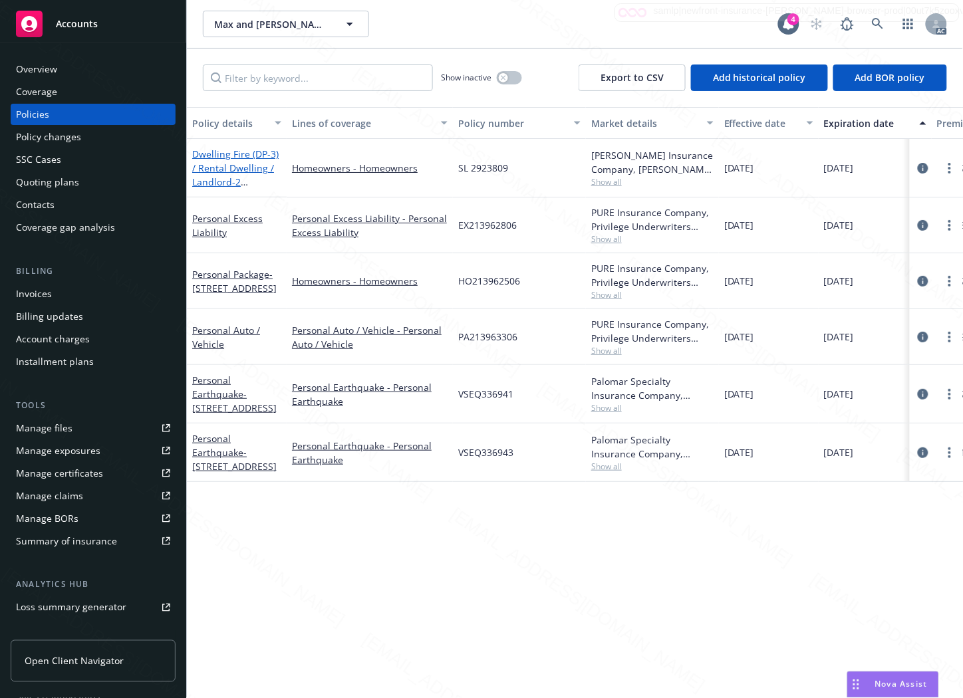
click at [201, 156] on link "Dwelling Fire (DP-3) / Rental Dwelling / Landlord - 2 Locations at [STREET_ADDR…" at bounding box center [235, 203] width 86 height 110
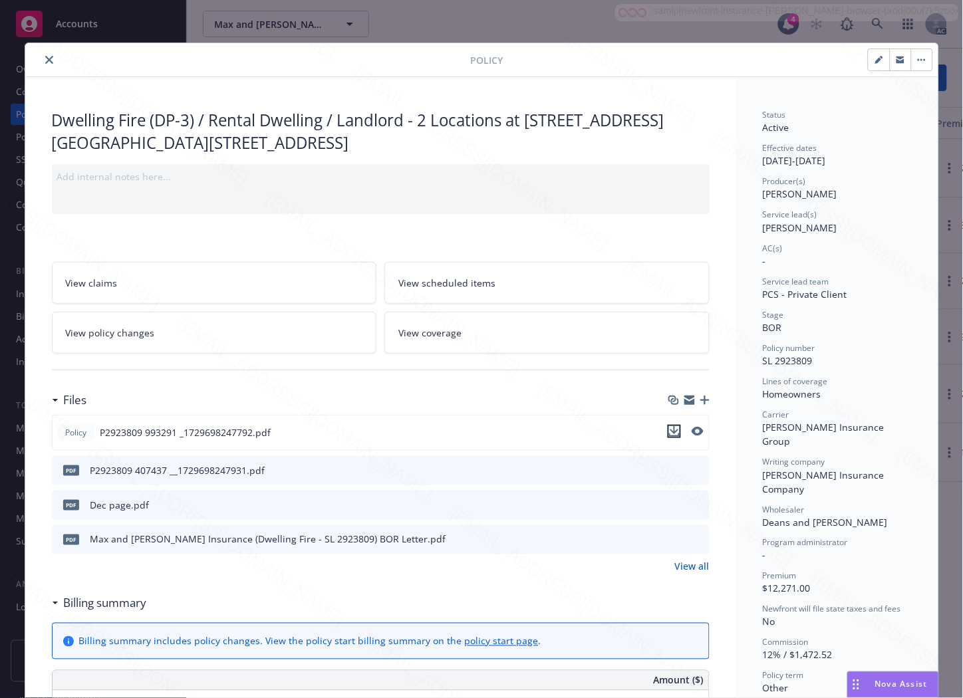
click at [669, 429] on icon "download file" at bounding box center [674, 431] width 11 height 11
click at [917, 60] on icon "button" at bounding box center [921, 59] width 8 height 3
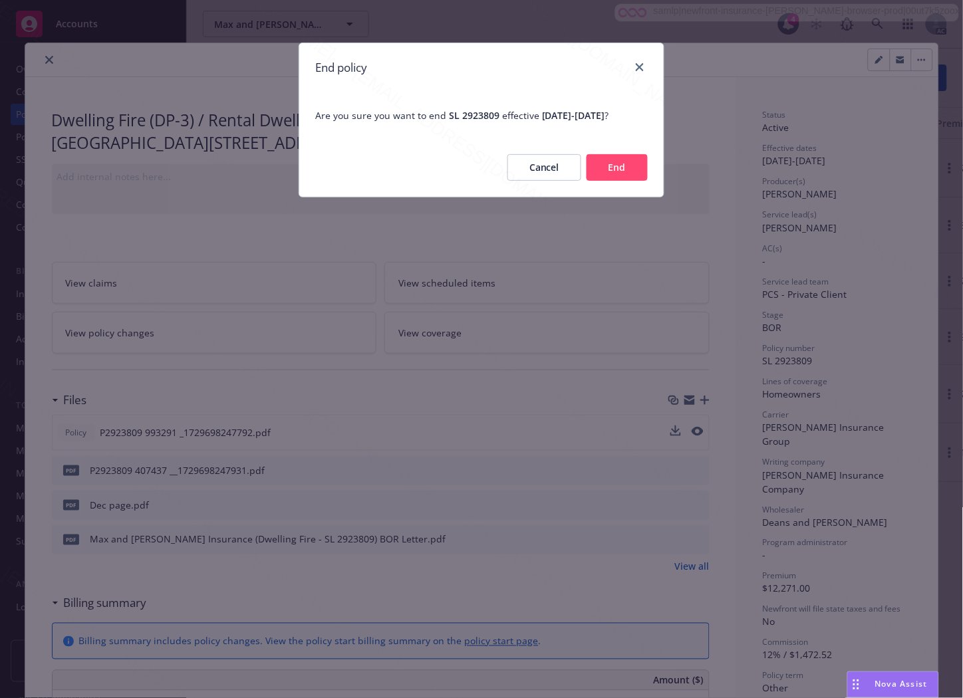
click at [604, 181] on button "End" at bounding box center [616, 167] width 61 height 27
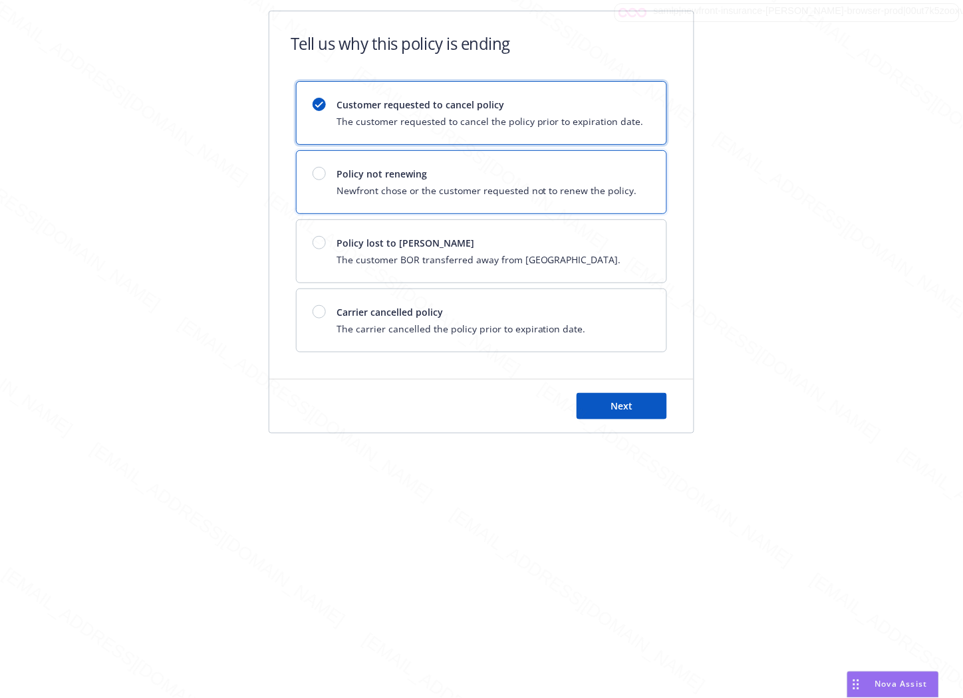
click at [604, 183] on span "Newfront chose or the customer requested not to renew the policy." at bounding box center [486, 190] width 300 height 14
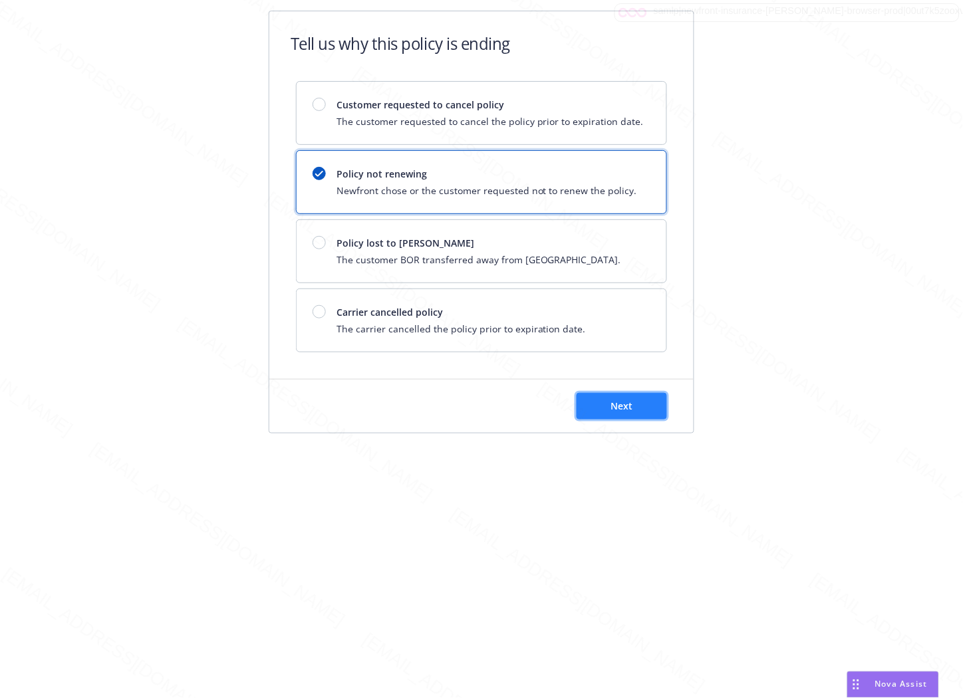
click at [622, 404] on span "Next" at bounding box center [622, 406] width 22 height 13
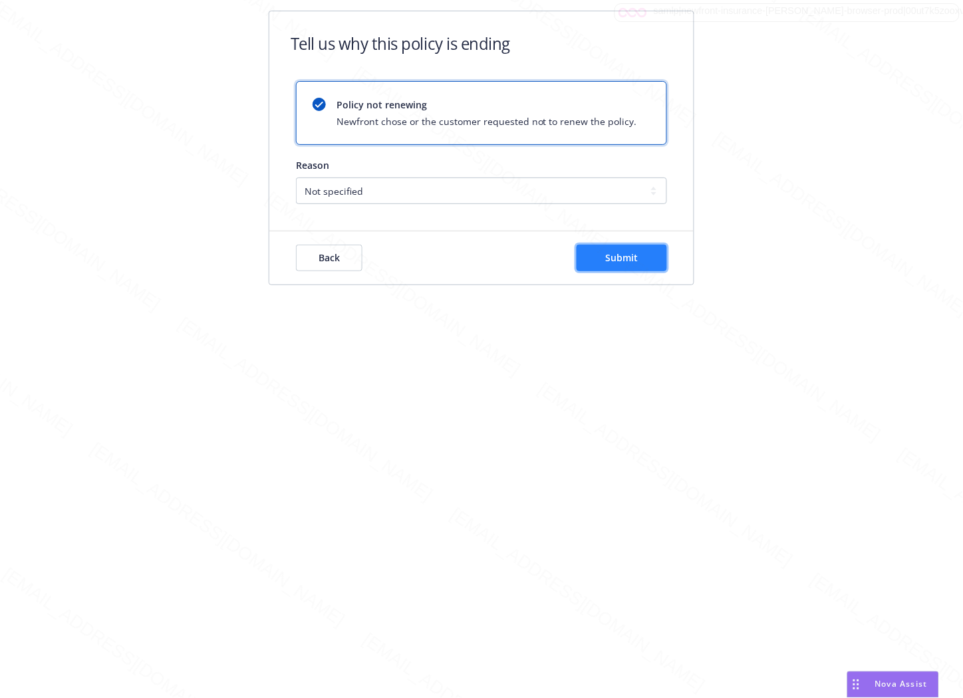
click at [628, 261] on span "Submit" at bounding box center [622, 257] width 33 height 13
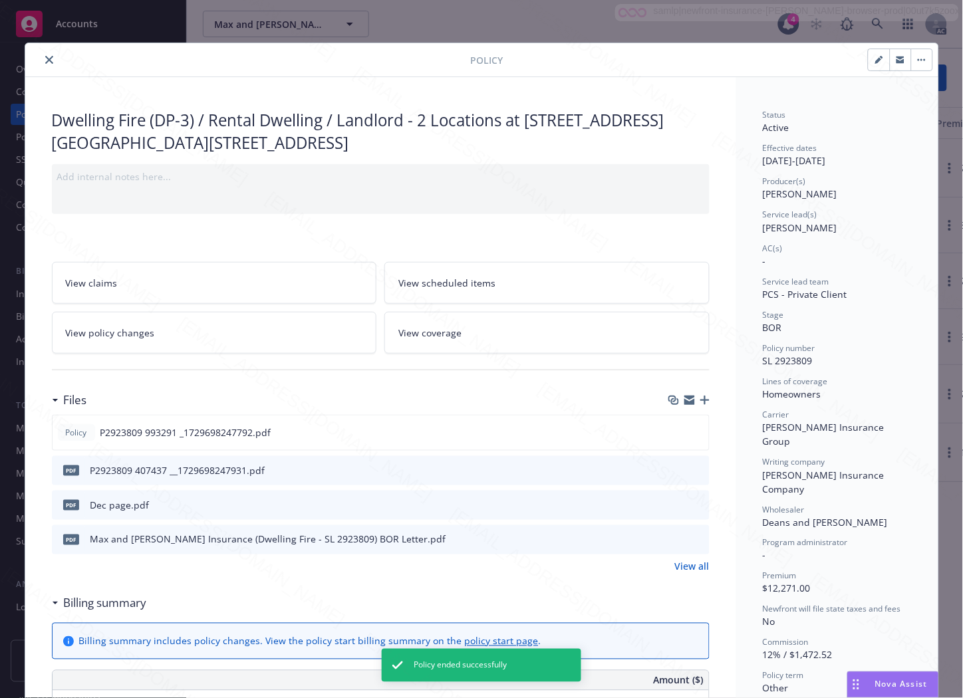
scroll to position [40, 0]
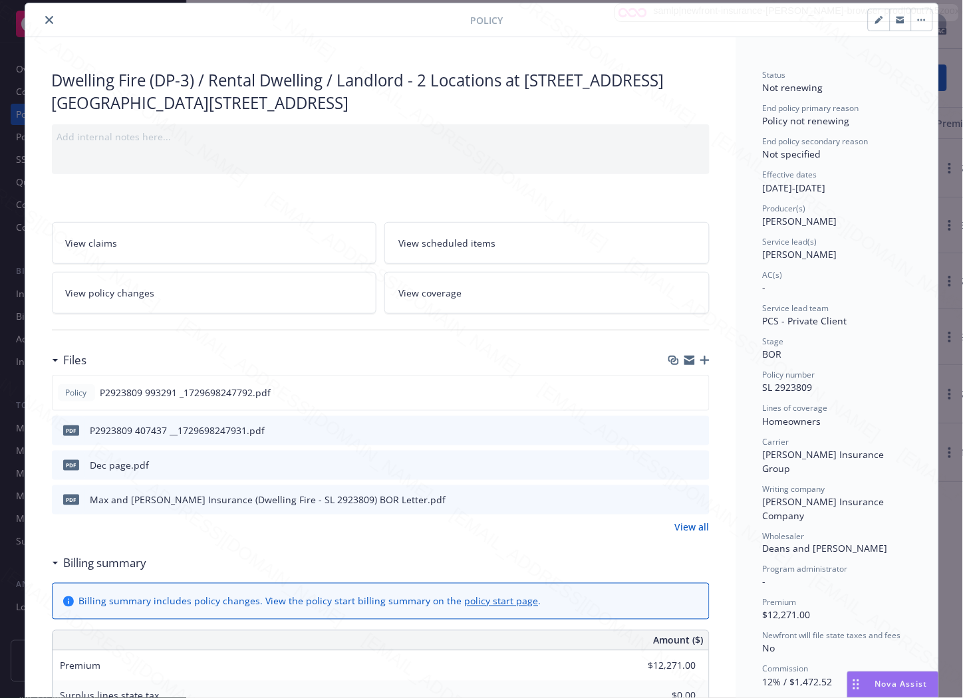
click at [45, 20] on icon "close" at bounding box center [49, 20] width 8 height 8
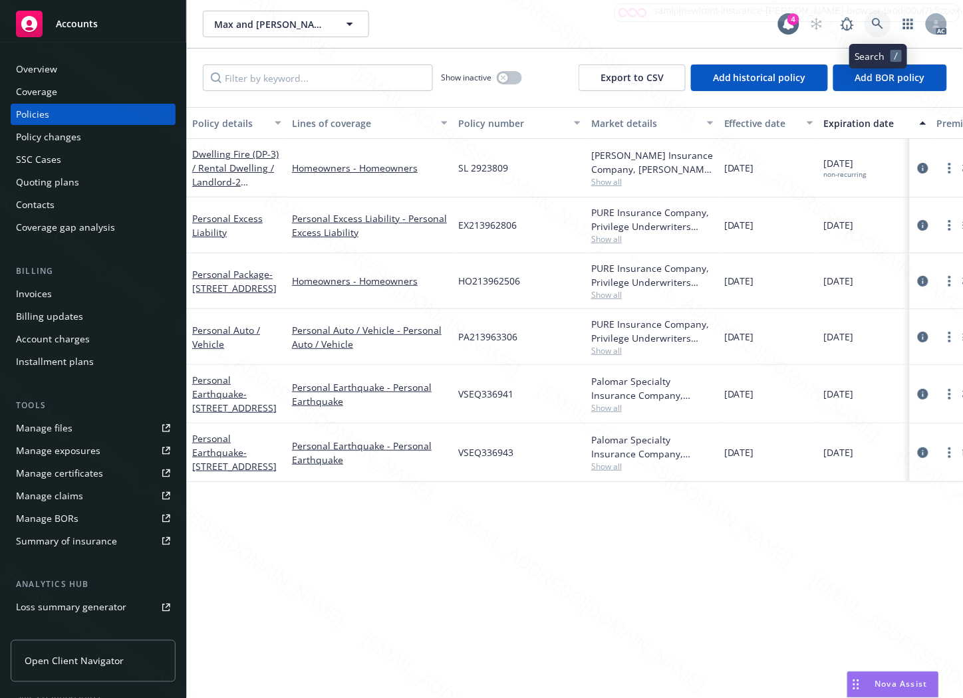
click at [878, 23] on icon at bounding box center [878, 24] width 12 height 12
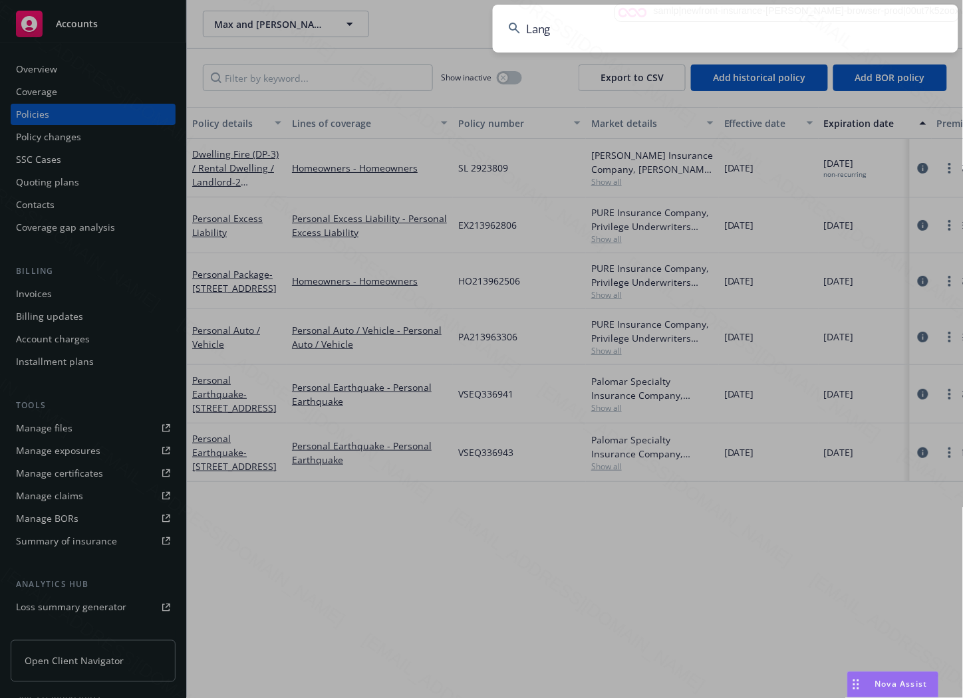
type input "Lang"
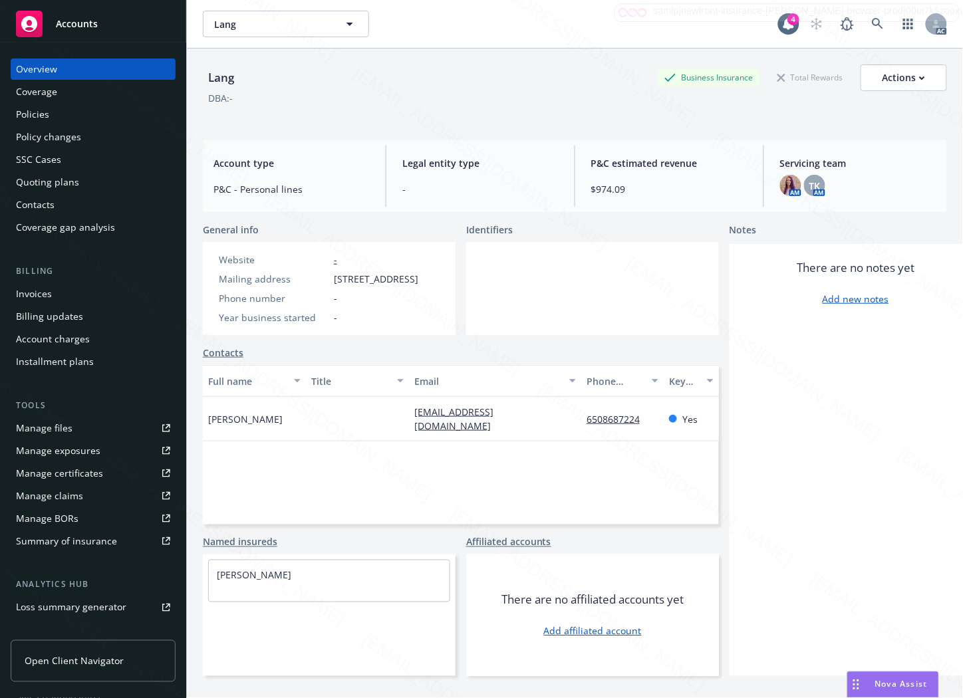
click at [29, 114] on div "Policies" at bounding box center [32, 114] width 33 height 21
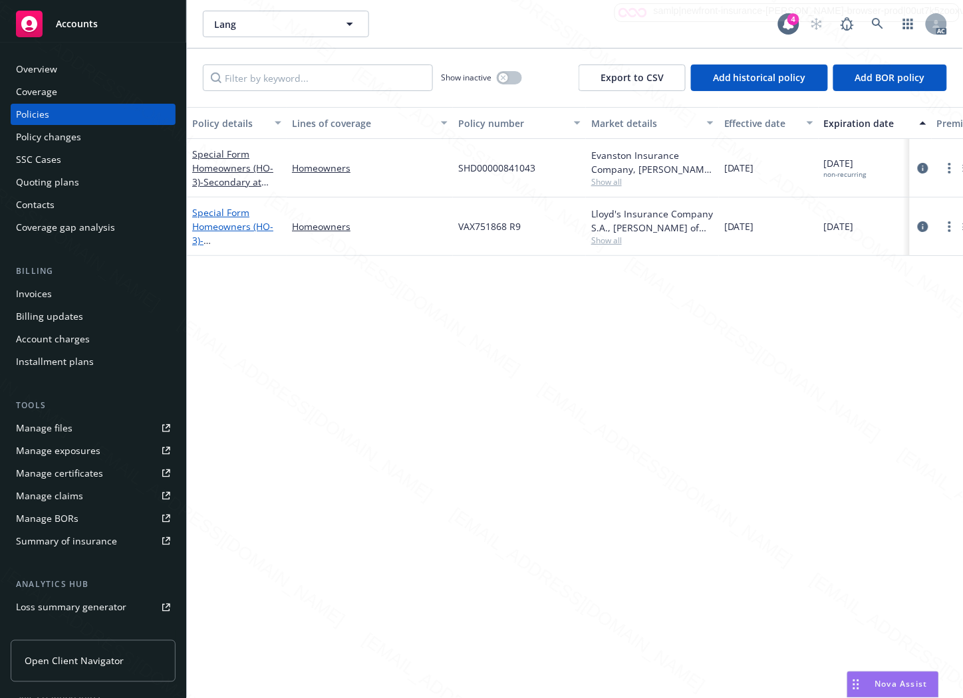
click at [231, 226] on link "Special Form Homeowners (HO-3) - [STREET_ADDRESS]" at bounding box center [234, 233] width 84 height 55
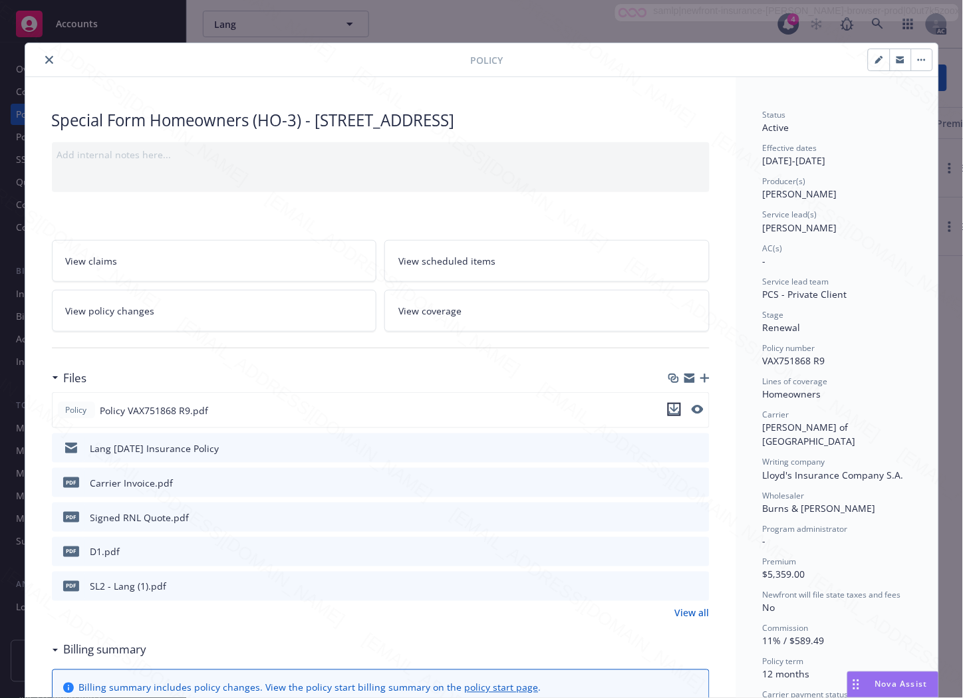
click at [669, 409] on icon "download file" at bounding box center [674, 409] width 11 height 11
click at [913, 62] on button "button" at bounding box center [921, 59] width 21 height 21
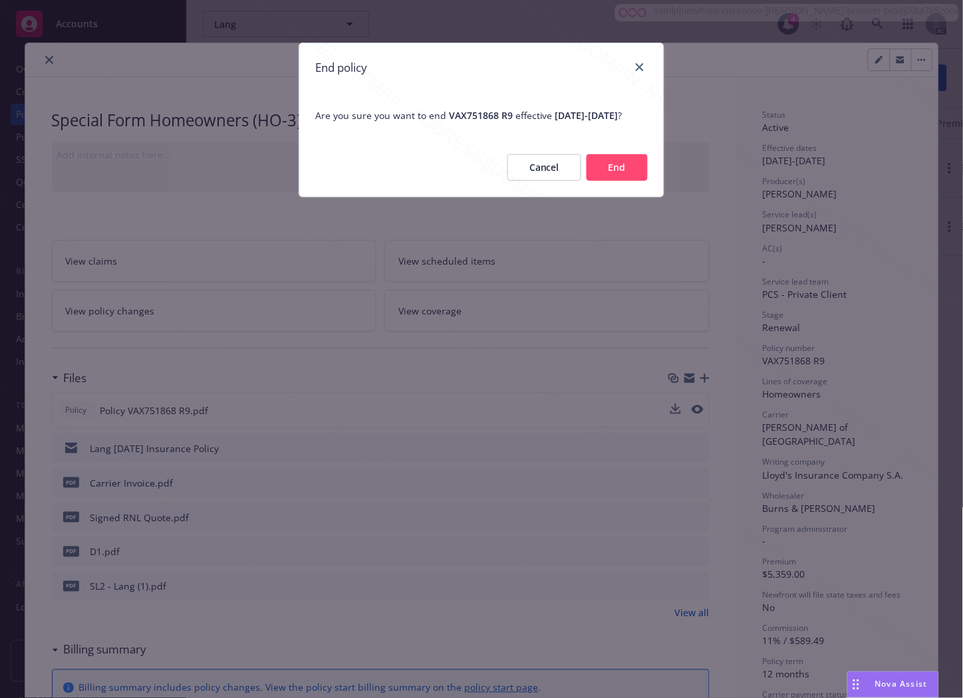
click at [610, 177] on button "End" at bounding box center [616, 167] width 61 height 27
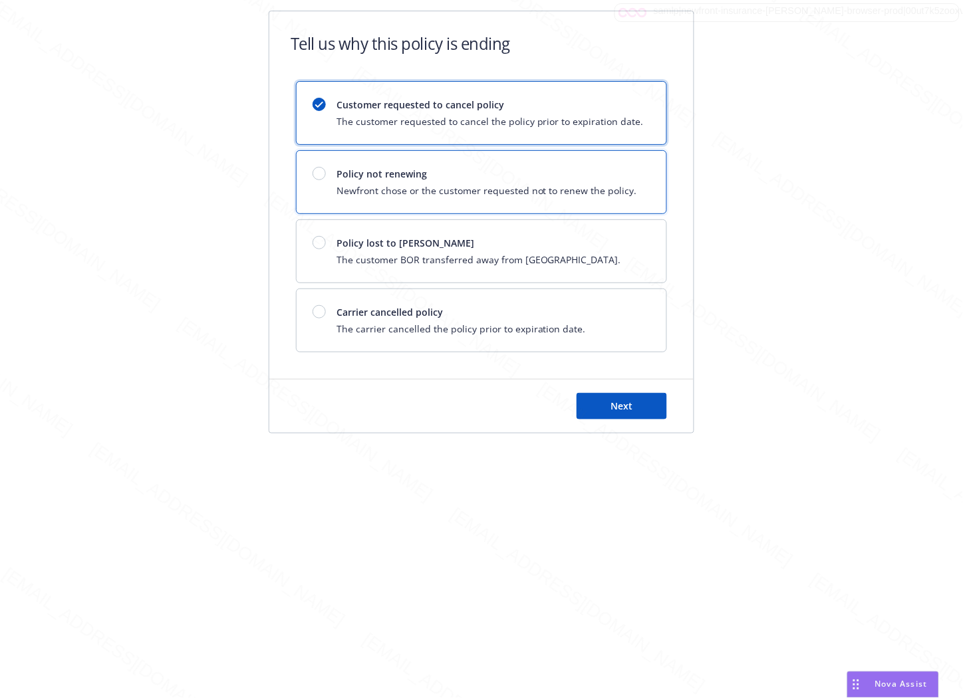
click at [406, 207] on div "Policy not renewing Newfront chose or the customer requested not to renew the p…" at bounding box center [481, 182] width 370 height 62
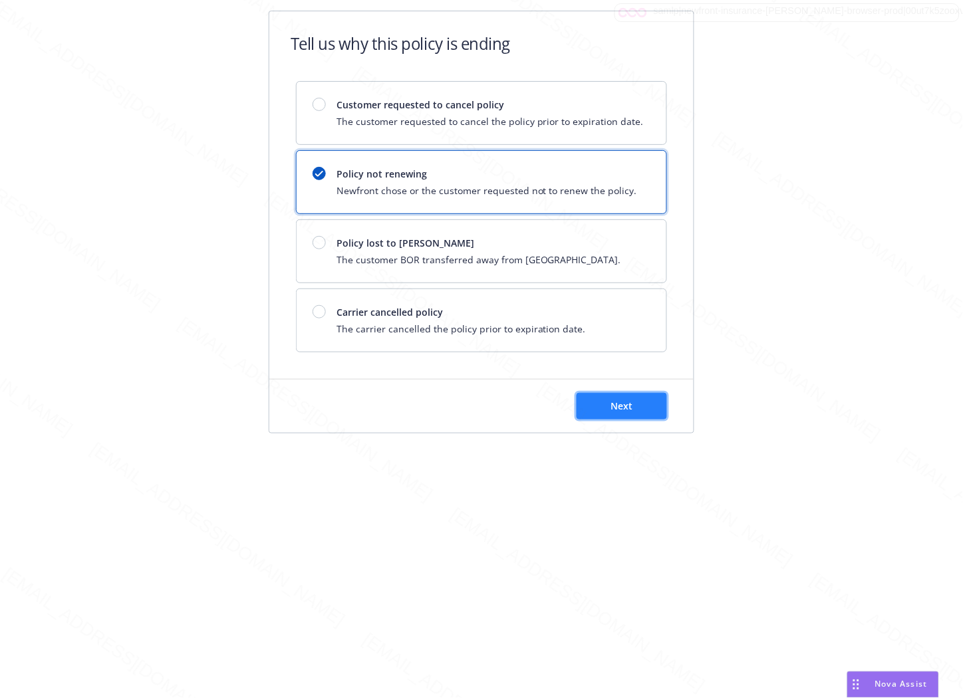
click at [641, 413] on button "Next" at bounding box center [621, 406] width 90 height 27
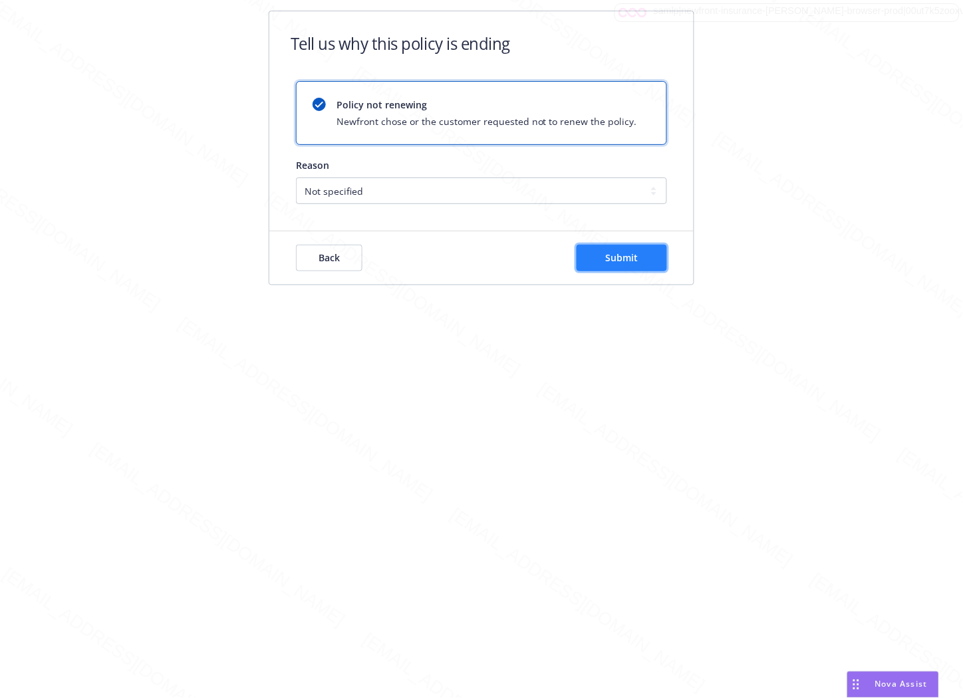
click at [639, 265] on button "Submit" at bounding box center [621, 258] width 90 height 27
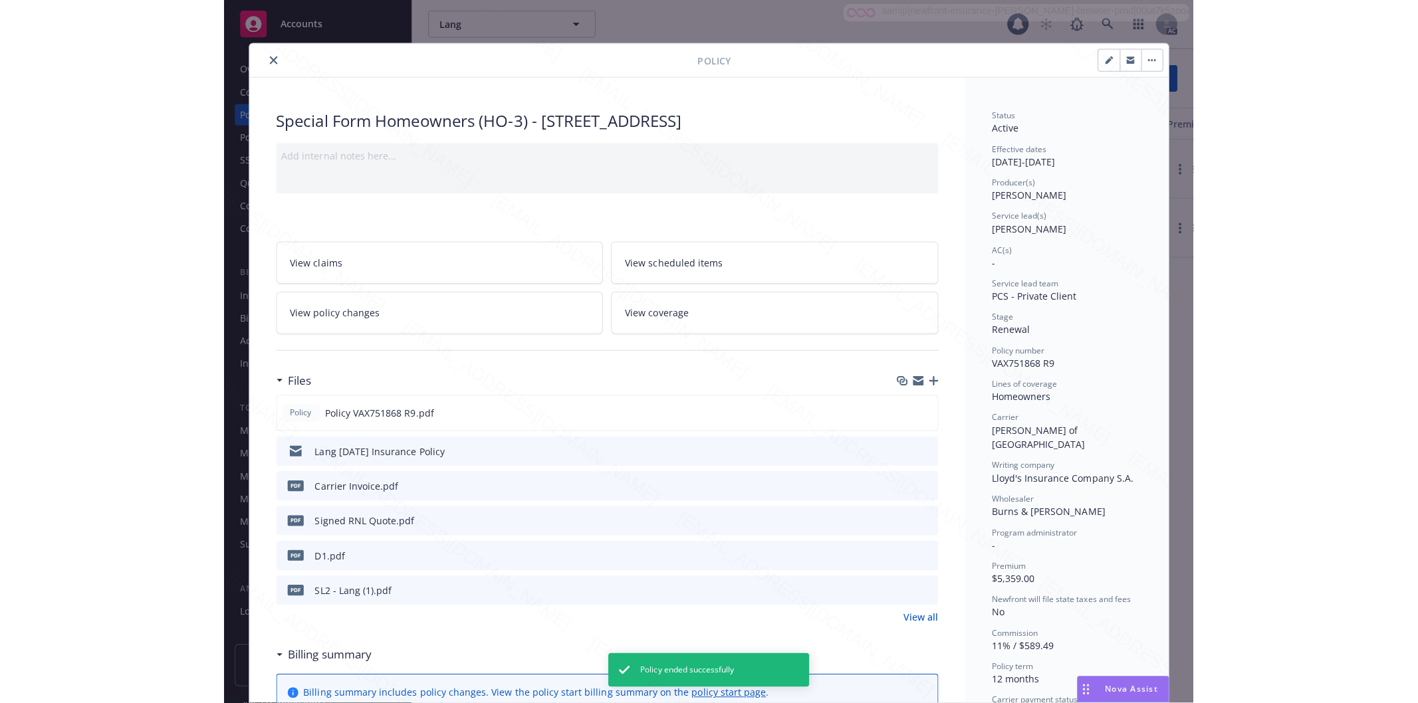
scroll to position [40, 0]
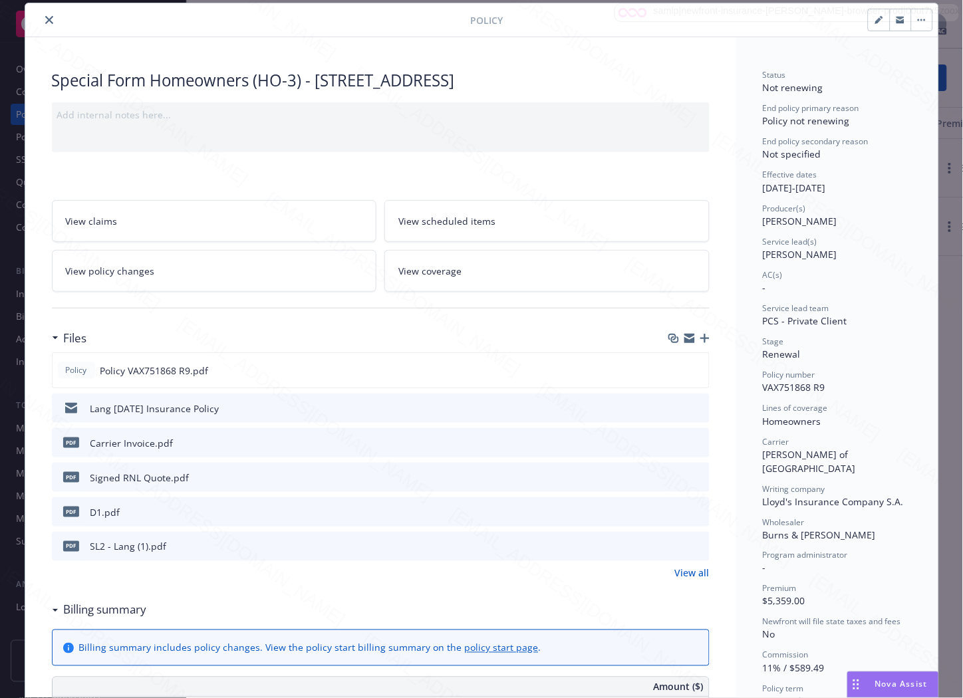
click at [45, 19] on icon "close" at bounding box center [49, 20] width 8 height 8
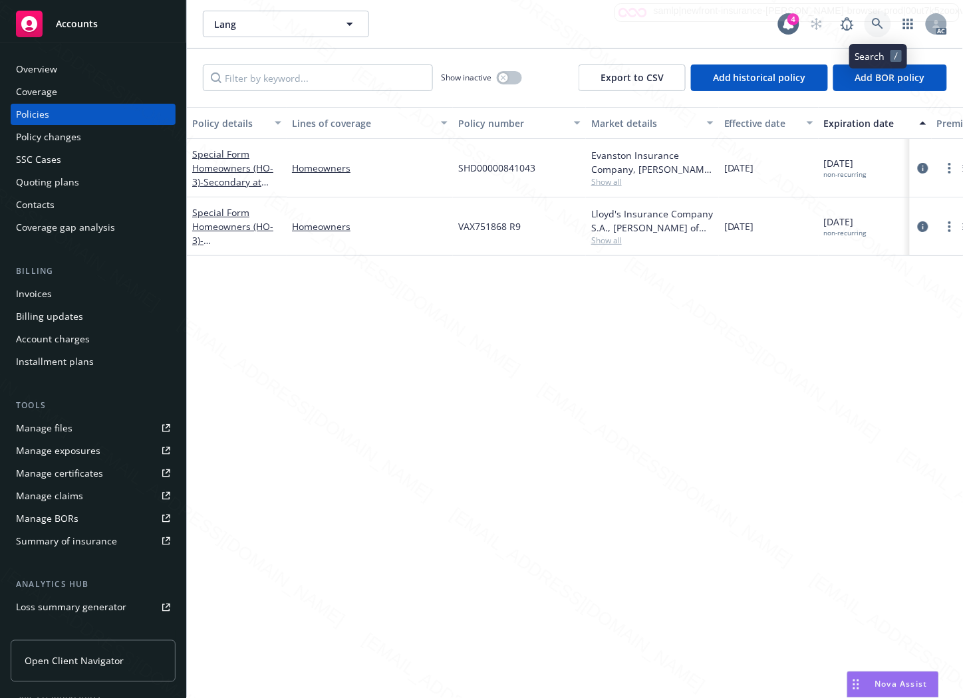
click at [881, 23] on icon at bounding box center [878, 24] width 12 height 12
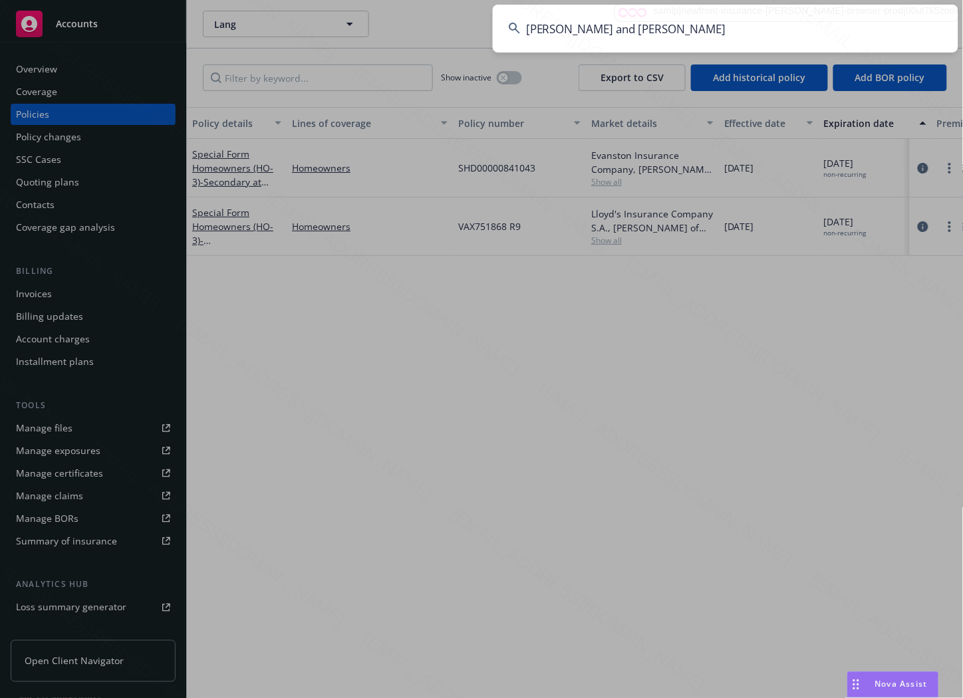
type input "[PERSON_NAME] and [PERSON_NAME]"
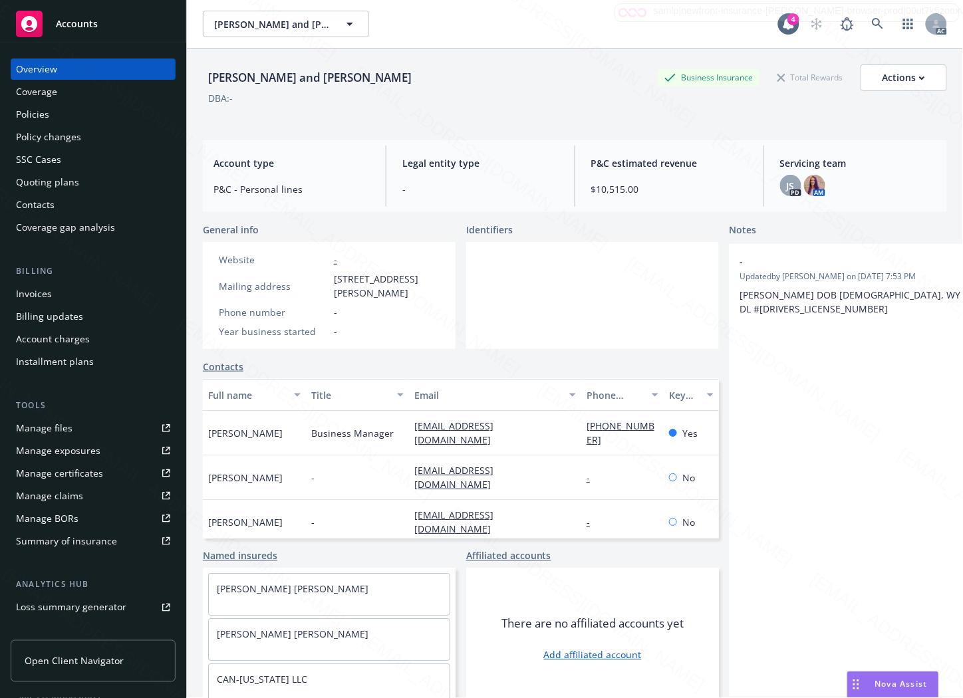
click at [28, 114] on div "Policies" at bounding box center [32, 114] width 33 height 21
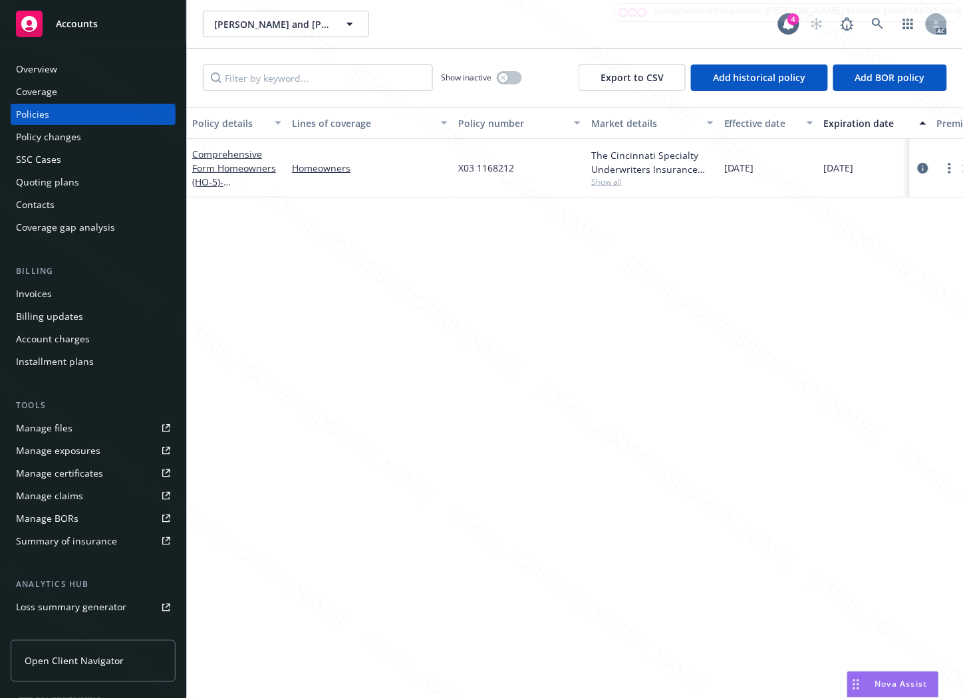
click at [394, 175] on div "Homeowners" at bounding box center [370, 168] width 166 height 58
click at [243, 167] on link "Comprehensive Form Homeowners (HO-5) - [STREET_ADDRESS]" at bounding box center [234, 175] width 84 height 55
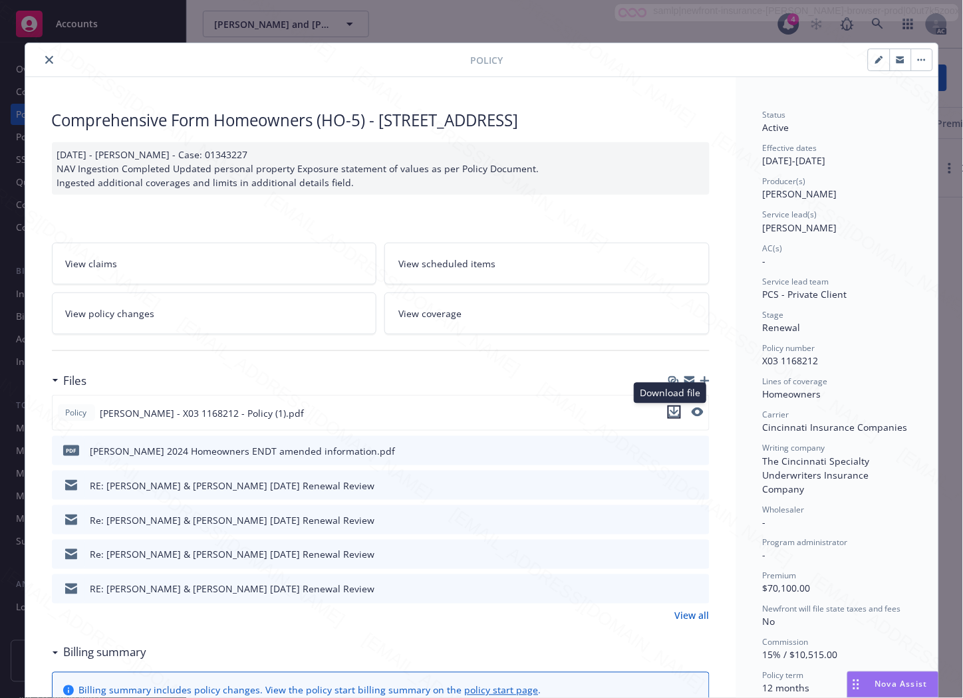
click at [669, 408] on icon "download file" at bounding box center [674, 412] width 11 height 11
click at [670, 446] on icon "download file" at bounding box center [674, 449] width 9 height 8
click at [127, 304] on link "View policy changes" at bounding box center [214, 313] width 325 height 42
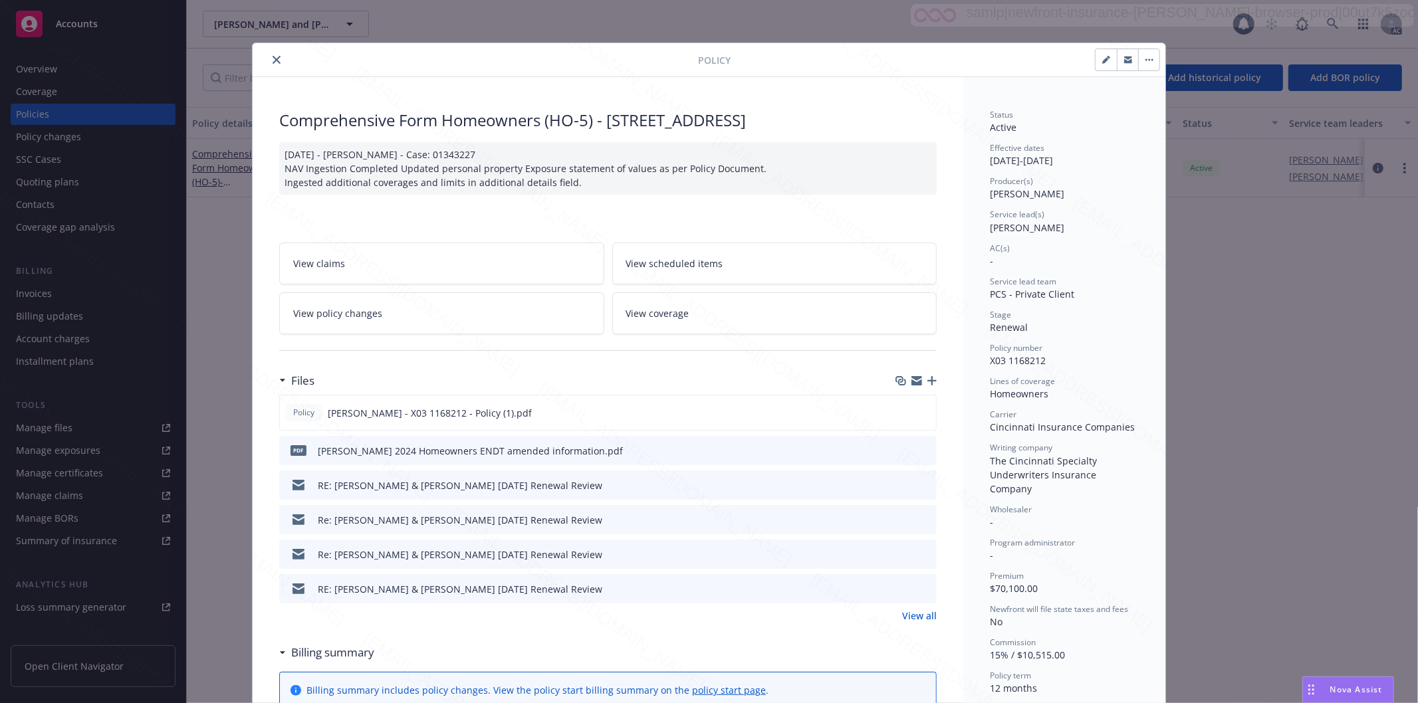
scroll to position [40, 0]
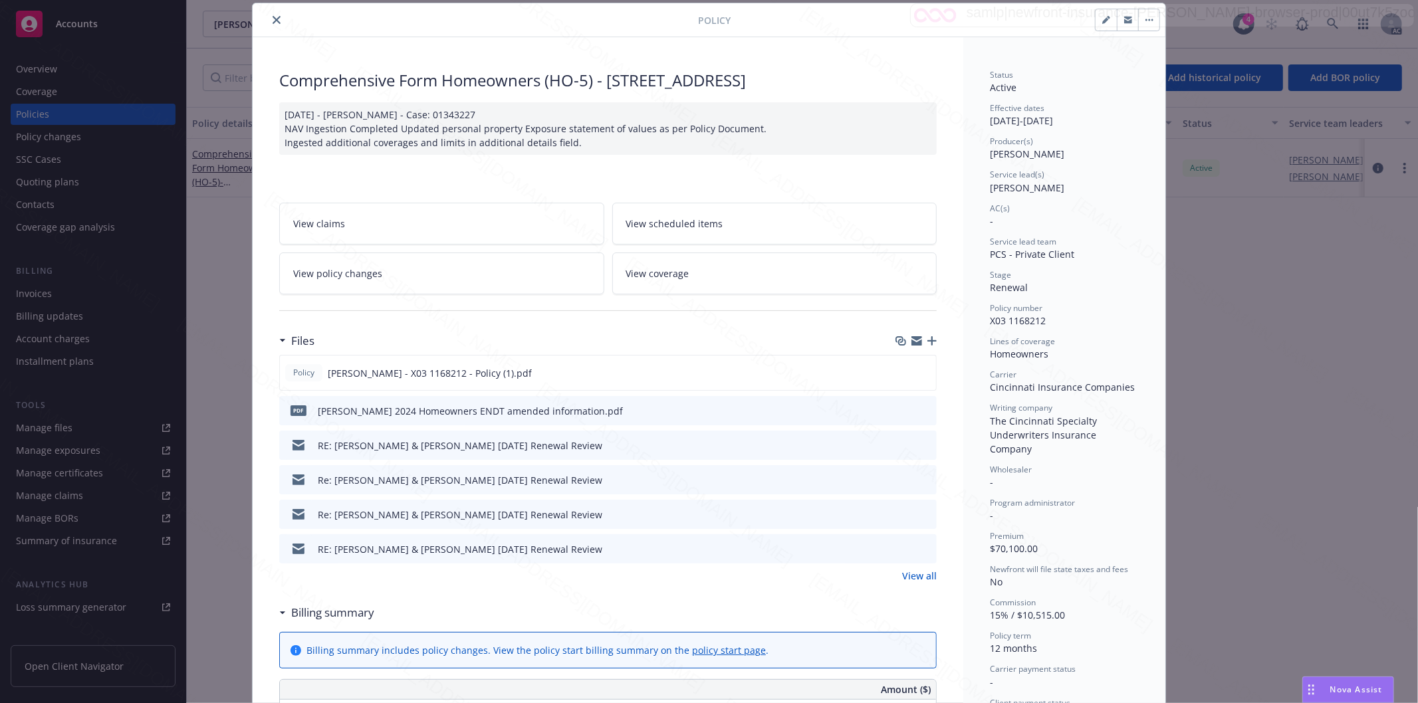
click at [362, 616] on h3 "Billing summary" at bounding box center [332, 612] width 83 height 17
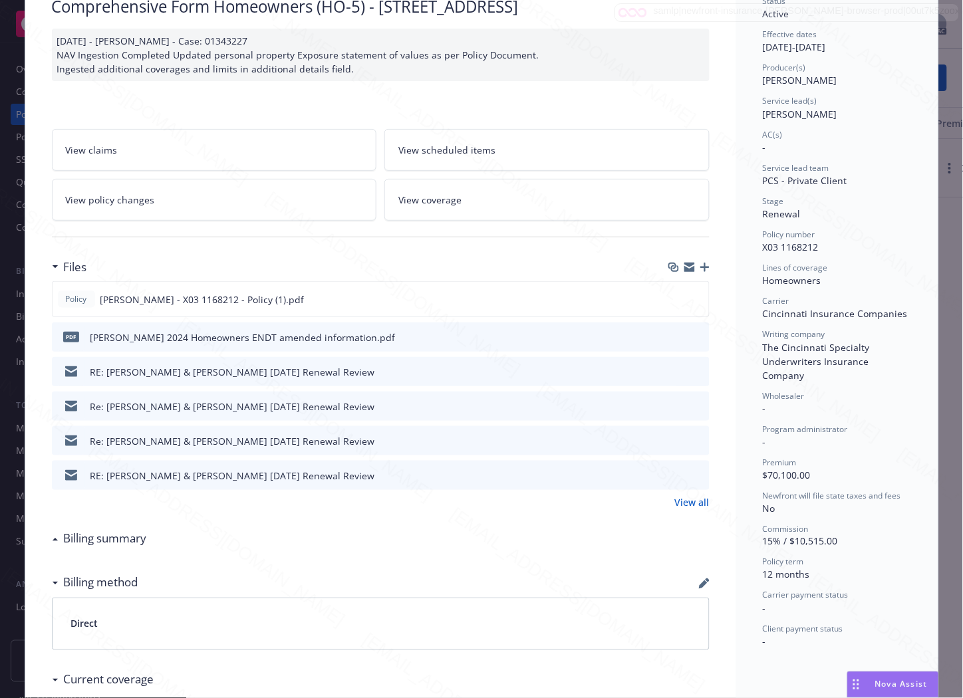
scroll to position [0, 0]
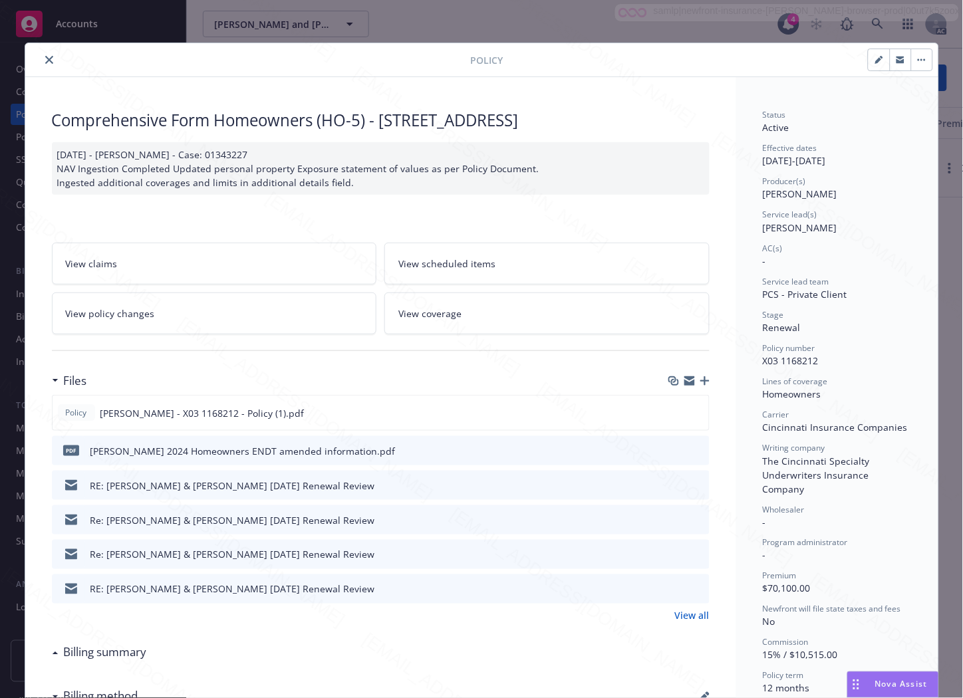
click at [918, 58] on icon "button" at bounding box center [921, 59] width 8 height 3
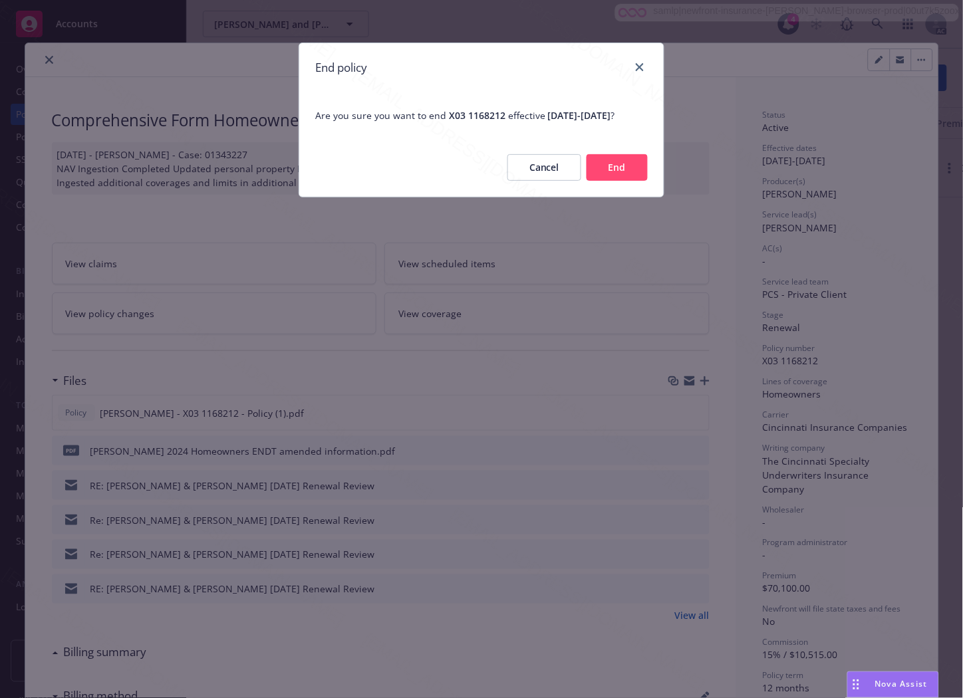
click at [616, 177] on button "End" at bounding box center [616, 167] width 61 height 27
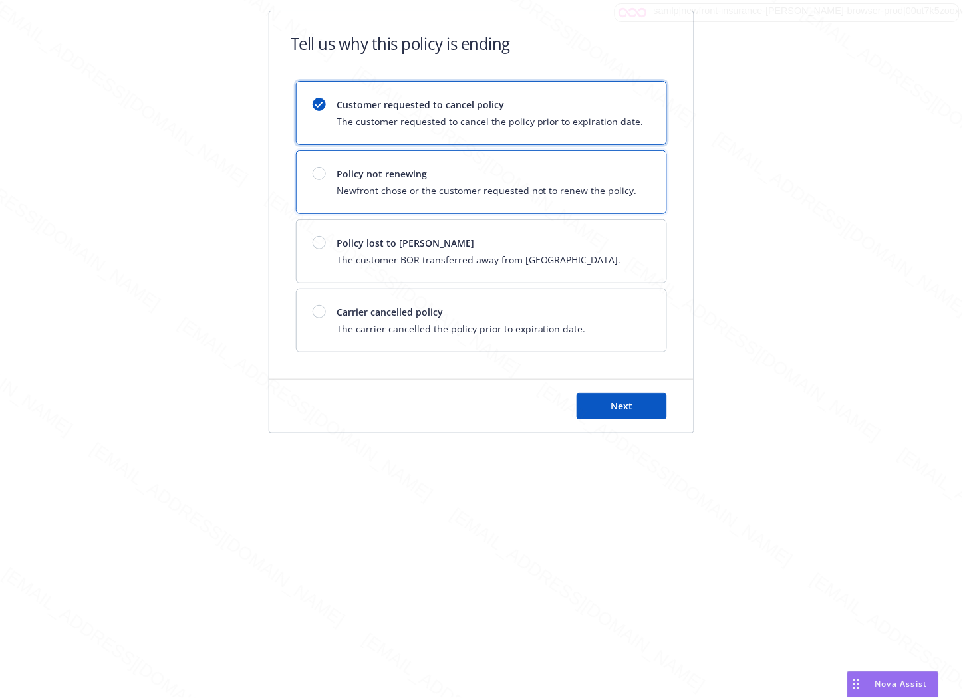
click at [467, 168] on span "Policy not renewing" at bounding box center [486, 174] width 300 height 14
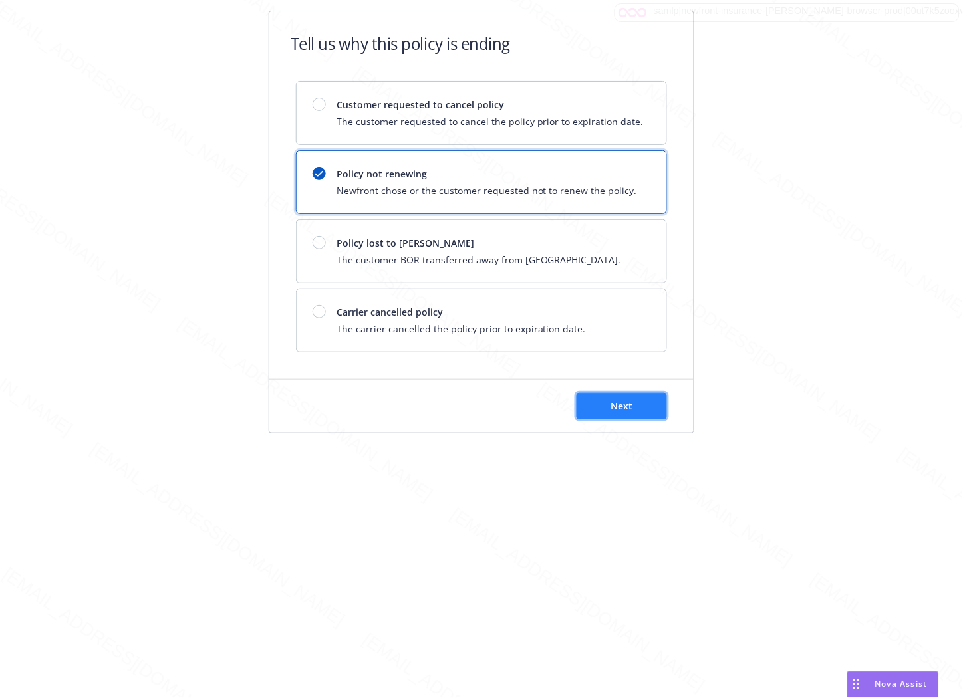
click at [609, 412] on button "Next" at bounding box center [621, 406] width 90 height 27
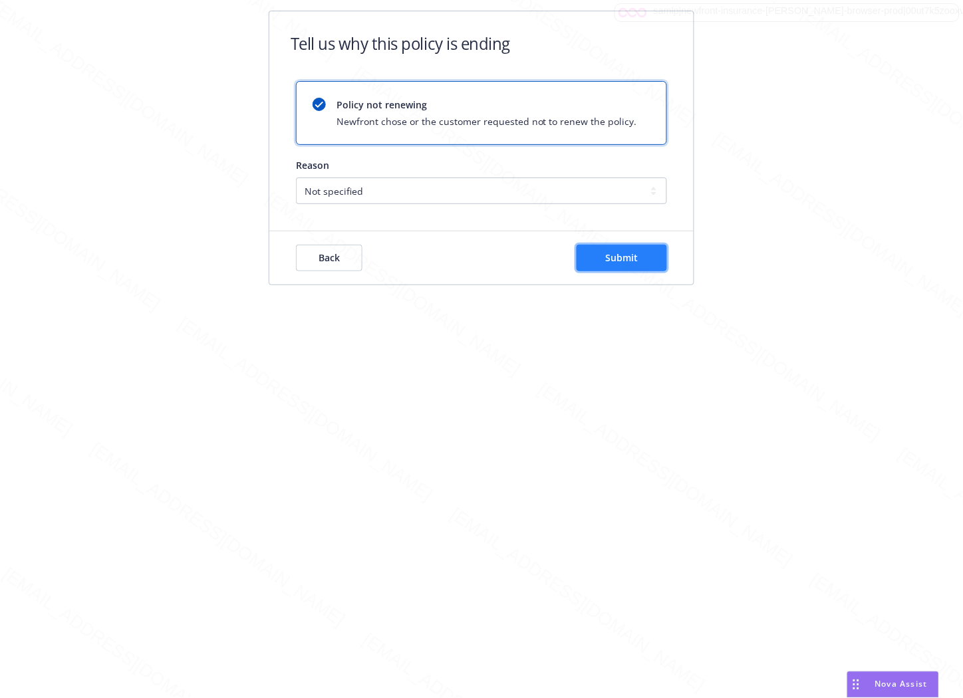
click at [625, 263] on span "Submit" at bounding box center [622, 257] width 33 height 13
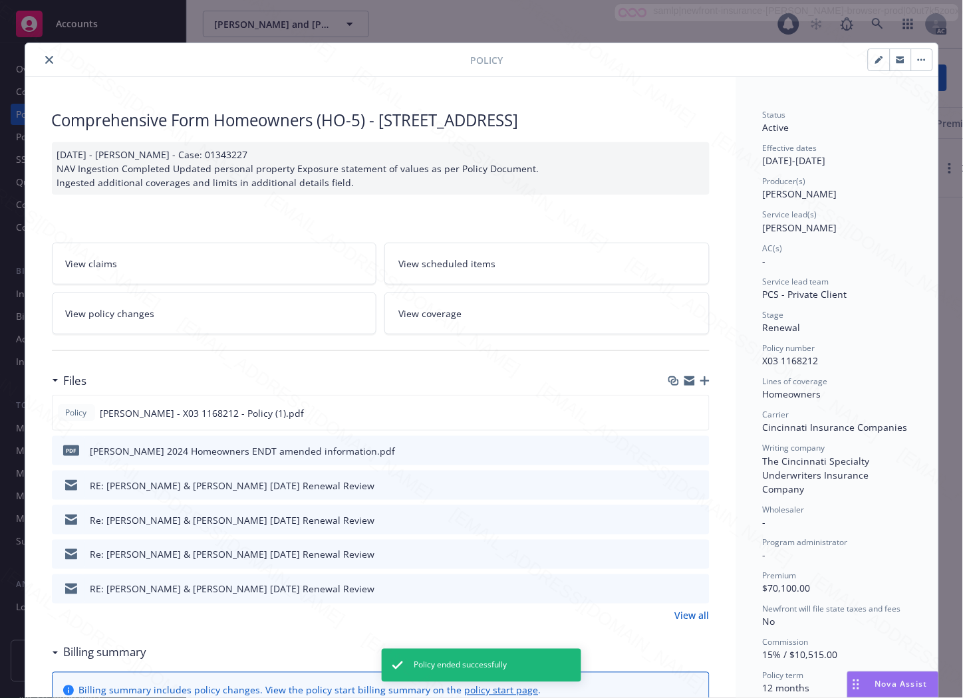
scroll to position [40, 0]
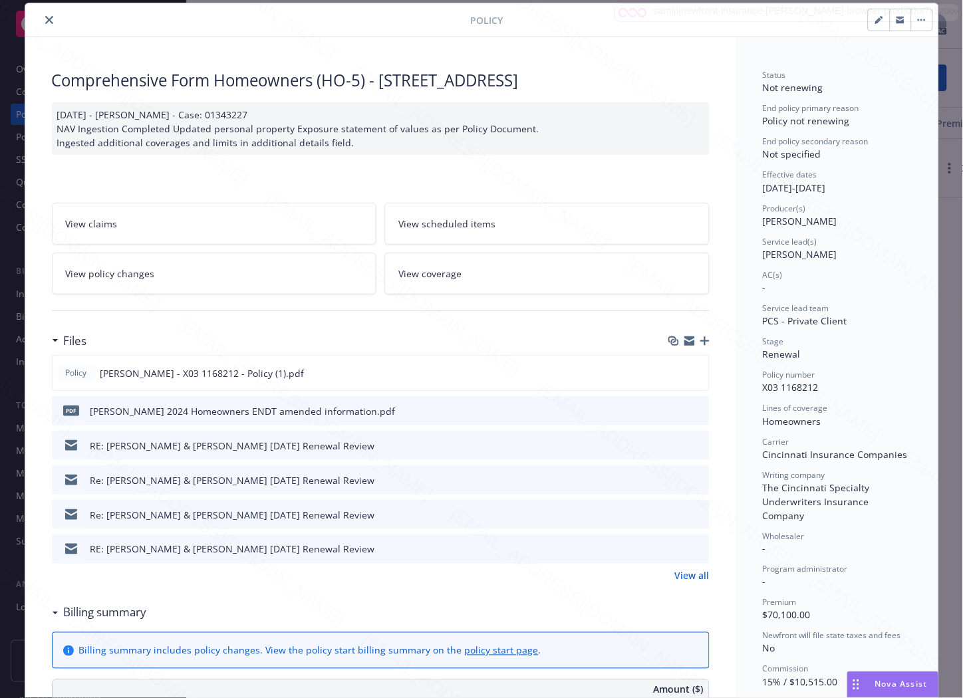
click at [45, 19] on icon "close" at bounding box center [49, 20] width 8 height 8
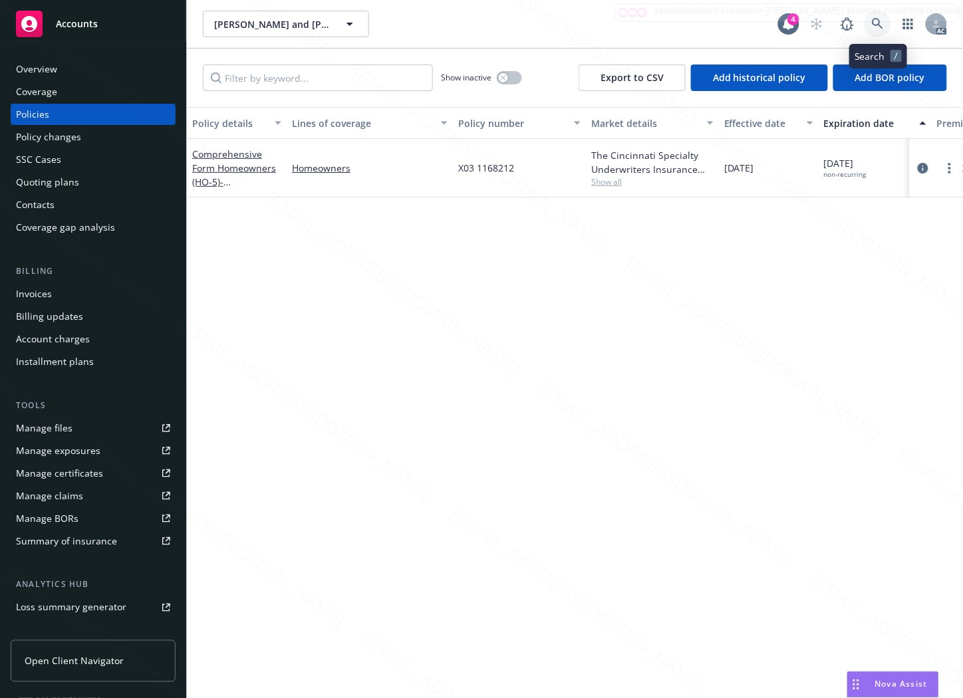
click at [876, 21] on icon at bounding box center [878, 24] width 12 height 12
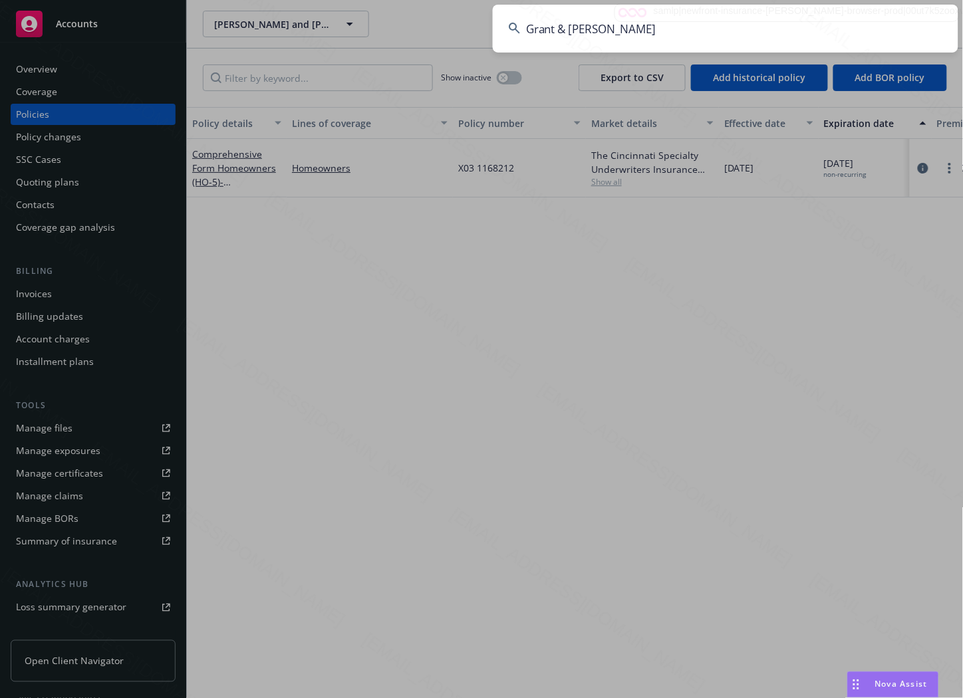
type input "Grant & [PERSON_NAME]"
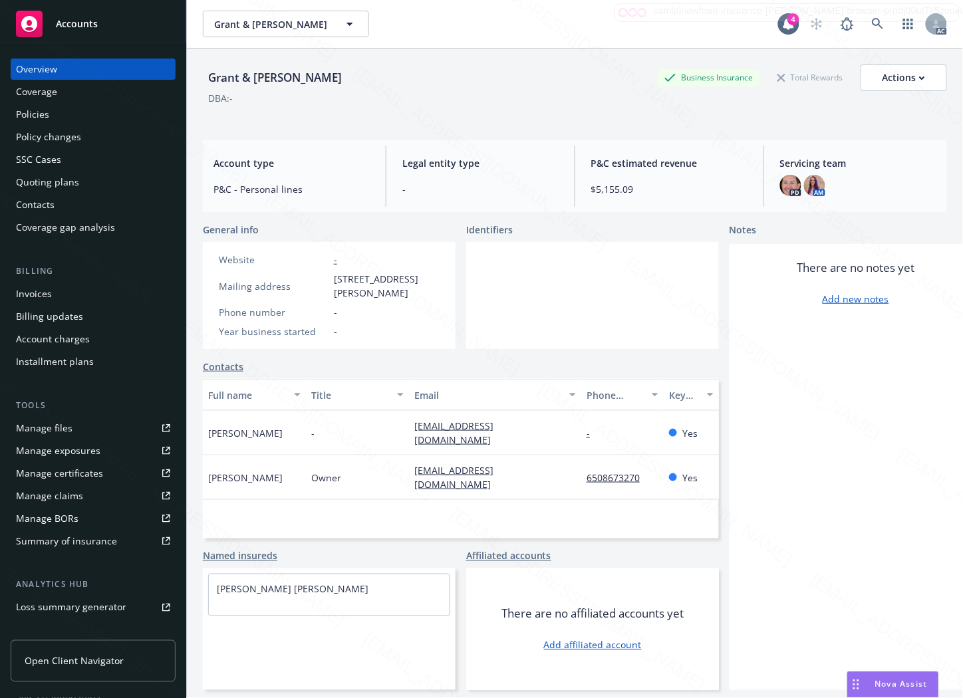
click at [34, 106] on div "Policies" at bounding box center [32, 114] width 33 height 21
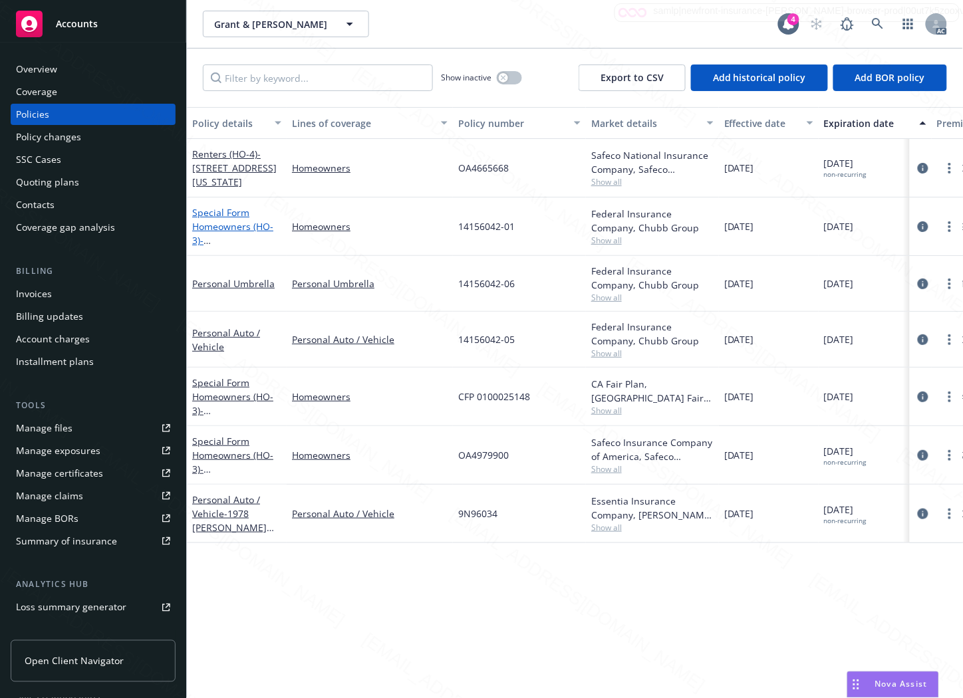
click at [223, 223] on link "Special Form Homeowners (HO-3) - [STREET_ADDRESS][PERSON_NAME]" at bounding box center [234, 240] width 84 height 68
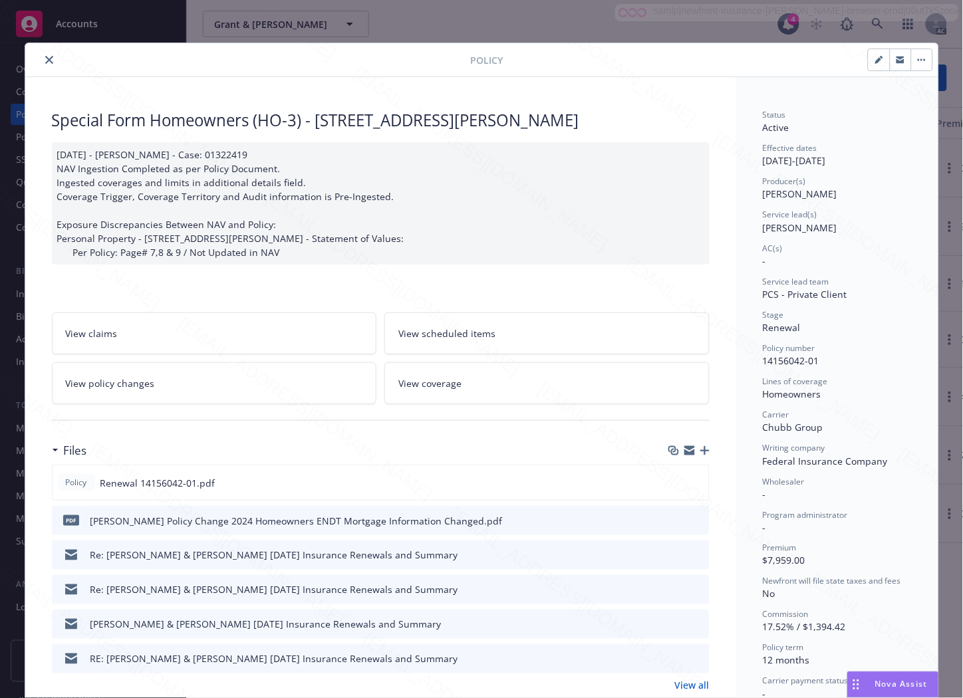
scroll to position [148, 0]
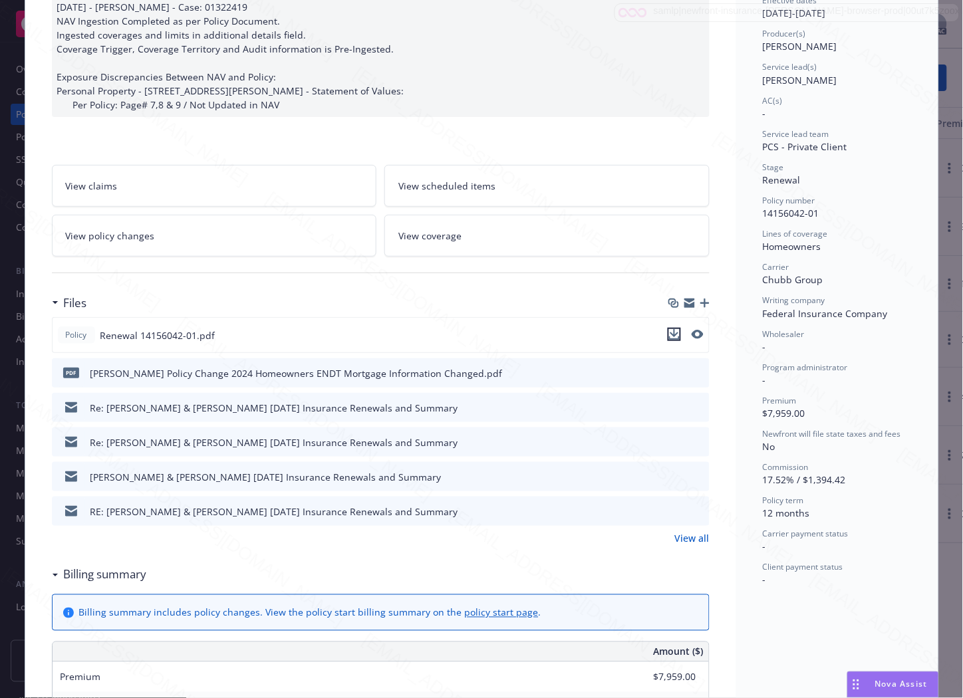
click at [671, 333] on icon "download file" at bounding box center [673, 333] width 9 height 8
click at [671, 371] on icon "download file" at bounding box center [674, 371] width 9 height 8
click at [669, 333] on icon "download file" at bounding box center [673, 333] width 9 height 8
click at [671, 371] on icon "download file" at bounding box center [674, 371] width 9 height 8
click at [136, 237] on span "View policy changes" at bounding box center [110, 236] width 89 height 14
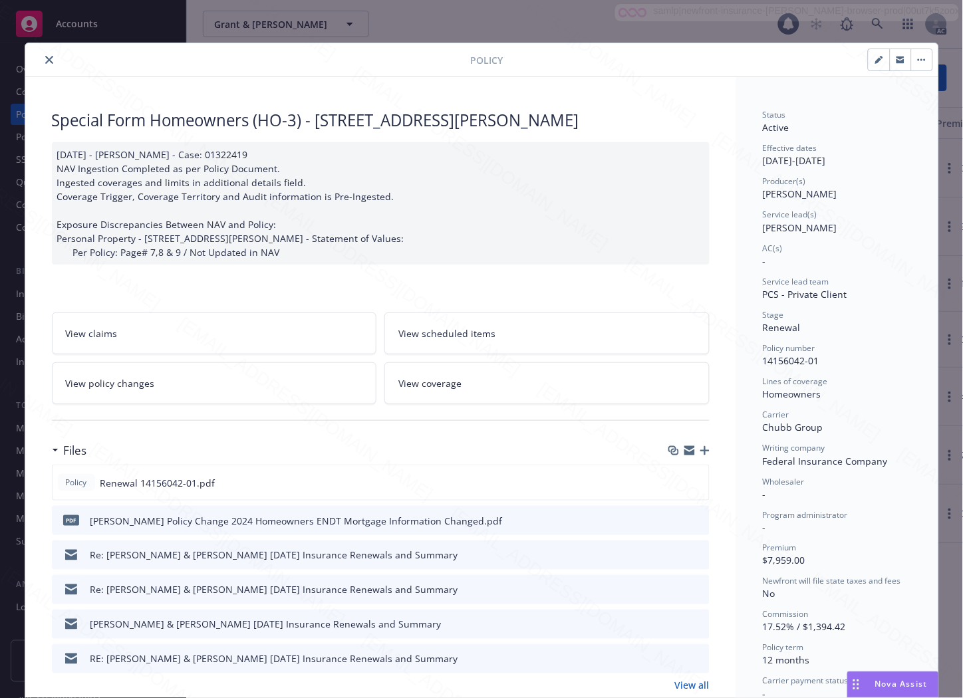
scroll to position [40, 0]
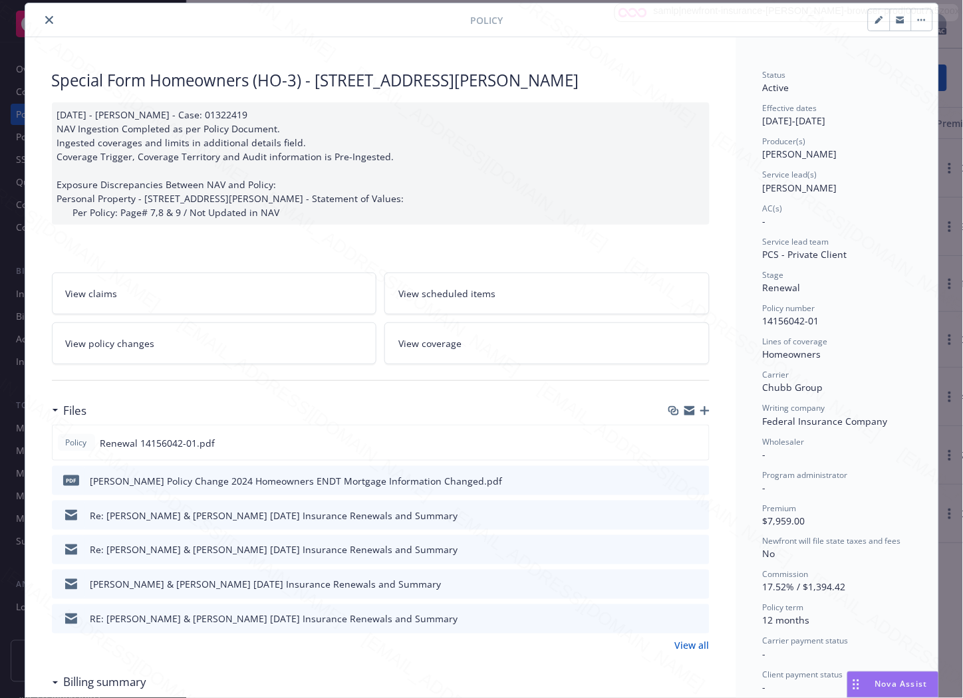
click at [918, 17] on button "button" at bounding box center [921, 19] width 21 height 21
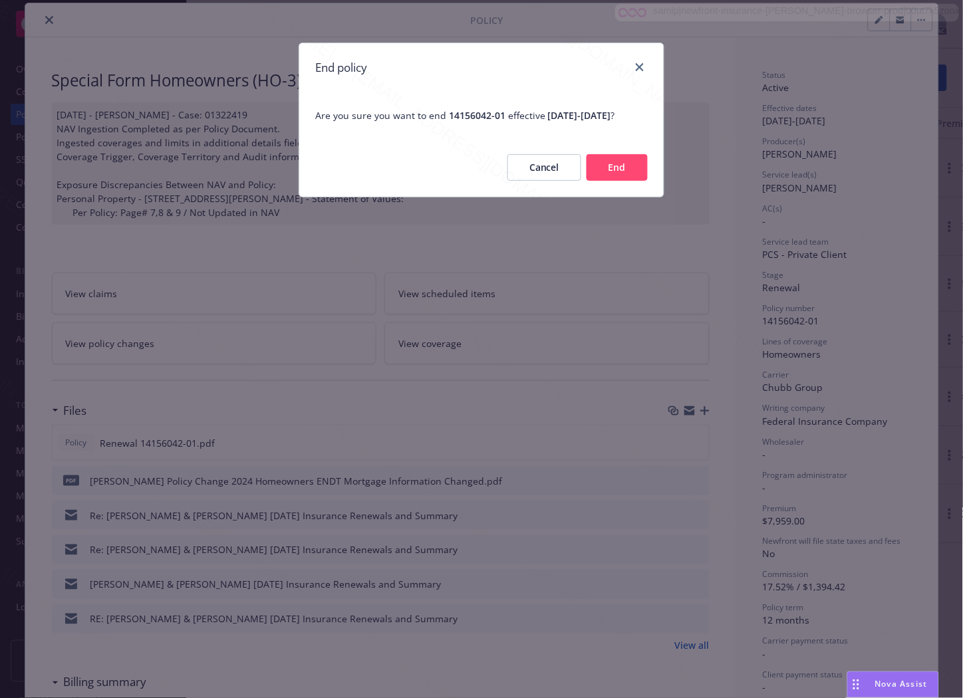
click at [602, 175] on button "End" at bounding box center [616, 167] width 61 height 27
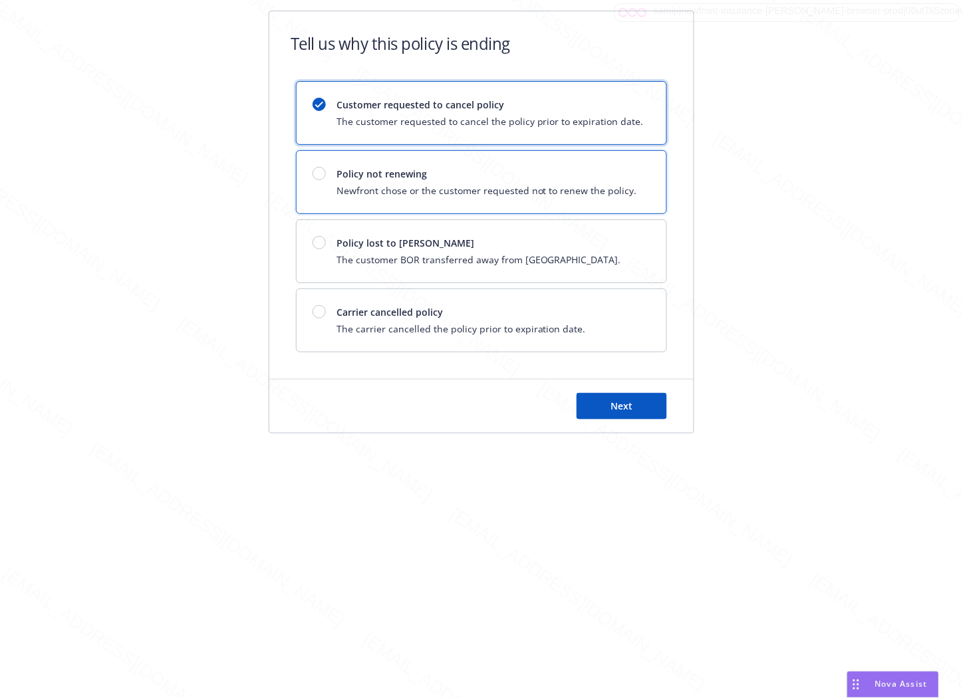
click at [444, 174] on span "Policy not renewing" at bounding box center [486, 174] width 300 height 14
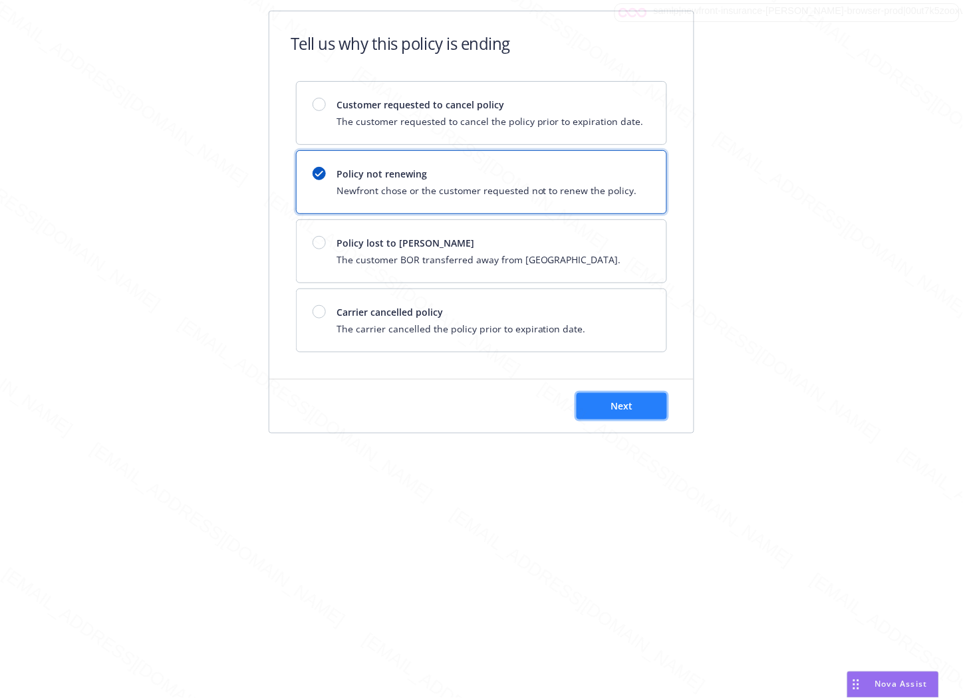
click at [646, 403] on button "Next" at bounding box center [621, 406] width 90 height 27
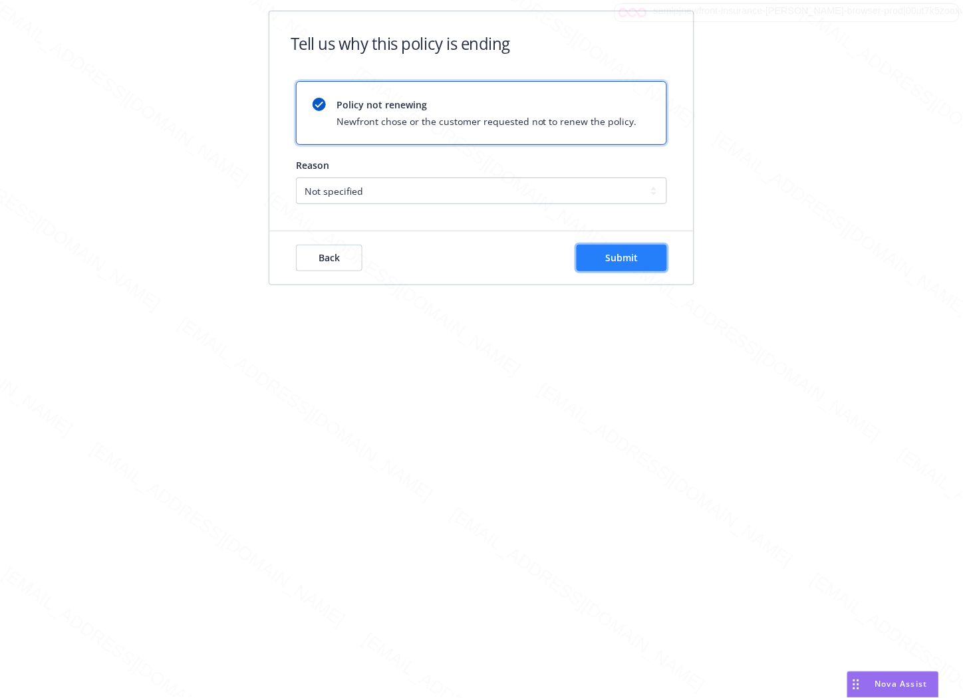
click at [638, 254] on button "Submit" at bounding box center [621, 258] width 90 height 27
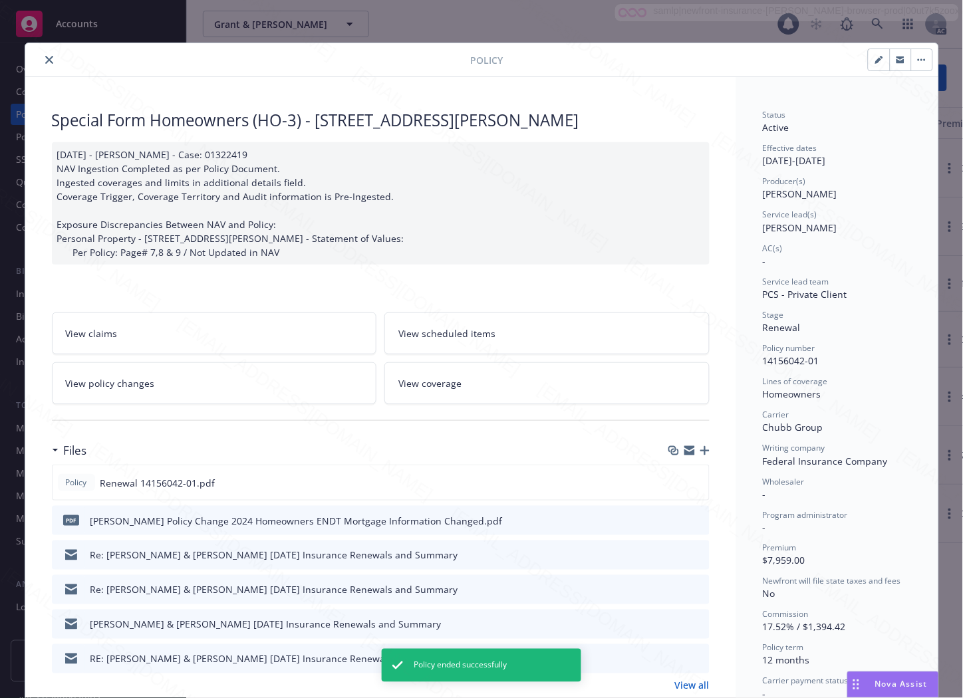
scroll to position [40, 0]
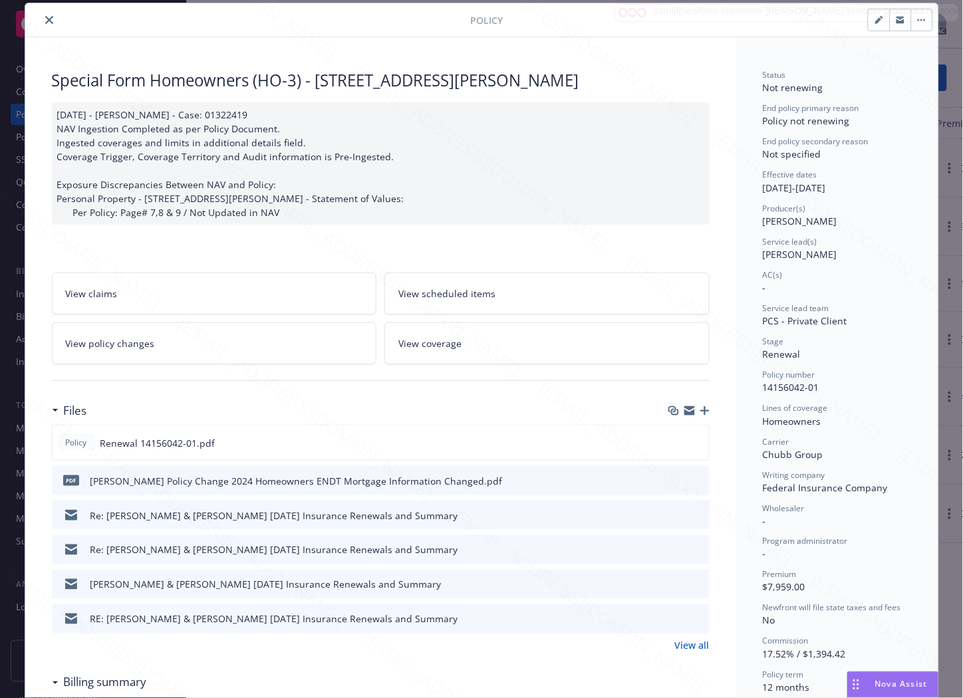
click at [45, 17] on icon "close" at bounding box center [49, 20] width 8 height 8
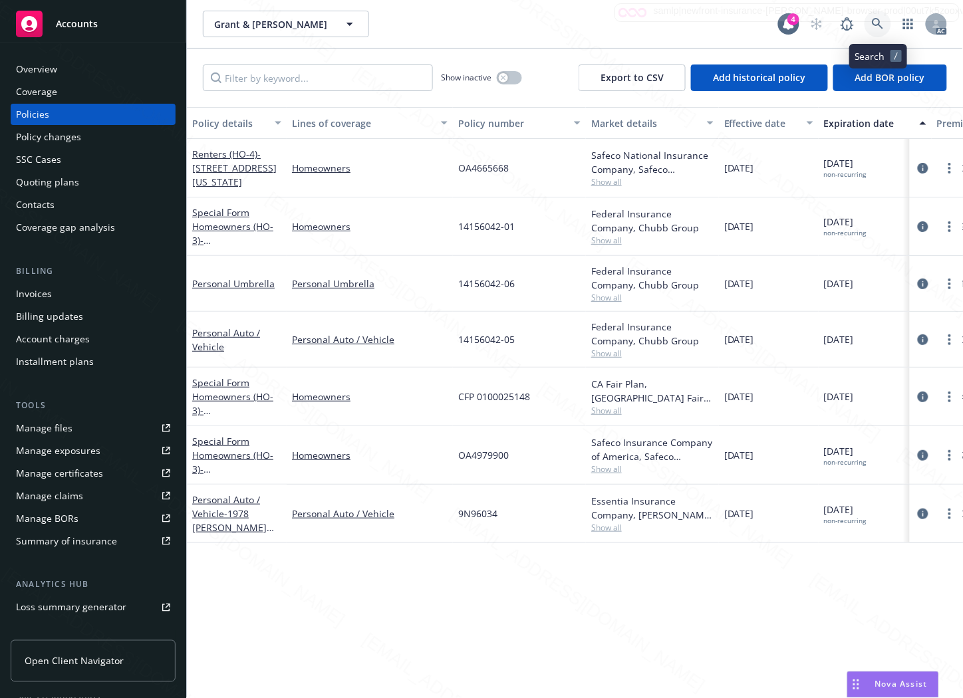
click at [879, 21] on icon at bounding box center [878, 24] width 12 height 12
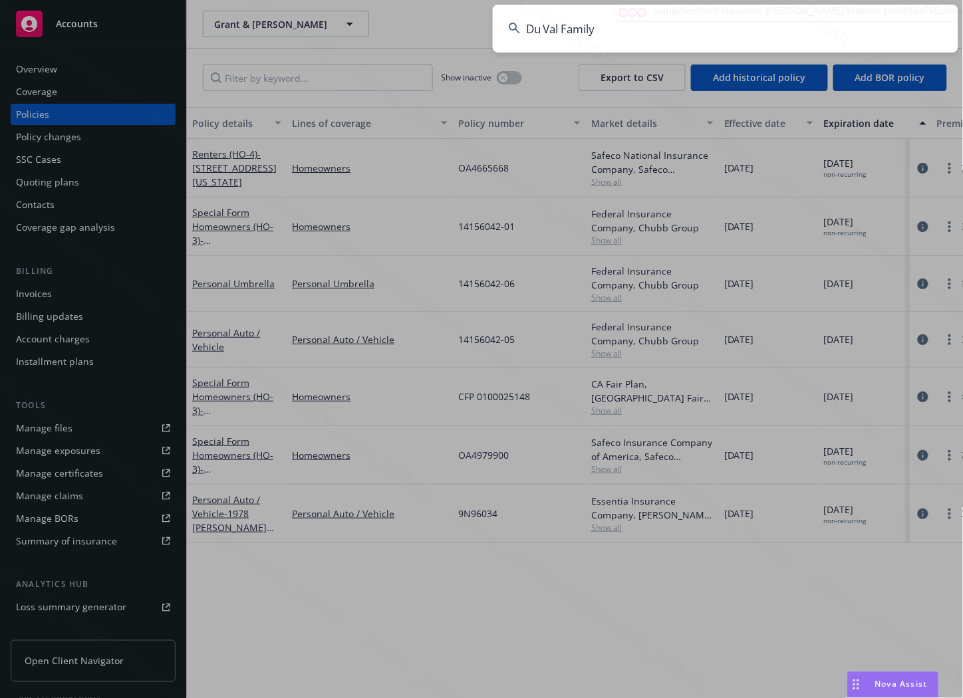
type input "Du Val Family"
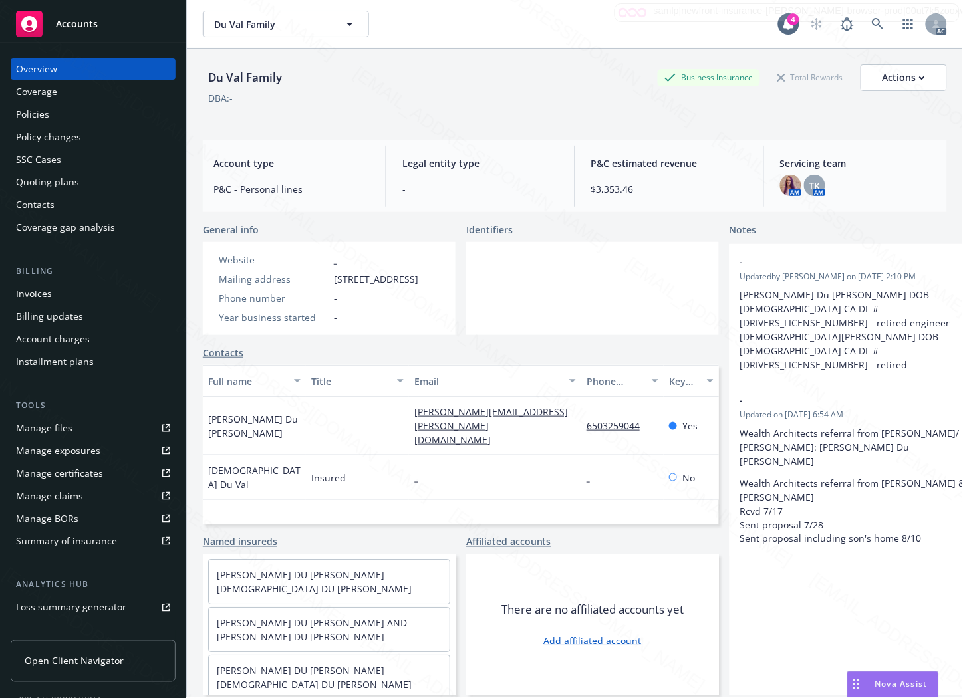
click at [35, 108] on div "Policies" at bounding box center [32, 114] width 33 height 21
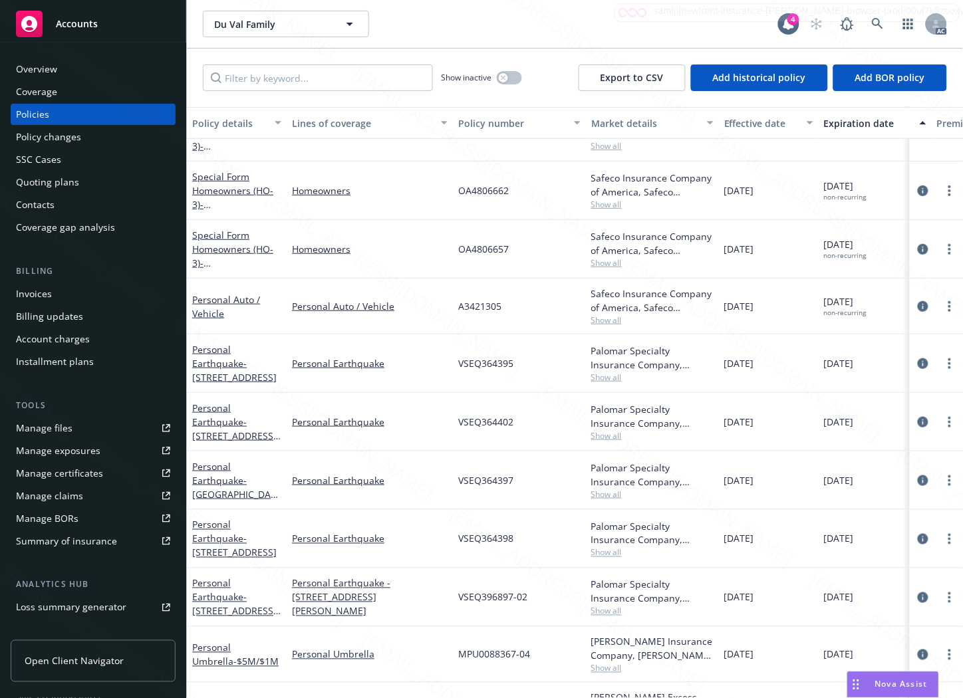
scroll to position [195, 0]
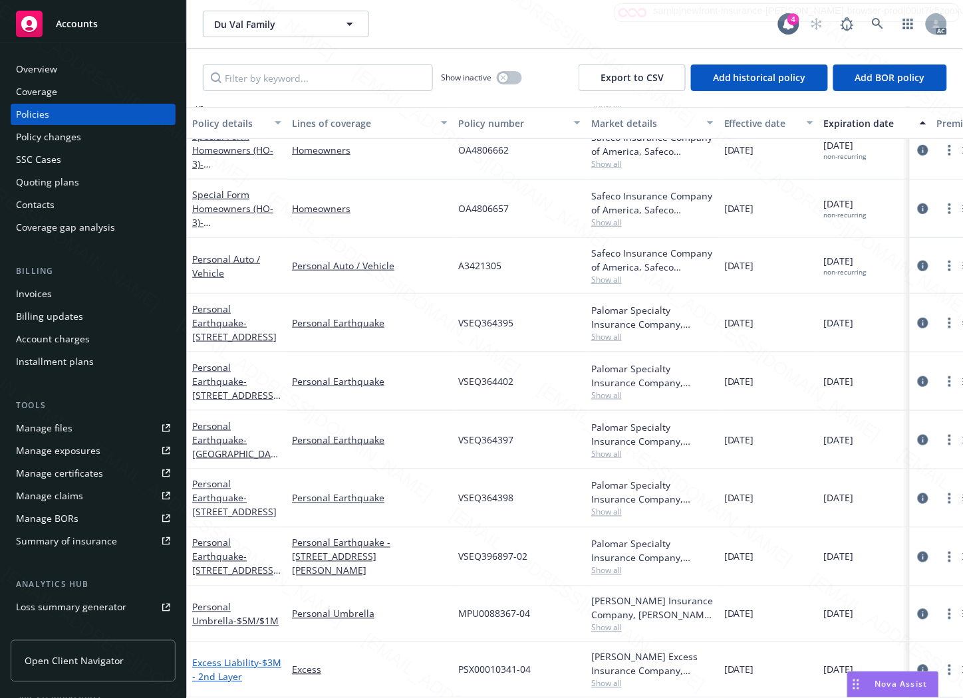
click at [211, 657] on link "Excess Liability - $3M - 2nd Layer" at bounding box center [236, 670] width 89 height 27
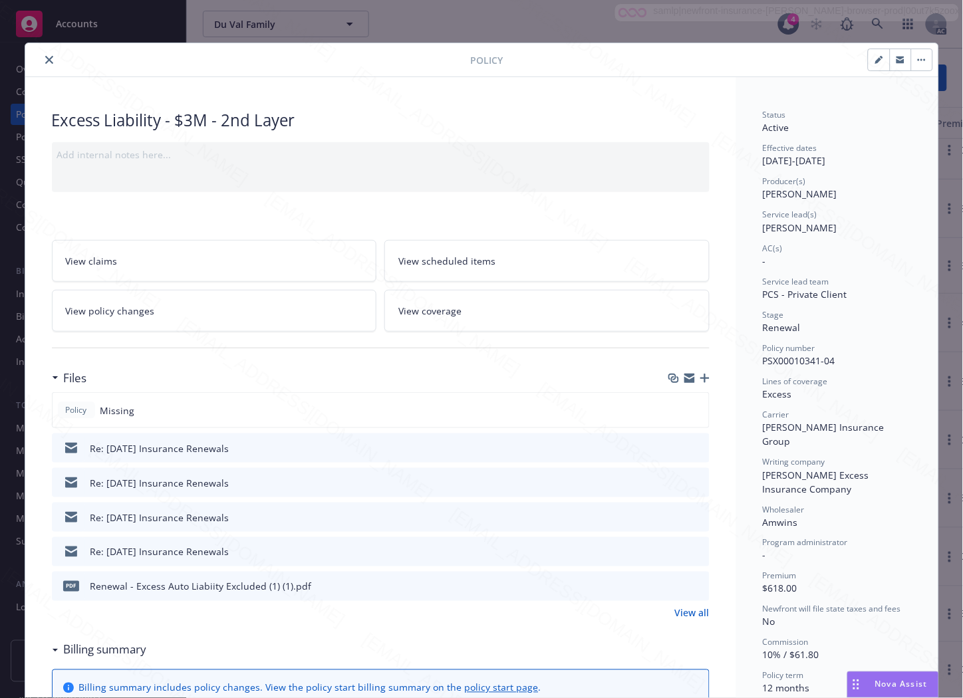
click at [669, 583] on icon "download file" at bounding box center [674, 585] width 11 height 11
click at [671, 444] on icon "download file" at bounding box center [674, 447] width 11 height 11
click at [670, 484] on icon "download file" at bounding box center [674, 482] width 11 height 11
click at [914, 61] on button "button" at bounding box center [921, 59] width 21 height 21
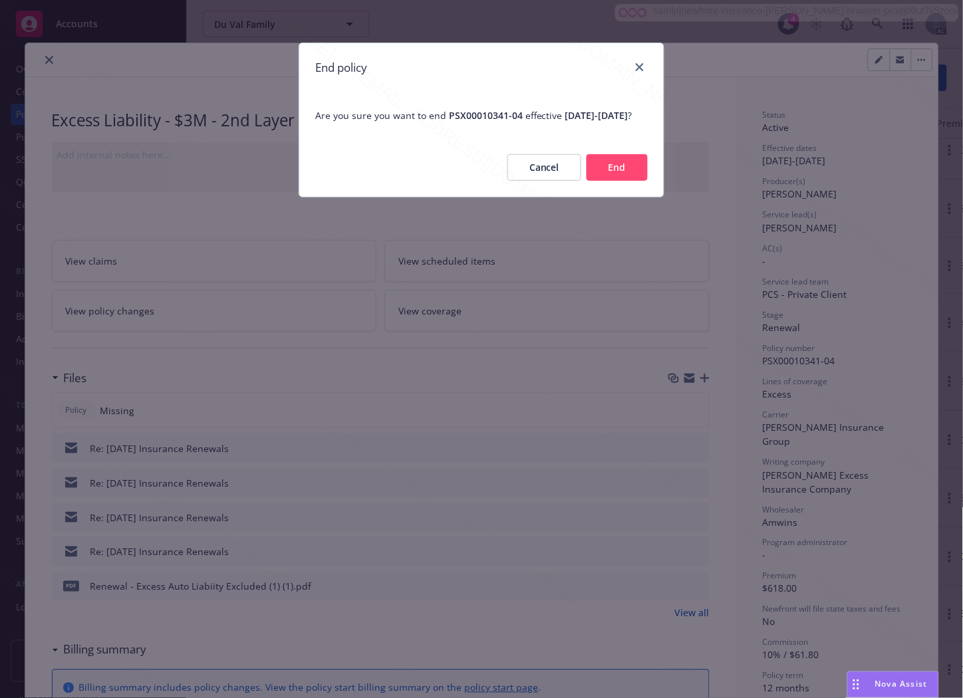
click at [626, 175] on button "End" at bounding box center [616, 167] width 61 height 27
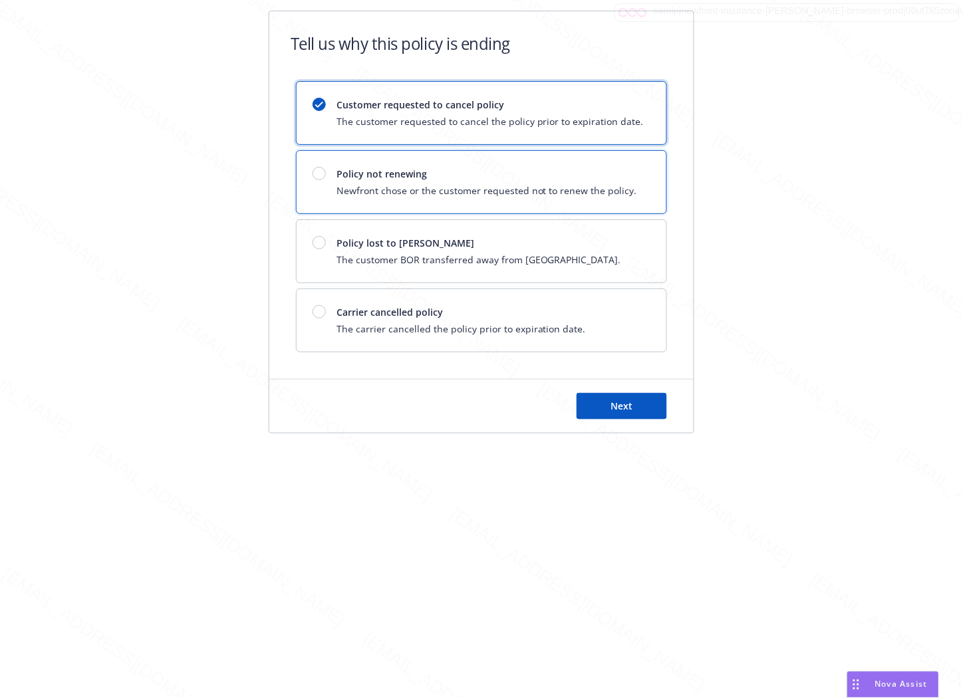
click at [487, 194] on span "Newfront chose or the customer requested not to renew the policy." at bounding box center [486, 190] width 300 height 14
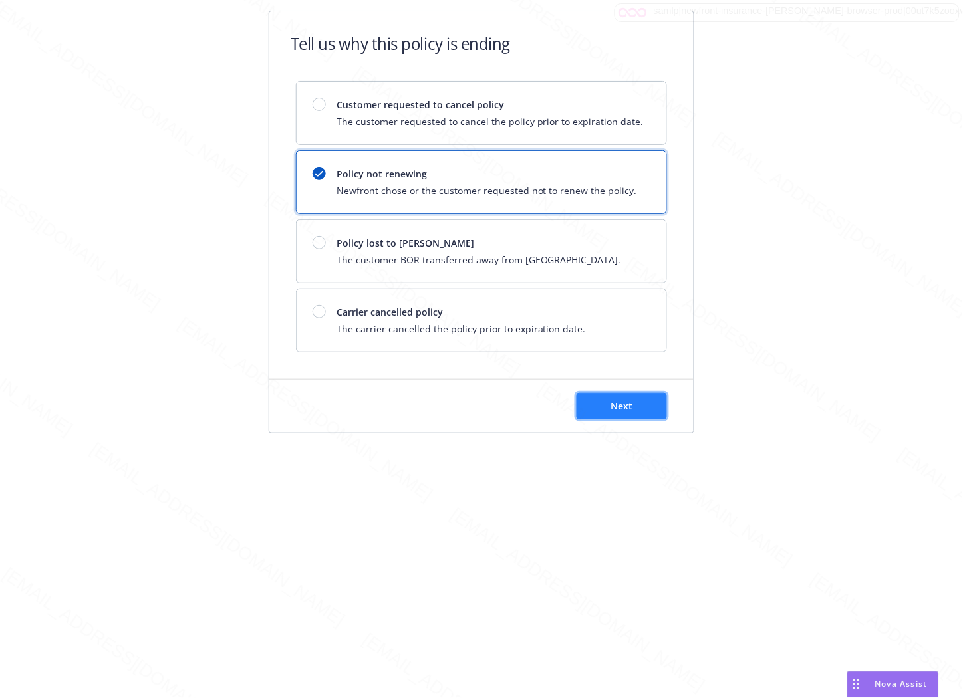
click at [628, 406] on span "Next" at bounding box center [622, 406] width 22 height 13
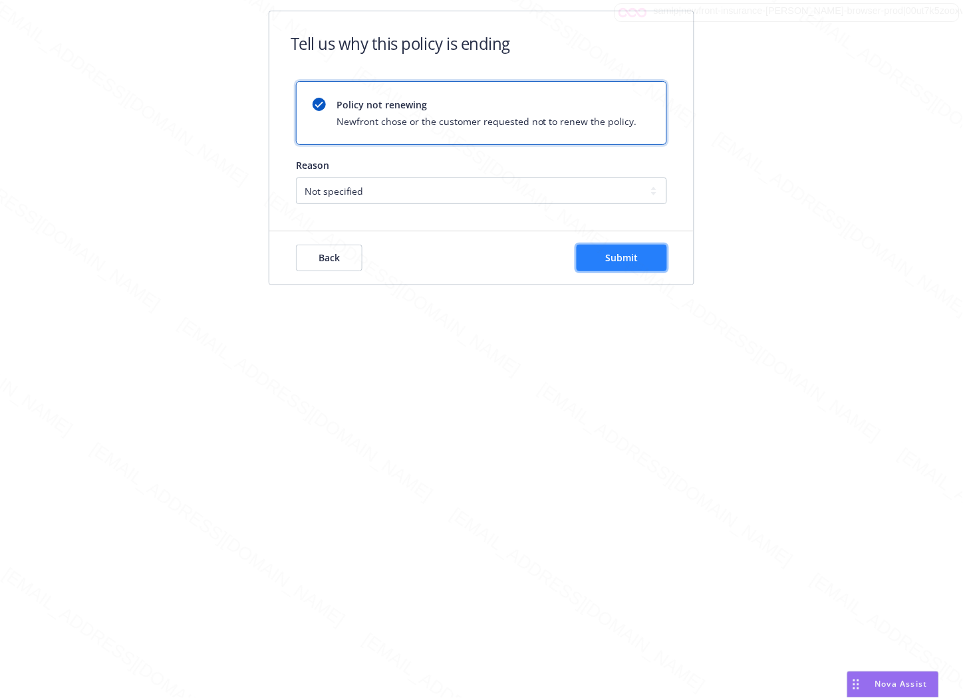
click at [646, 264] on button "Submit" at bounding box center [621, 258] width 90 height 27
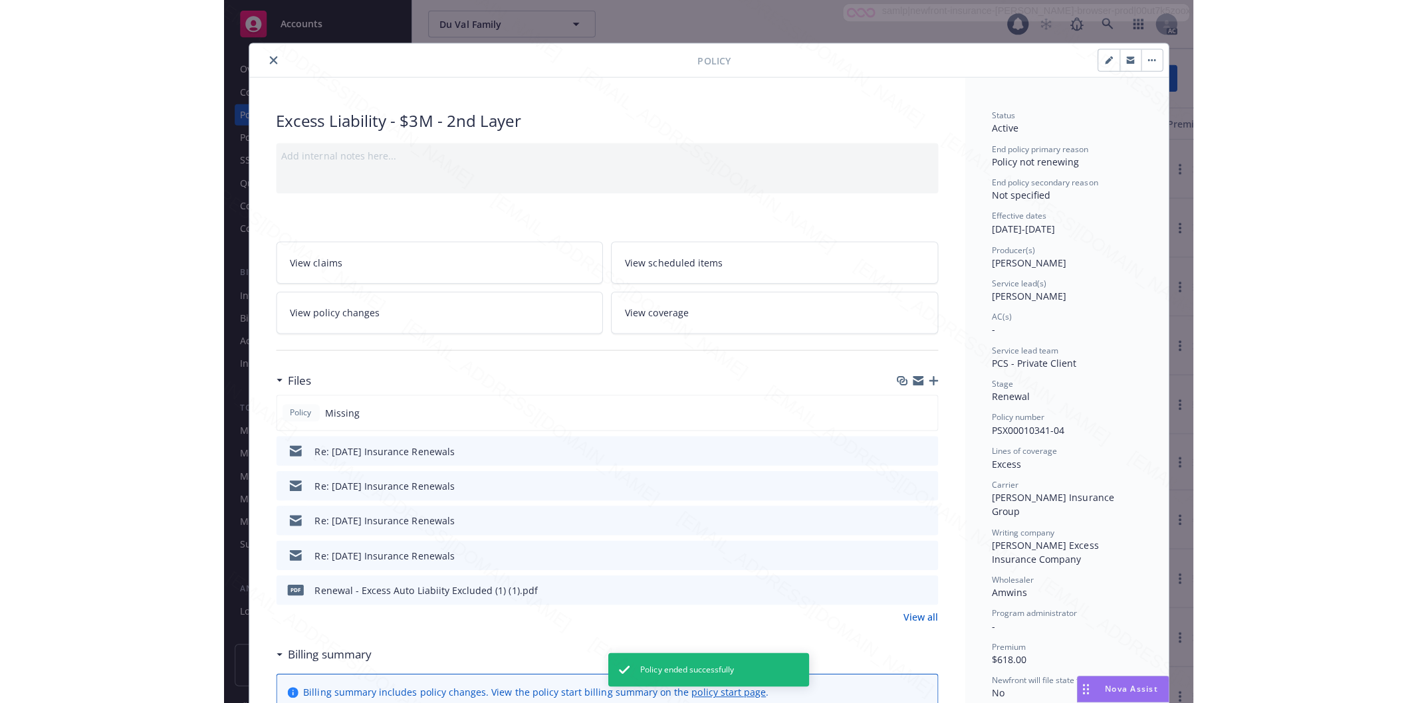
scroll to position [40, 0]
